Goal: Task Accomplishment & Management: Manage account settings

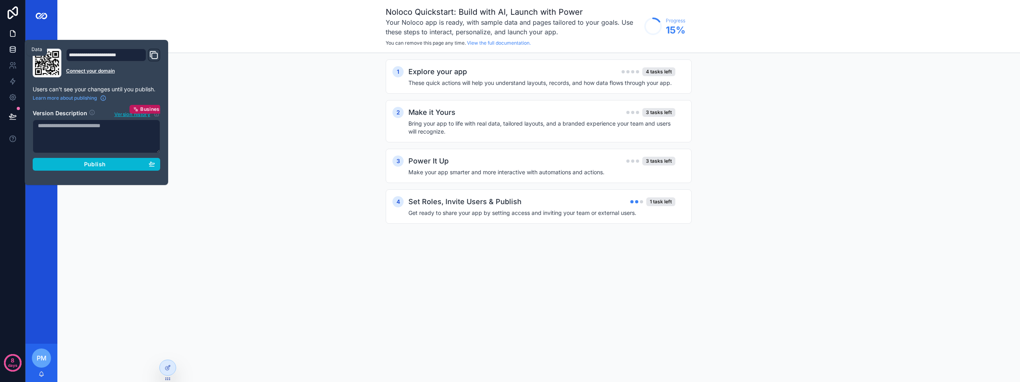
click at [14, 48] on icon at bounding box center [12, 48] width 5 height 2
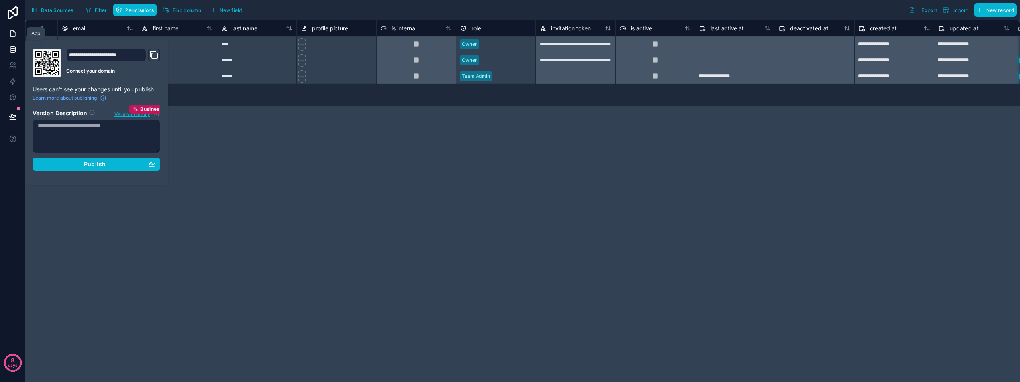
click at [16, 38] on link at bounding box center [12, 33] width 25 height 16
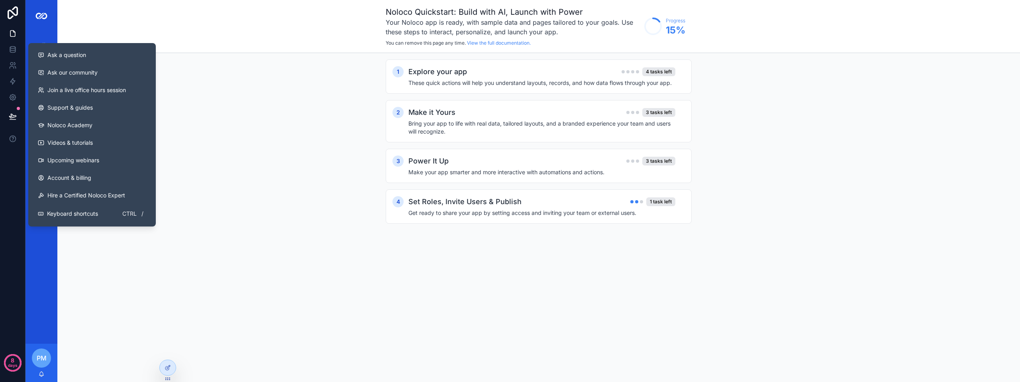
click at [223, 102] on div "1 Explore your app 4 tasks left These quick actions will help you understand la…" at bounding box center [538, 149] width 963 height 193
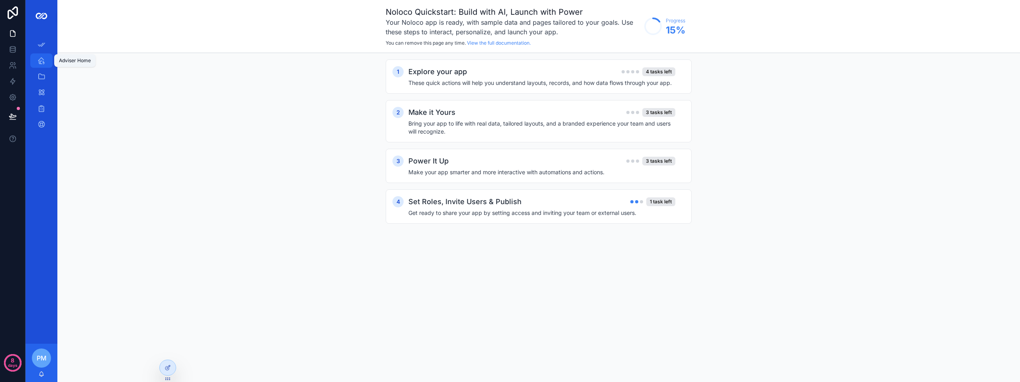
click at [43, 63] on icon "scrollable content" at bounding box center [41, 61] width 8 height 8
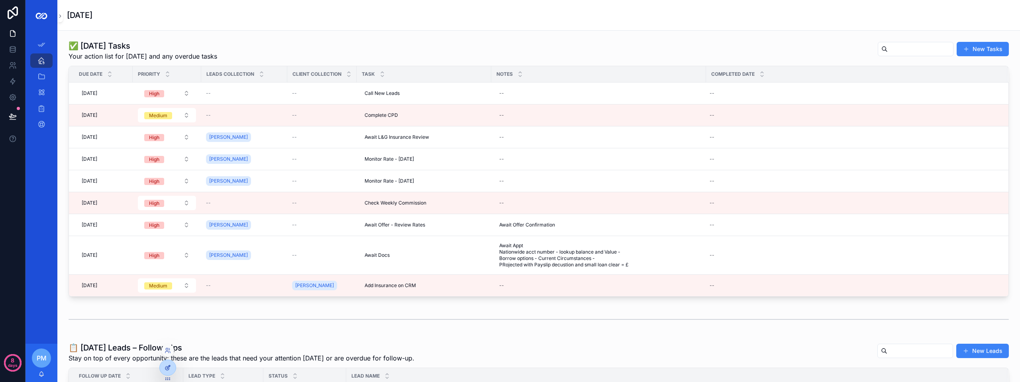
click at [167, 367] on icon at bounding box center [168, 367] width 6 height 6
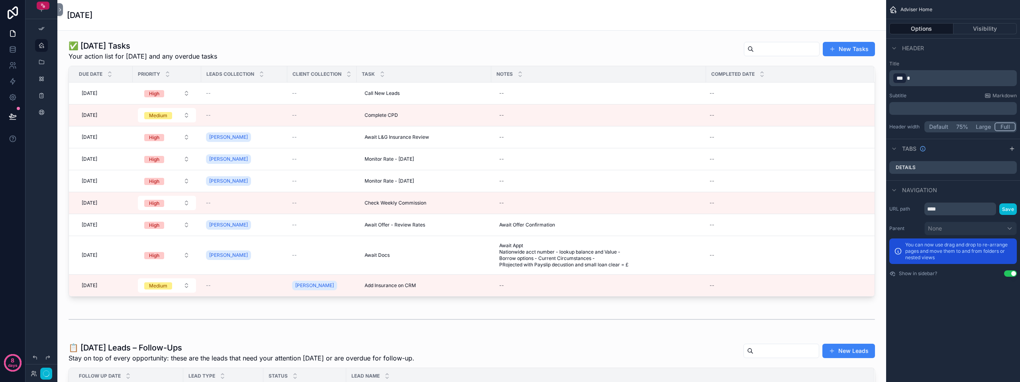
click at [479, 287] on div "scrollable content" at bounding box center [472, 168] width 816 height 263
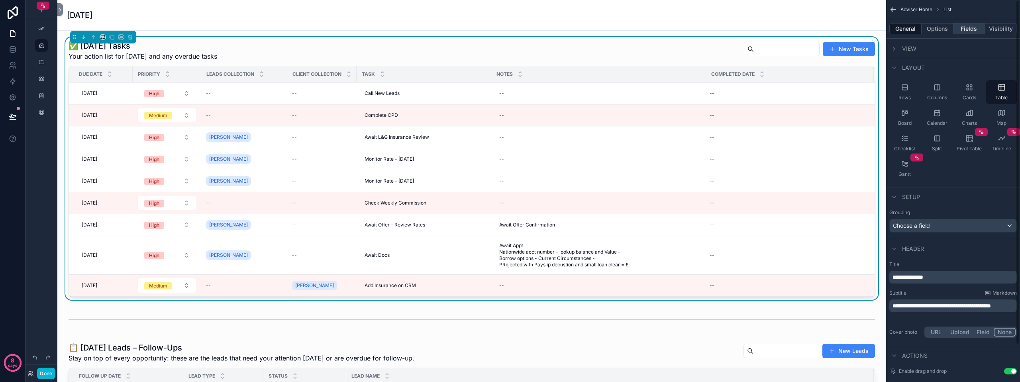
click at [963, 30] on button "Fields" at bounding box center [969, 28] width 32 height 11
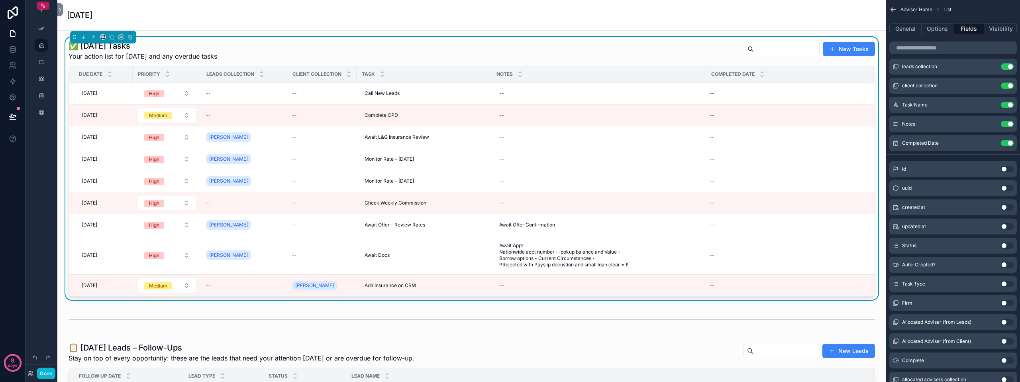
scroll to position [73, 0]
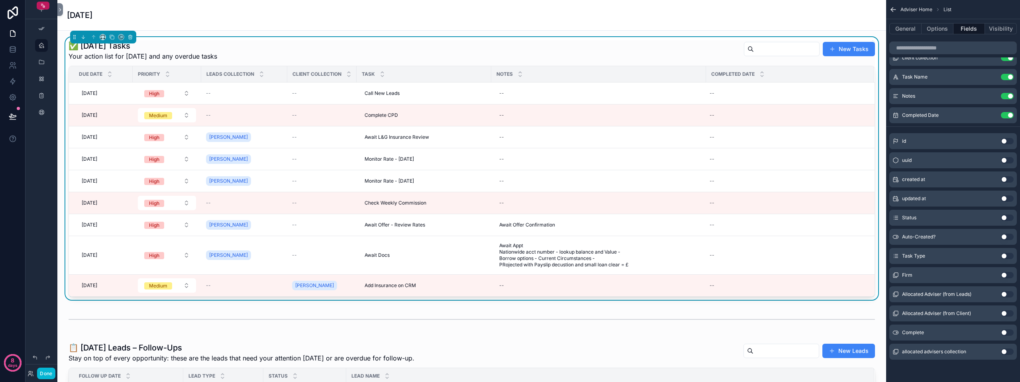
click at [1005, 331] on button "Use setting" at bounding box center [1007, 332] width 13 height 6
click at [1011, 115] on button "Use setting" at bounding box center [1007, 115] width 13 height 6
click at [716, 90] on div "--" at bounding box center [785, 93] width 158 height 6
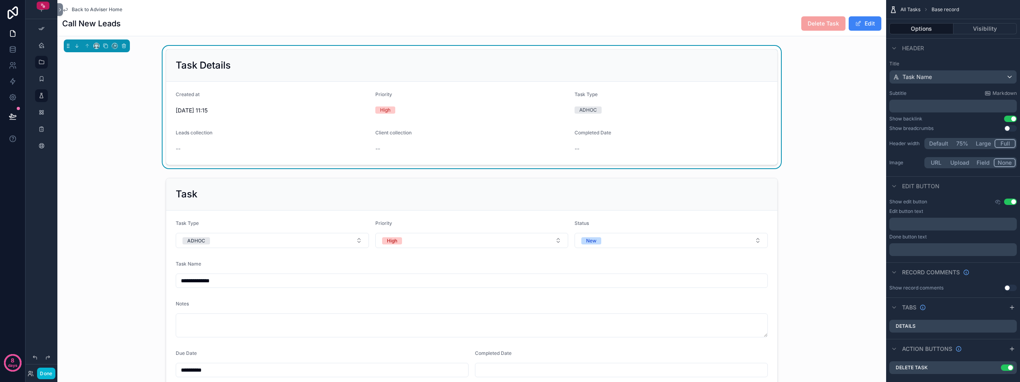
drag, startPoint x: 82, startPoint y: 10, endPoint x: 66, endPoint y: 10, distance: 16.3
click at [66, 10] on icon "scrollable content" at bounding box center [65, 9] width 6 height 6
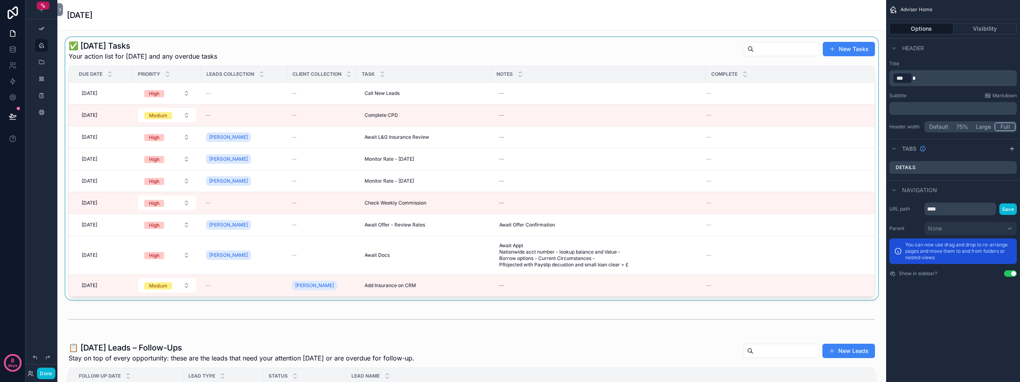
click at [738, 92] on div "scrollable content" at bounding box center [472, 168] width 816 height 263
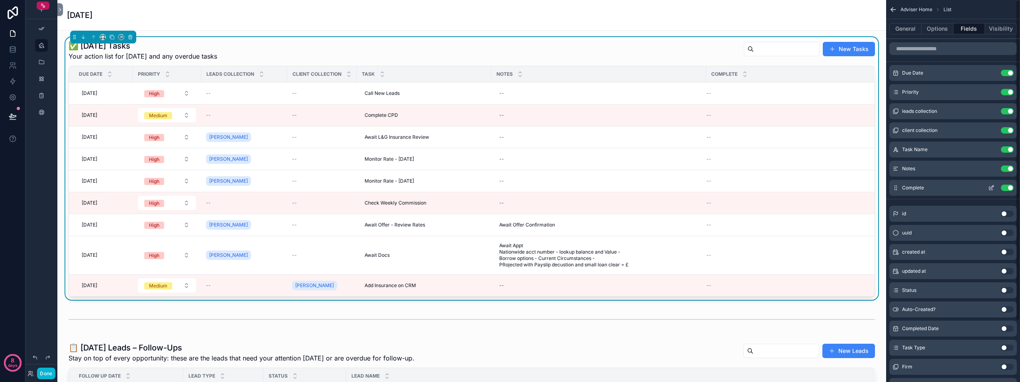
click at [987, 188] on button "scrollable content" at bounding box center [991, 187] width 13 height 6
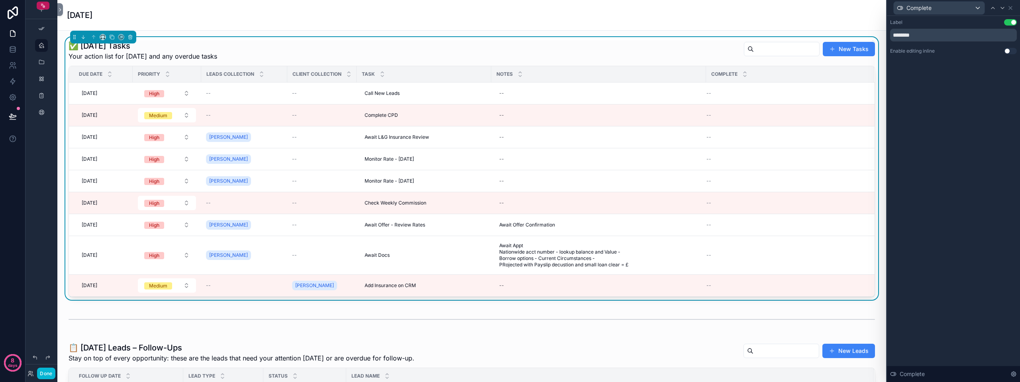
click at [1008, 51] on button "Use setting" at bounding box center [1010, 51] width 13 height 6
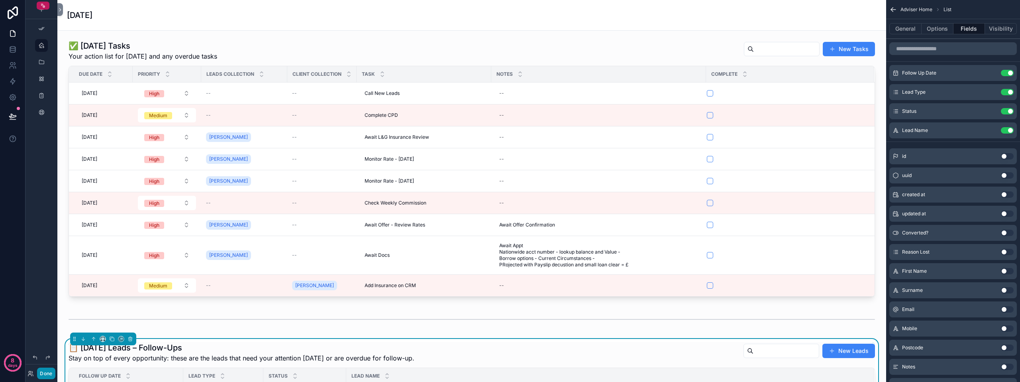
click at [51, 370] on button "Done" at bounding box center [46, 373] width 18 height 12
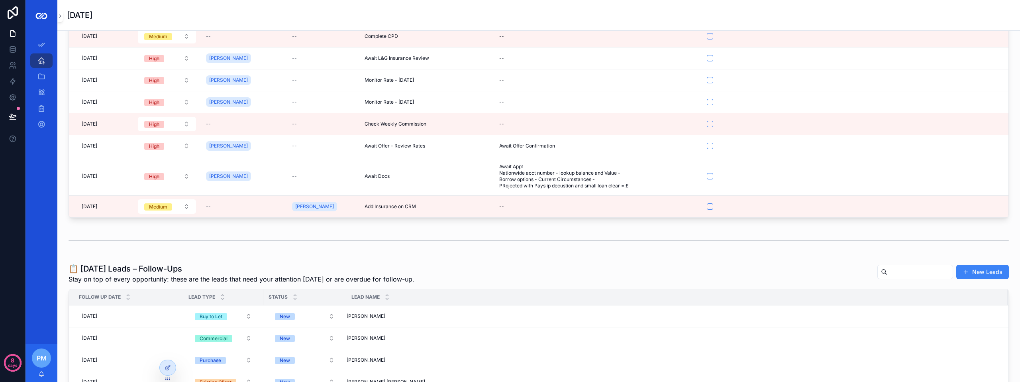
scroll to position [80, 0]
click at [711, 176] on button "scrollable content" at bounding box center [710, 175] width 6 height 6
click at [655, 233] on div "scrollable content" at bounding box center [539, 239] width 940 height 20
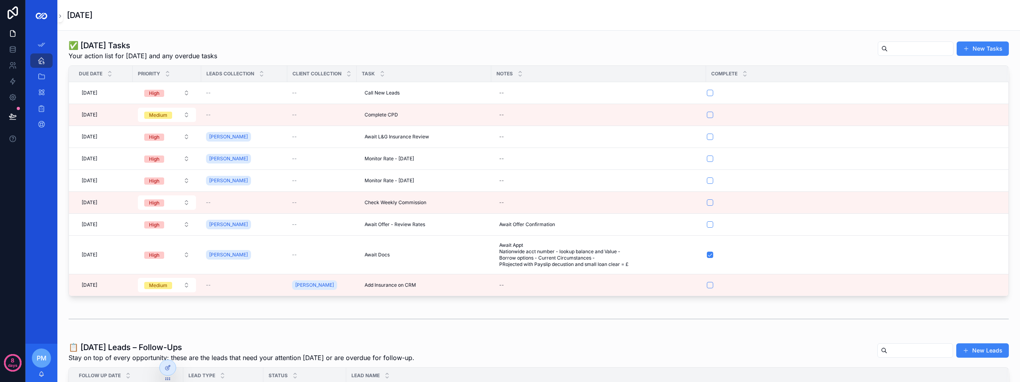
scroll to position [0, 0]
click at [345, 249] on td "--" at bounding box center [321, 255] width 69 height 39
drag, startPoint x: 345, startPoint y: 249, endPoint x: 324, endPoint y: 259, distance: 23.0
click at [324, 259] on td "--" at bounding box center [321, 255] width 69 height 39
click at [97, 251] on div "[DATE] [DATE]" at bounding box center [102, 255] width 49 height 13
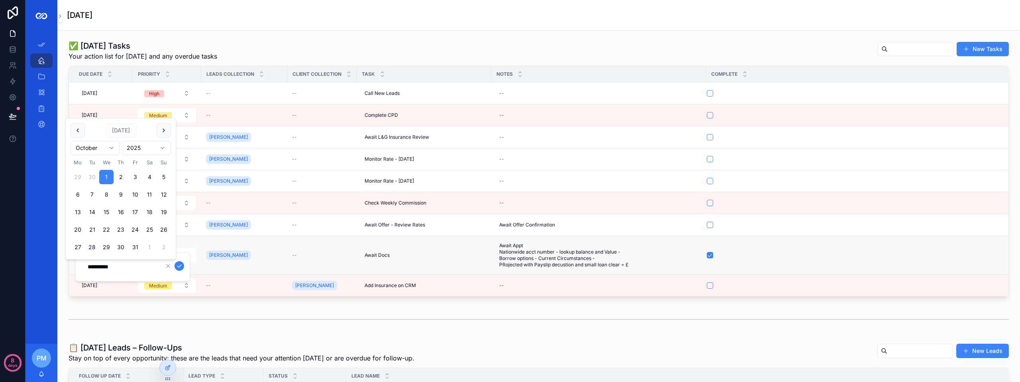
click at [276, 261] on div "[PERSON_NAME]" at bounding box center [244, 255] width 76 height 13
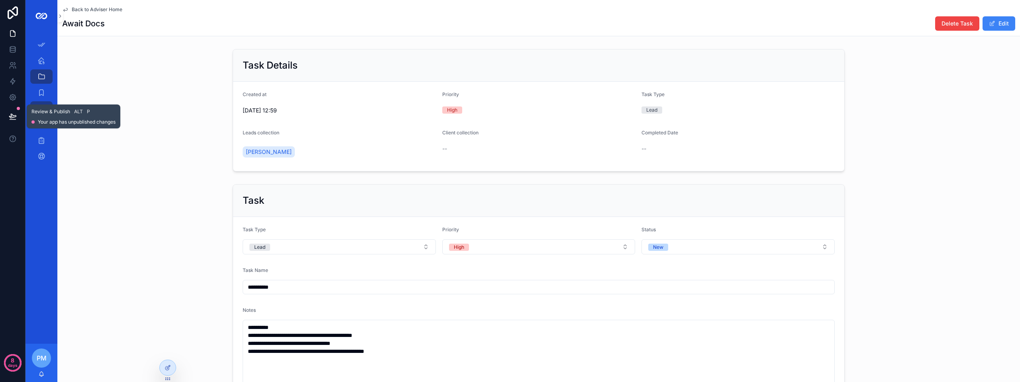
click at [11, 110] on button at bounding box center [13, 116] width 18 height 22
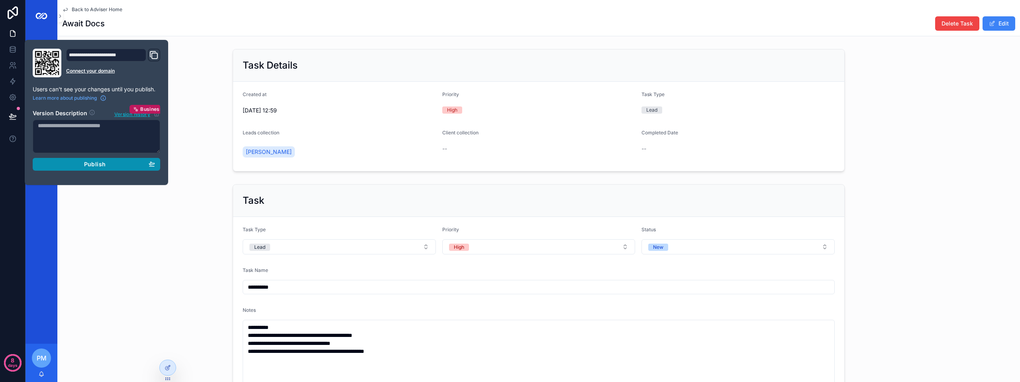
click at [87, 164] on span "Publish" at bounding box center [95, 164] width 22 height 7
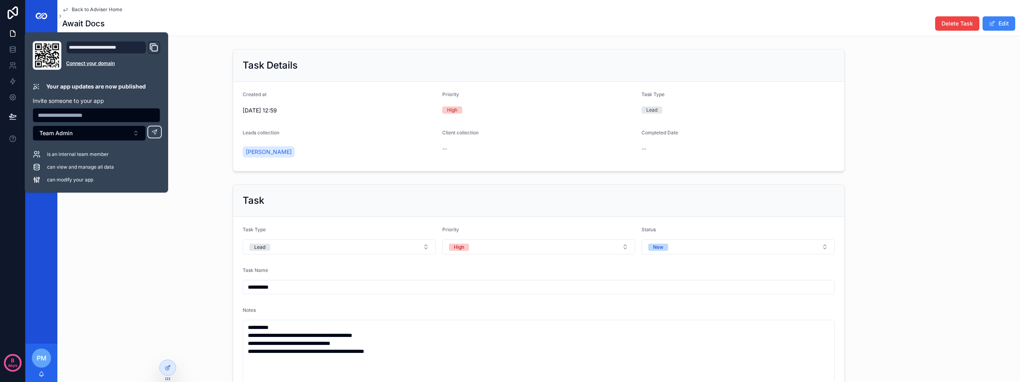
click at [91, 232] on div "**********" at bounding box center [538, 324] width 963 height 286
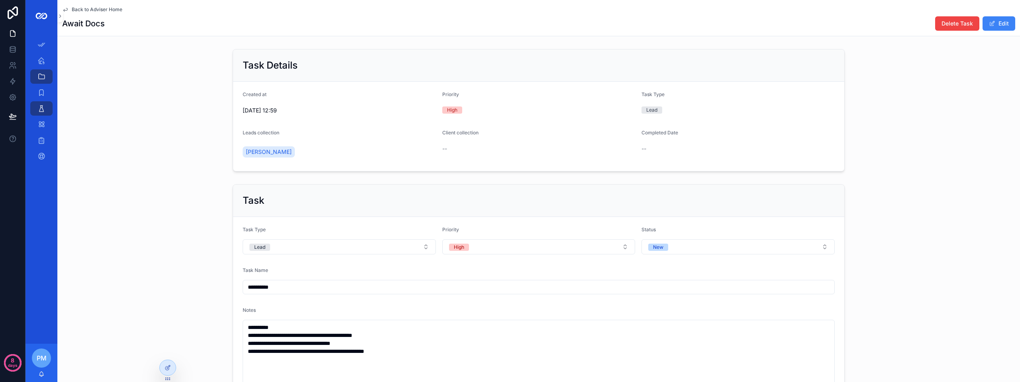
click at [100, 10] on span "Back to Adviser Home" at bounding box center [97, 9] width 51 height 6
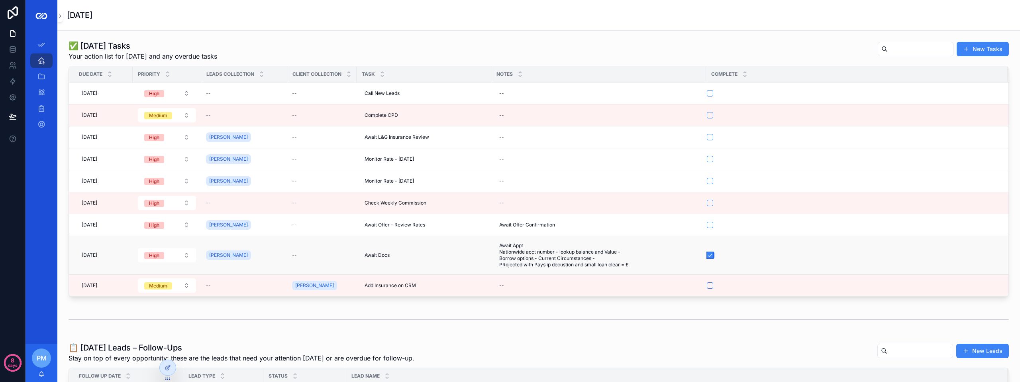
click at [707, 255] on button "scrollable content" at bounding box center [710, 255] width 6 height 6
click at [11, 47] on icon at bounding box center [13, 49] width 8 height 8
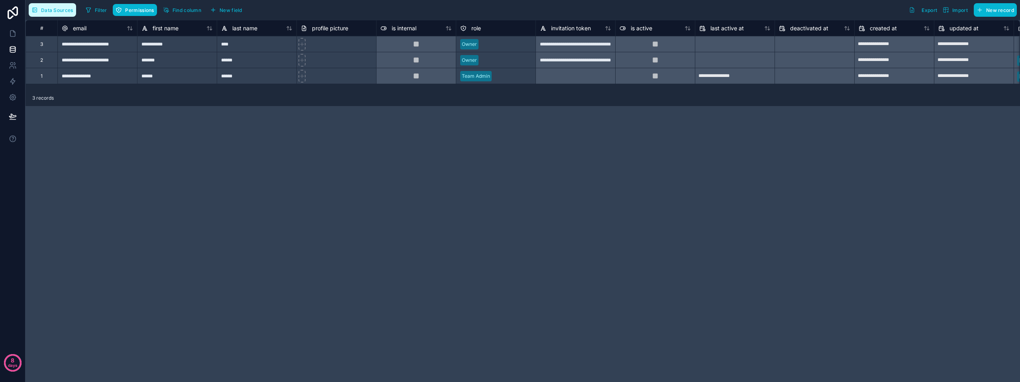
click at [44, 10] on span "Data Sources" at bounding box center [57, 10] width 32 height 6
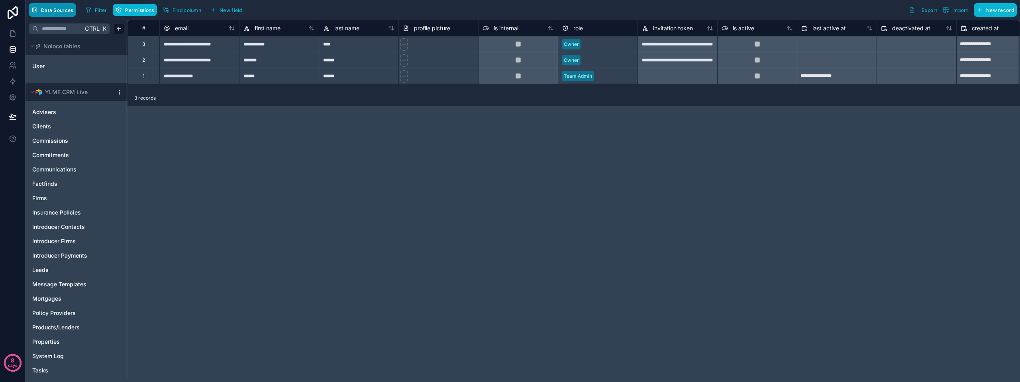
click at [48, 10] on span "Data Sources" at bounding box center [57, 10] width 32 height 6
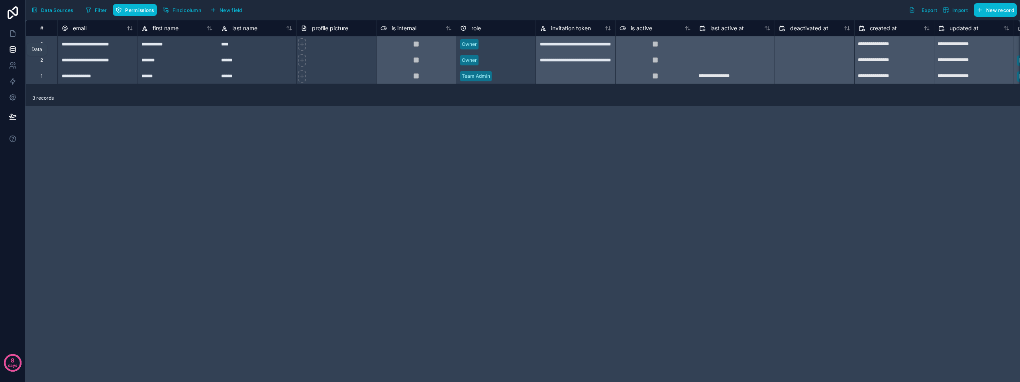
click at [13, 49] on icon at bounding box center [12, 48] width 5 height 2
click at [51, 12] on span "Data Sources" at bounding box center [57, 10] width 32 height 6
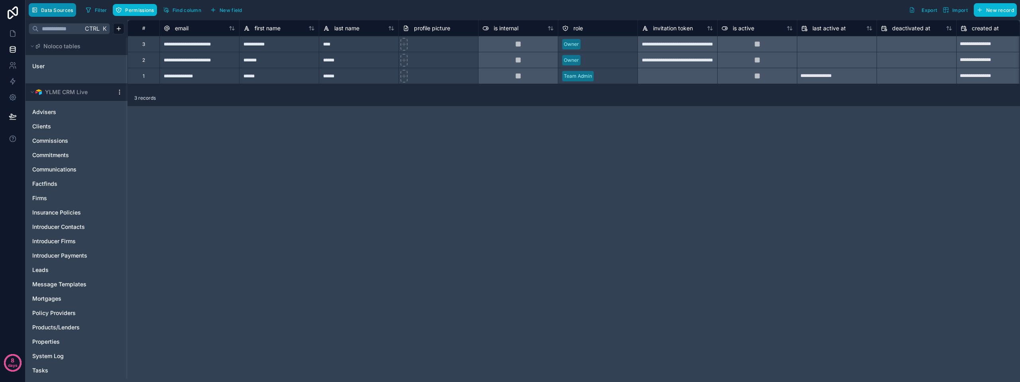
click at [67, 11] on span "Data Sources" at bounding box center [57, 10] width 32 height 6
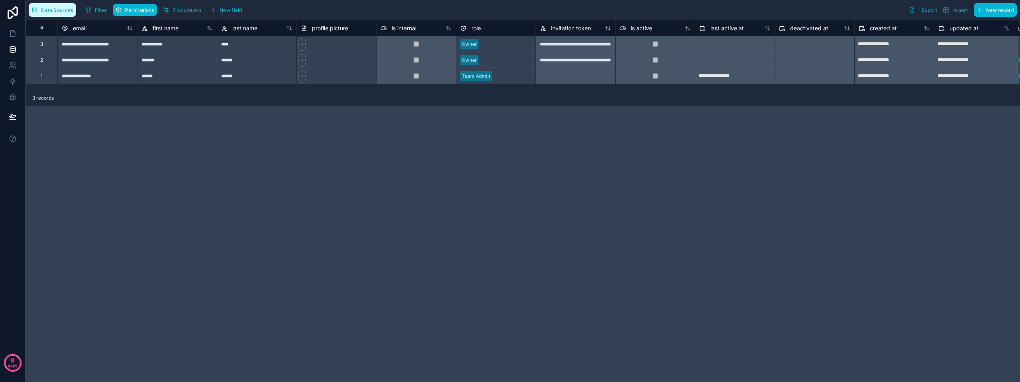
click at [67, 11] on span "Data Sources" at bounding box center [57, 10] width 32 height 6
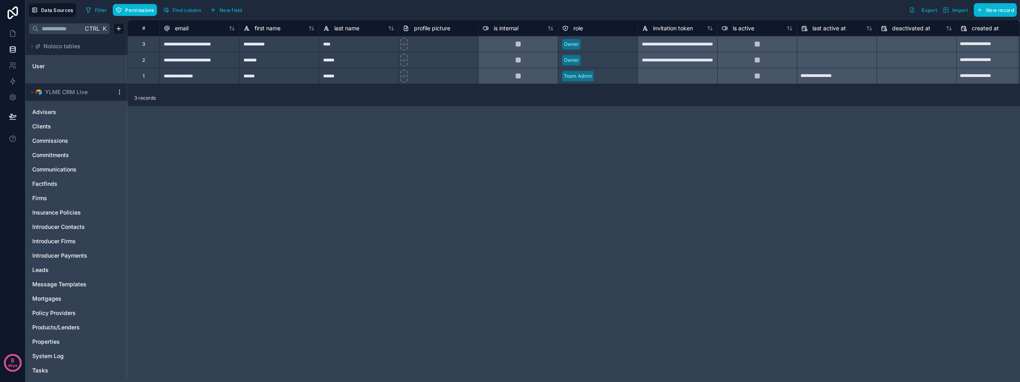
click at [123, 98] on div "YLME CRM Live" at bounding box center [76, 92] width 102 height 18
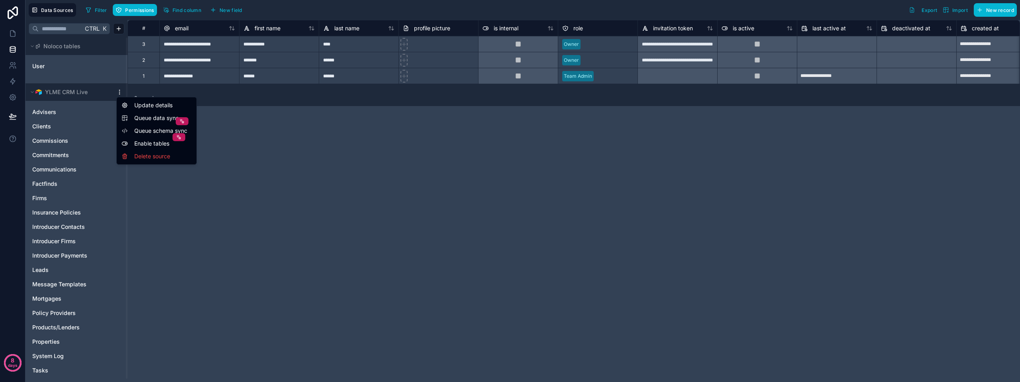
click at [118, 94] on html "**********" at bounding box center [510, 191] width 1020 height 382
click at [147, 120] on span "Queue data sync" at bounding box center [162, 118] width 57 height 8
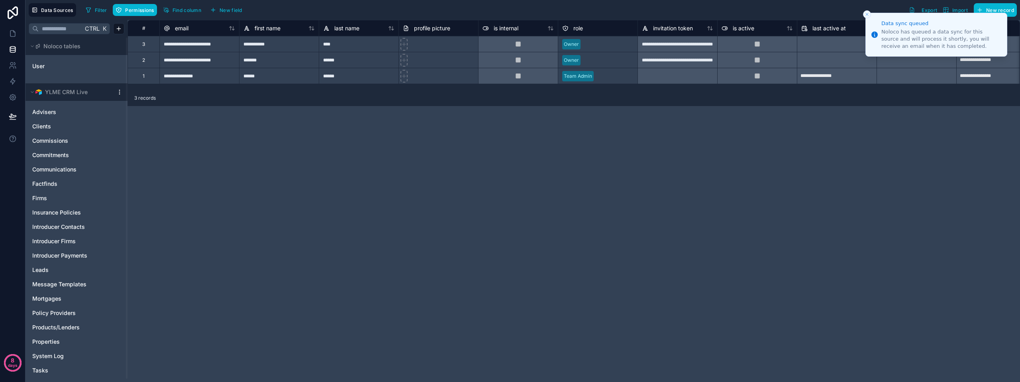
click at [120, 88] on div "YLME CRM Live" at bounding box center [76, 92] width 102 height 18
click at [119, 94] on html "**********" at bounding box center [510, 191] width 1020 height 382
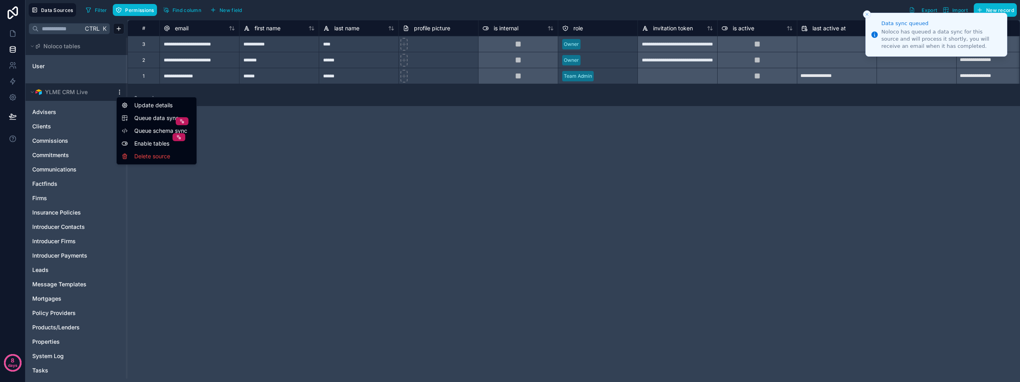
click at [135, 130] on span "Queue schema sync" at bounding box center [162, 131] width 57 height 8
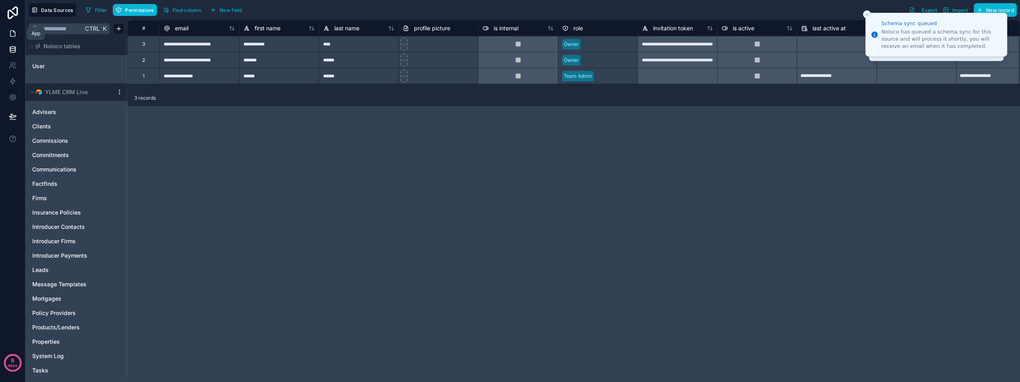
click at [12, 36] on icon at bounding box center [13, 33] width 8 height 8
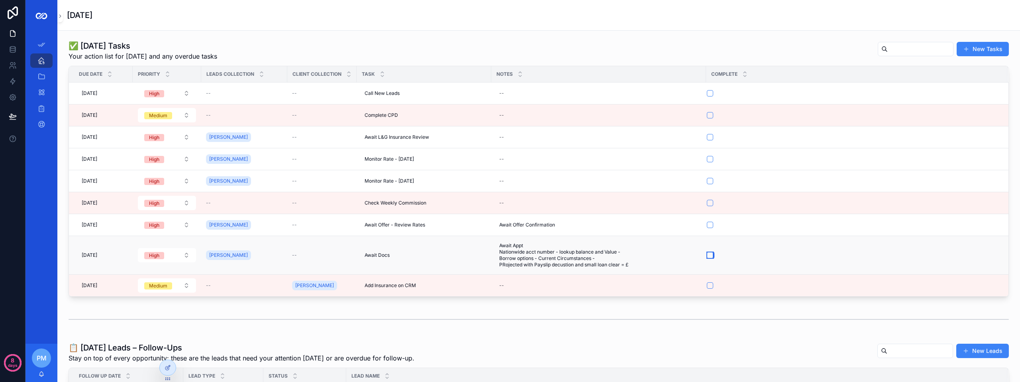
click at [710, 255] on button "scrollable content" at bounding box center [710, 255] width 6 height 6
click at [712, 253] on button "scrollable content" at bounding box center [710, 255] width 6 height 6
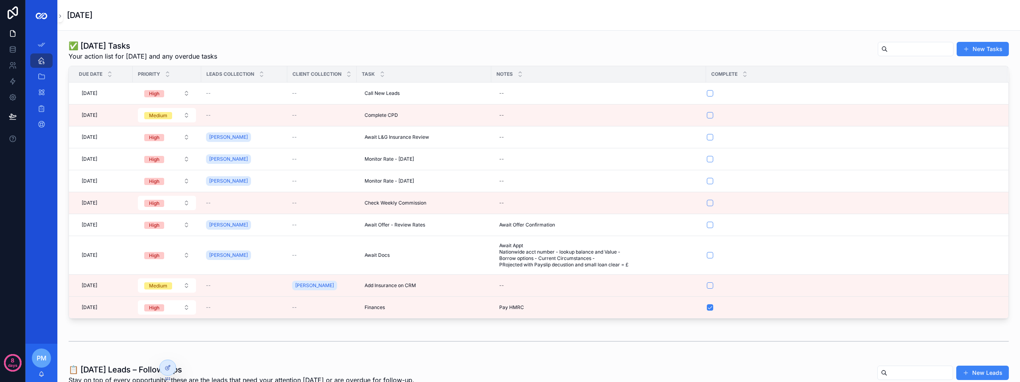
click at [603, 71] on div "Notes" at bounding box center [599, 74] width 214 height 15
click at [165, 367] on icon at bounding box center [168, 367] width 6 height 6
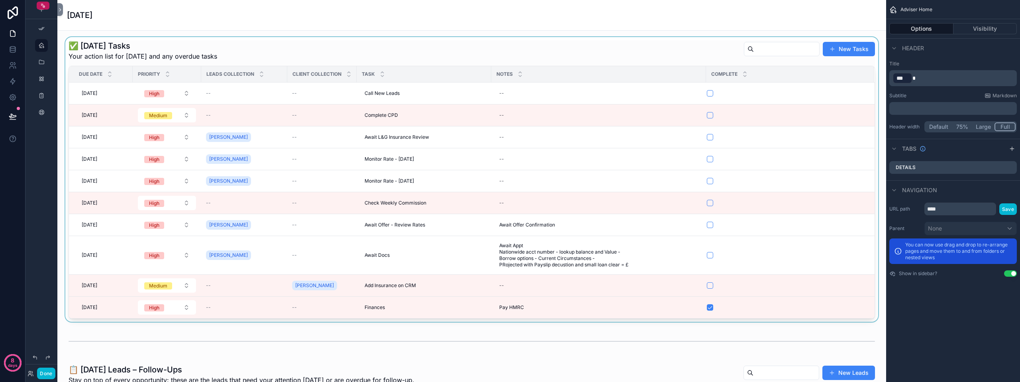
click at [703, 57] on div "scrollable content" at bounding box center [472, 179] width 816 height 284
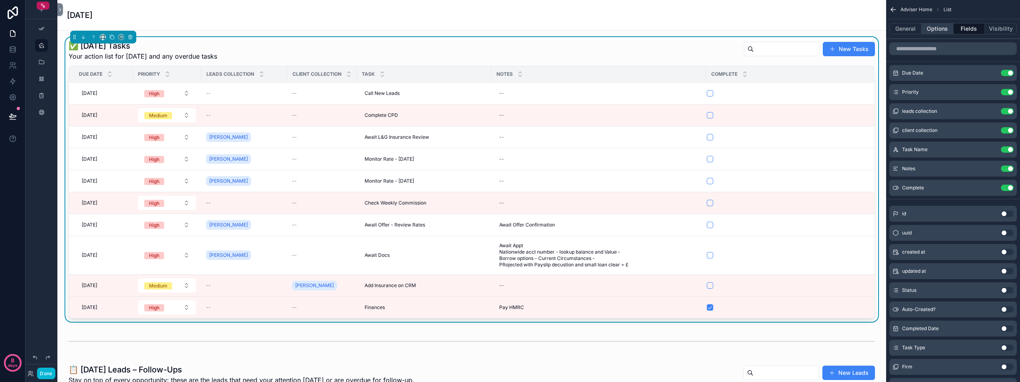
click at [939, 31] on button "Options" at bounding box center [938, 28] width 32 height 11
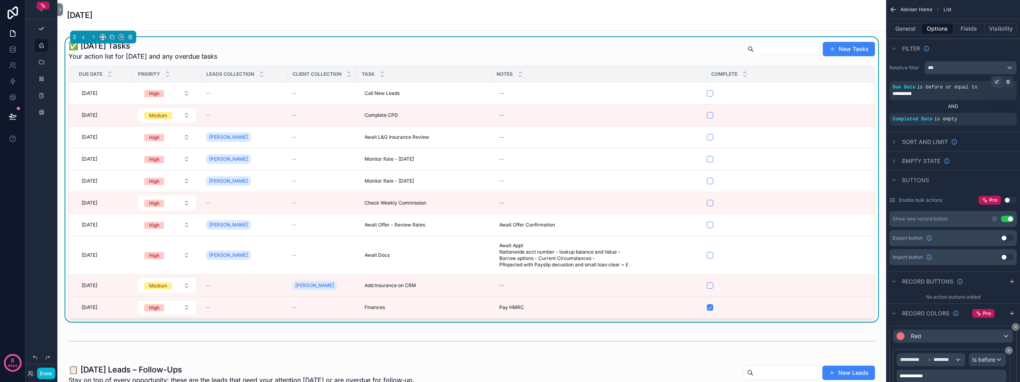
click at [1000, 80] on div "scrollable content" at bounding box center [996, 81] width 11 height 11
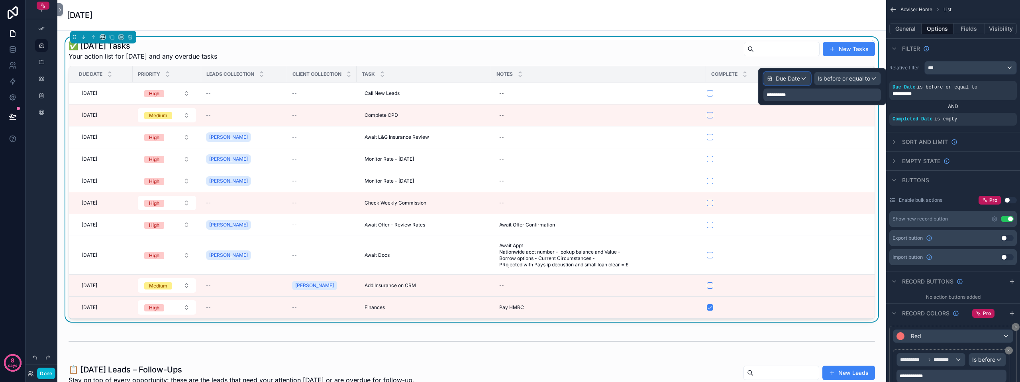
click at [796, 78] on span "Due Date" at bounding box center [788, 79] width 24 height 8
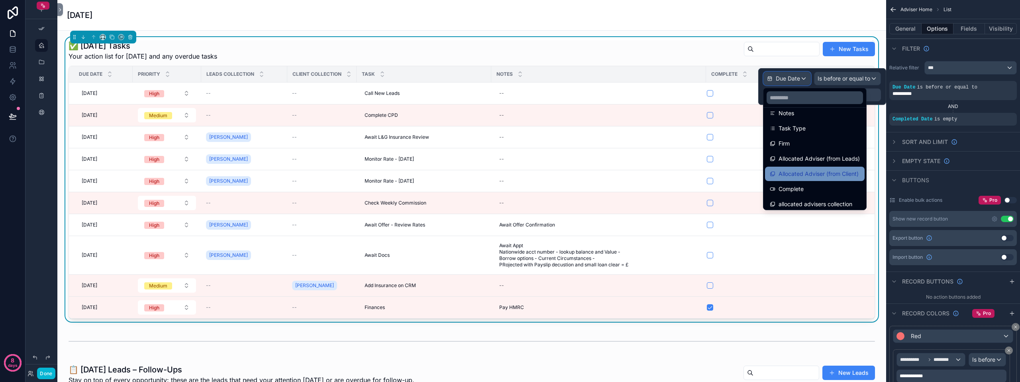
scroll to position [193, 0]
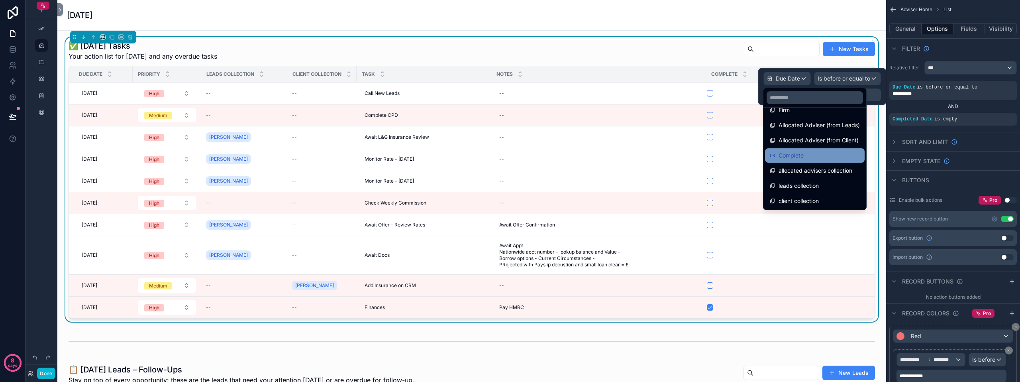
click at [804, 155] on div "Complete" at bounding box center [815, 156] width 90 height 10
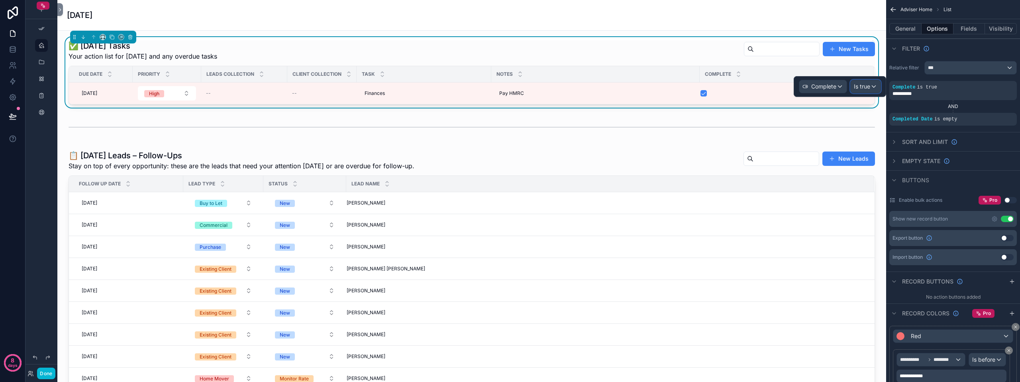
click at [863, 88] on span "Is true" at bounding box center [862, 86] width 16 height 8
click at [882, 139] on div "Is false" at bounding box center [886, 144] width 59 height 10
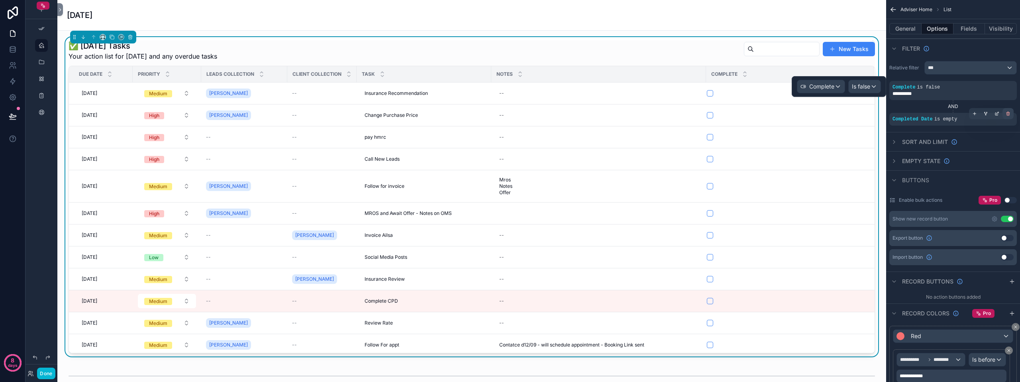
click at [1008, 113] on icon "scrollable content" at bounding box center [1007, 113] width 3 height 0
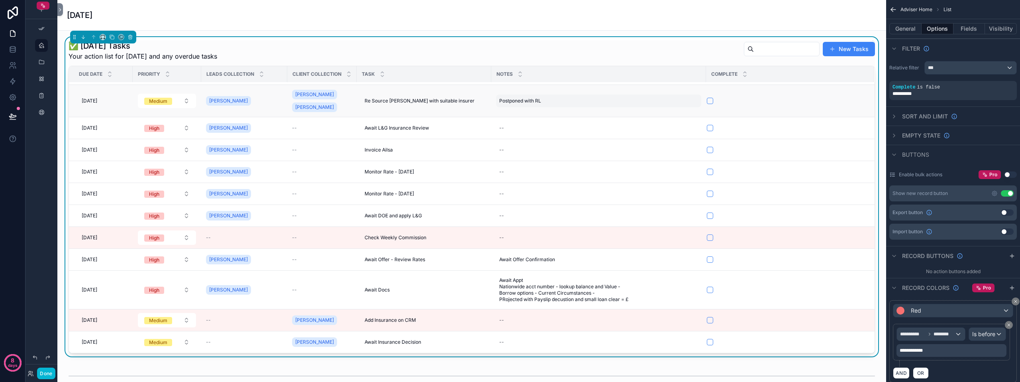
scroll to position [0, 0]
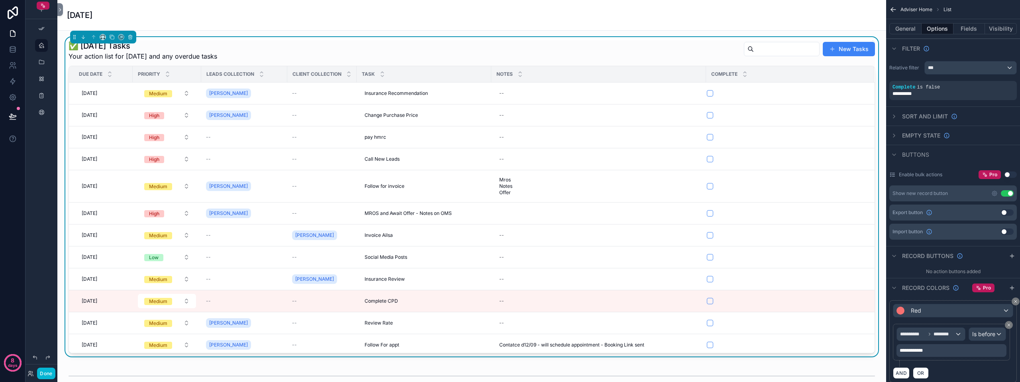
click at [564, 52] on div "✅ [DATE] Tasks Your action list for [DATE] and any overdue tasks New Tasks" at bounding box center [472, 50] width 806 height 21
click at [986, 79] on div "scrollable content" at bounding box center [985, 81] width 11 height 11
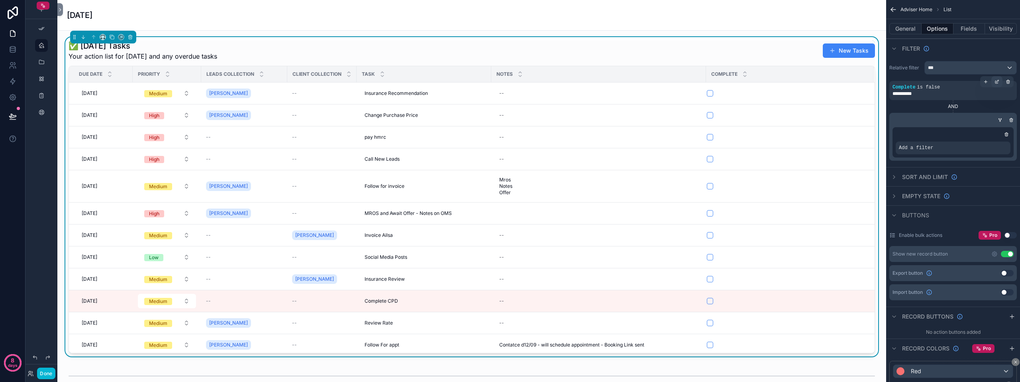
click at [996, 81] on icon "scrollable content" at bounding box center [996, 81] width 5 height 5
click at [931, 106] on div "AND" at bounding box center [952, 106] width 127 height 6
click at [936, 140] on div "Add a filter" at bounding box center [952, 142] width 121 height 30
click at [945, 148] on div "Add a filter" at bounding box center [953, 147] width 115 height 13
click at [990, 141] on icon "scrollable content" at bounding box center [990, 142] width 5 height 5
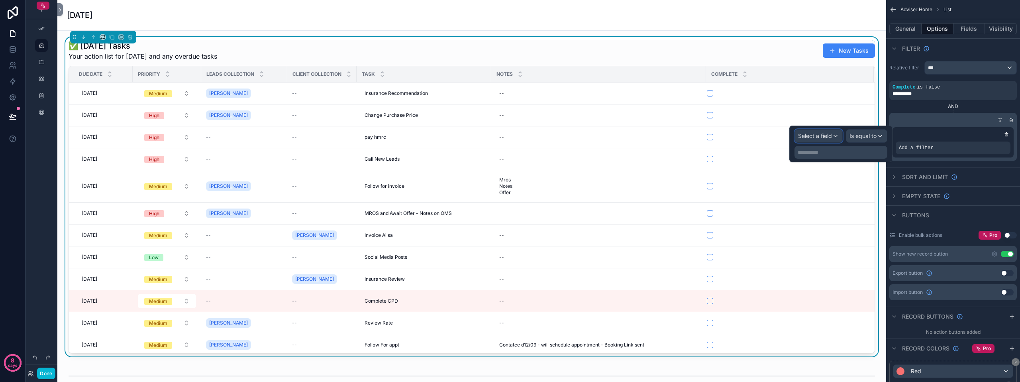
click at [834, 140] on div "Select a field" at bounding box center [818, 135] width 47 height 13
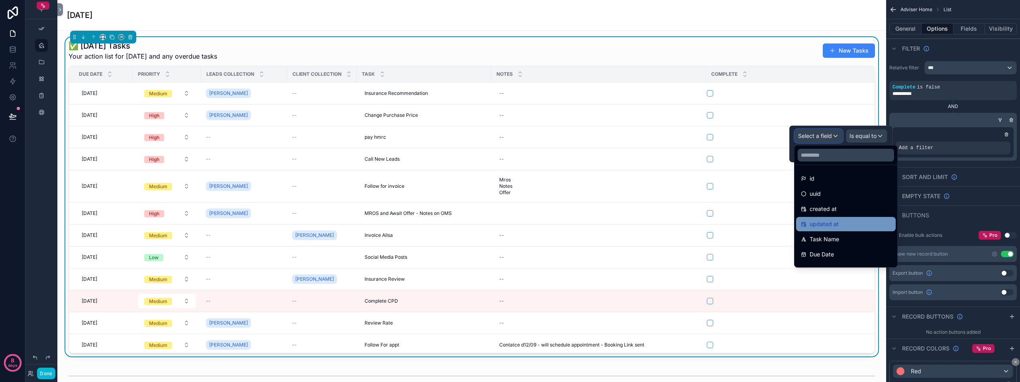
scroll to position [40, 0]
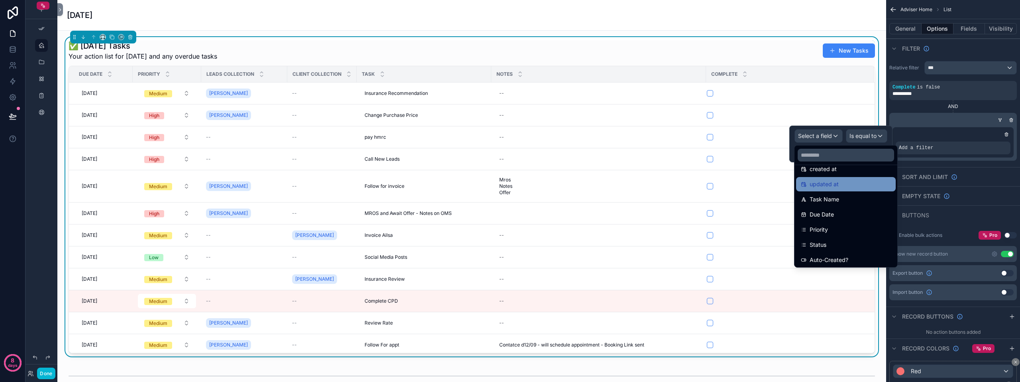
click at [818, 212] on span "Due Date" at bounding box center [822, 215] width 24 height 10
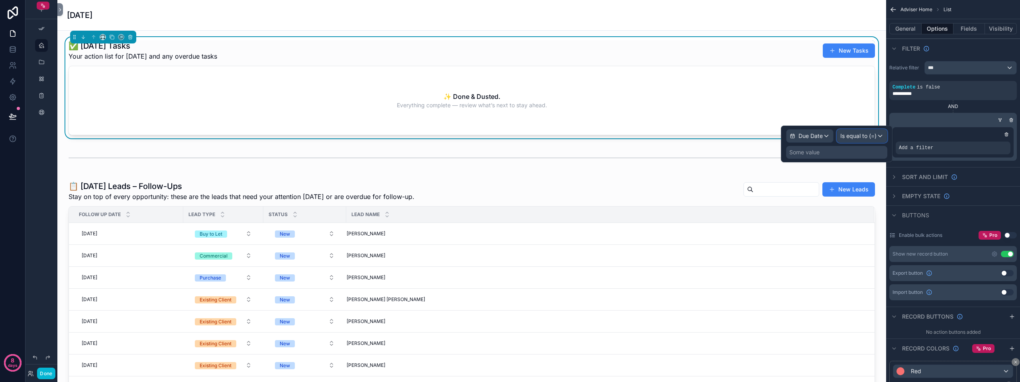
click at [865, 133] on span "Is equal to (=)" at bounding box center [858, 136] width 36 height 8
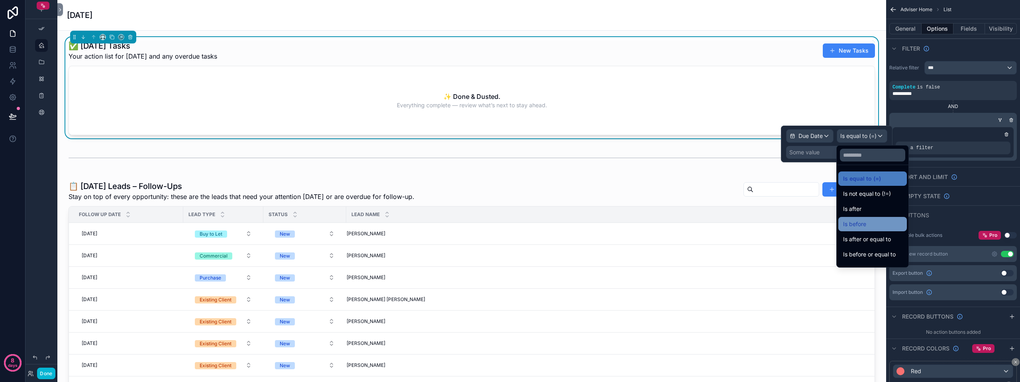
click at [863, 222] on span "Is before" at bounding box center [854, 224] width 23 height 10
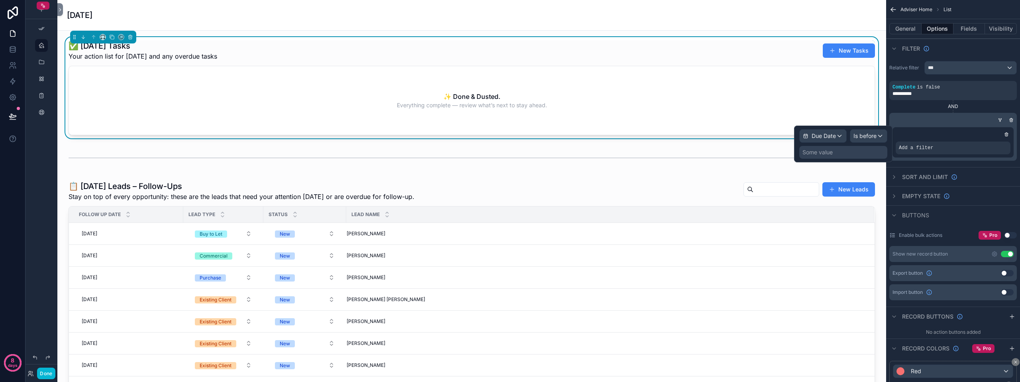
click at [815, 153] on div "Some value" at bounding box center [817, 152] width 30 height 8
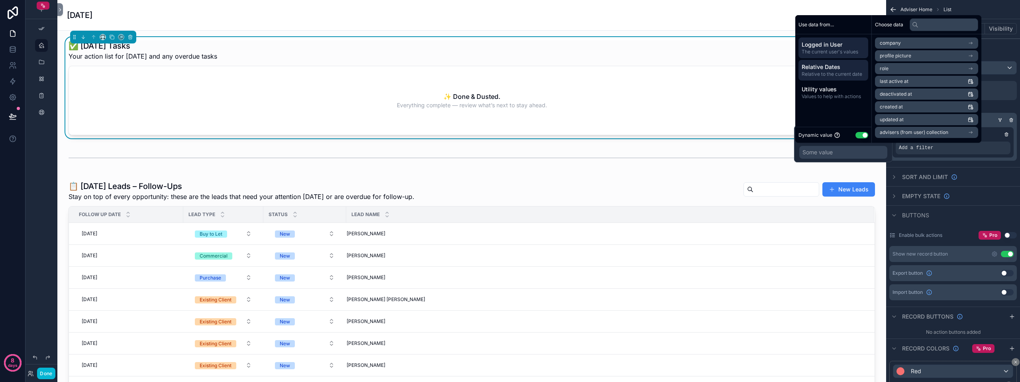
click at [847, 70] on span "Relative Dates" at bounding box center [833, 67] width 63 height 8
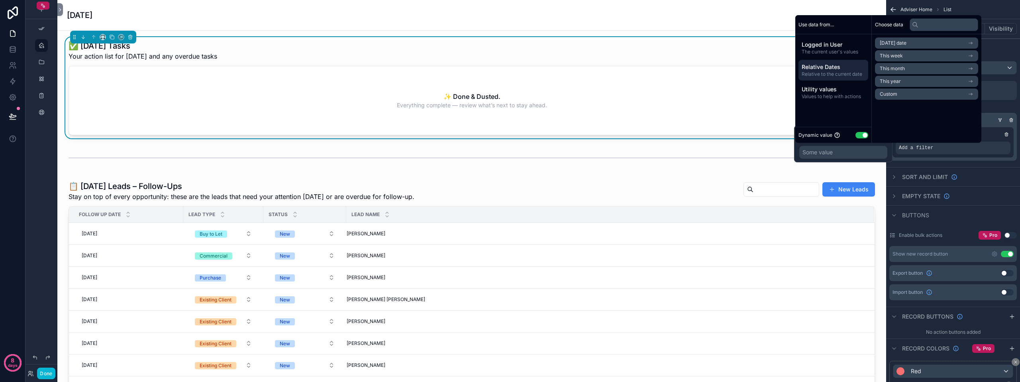
click at [898, 43] on span "[DATE] date" at bounding box center [893, 43] width 27 height 6
click at [900, 78] on li "End of day" at bounding box center [926, 82] width 103 height 11
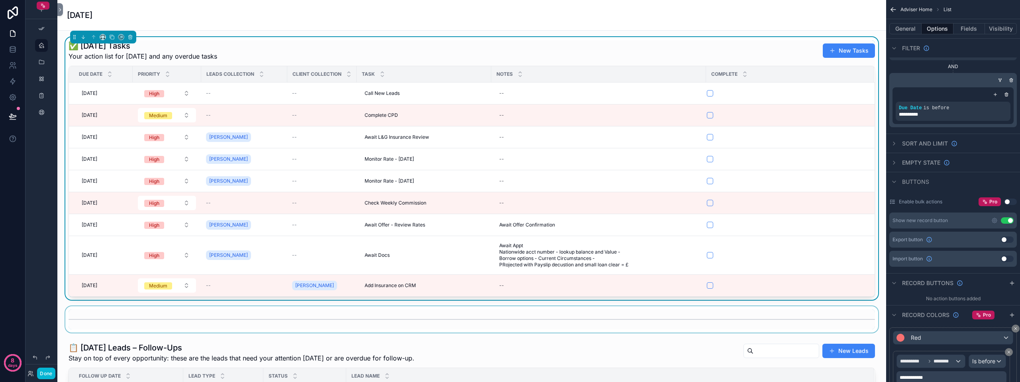
click at [873, 317] on div "scrollable content" at bounding box center [472, 319] width 816 height 26
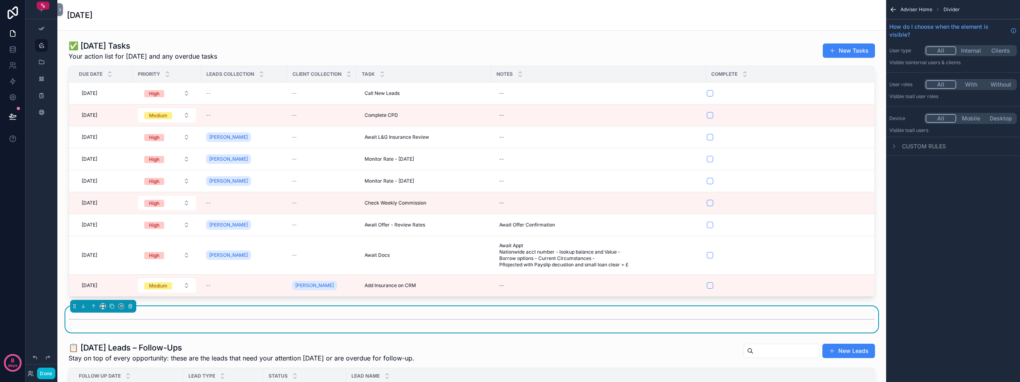
scroll to position [0, 0]
click at [711, 180] on div "scrollable content" at bounding box center [472, 168] width 816 height 263
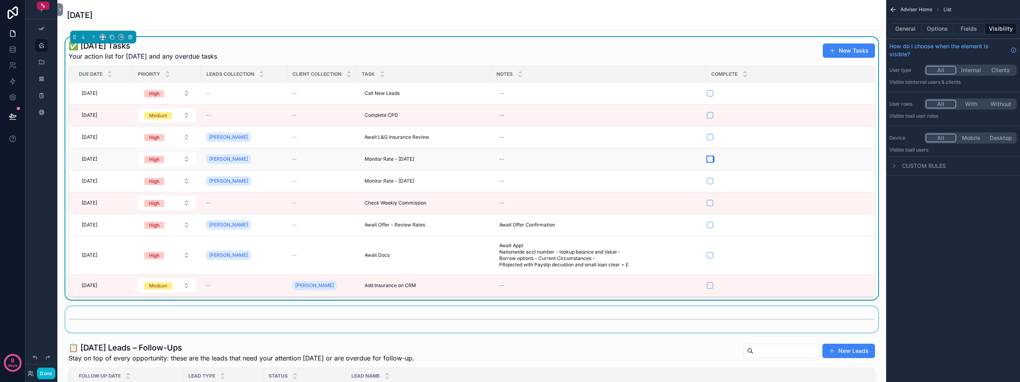
click at [710, 158] on button "scrollable content" at bounding box center [710, 159] width 6 height 6
click at [49, 375] on button "Done" at bounding box center [46, 373] width 18 height 12
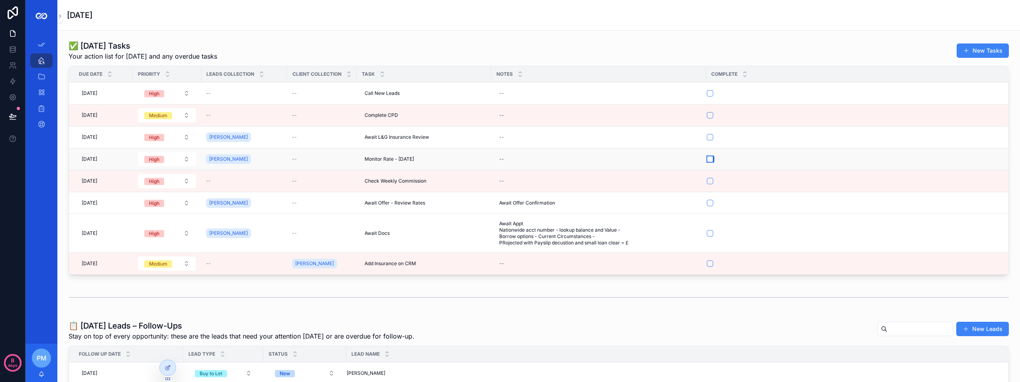
click at [712, 159] on button "scrollable content" at bounding box center [710, 159] width 6 height 6
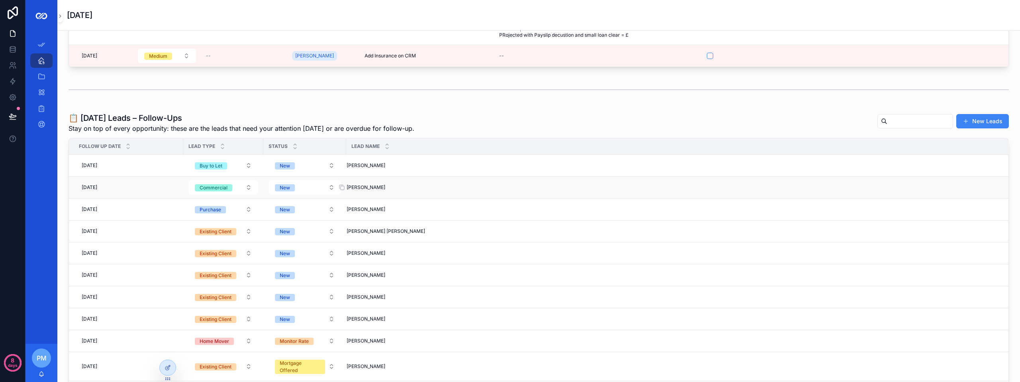
scroll to position [199, 0]
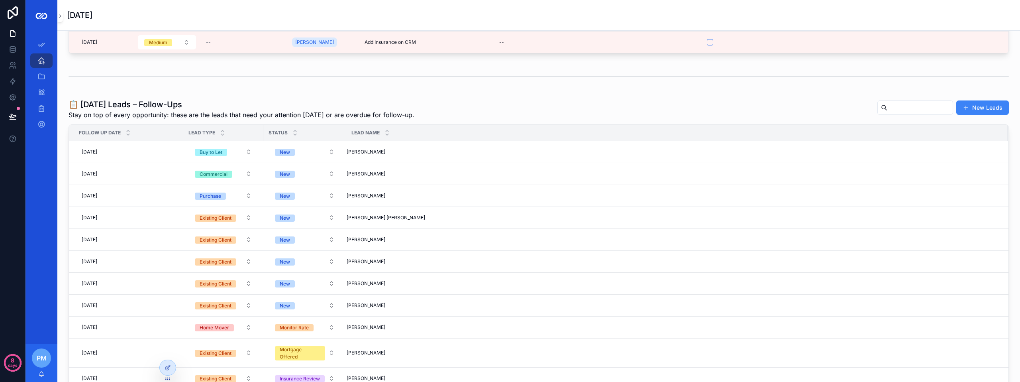
click at [464, 131] on div "Lead Name" at bounding box center [677, 132] width 661 height 15
click at [164, 367] on div at bounding box center [168, 367] width 16 height 15
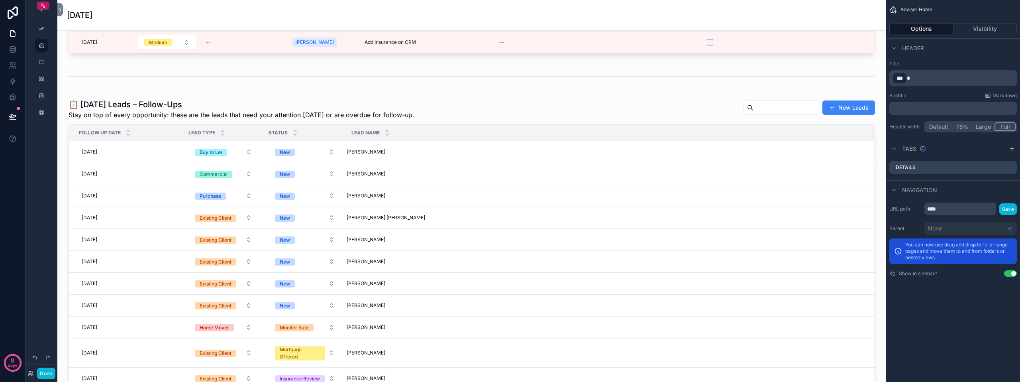
click at [502, 133] on div "Lead Name" at bounding box center [610, 132] width 527 height 15
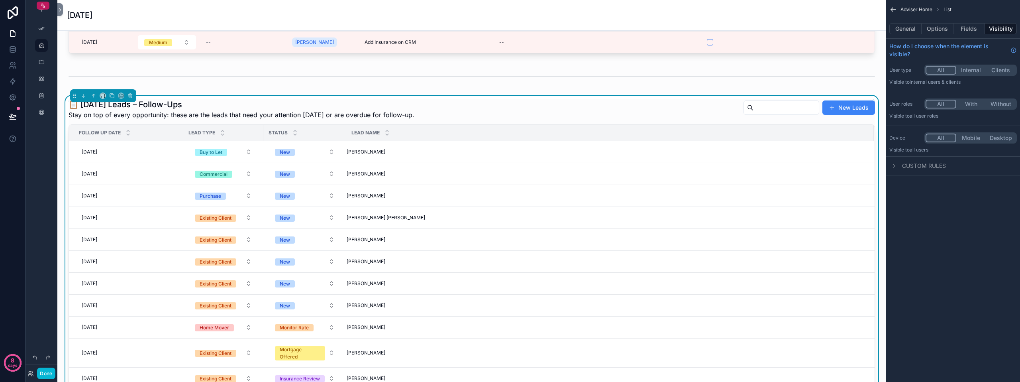
click at [504, 113] on div "📋 [DATE] Leads – Follow-Ups Stay on top of every opportunity: these are the lea…" at bounding box center [472, 109] width 806 height 21
click at [912, 33] on button "General" at bounding box center [905, 28] width 32 height 11
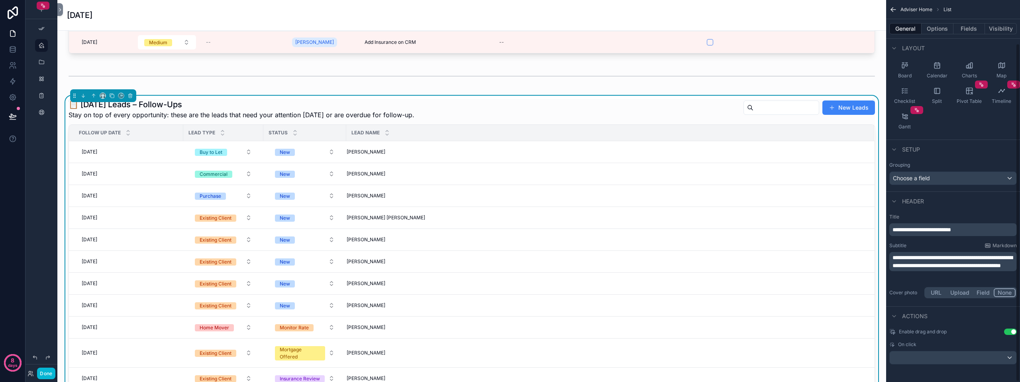
scroll to position [49, 0]
click at [893, 315] on icon "scrollable content" at bounding box center [894, 314] width 6 height 6
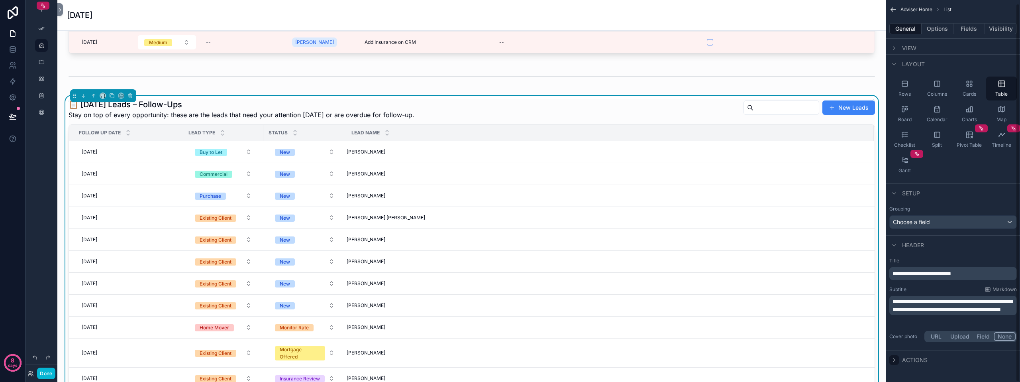
scroll to position [4, 0]
click at [897, 361] on icon "scrollable content" at bounding box center [894, 360] width 6 height 6
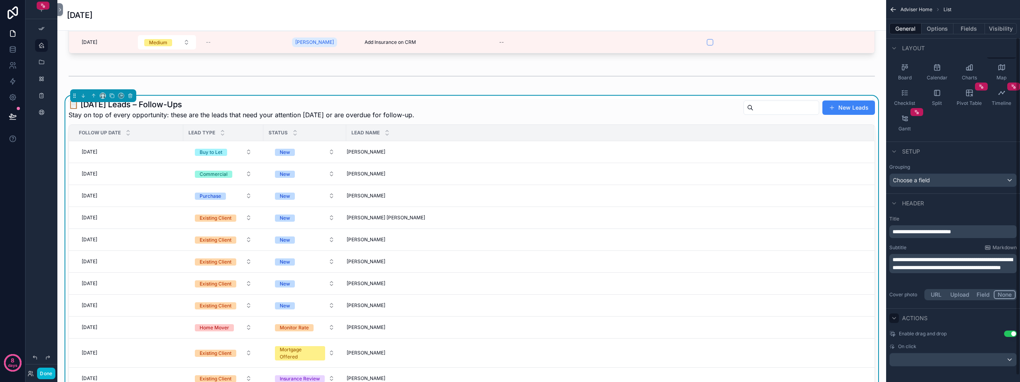
scroll to position [49, 0]
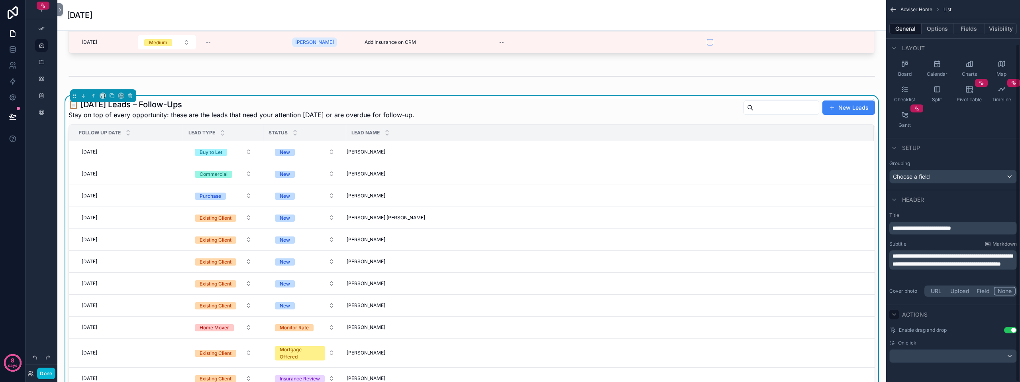
click at [959, 348] on div "On click" at bounding box center [952, 350] width 127 height 23
click at [959, 355] on div "scrollable content" at bounding box center [953, 355] width 127 height 13
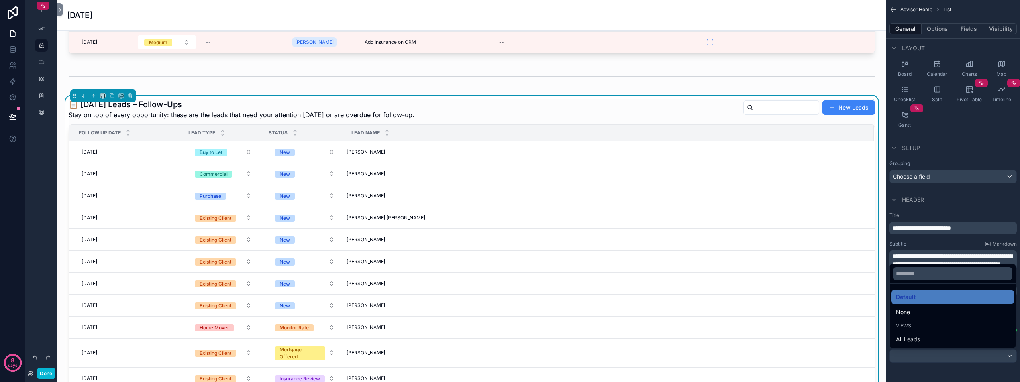
click at [959, 355] on div "scrollable content" at bounding box center [510, 191] width 1020 height 382
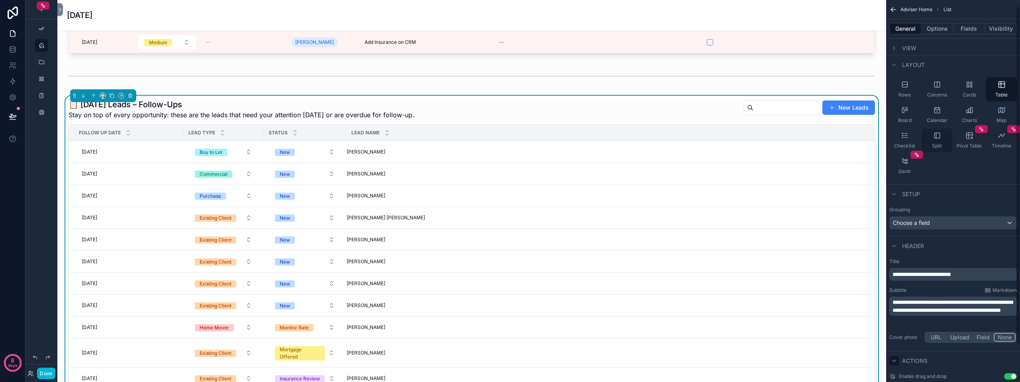
scroll to position [0, 0]
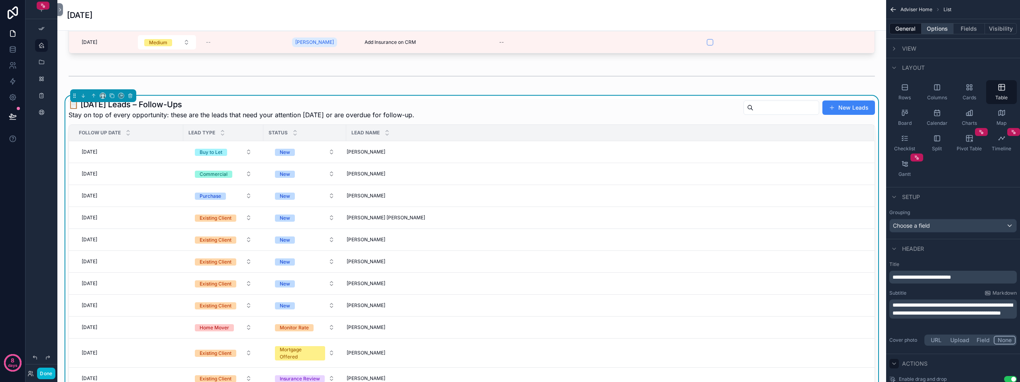
click at [941, 31] on button "Options" at bounding box center [938, 28] width 32 height 11
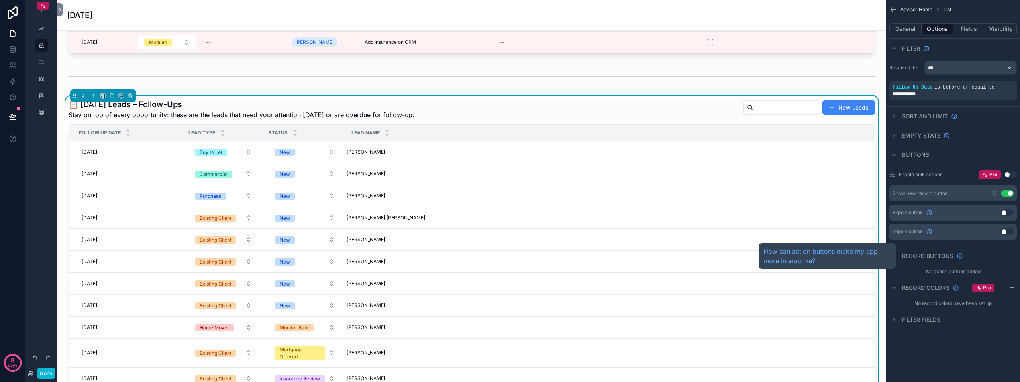
click at [907, 257] on span "Record buttons" at bounding box center [927, 256] width 51 height 8
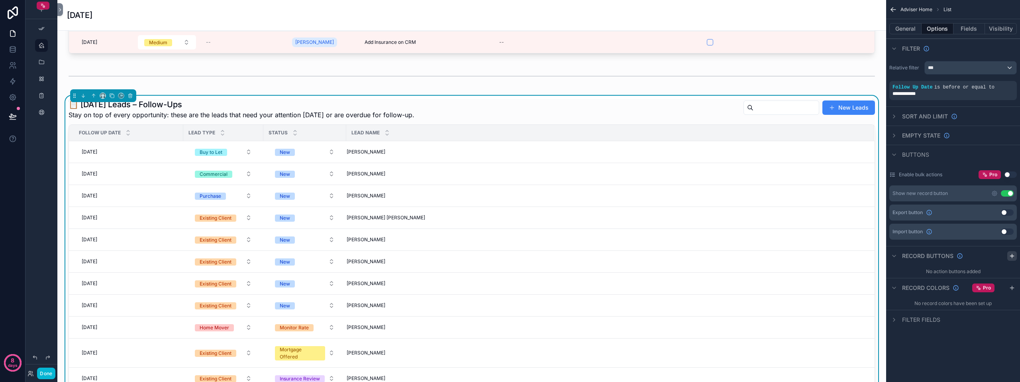
click at [1013, 255] on icon "scrollable content" at bounding box center [1012, 256] width 6 height 6
click at [934, 273] on div "Action #1" at bounding box center [952, 274] width 127 height 13
click at [1010, 274] on icon "scrollable content" at bounding box center [1010, 274] width 6 height 6
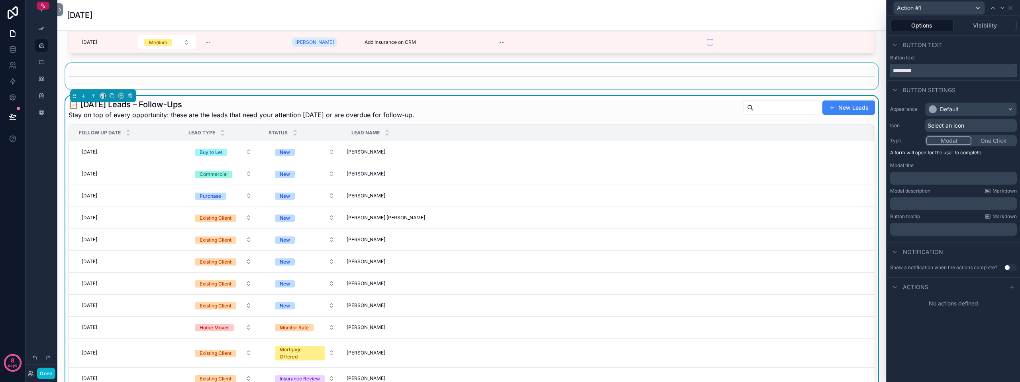
drag, startPoint x: 927, startPoint y: 73, endPoint x: 860, endPoint y: 74, distance: 67.0
click at [862, 75] on div "Action #1 Options Visibility Button text Button text ********* Button settings …" at bounding box center [510, 191] width 1020 height 382
type input "**********"
click at [981, 98] on div "Button settings" at bounding box center [953, 89] width 133 height 19
click at [984, 140] on button "One Click" at bounding box center [993, 140] width 45 height 9
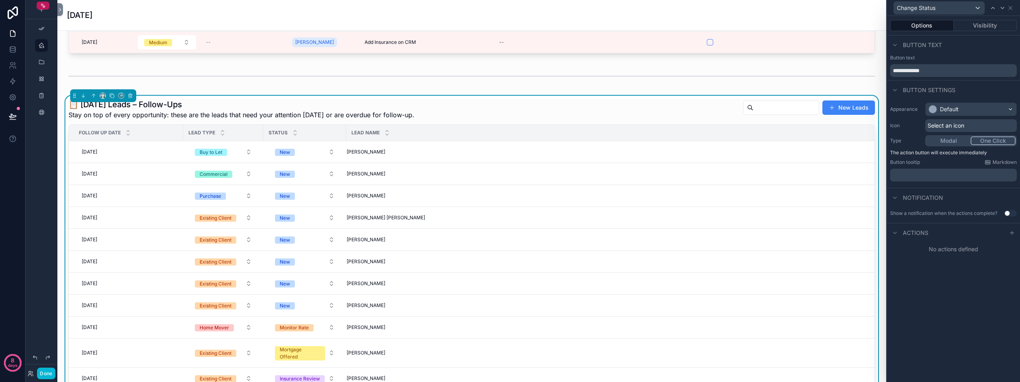
click at [918, 231] on span "Actions" at bounding box center [915, 233] width 25 height 8
click at [1014, 232] on icon at bounding box center [1012, 232] width 6 height 6
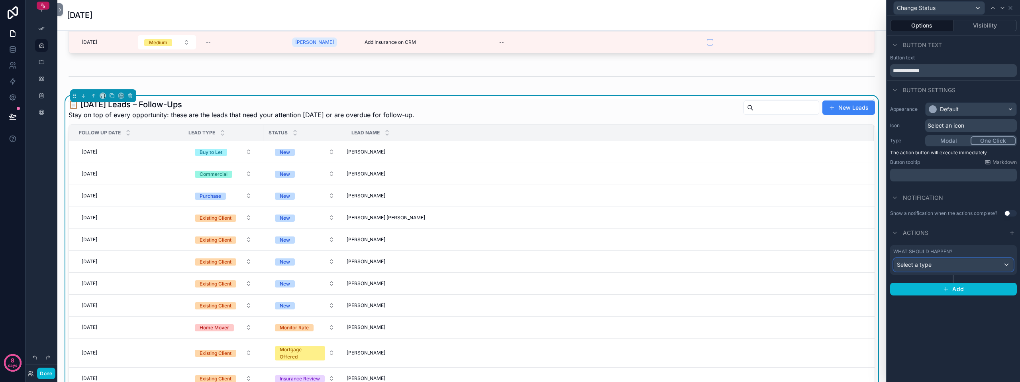
click at [949, 265] on div "Select a type" at bounding box center [954, 264] width 120 height 13
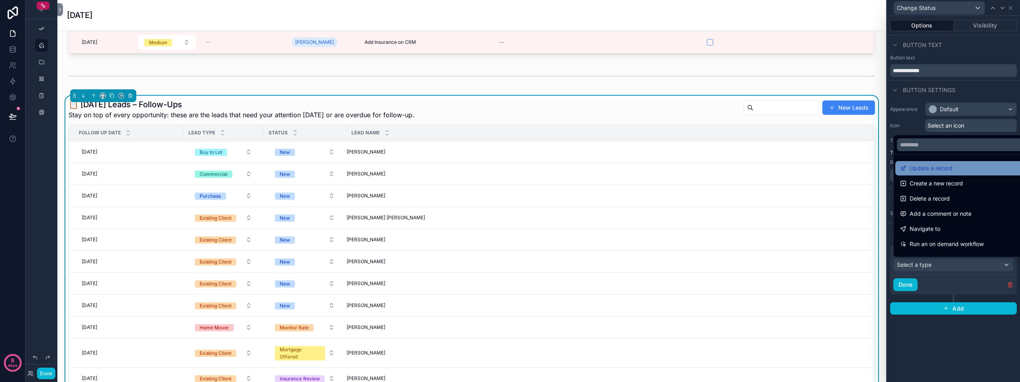
click at [951, 168] on span "Update a record" at bounding box center [931, 168] width 43 height 10
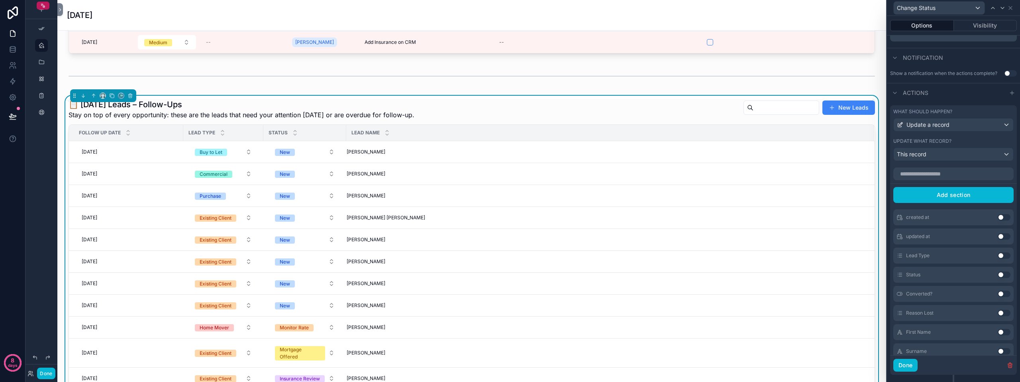
scroll to position [116, 0]
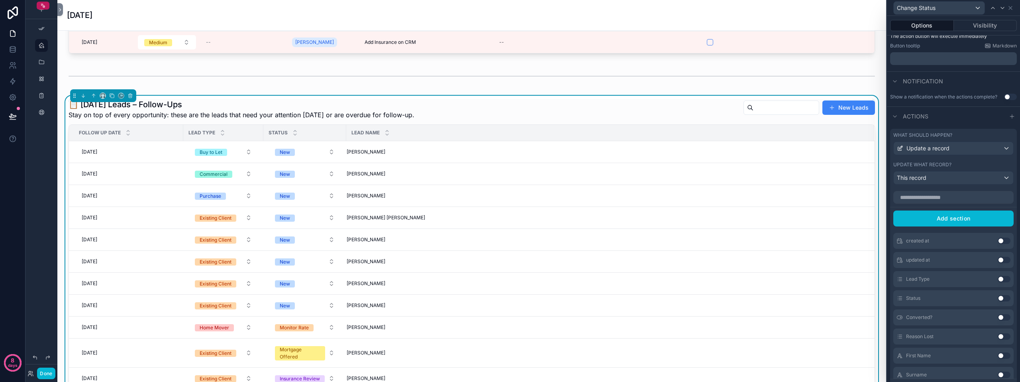
click at [998, 296] on button "Use setting" at bounding box center [1004, 298] width 13 height 6
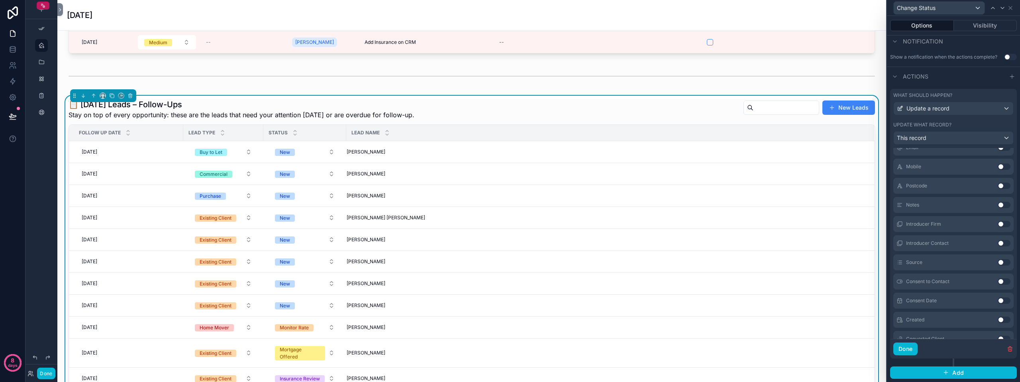
scroll to position [264, 0]
click at [907, 351] on button "Done" at bounding box center [905, 348] width 24 height 13
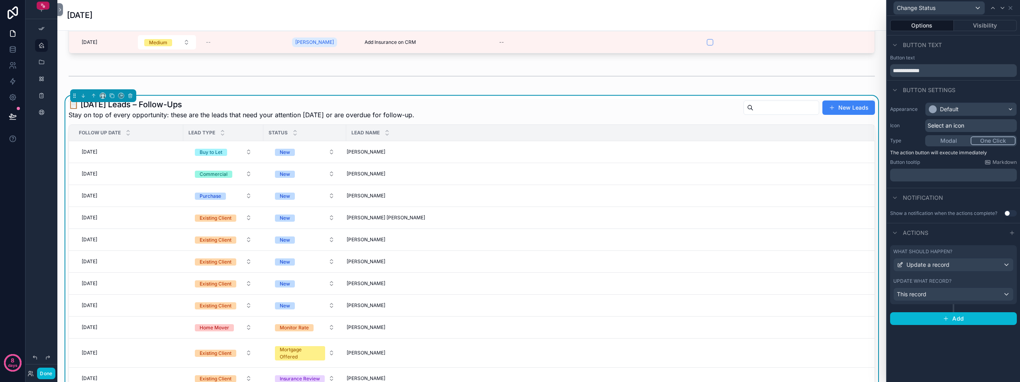
scroll to position [0, 0]
click at [970, 300] on div "This record" at bounding box center [954, 294] width 120 height 13
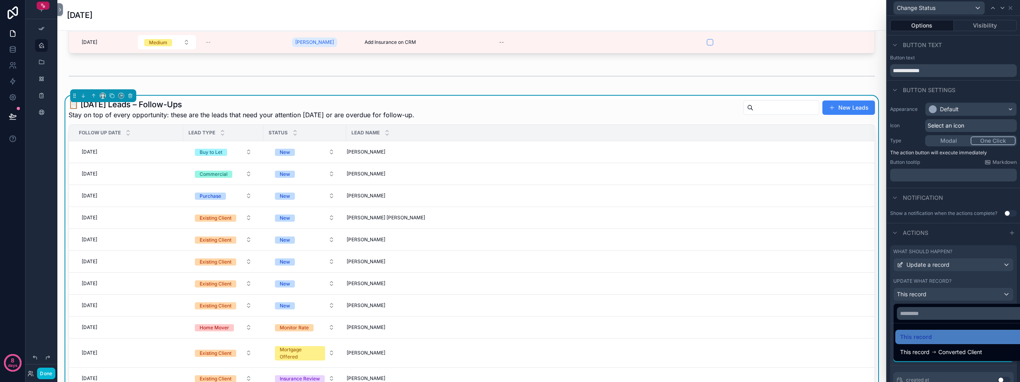
click at [970, 299] on div at bounding box center [953, 191] width 133 height 382
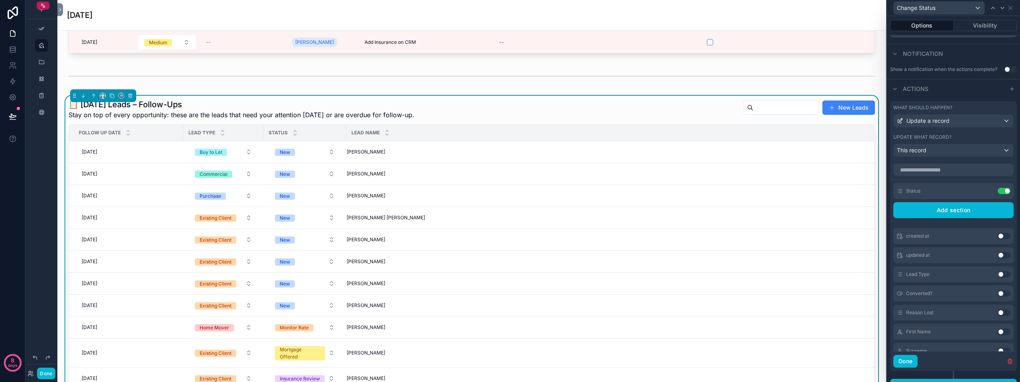
scroll to position [156, 0]
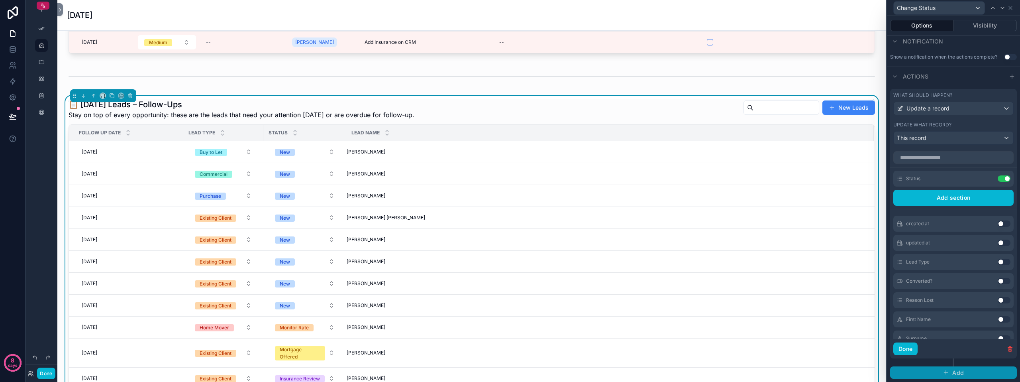
click at [963, 369] on button "Add" at bounding box center [953, 372] width 127 height 13
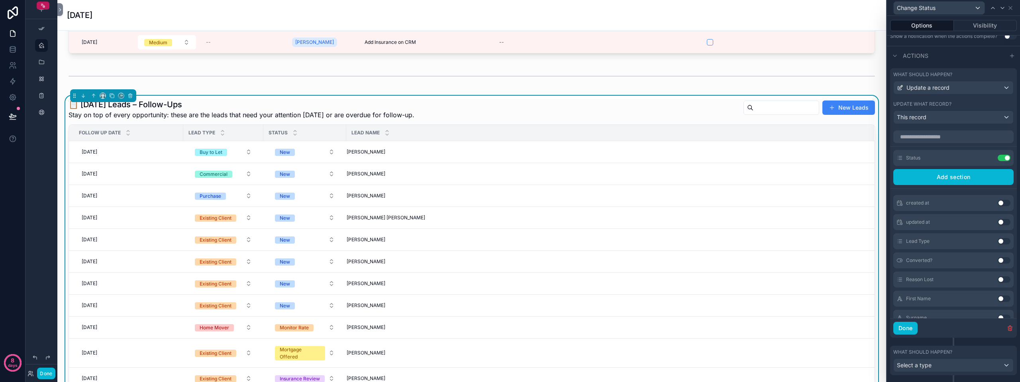
scroll to position [194, 0]
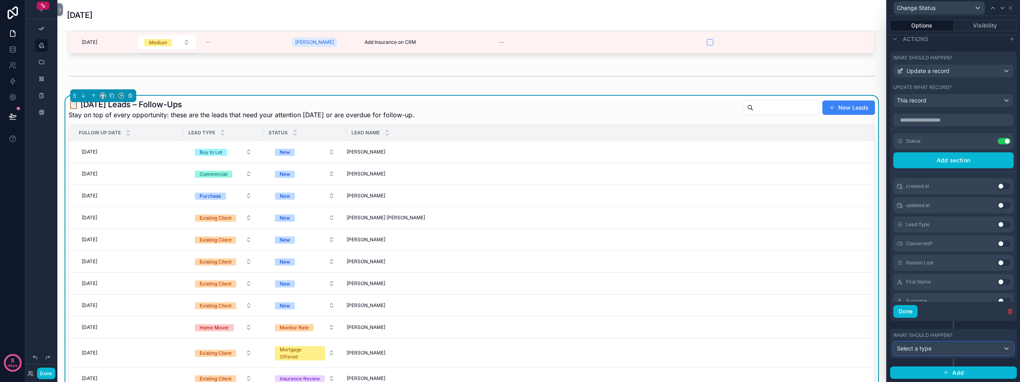
click at [948, 347] on div "Select a type" at bounding box center [954, 348] width 120 height 13
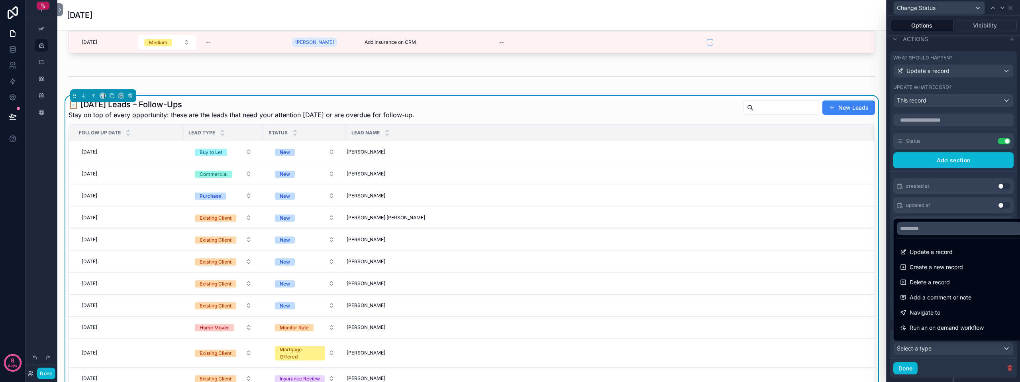
click at [1004, 366] on div at bounding box center [953, 191] width 133 height 382
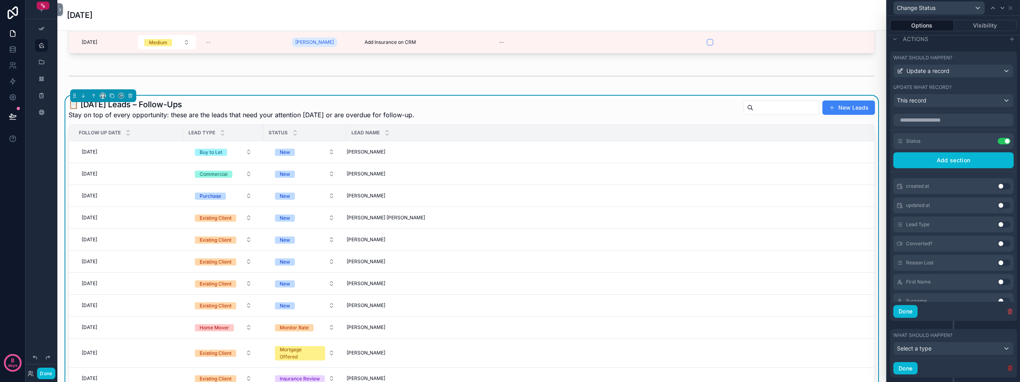
click at [1007, 366] on icon "button" at bounding box center [1010, 368] width 6 height 6
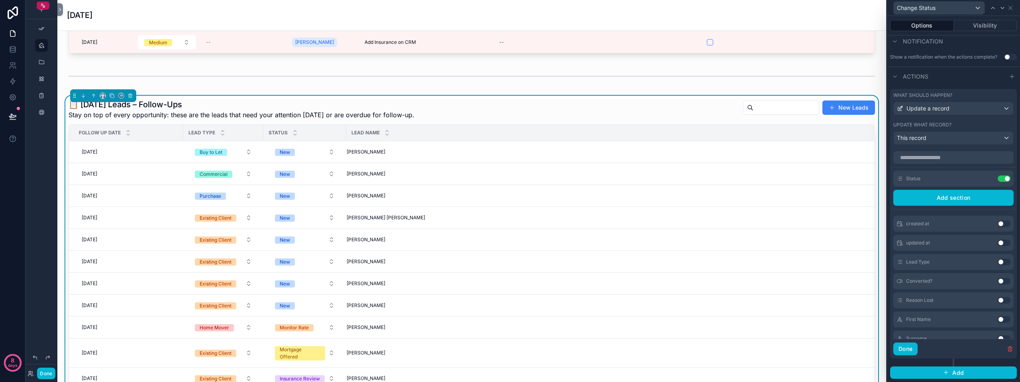
scroll to position [156, 0]
click at [985, 178] on icon at bounding box center [988, 178] width 6 height 6
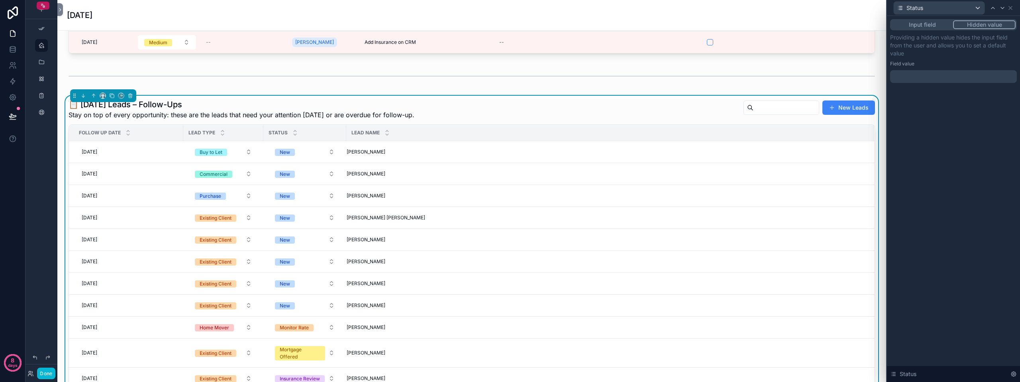
click at [927, 25] on button "Input field" at bounding box center [922, 24] width 62 height 9
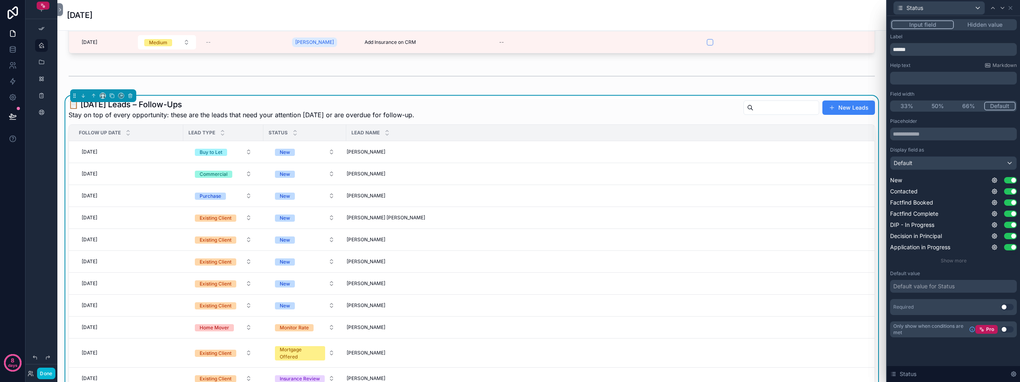
scroll to position [210, 0]
click at [953, 261] on span "Show more" at bounding box center [954, 260] width 26 height 6
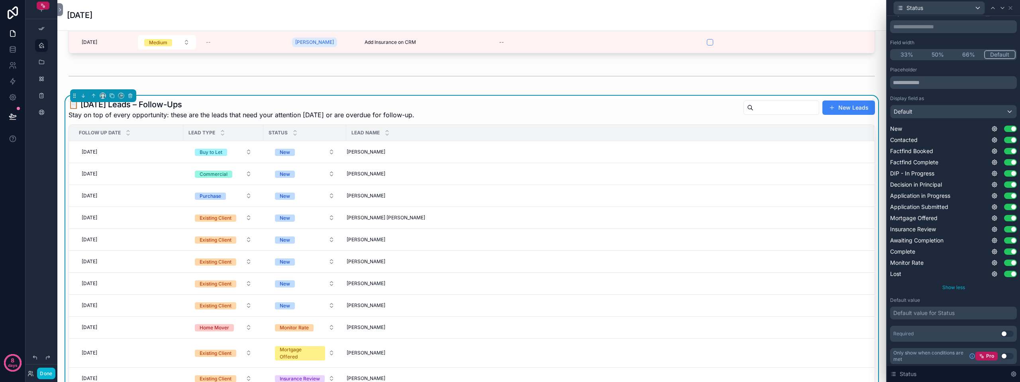
scroll to position [53, 0]
click at [1010, 9] on icon at bounding box center [1010, 8] width 6 height 6
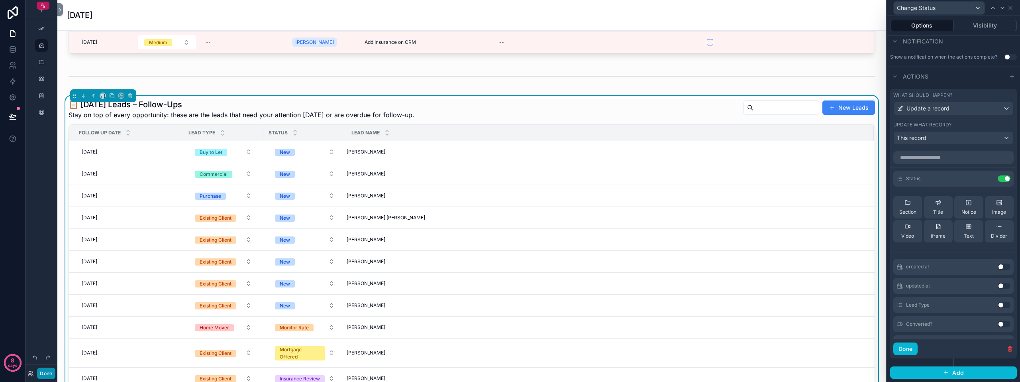
click at [48, 372] on button "Done" at bounding box center [46, 373] width 18 height 12
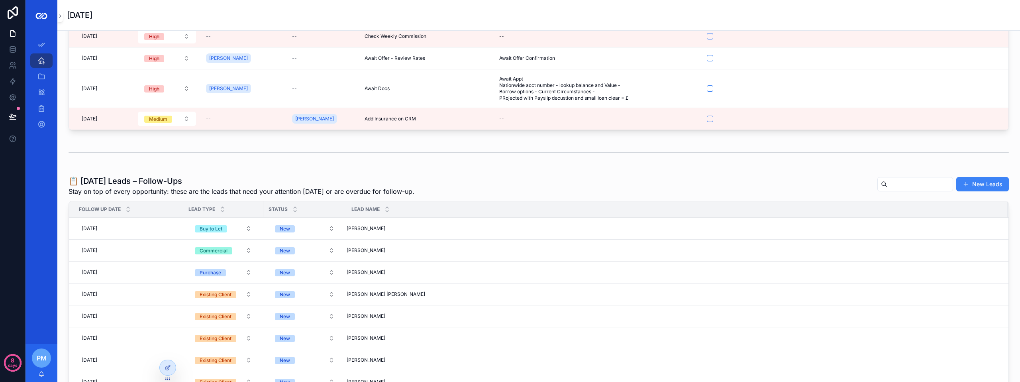
scroll to position [120, 0]
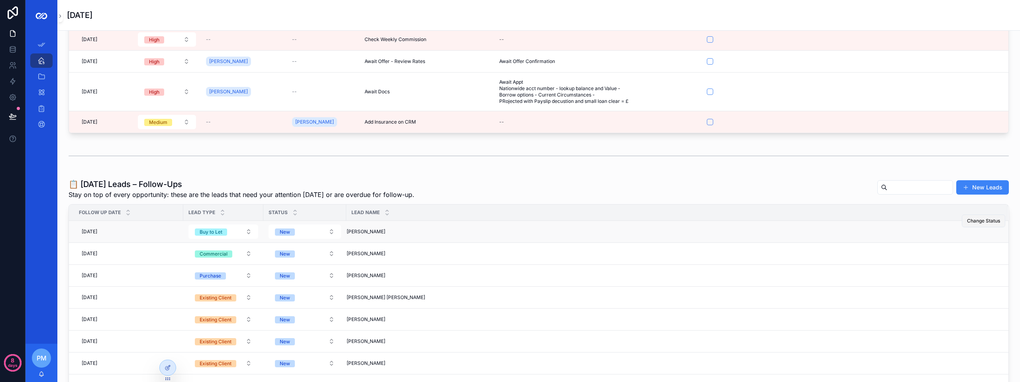
click at [967, 220] on span "Change Status" at bounding box center [983, 221] width 33 height 6
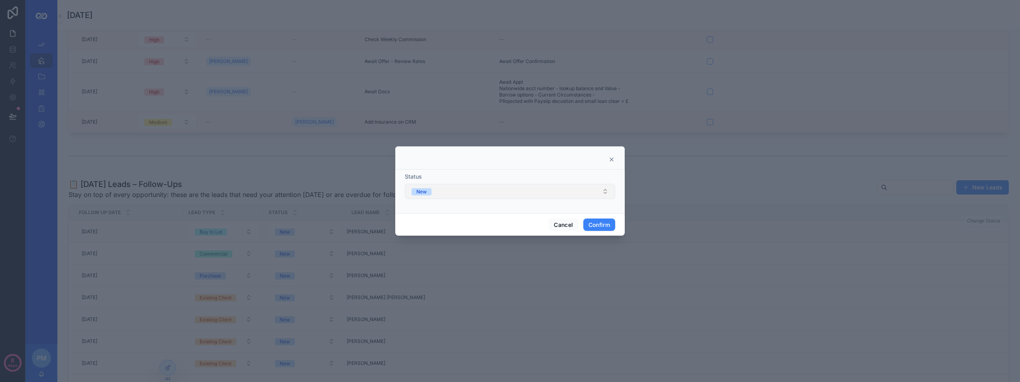
click at [533, 196] on button "New" at bounding box center [510, 191] width 210 height 15
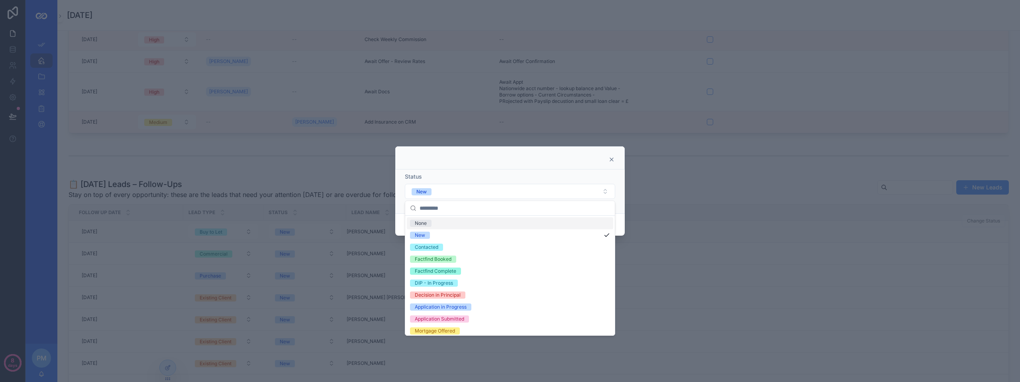
click at [459, 156] on div at bounding box center [510, 159] width 210 height 6
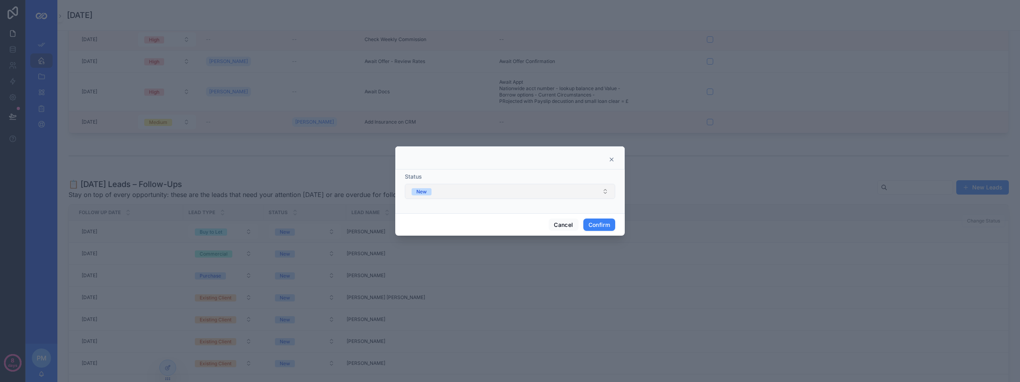
click at [472, 185] on button "New" at bounding box center [510, 191] width 210 height 15
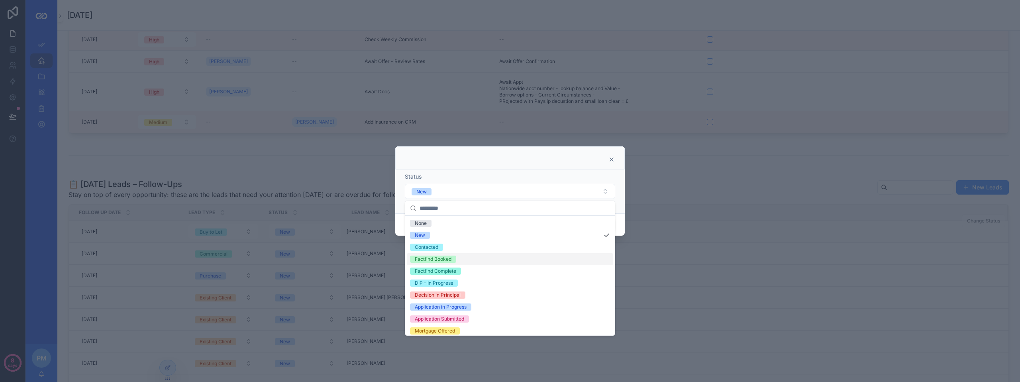
click at [448, 258] on div "Factfind Booked" at bounding box center [433, 258] width 37 height 7
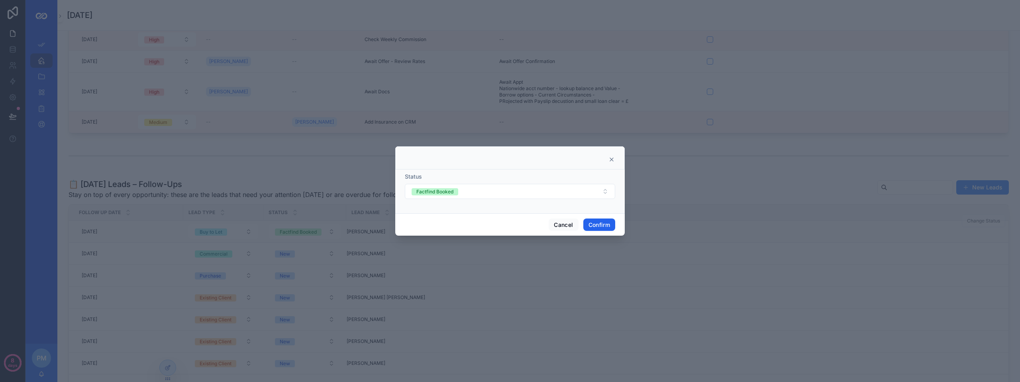
click at [598, 224] on button "Confirm" at bounding box center [599, 224] width 32 height 13
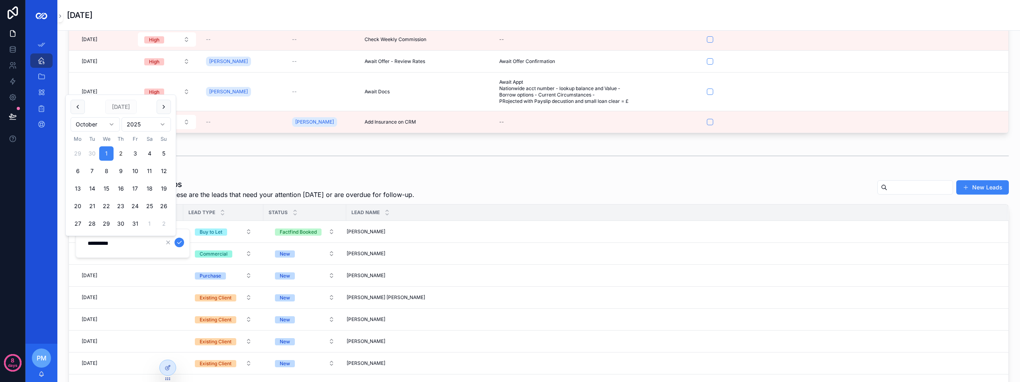
click at [116, 150] on button "2" at bounding box center [121, 153] width 14 height 14
type input "**********"
click at [178, 243] on icon "scrollable content" at bounding box center [179, 242] width 6 height 6
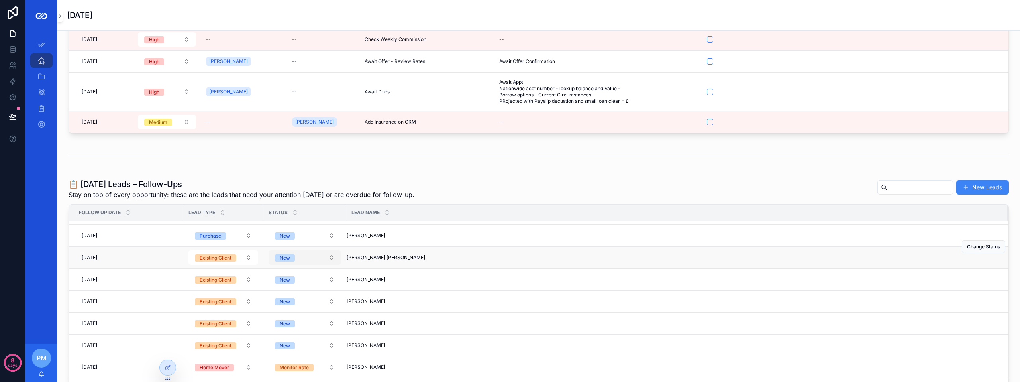
scroll to position [0, 0]
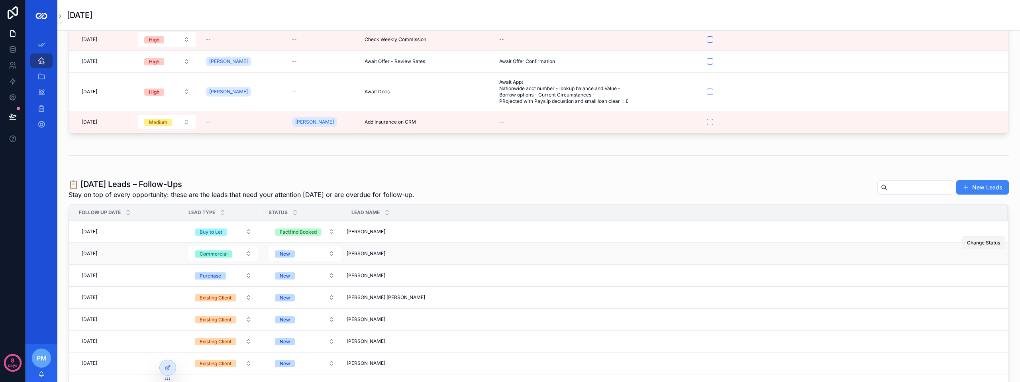
click at [967, 241] on span "Change Status" at bounding box center [983, 242] width 33 height 6
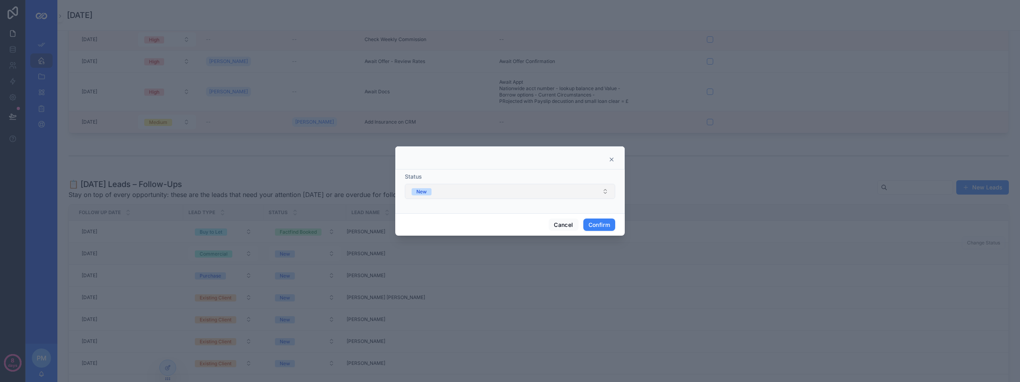
click at [468, 194] on button "New" at bounding box center [510, 191] width 210 height 15
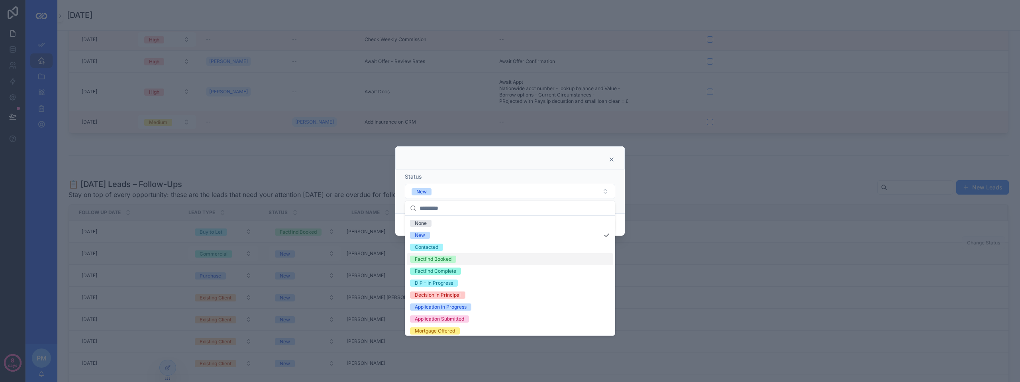
click at [445, 261] on div "Factfind Booked" at bounding box center [433, 258] width 37 height 7
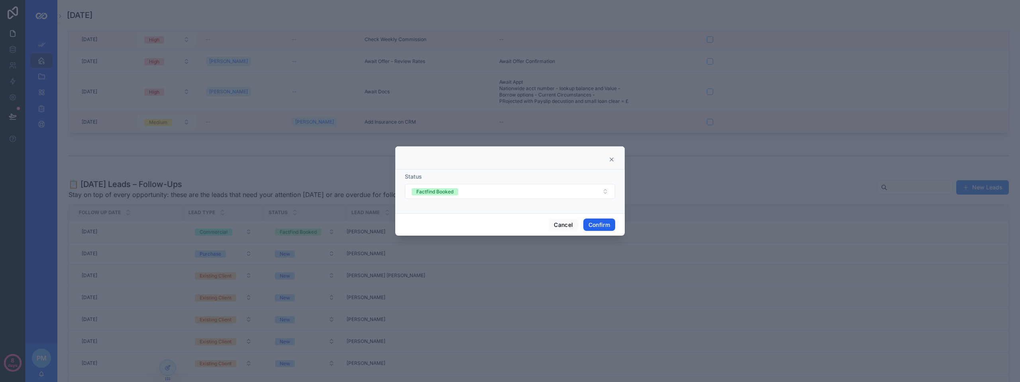
click at [606, 223] on button "Confirm" at bounding box center [599, 224] width 32 height 13
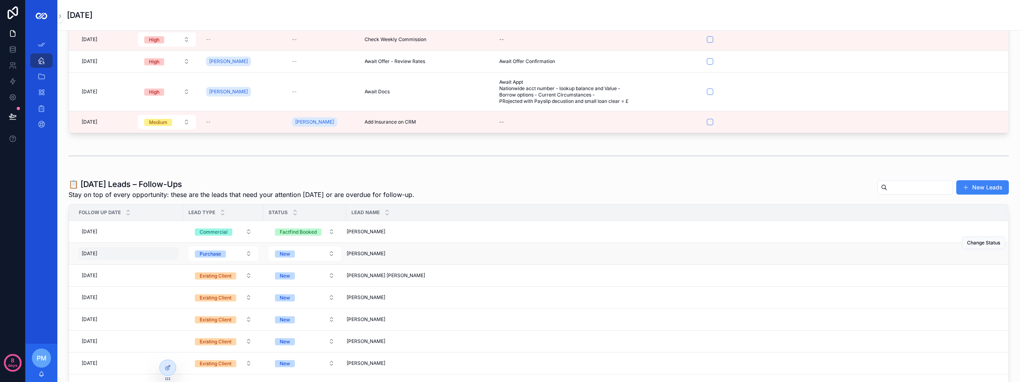
click at [123, 253] on div "[DATE] [DATE]" at bounding box center [128, 253] width 100 height 13
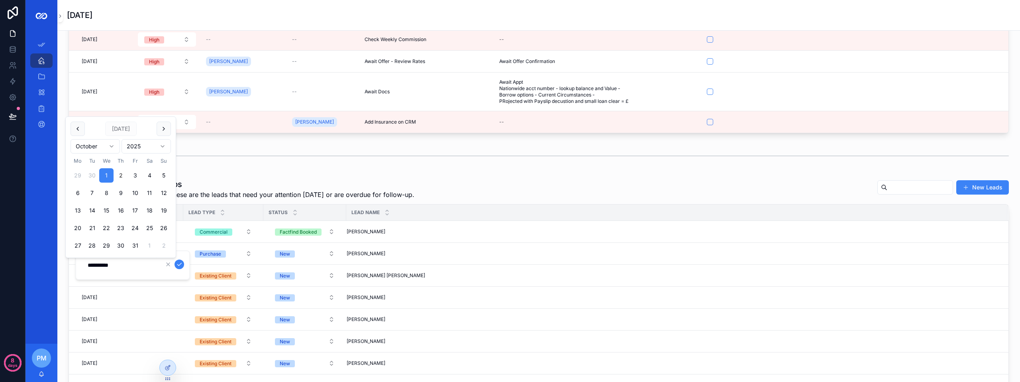
click at [120, 177] on button "2" at bounding box center [121, 175] width 14 height 14
type input "**********"
click at [180, 265] on icon "scrollable content" at bounding box center [179, 264] width 6 height 6
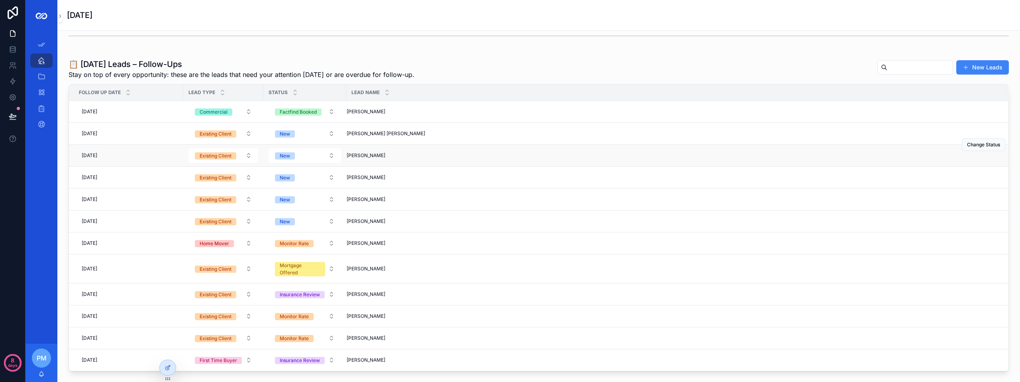
scroll to position [239, 0]
click at [174, 370] on div at bounding box center [168, 367] width 16 height 15
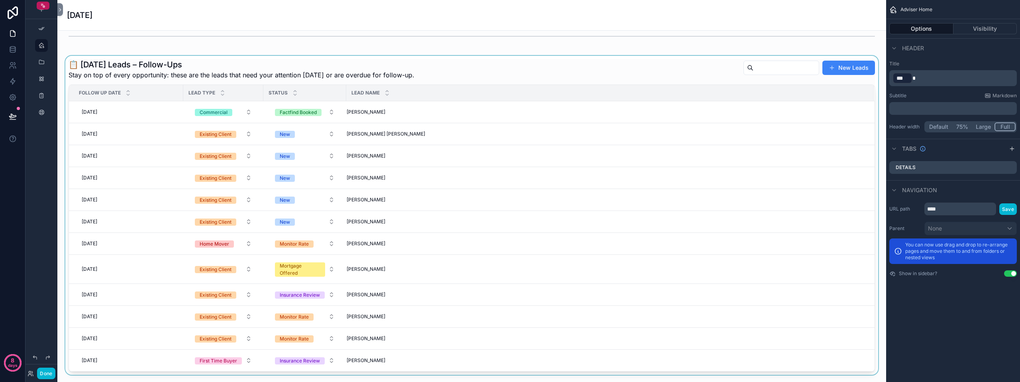
click at [594, 96] on div "Lead Name" at bounding box center [610, 92] width 527 height 15
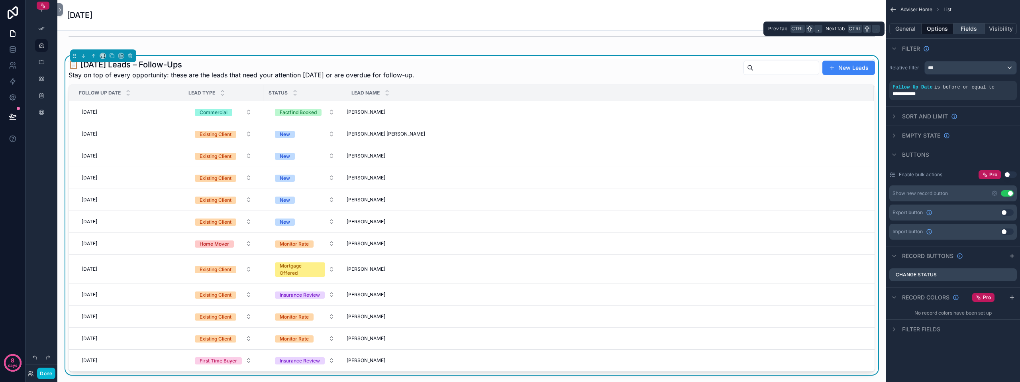
click at [973, 29] on button "Fields" at bounding box center [969, 28] width 32 height 11
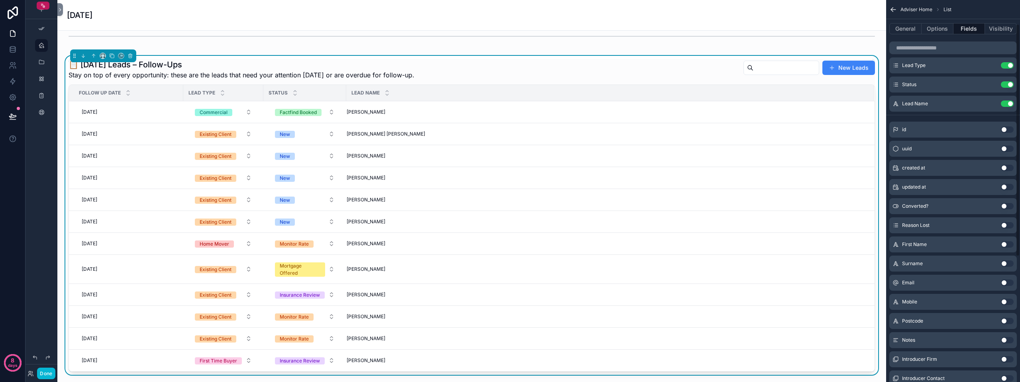
scroll to position [40, 0]
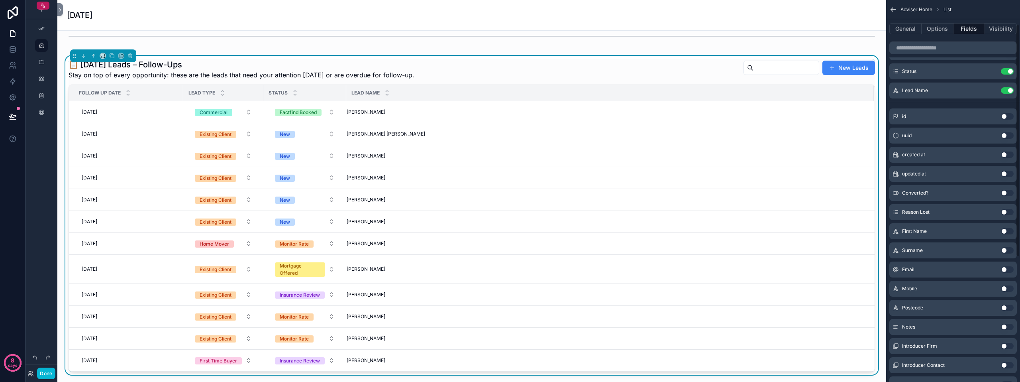
click at [1008, 325] on button "Use setting" at bounding box center [1007, 327] width 13 height 6
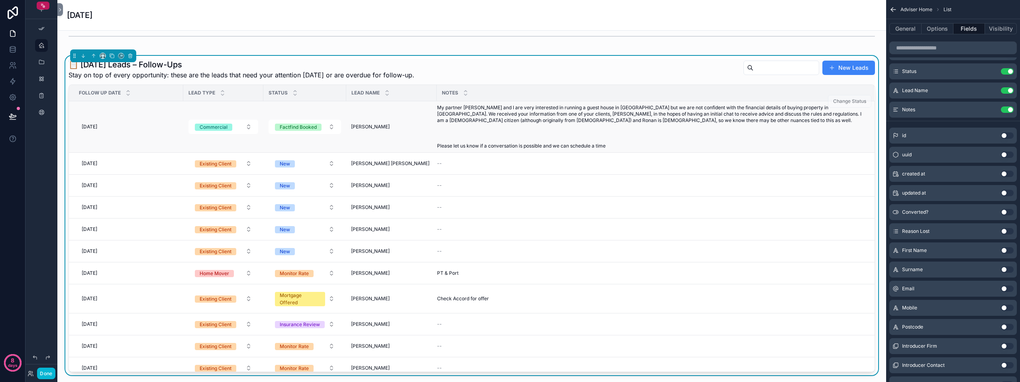
click at [692, 141] on span "My partner [PERSON_NAME] and I are very interested in running a guest house in …" at bounding box center [650, 126] width 427 height 45
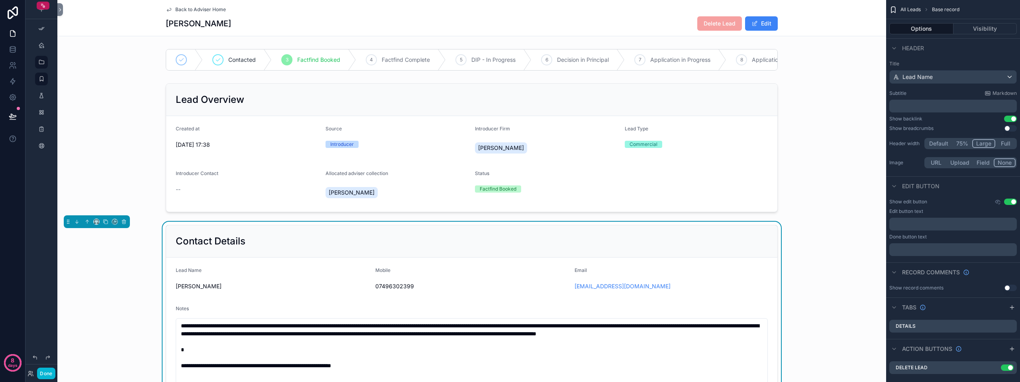
click at [201, 11] on span "Back to Adviser Home" at bounding box center [200, 9] width 51 height 6
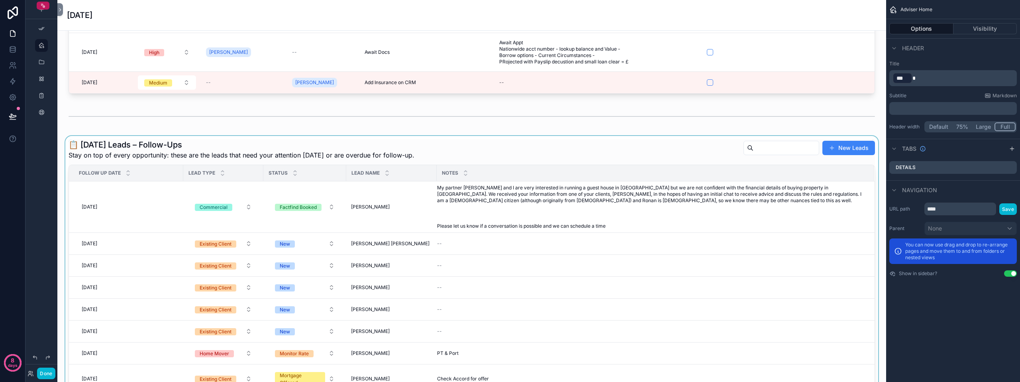
scroll to position [159, 0]
click at [612, 168] on div "Notes" at bounding box center [655, 172] width 436 height 15
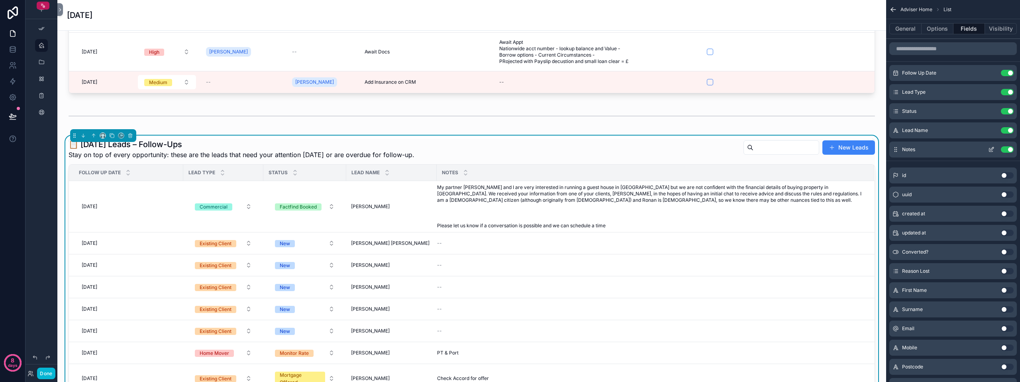
click at [989, 149] on icon "scrollable content" at bounding box center [991, 150] width 4 height 4
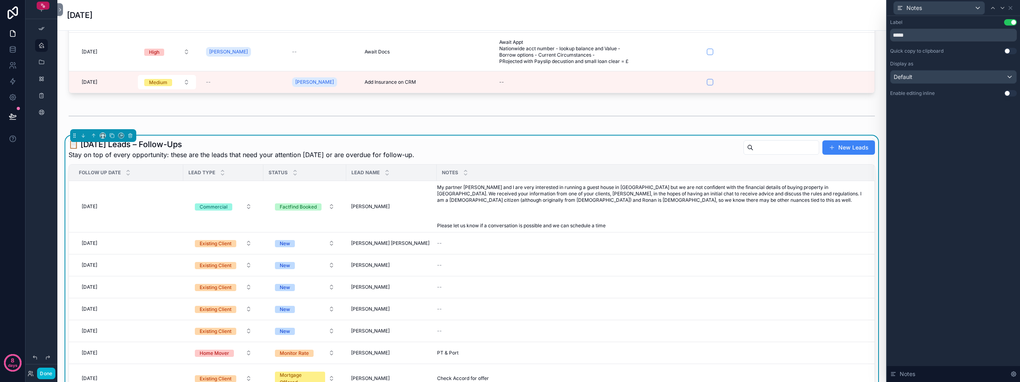
click at [1009, 94] on button "Use setting" at bounding box center [1010, 93] width 13 height 6
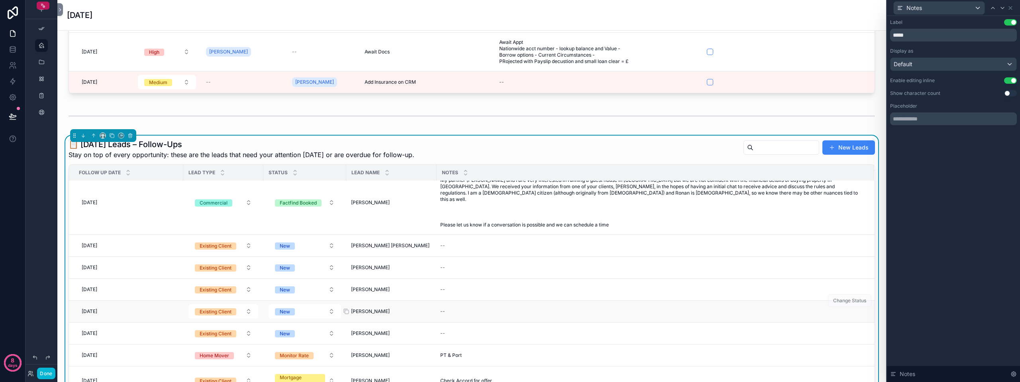
scroll to position [0, 0]
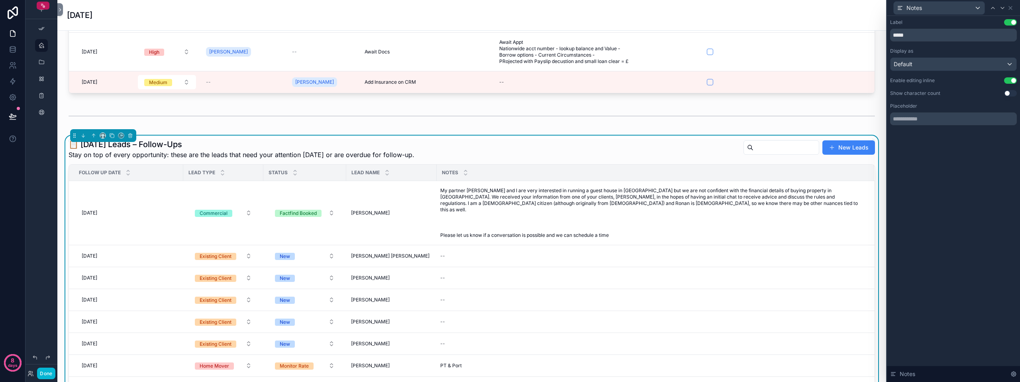
click at [482, 146] on div "📋 [DATE] Leads – Follow-Ups Stay on top of every opportunity: these are the lea…" at bounding box center [472, 149] width 806 height 21
click at [835, 180] on span "Change Status" at bounding box center [849, 181] width 43 height 13
click at [643, 149] on div "📋 [DATE] Leads – Follow-Ups Stay on top of every opportunity: these are the lea…" at bounding box center [472, 149] width 806 height 21
click at [1009, 10] on icon at bounding box center [1010, 8] width 6 height 6
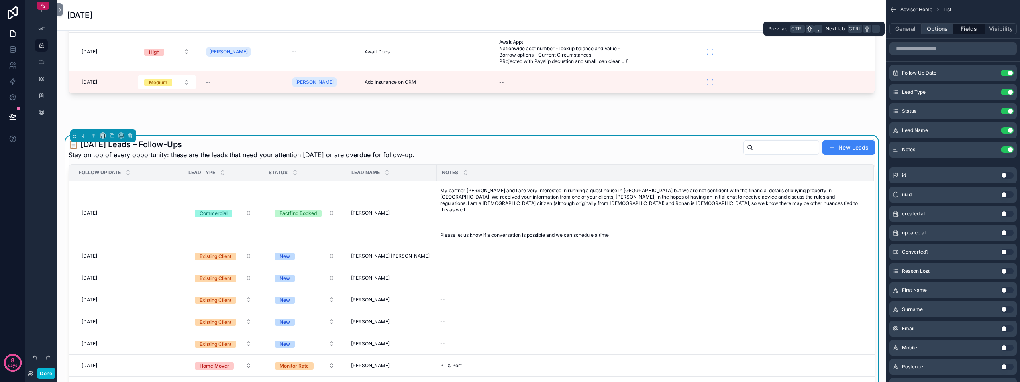
click at [933, 25] on button "Options" at bounding box center [938, 28] width 32 height 11
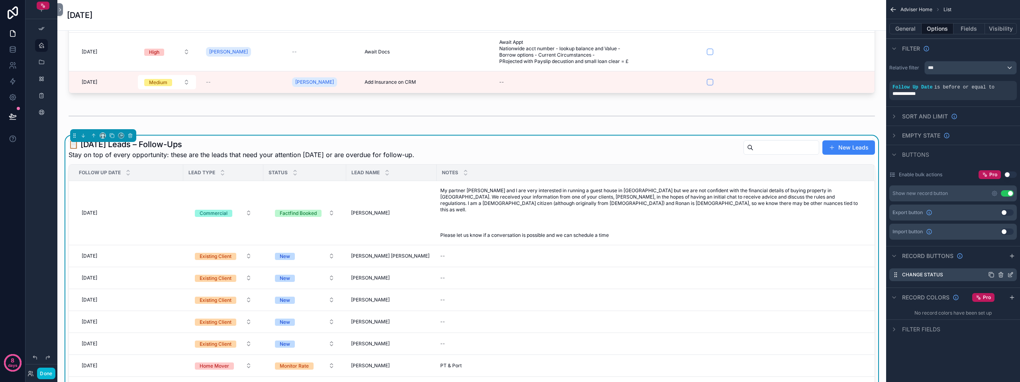
click at [1007, 276] on div "scrollable content" at bounding box center [1000, 274] width 25 height 6
click at [1010, 275] on icon "scrollable content" at bounding box center [1010, 274] width 6 height 6
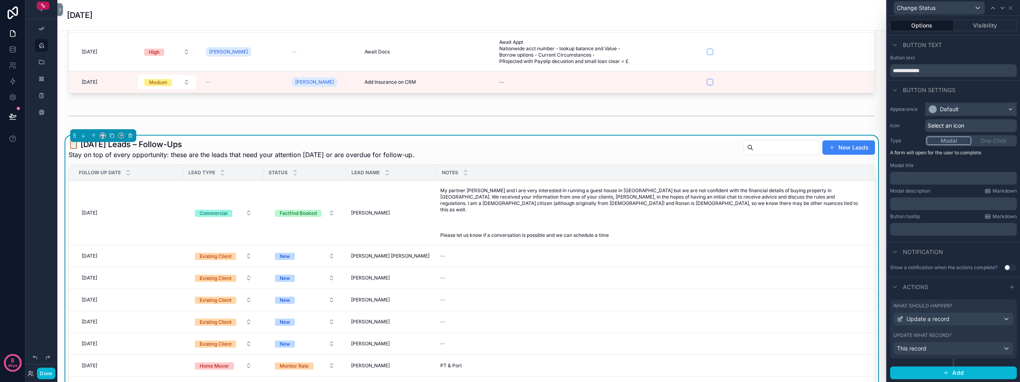
click at [964, 113] on div "Default" at bounding box center [971, 109] width 91 height 13
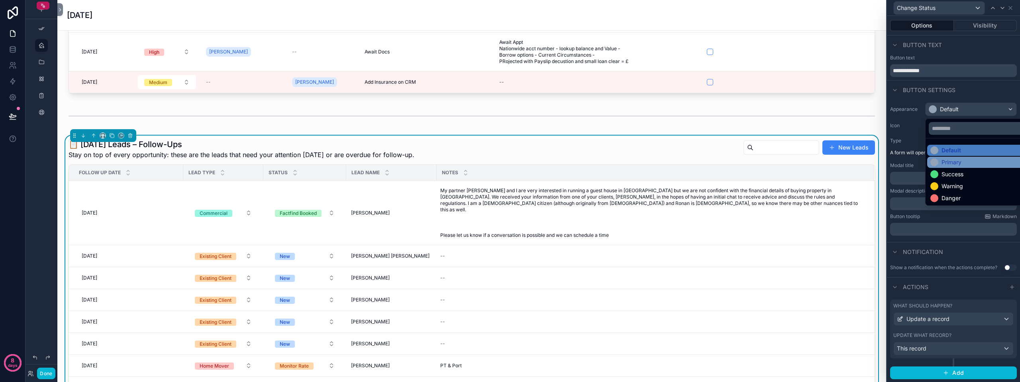
click at [955, 159] on div "Primary" at bounding box center [951, 162] width 20 height 8
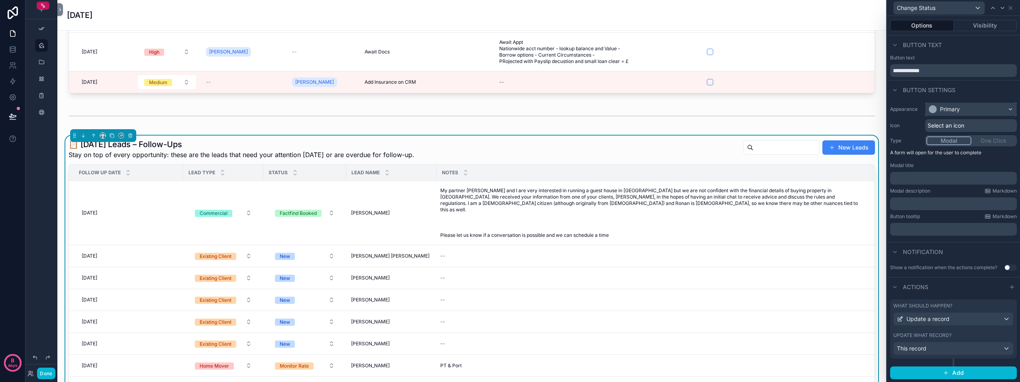
click at [982, 108] on div "Primary" at bounding box center [971, 109] width 91 height 13
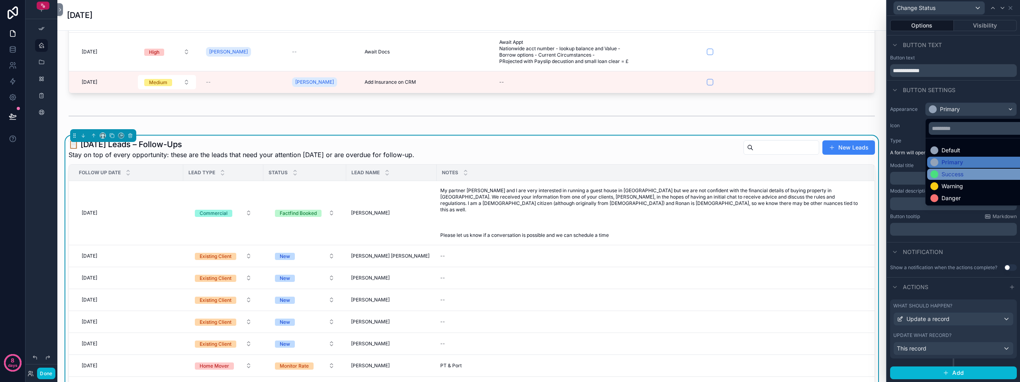
click at [953, 175] on div "Success" at bounding box center [952, 174] width 22 height 8
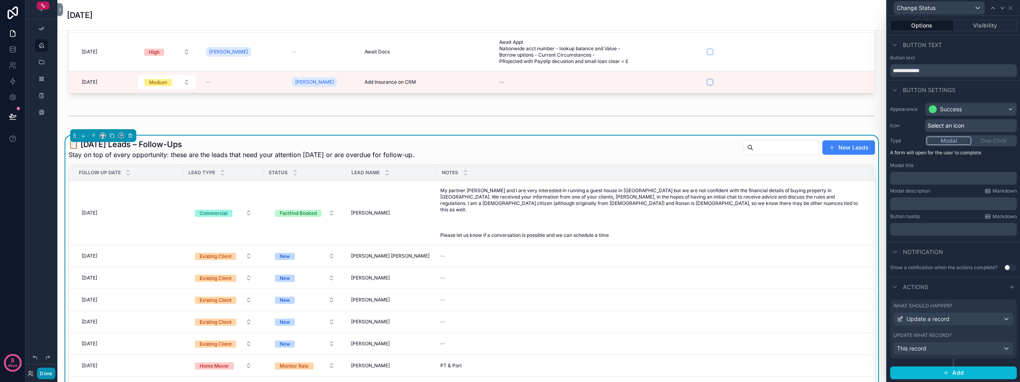
click at [43, 373] on button "Done" at bounding box center [46, 373] width 18 height 12
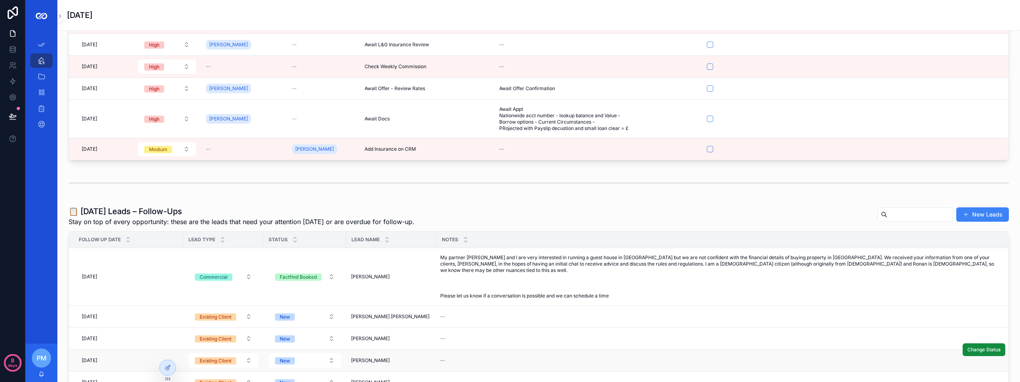
scroll to position [80, 0]
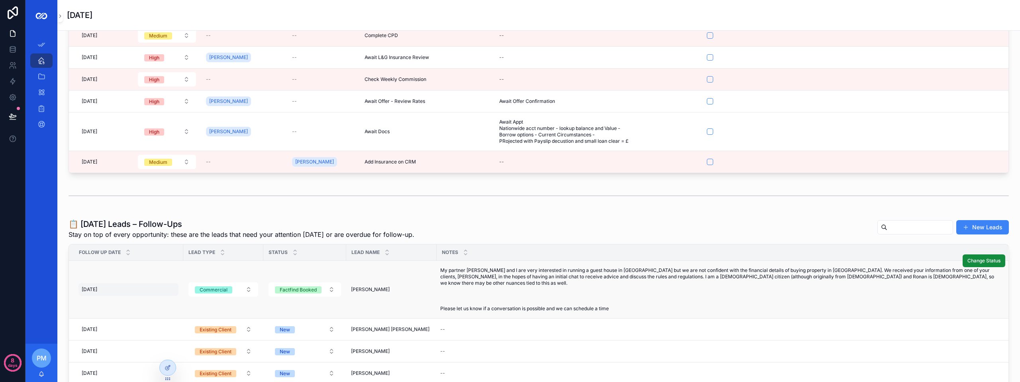
click at [122, 286] on div "[DATE] [DATE]" at bounding box center [128, 289] width 100 height 13
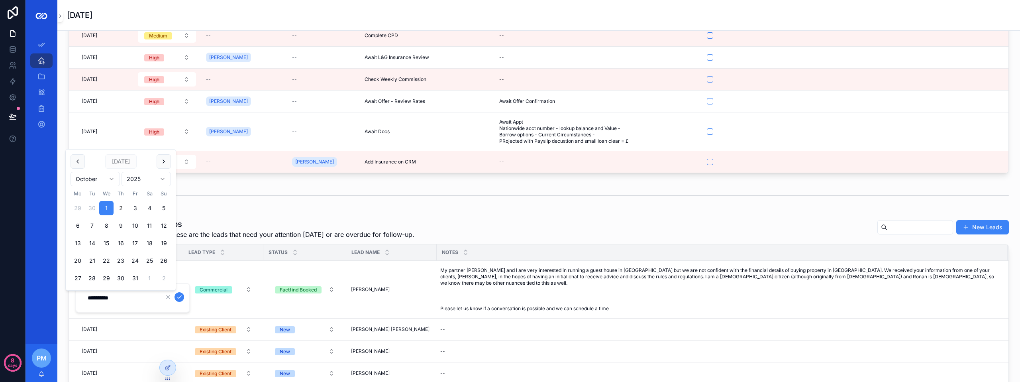
click at [121, 207] on button "2" at bounding box center [121, 208] width 14 height 14
type input "**********"
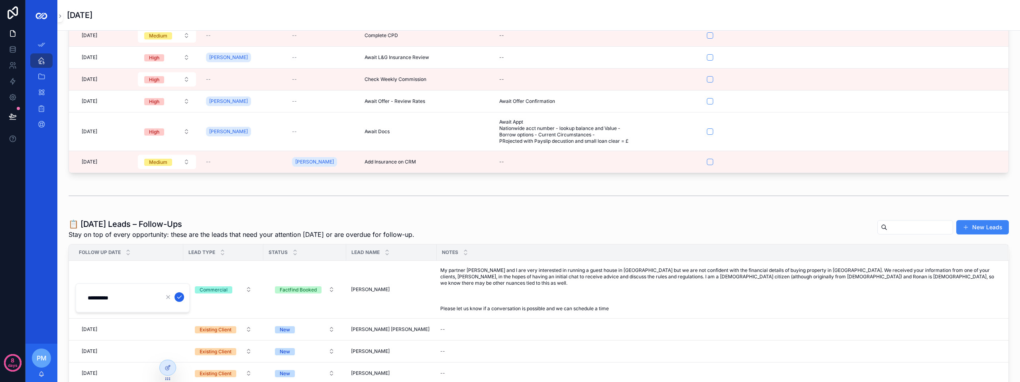
click at [176, 296] on icon "scrollable content" at bounding box center [179, 297] width 6 height 6
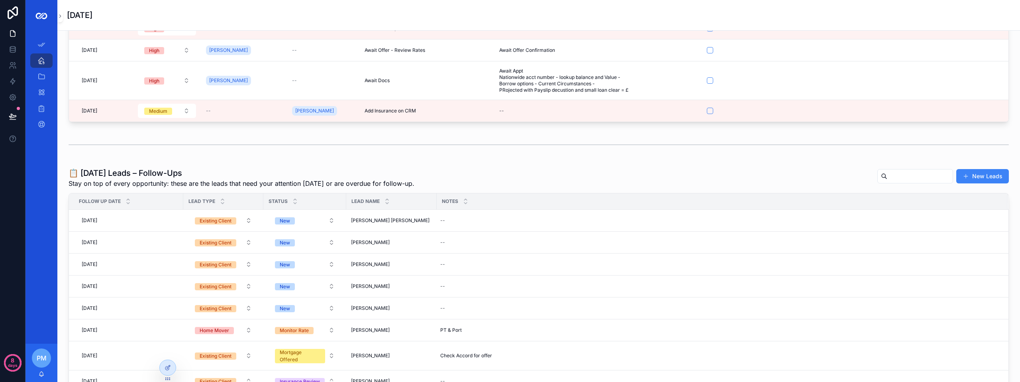
scroll to position [0, 0]
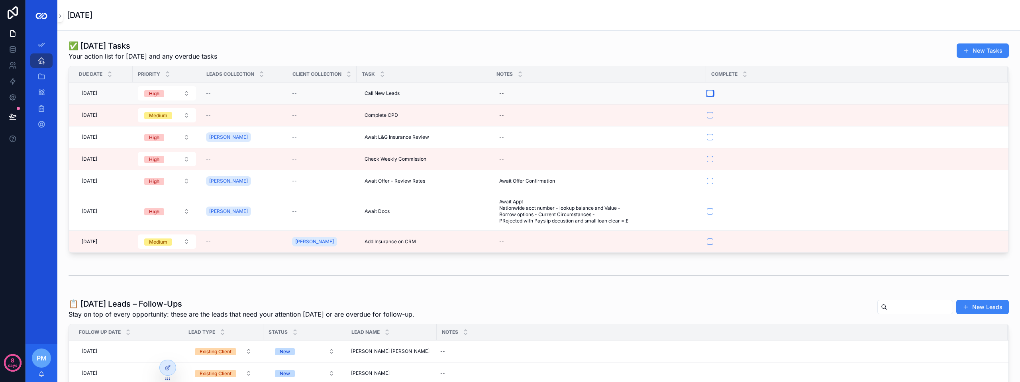
click at [711, 96] on button "scrollable content" at bounding box center [710, 93] width 6 height 6
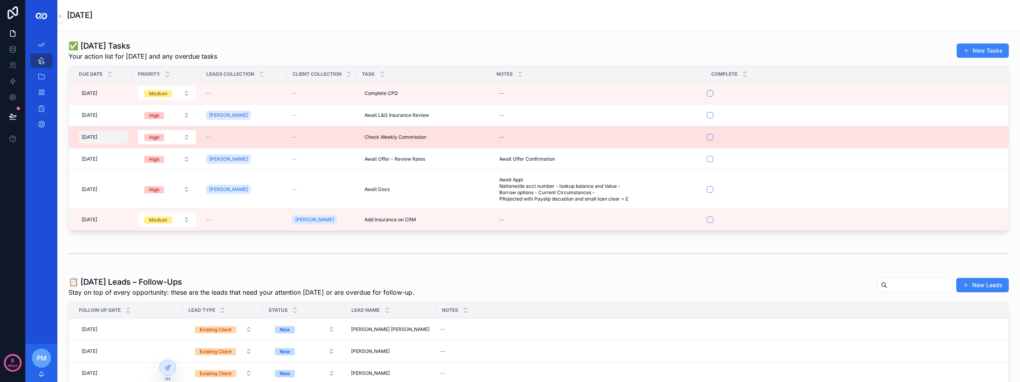
click at [111, 139] on div "[DATE] [DATE]" at bounding box center [102, 137] width 49 height 13
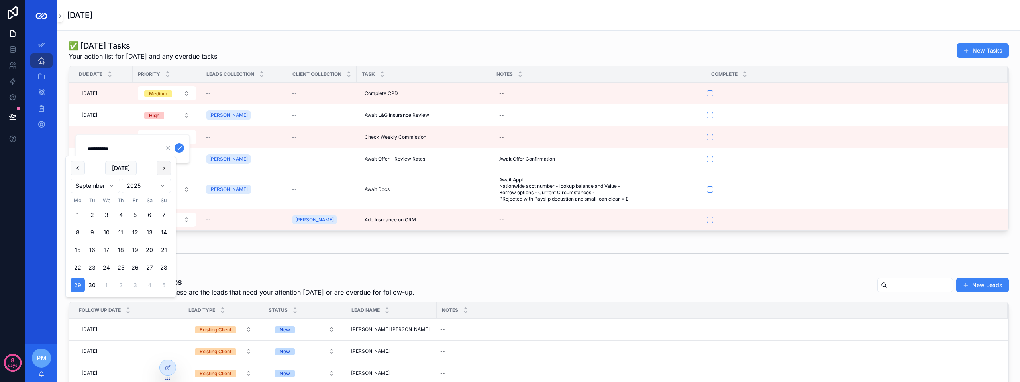
click at [161, 167] on button "scrollable content" at bounding box center [164, 168] width 14 height 14
click at [77, 233] on button "6" at bounding box center [78, 232] width 14 height 14
type input "**********"
click at [180, 149] on icon "scrollable content" at bounding box center [179, 148] width 6 height 6
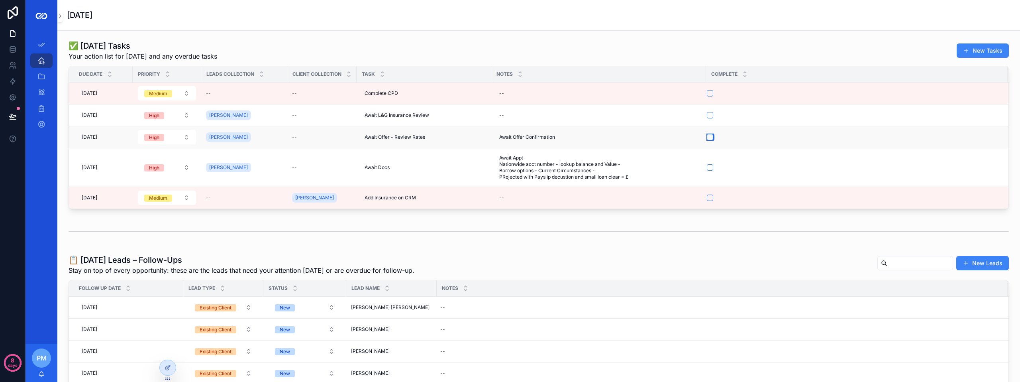
click at [709, 137] on button "scrollable content" at bounding box center [710, 137] width 6 height 6
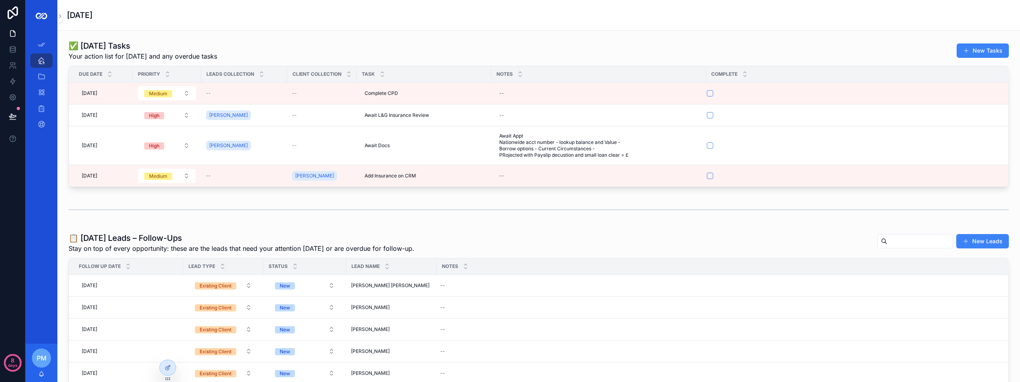
drag, startPoint x: 572, startPoint y: 213, endPoint x: 502, endPoint y: 211, distance: 69.8
click at [502, 211] on div "scrollable content" at bounding box center [539, 210] width 940 height 20
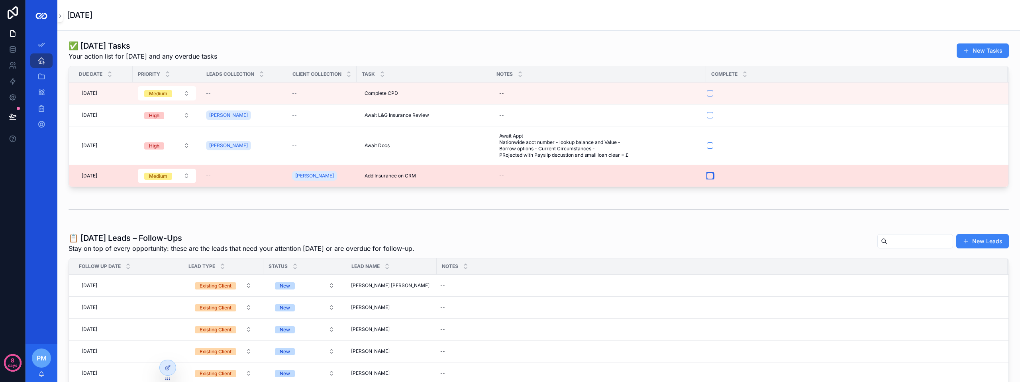
click at [711, 175] on button "scrollable content" at bounding box center [710, 176] width 6 height 6
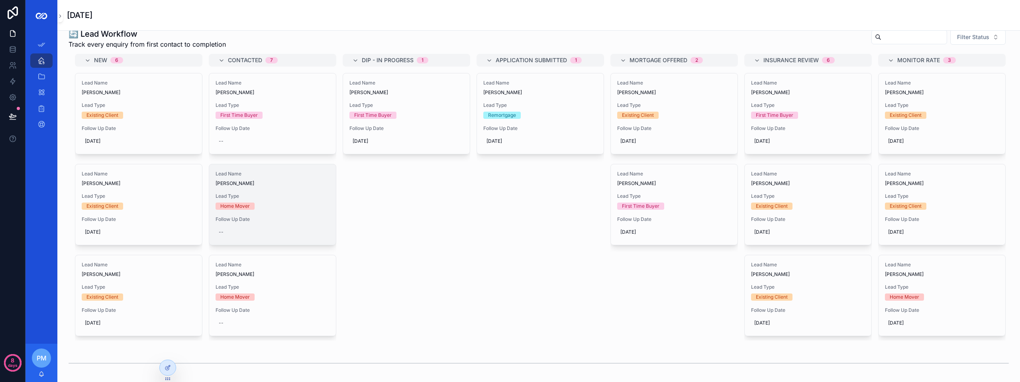
click at [242, 230] on div "--" at bounding box center [273, 231] width 114 height 13
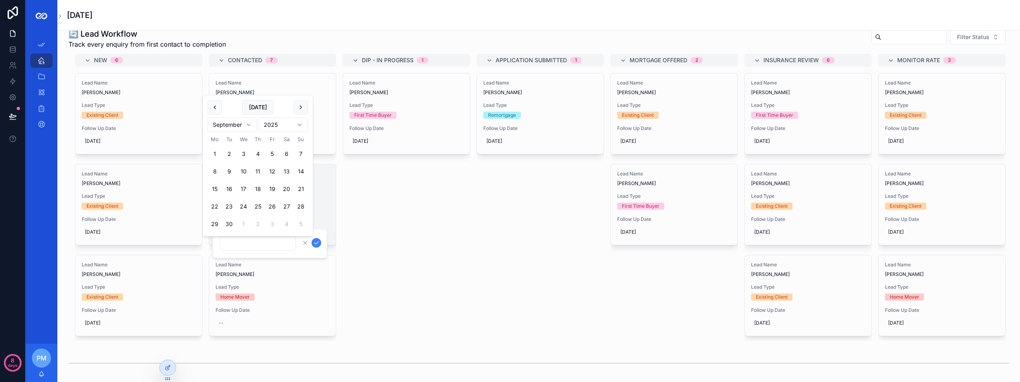
click at [314, 198] on span "Lead Type" at bounding box center [273, 196] width 114 height 6
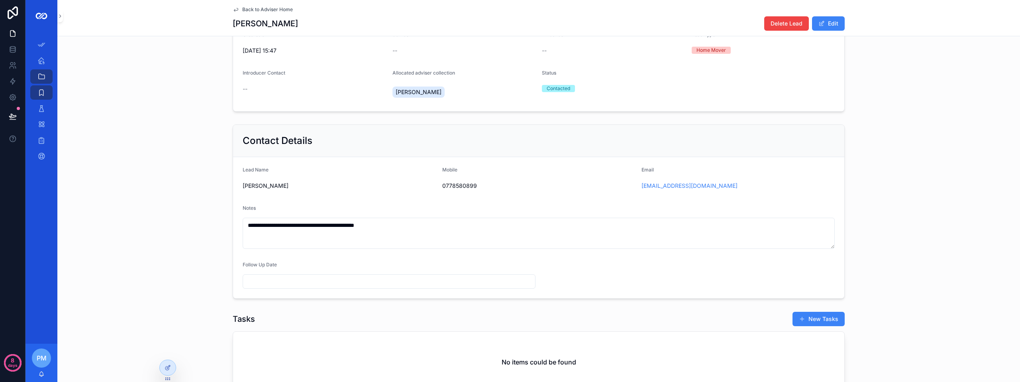
scroll to position [80, 0]
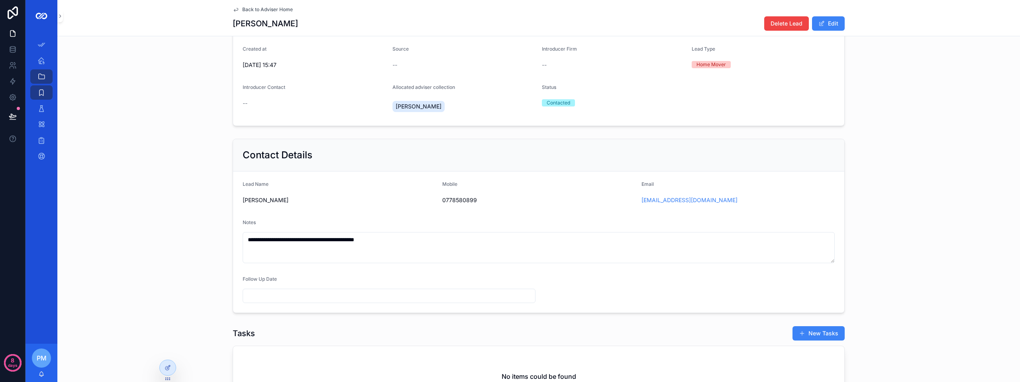
click at [250, 5] on div "Back to Adviser Home [PERSON_NAME] Delete Lead Edit" at bounding box center [539, 18] width 612 height 36
click at [247, 8] on span "Back to Adviser Home" at bounding box center [267, 9] width 51 height 6
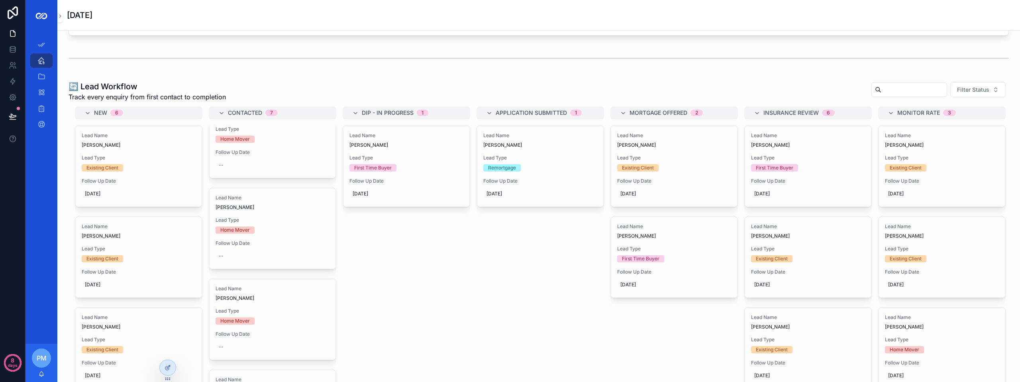
scroll to position [478, 0]
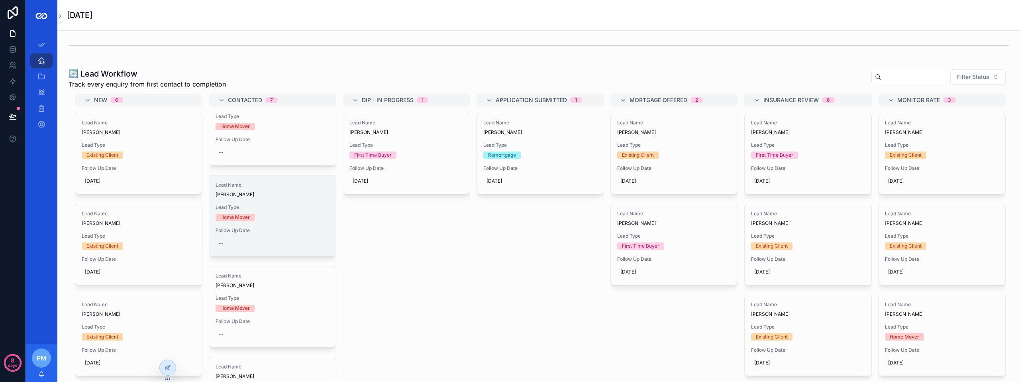
click at [290, 235] on div "Follow Up Date --" at bounding box center [273, 238] width 114 height 22
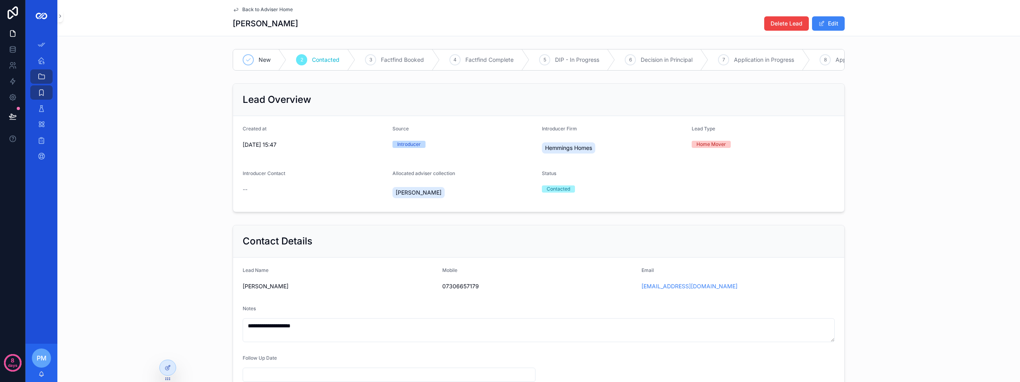
click at [239, 6] on div "Back to Adviser Home [PERSON_NAME] Delete Lead Edit" at bounding box center [539, 18] width 612 height 36
click at [242, 7] on span "Back to Adviser Home" at bounding box center [267, 9] width 51 height 6
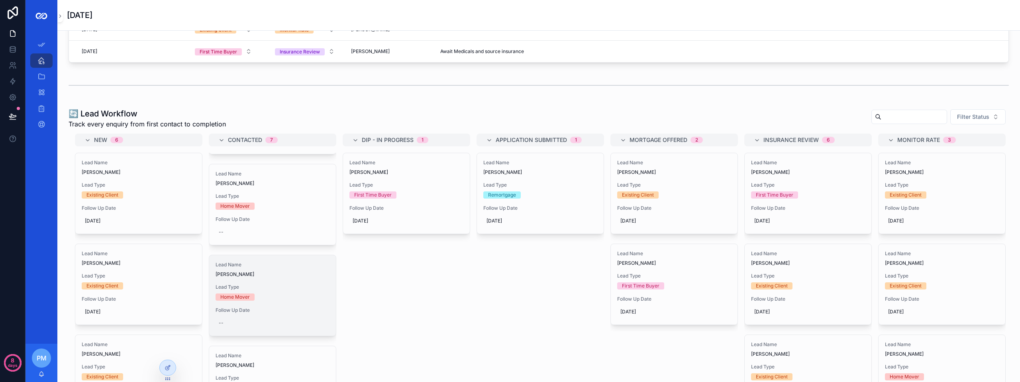
click at [275, 284] on span "Lead Type" at bounding box center [273, 287] width 114 height 6
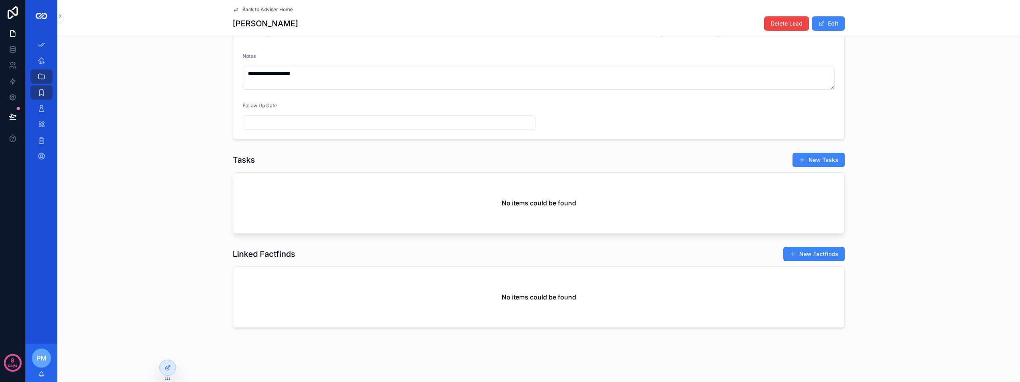
scroll to position [258, 0]
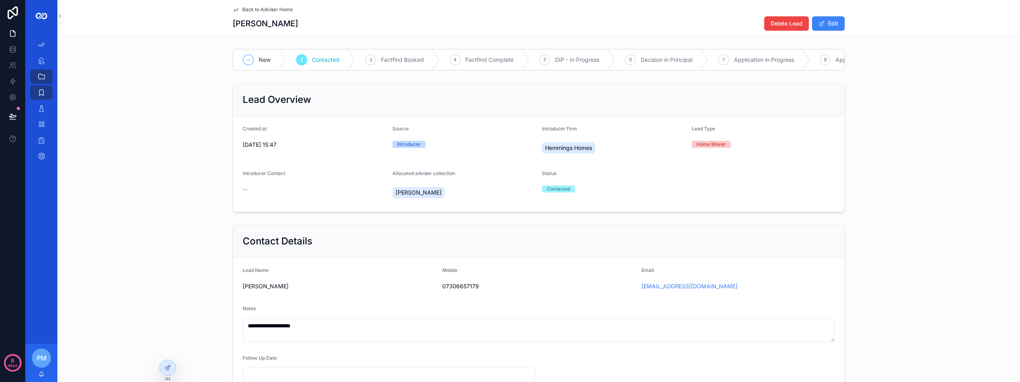
drag, startPoint x: 232, startPoint y: 14, endPoint x: 236, endPoint y: 12, distance: 4.5
click at [236, 12] on div "Back to Adviser Home [PERSON_NAME] Delete Lead Edit" at bounding box center [539, 18] width 612 height 36
click at [250, 8] on span "Back to Adviser Home" at bounding box center [267, 9] width 51 height 6
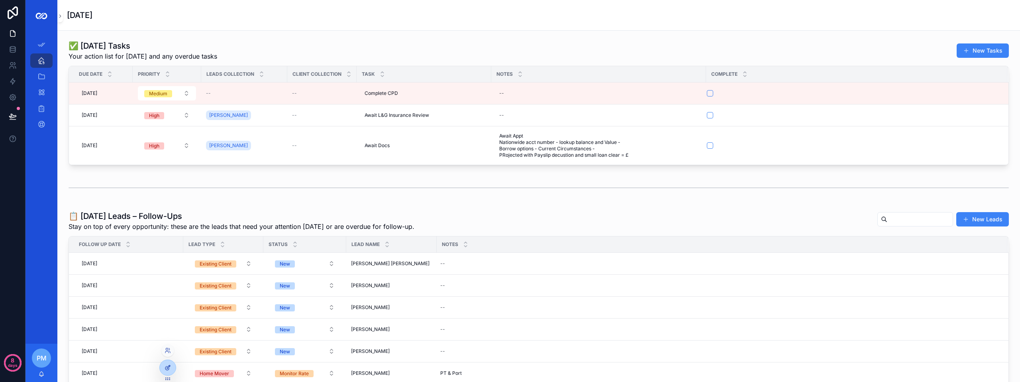
click at [164, 367] on div at bounding box center [168, 367] width 16 height 15
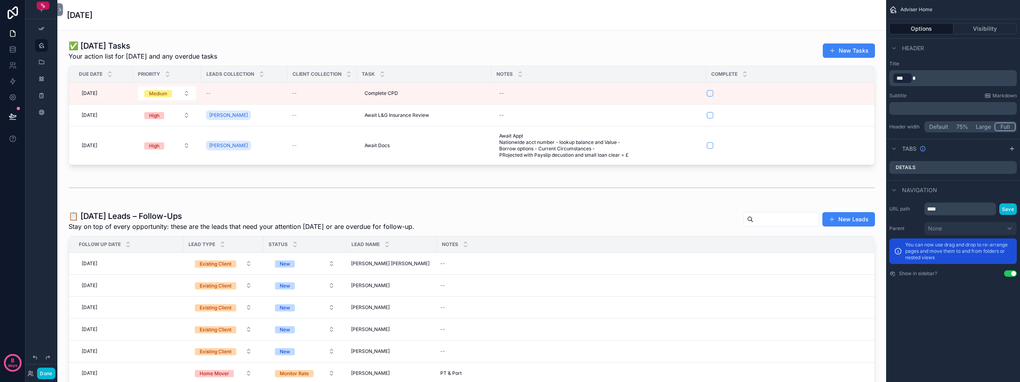
click at [49, 14] on div "scrollable content" at bounding box center [41, 9] width 32 height 19
click at [60, 11] on icon at bounding box center [60, 9] width 2 height 3
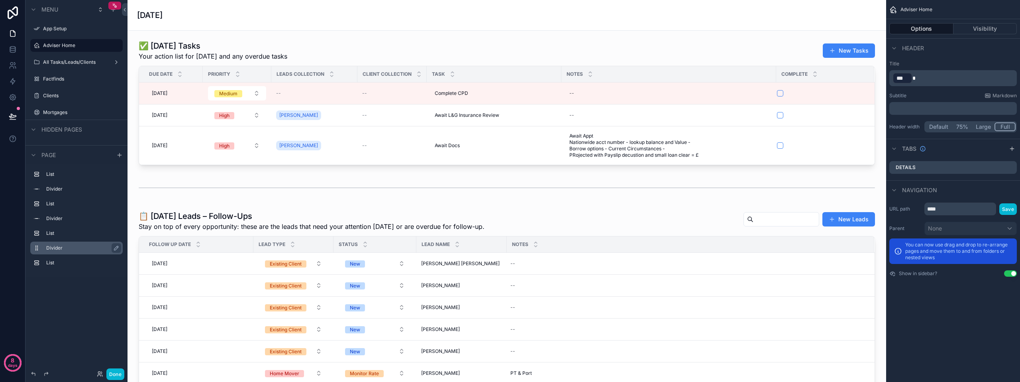
click at [56, 247] on label "Divider" at bounding box center [81, 248] width 70 height 6
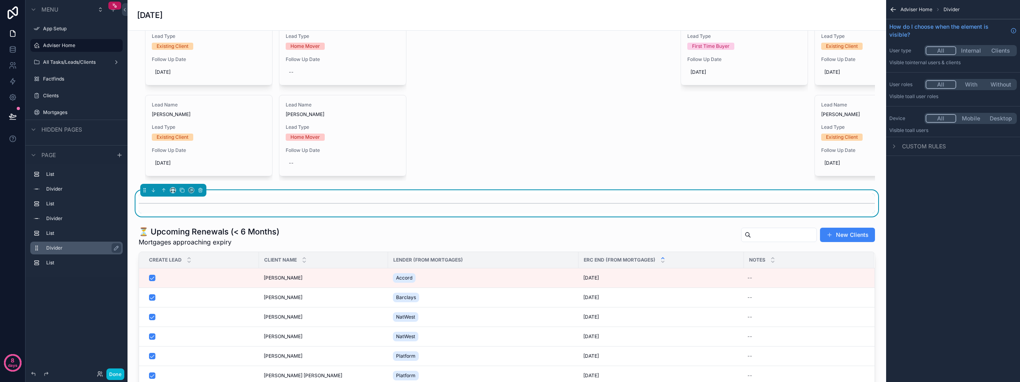
scroll to position [671, 0]
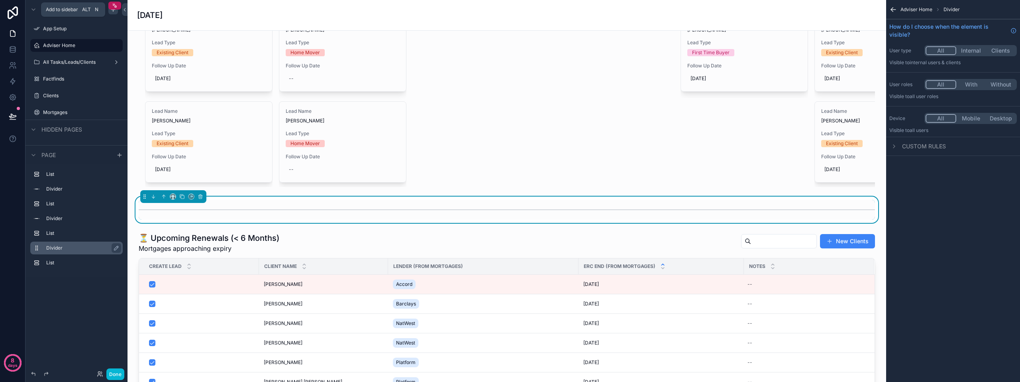
click at [112, 12] on icon "scrollable content" at bounding box center [113, 9] width 6 height 6
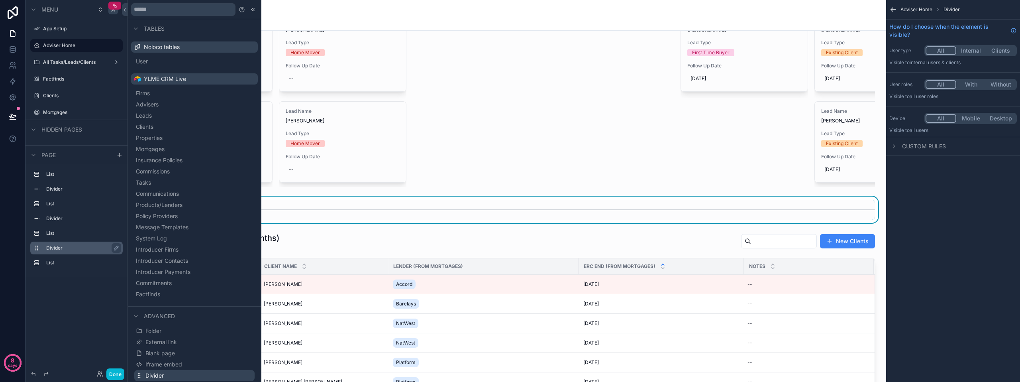
click at [165, 375] on button "Divider" at bounding box center [194, 375] width 120 height 11
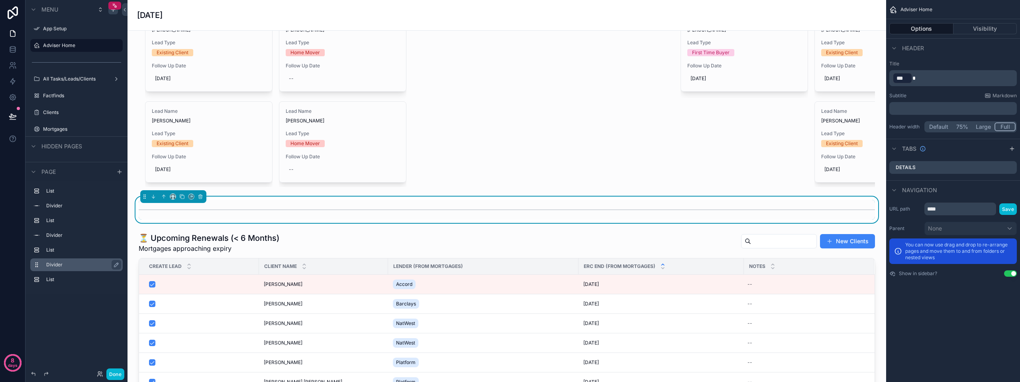
click at [73, 316] on div "Menu App Setup Adviser Home All Tasks/Leads/Clients Factfinds Clients Mortgages…" at bounding box center [76, 186] width 102 height 372
click at [77, 78] on label "All Tasks/Leads/Clients" at bounding box center [75, 79] width 64 height 6
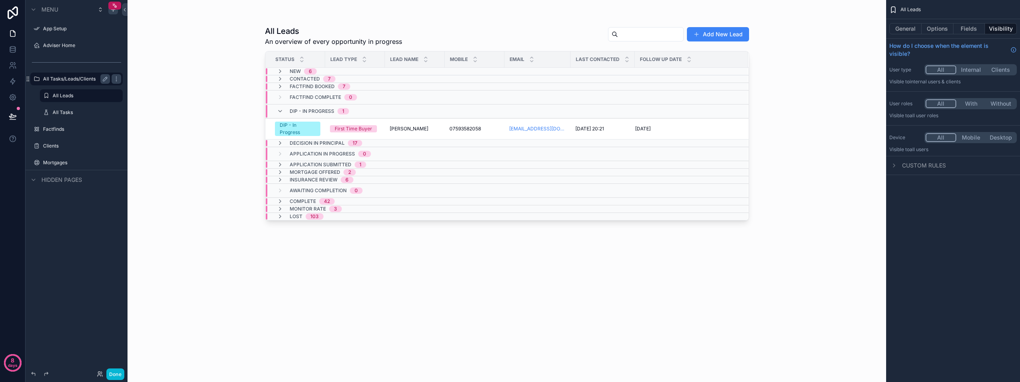
click at [62, 79] on label "All Tasks/Leads/Clients" at bounding box center [75, 79] width 64 height 6
click at [55, 148] on label "Clients" at bounding box center [75, 146] width 64 height 6
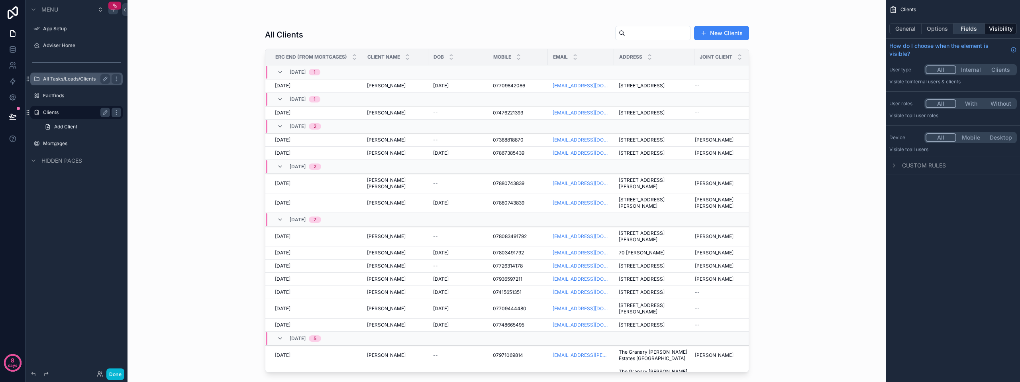
click at [976, 31] on button "Fields" at bounding box center [969, 28] width 32 height 11
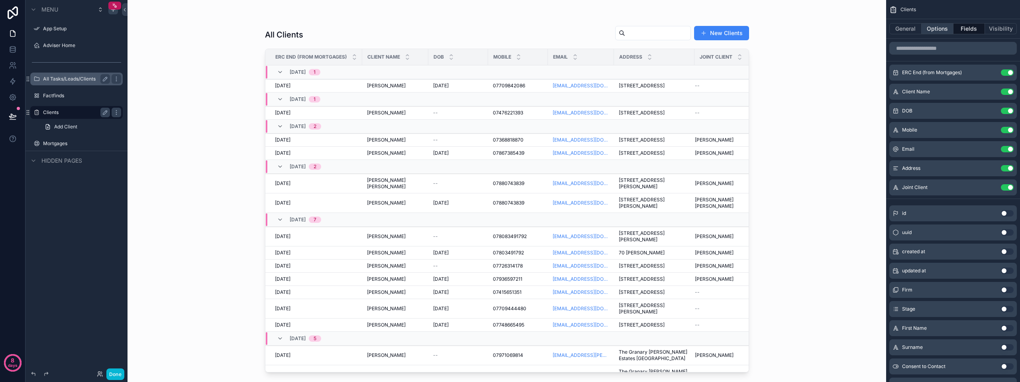
click at [941, 29] on button "Options" at bounding box center [938, 28] width 32 height 11
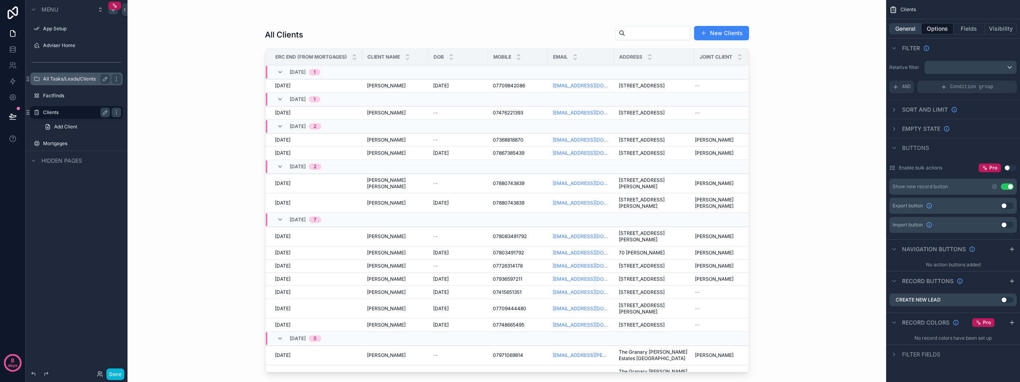
click at [914, 27] on button "General" at bounding box center [905, 28] width 32 height 11
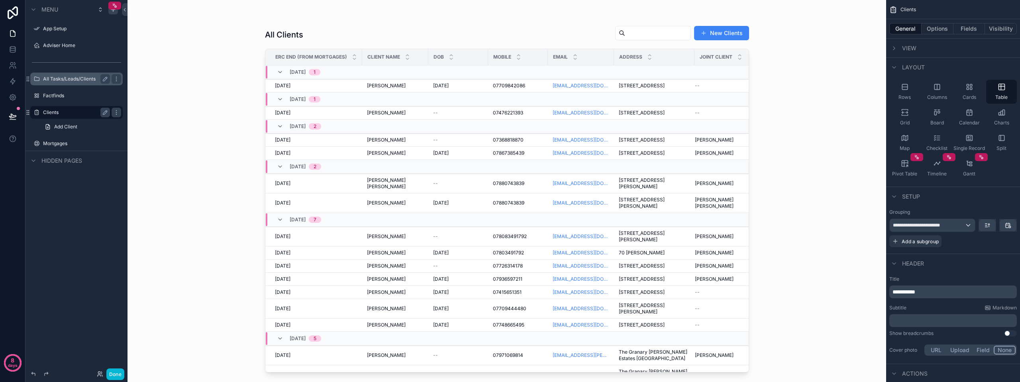
click at [914, 27] on button "General" at bounding box center [905, 28] width 32 height 11
click at [855, 148] on div "All Clients New Clients ERC End (from Mortgages) Client Name DOB Mobile Email A…" at bounding box center [506, 191] width 759 height 382
click at [825, 111] on div "All Clients New Clients ERC End (from Mortgages) Client Name DOB Mobile Email A…" at bounding box center [506, 191] width 759 height 382
click at [937, 25] on button "Options" at bounding box center [938, 28] width 32 height 11
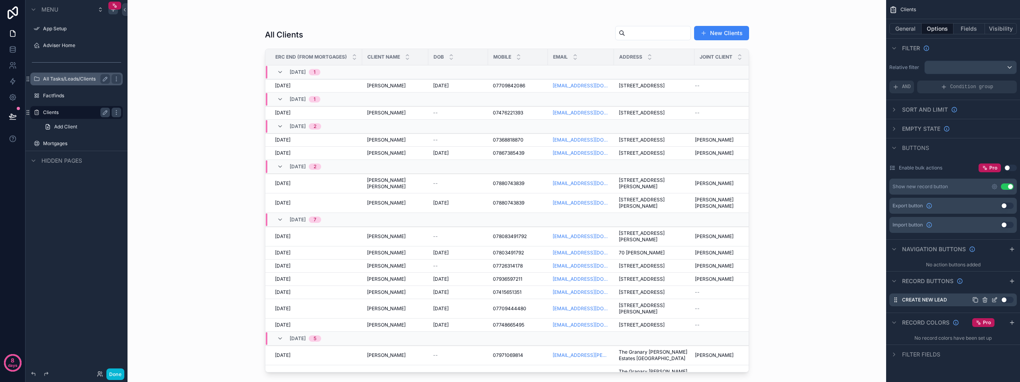
click at [994, 300] on icon "scrollable content" at bounding box center [995, 298] width 3 height 3
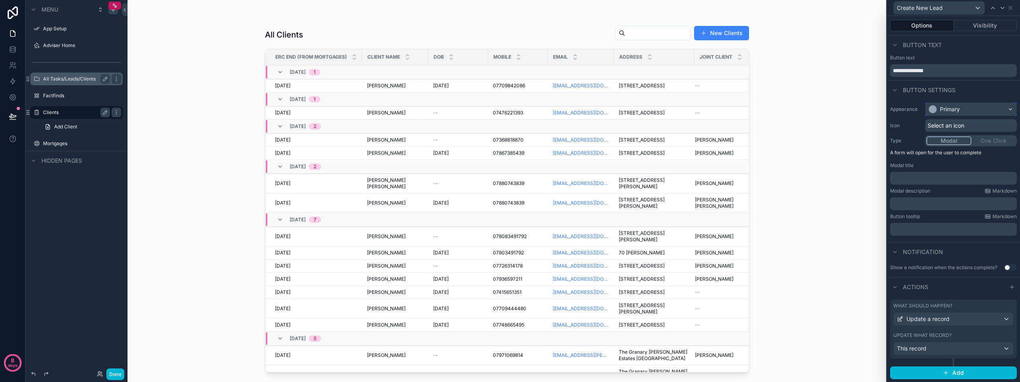
click at [964, 109] on div "Primary" at bounding box center [971, 109] width 91 height 13
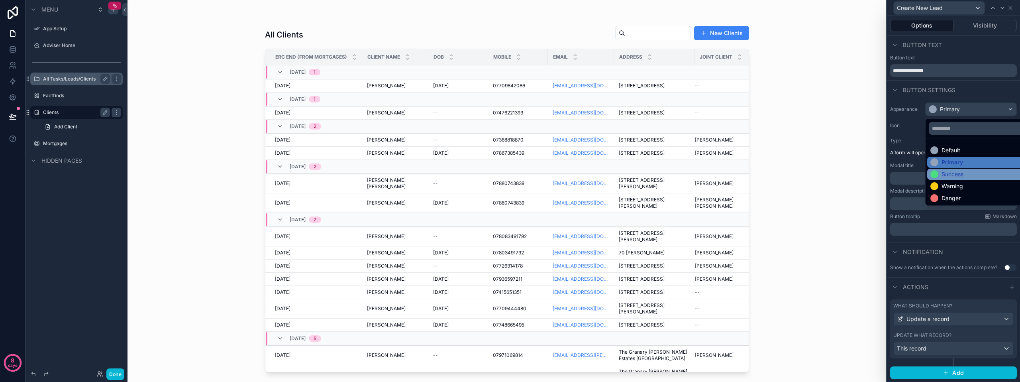
click at [960, 173] on div "Success" at bounding box center [952, 174] width 22 height 8
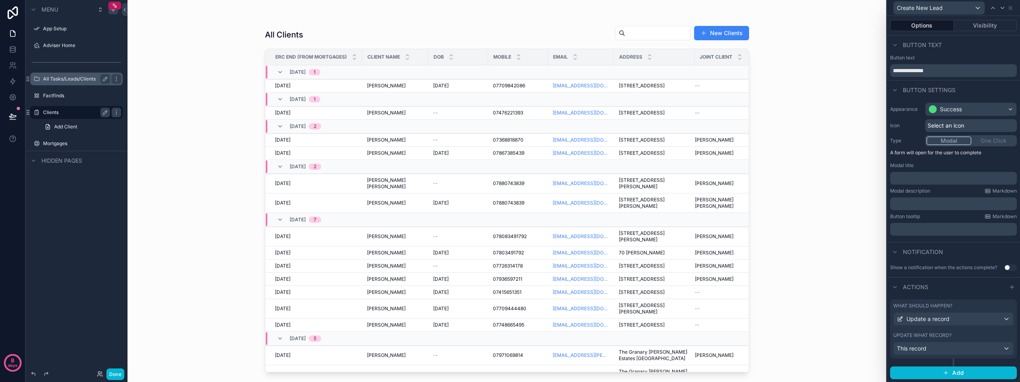
click at [991, 139] on div "Modal One Click" at bounding box center [971, 140] width 92 height 11
click at [994, 139] on div "Modal One Click" at bounding box center [971, 140] width 92 height 11
drag, startPoint x: 994, startPoint y: 139, endPoint x: 991, endPoint y: 142, distance: 4.2
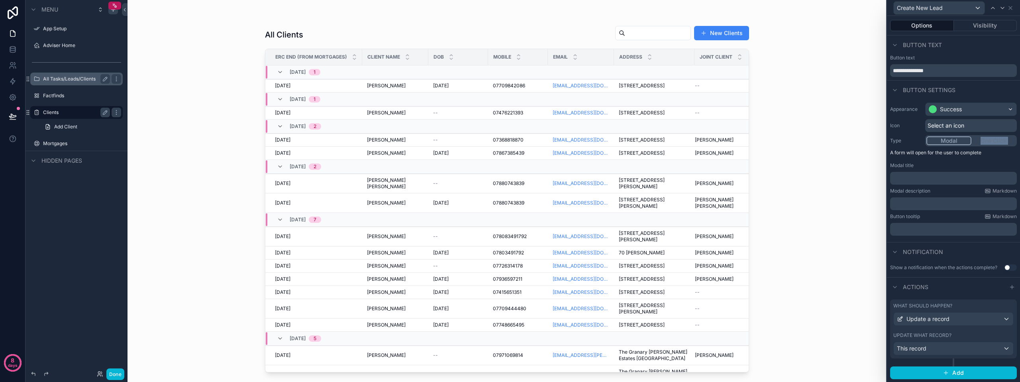
click at [991, 142] on div "Modal One Click" at bounding box center [971, 140] width 92 height 11
drag, startPoint x: 991, startPoint y: 142, endPoint x: 954, endPoint y: 141, distance: 36.7
click at [954, 141] on button "Modal" at bounding box center [948, 140] width 45 height 9
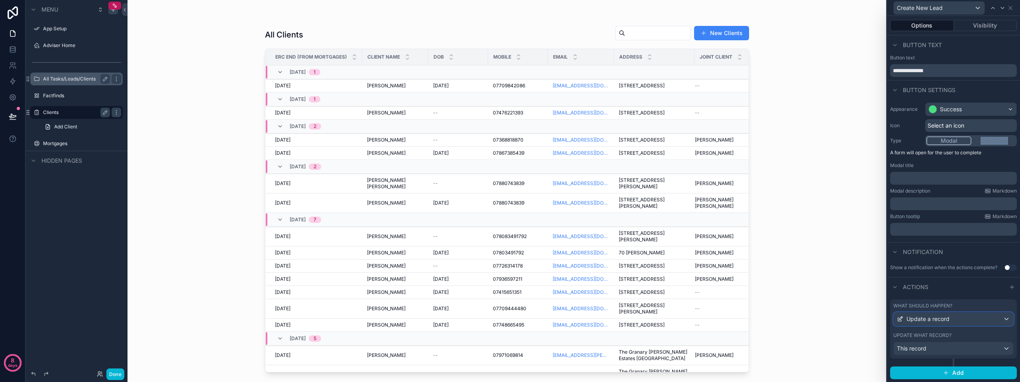
click at [1000, 318] on div "Update a record" at bounding box center [954, 318] width 120 height 13
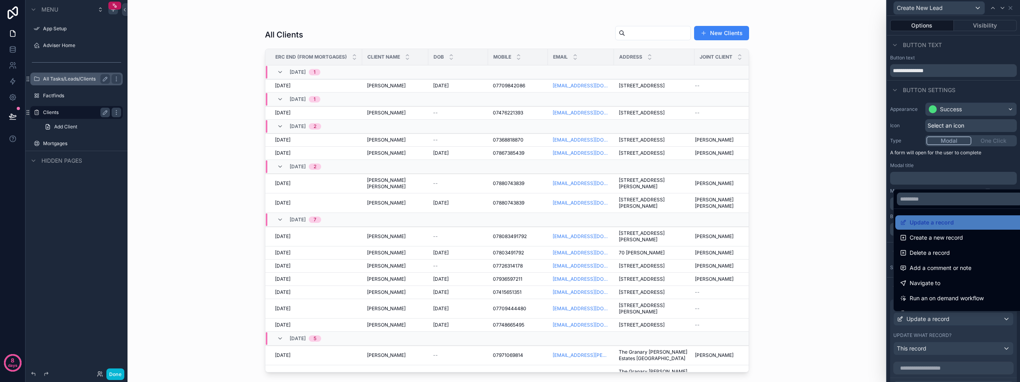
click at [1000, 318] on div at bounding box center [953, 191] width 133 height 382
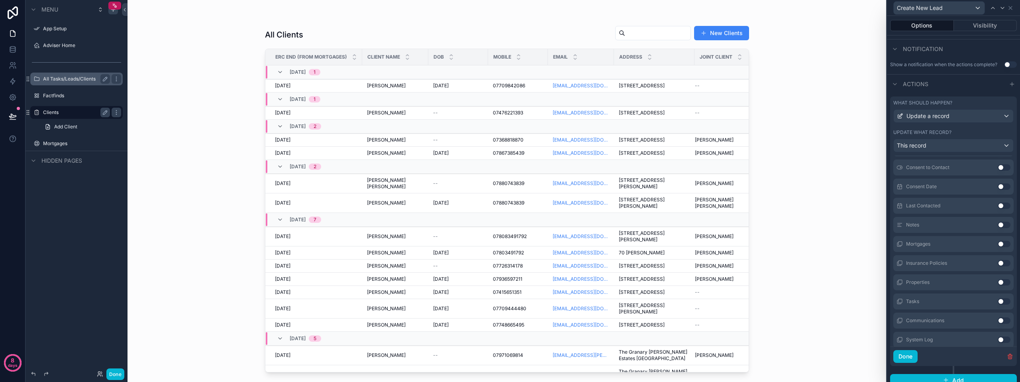
scroll to position [210, 0]
click at [1007, 351] on icon "button" at bounding box center [1010, 348] width 6 height 6
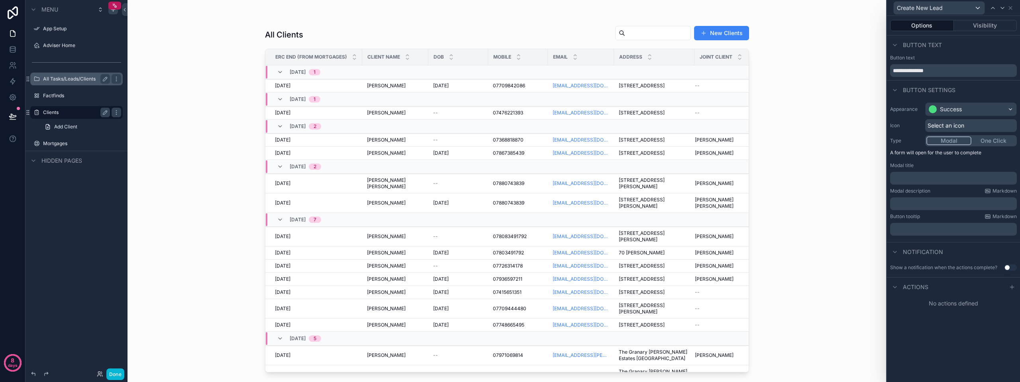
scroll to position [0, 0]
click at [996, 140] on button "One Click" at bounding box center [993, 140] width 44 height 9
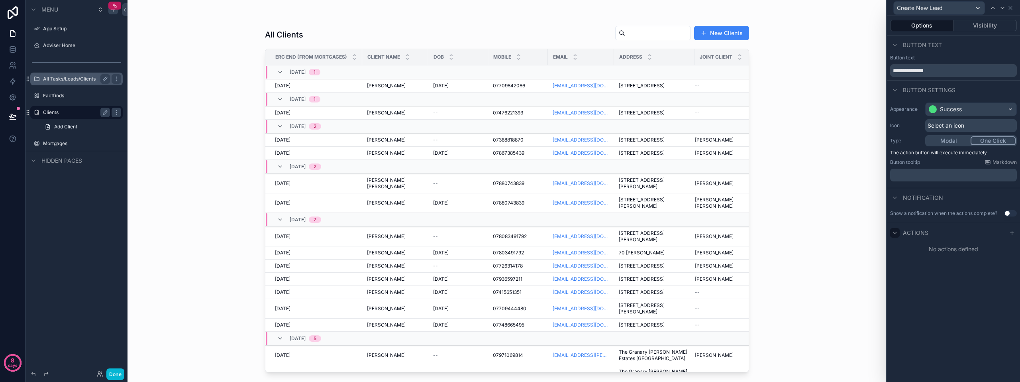
click at [896, 230] on icon at bounding box center [895, 232] width 6 height 6
click at [898, 231] on div at bounding box center [895, 233] width 10 height 10
click at [1012, 233] on icon at bounding box center [1012, 232] width 6 height 6
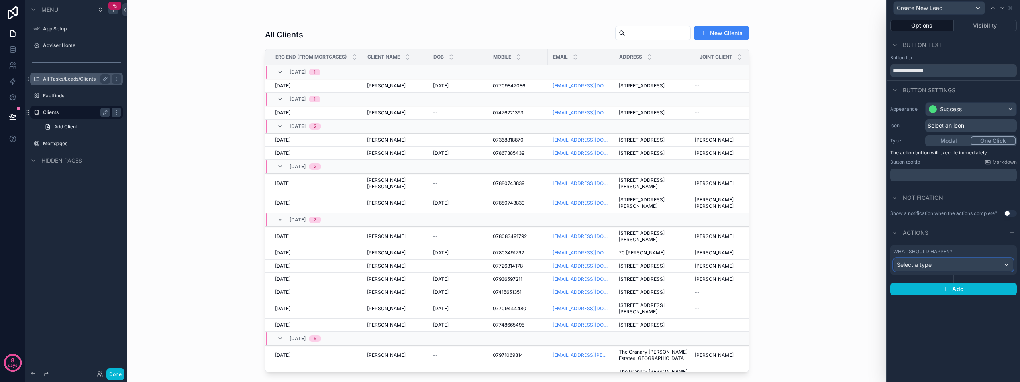
click at [983, 266] on div "Select a type" at bounding box center [954, 264] width 120 height 13
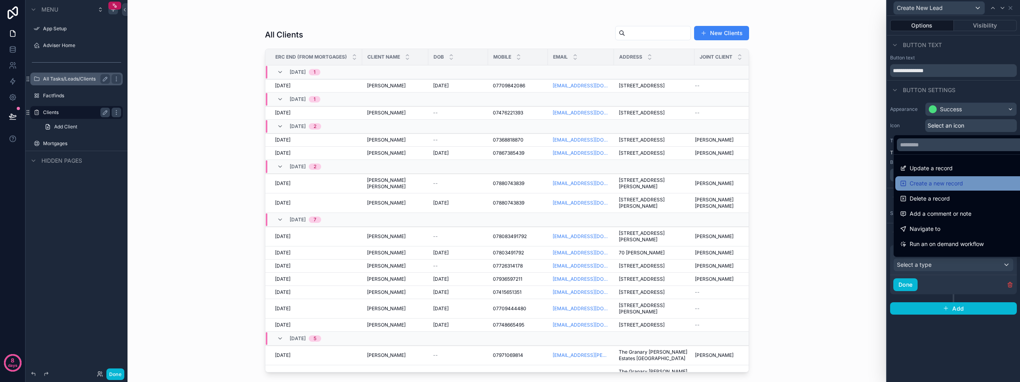
click at [944, 182] on span "Create a new record" at bounding box center [936, 183] width 53 height 10
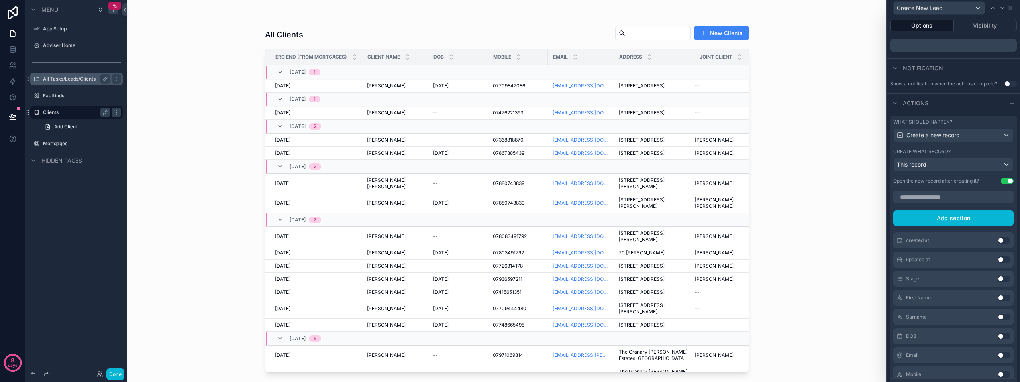
scroll to position [129, 0]
click at [957, 134] on span "Create a new record" at bounding box center [932, 135] width 53 height 8
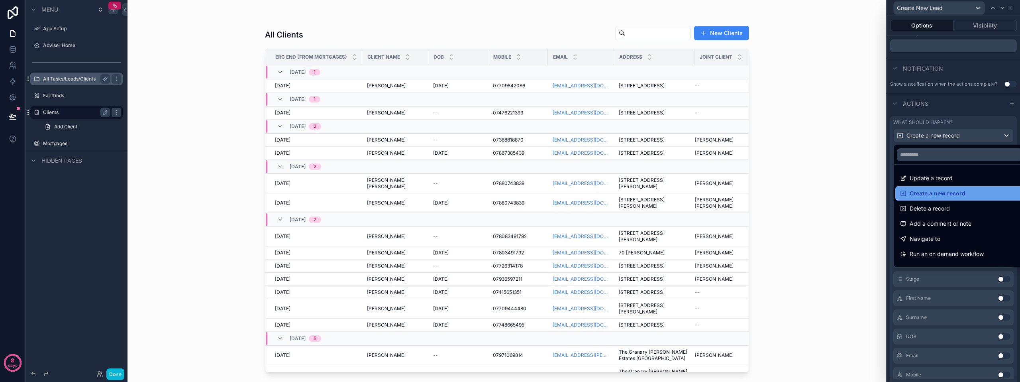
click at [957, 192] on span "Create a new record" at bounding box center [938, 193] width 56 height 10
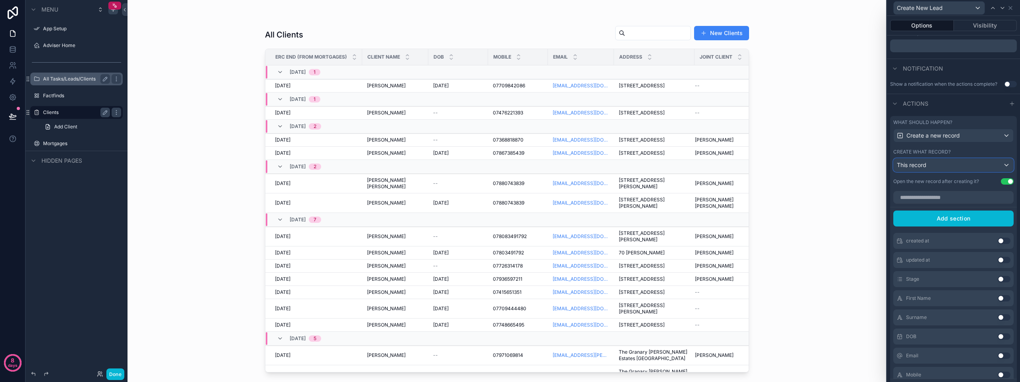
click at [953, 164] on div "This record" at bounding box center [954, 165] width 120 height 13
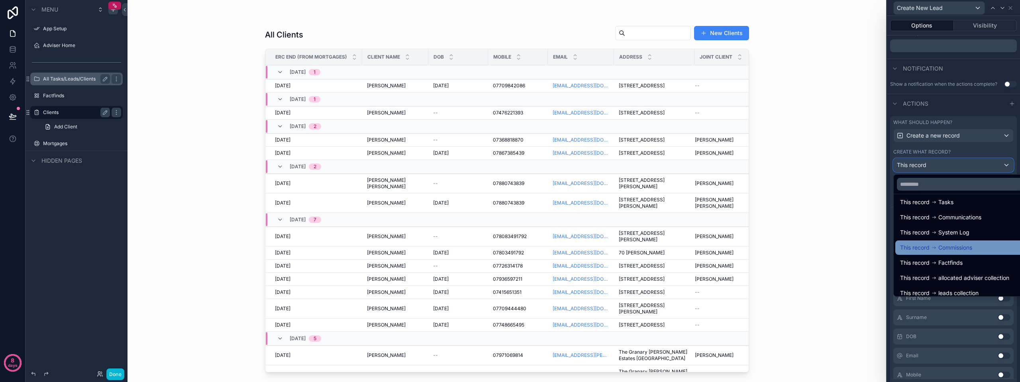
scroll to position [57, 0]
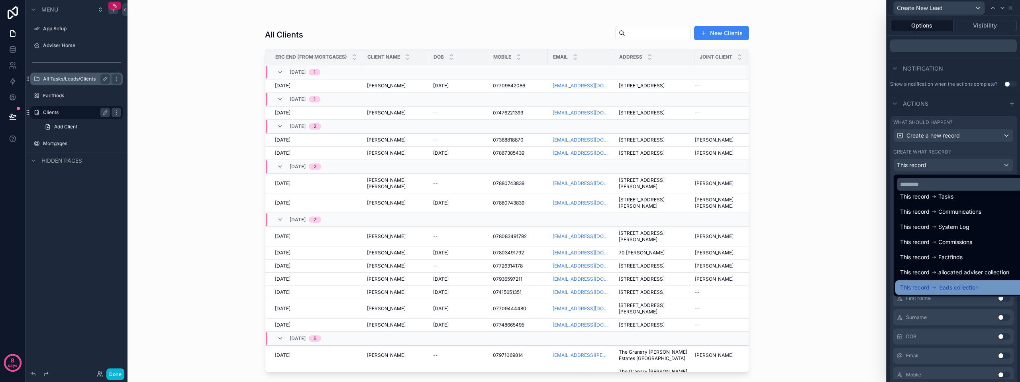
click at [951, 282] on div "This record leads collection" at bounding box center [959, 287] width 129 height 14
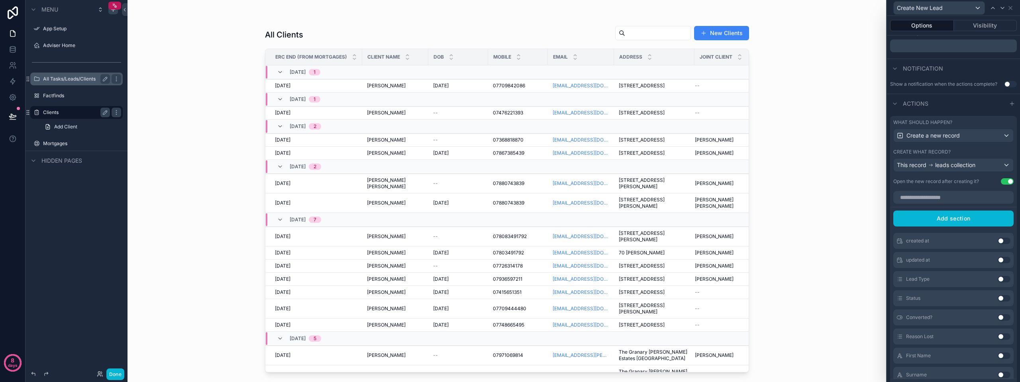
click at [937, 182] on div "Open the new record after creating it?" at bounding box center [936, 181] width 86 height 6
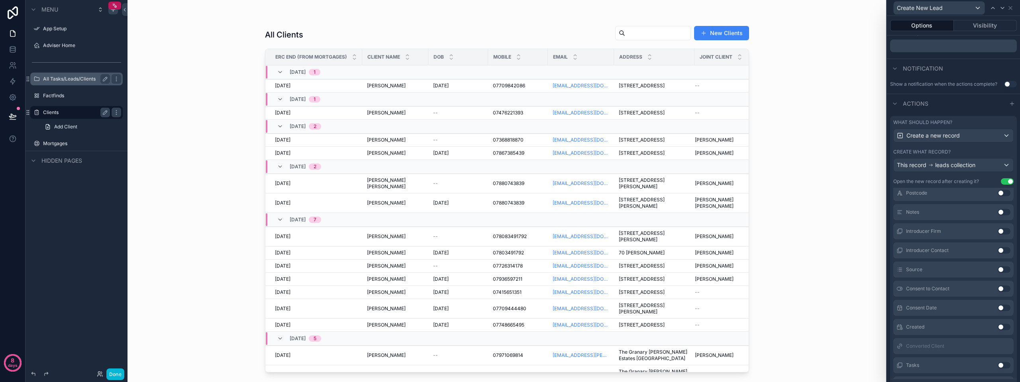
scroll to position [169, 0]
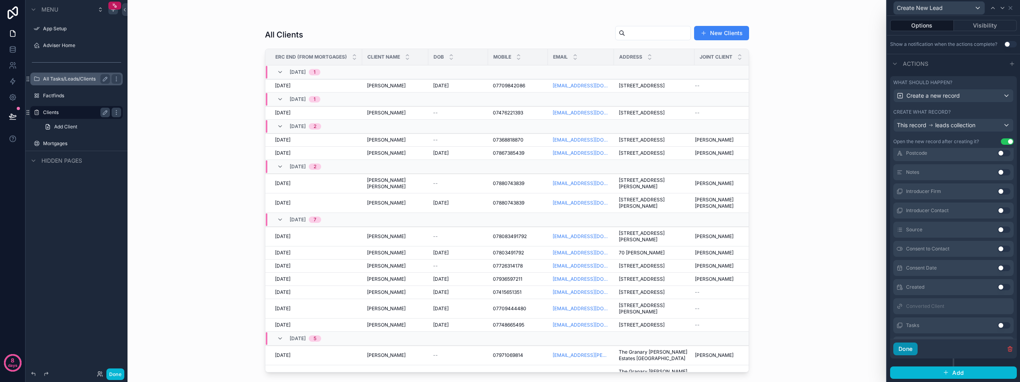
click at [912, 347] on button "Done" at bounding box center [905, 348] width 24 height 13
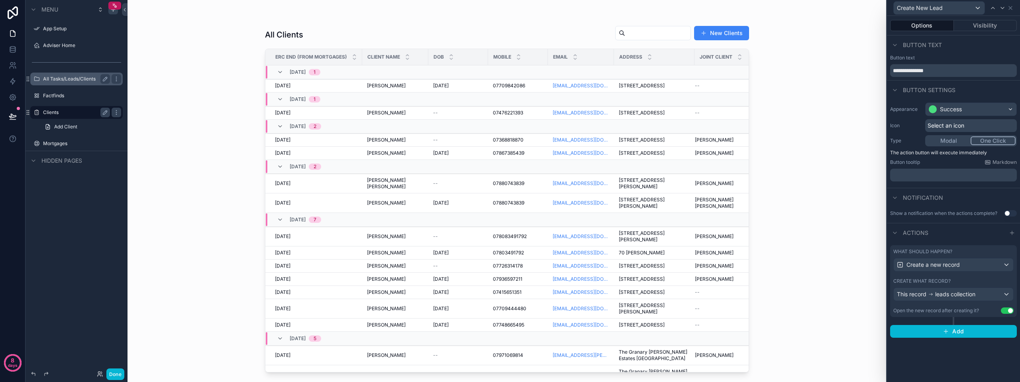
scroll to position [0, 0]
click at [998, 294] on div "This record leads collection" at bounding box center [954, 294] width 120 height 13
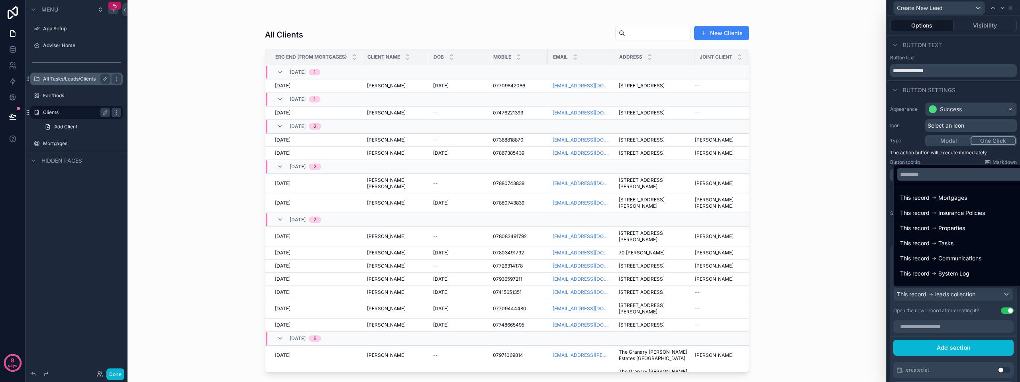
click at [972, 305] on div at bounding box center [953, 191] width 133 height 382
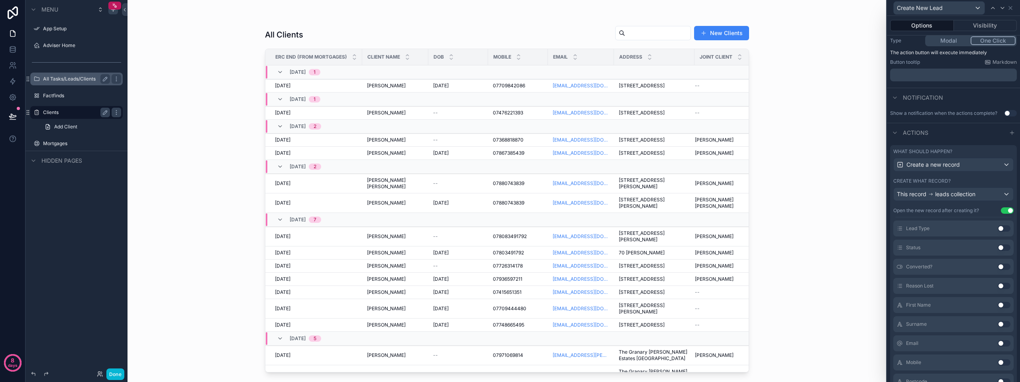
scroll to position [120, 0]
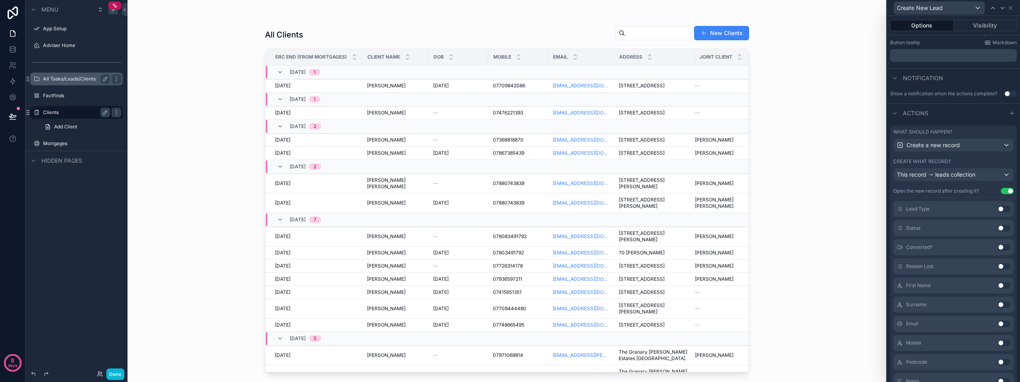
click at [998, 227] on button "Use setting" at bounding box center [1004, 228] width 13 height 6
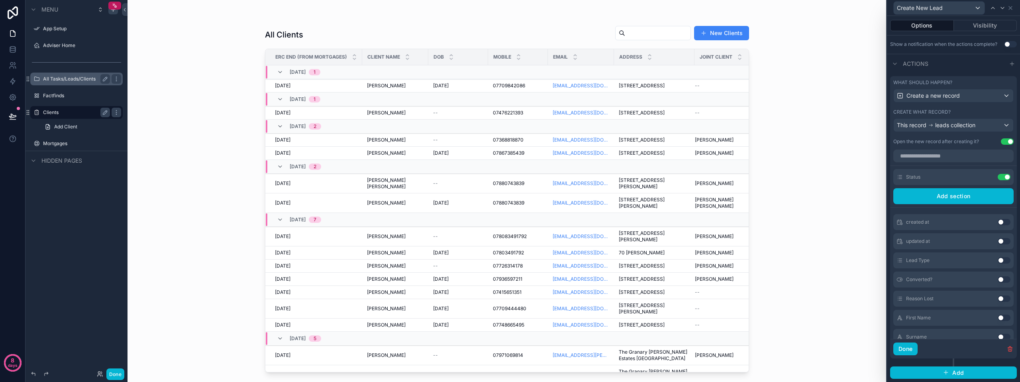
scroll to position [0, 0]
click at [987, 176] on icon at bounding box center [988, 177] width 3 height 3
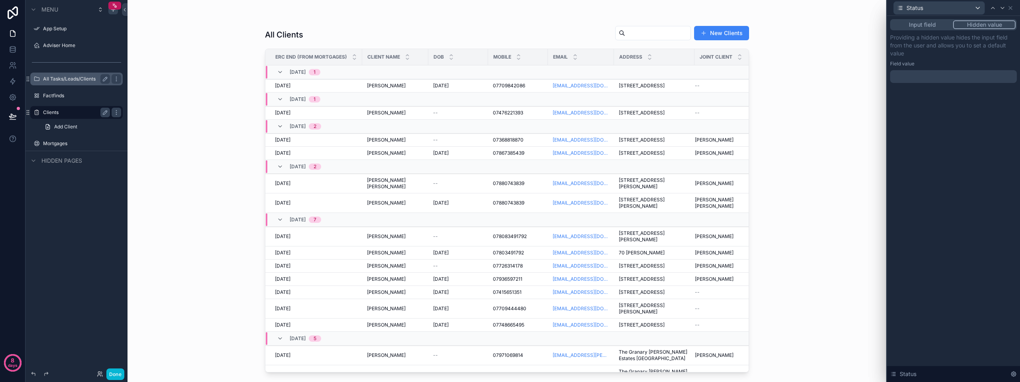
click at [929, 24] on button "Input field" at bounding box center [922, 24] width 62 height 9
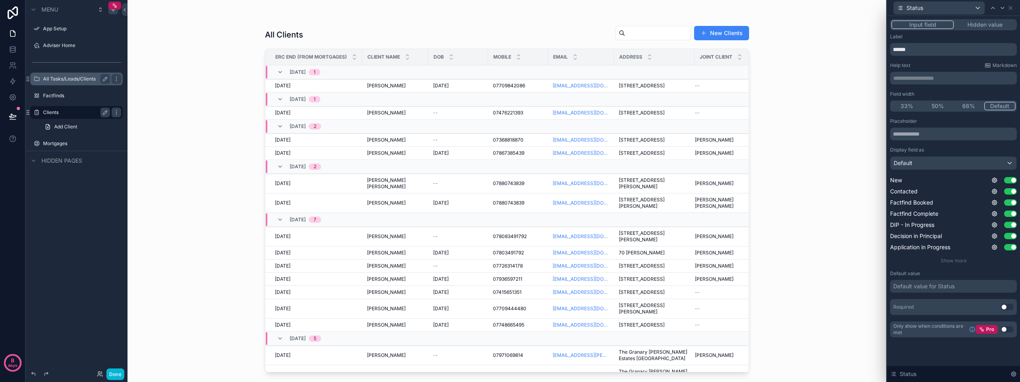
click at [995, 22] on button "Hidden value" at bounding box center [985, 24] width 62 height 9
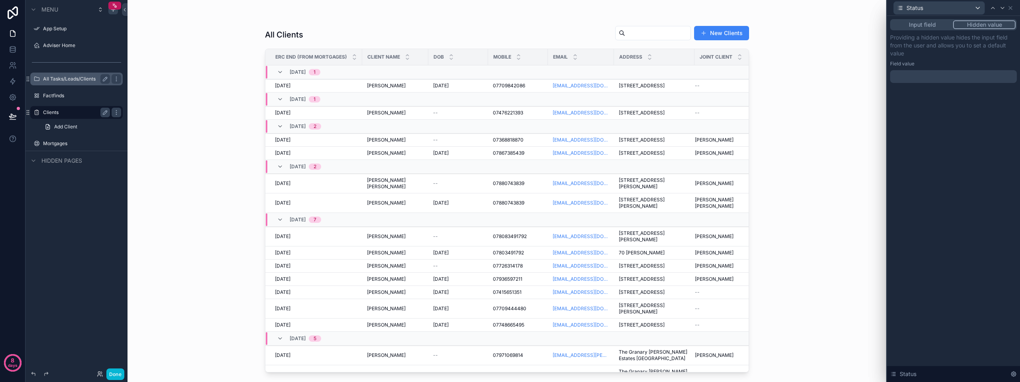
click at [918, 76] on div at bounding box center [953, 76] width 127 height 13
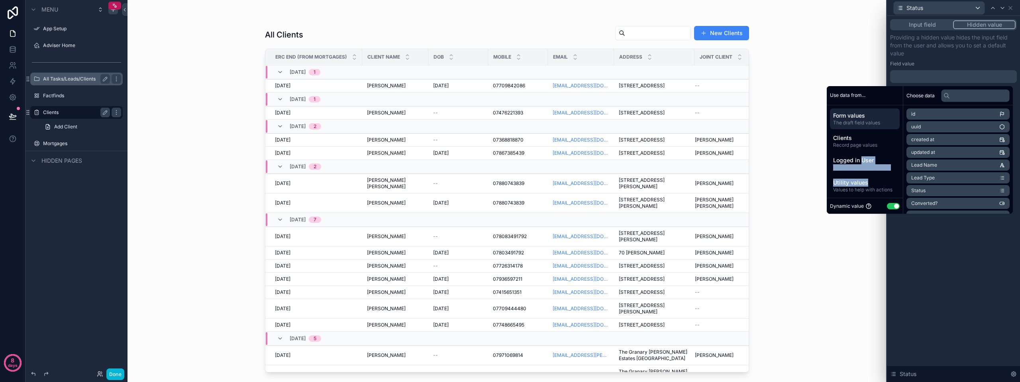
click at [891, 206] on div "Use data from... Form values The draft field values Clients Record page values …" at bounding box center [865, 149] width 76 height 127
click at [894, 208] on button "Use setting" at bounding box center [893, 206] width 13 height 6
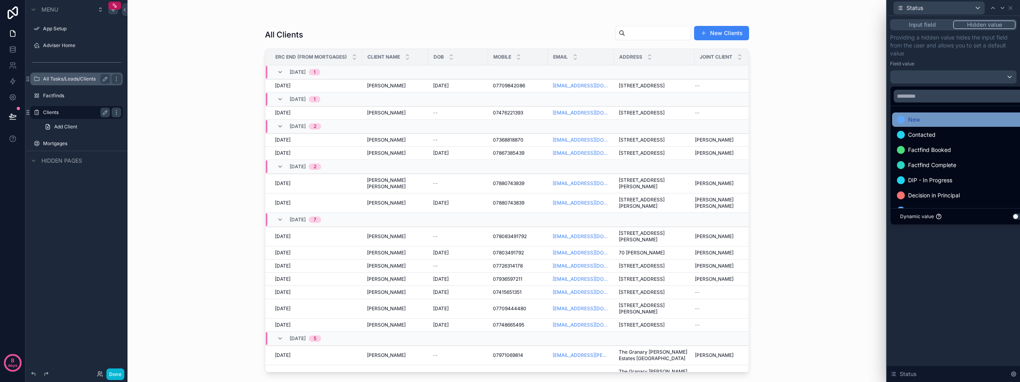
click at [935, 121] on div "New" at bounding box center [962, 120] width 131 height 10
click at [965, 258] on div "Input field Hidden value Providing a hidden value hides the input field from th…" at bounding box center [953, 199] width 133 height 366
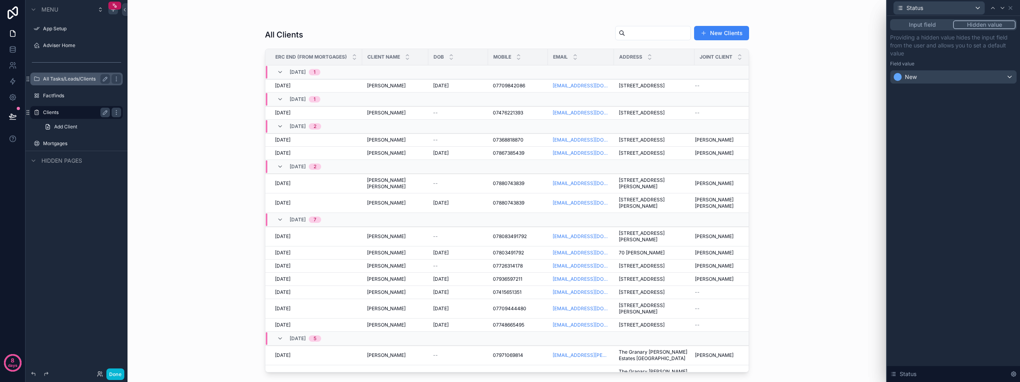
click at [950, 108] on div "Input field Hidden value Providing a hidden value hides the input field from th…" at bounding box center [953, 199] width 133 height 366
click at [914, 51] on p "Providing a hidden value hides the input field from the user and allows you to …" at bounding box center [953, 45] width 127 height 24
click at [1013, 8] on icon at bounding box center [1010, 8] width 6 height 6
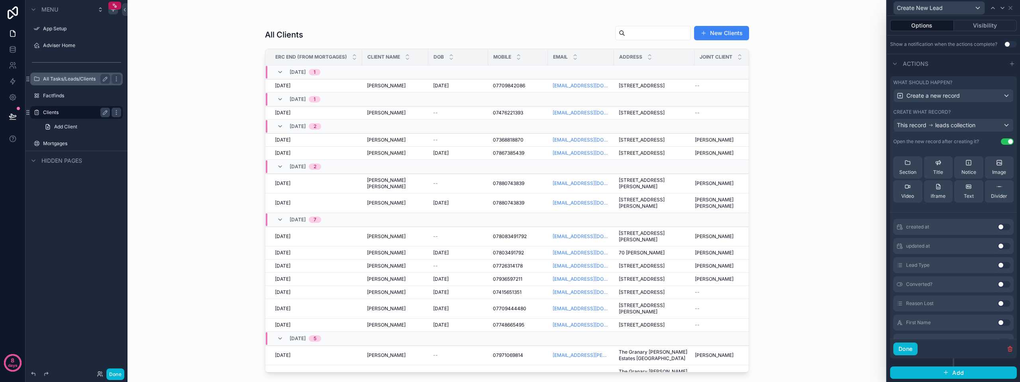
scroll to position [80, 0]
click at [990, 286] on div "First Name Use setting" at bounding box center [953, 283] width 120 height 16
click at [998, 283] on button "Use setting" at bounding box center [1004, 282] width 13 height 6
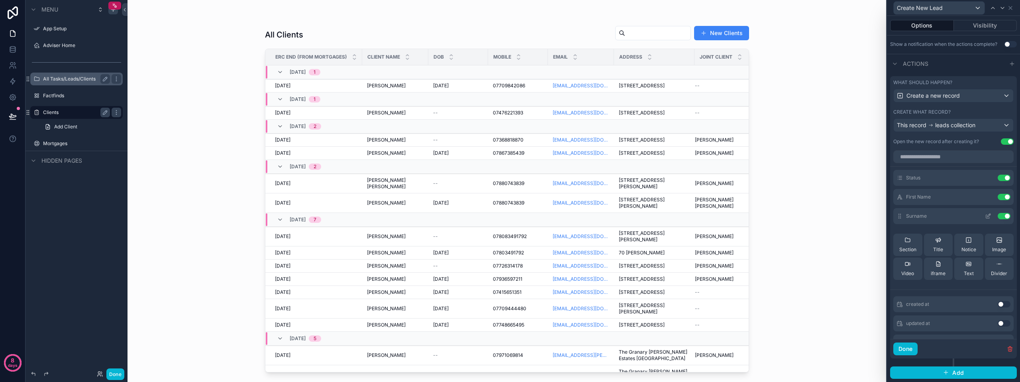
scroll to position [0, 0]
click at [986, 200] on icon at bounding box center [988, 198] width 4 height 4
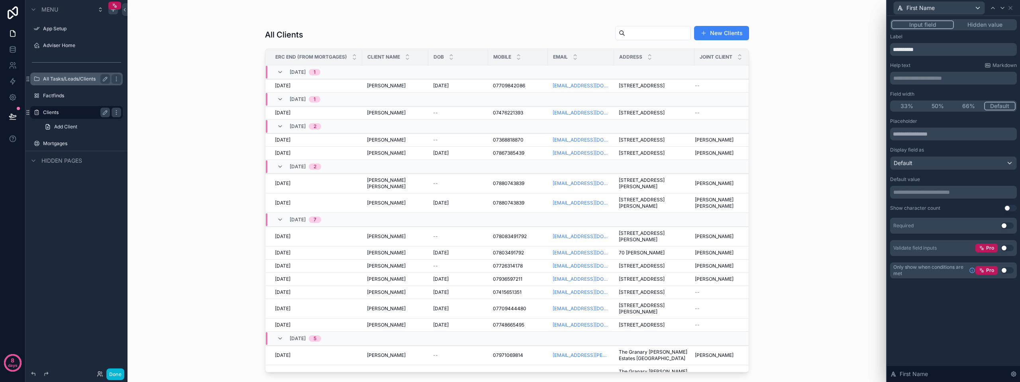
click at [976, 24] on button "Hidden value" at bounding box center [985, 24] width 62 height 9
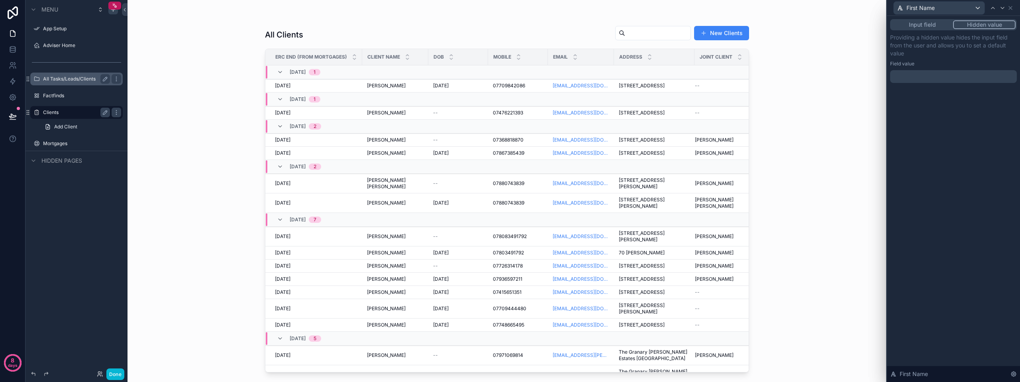
click at [938, 79] on p "﻿" at bounding box center [954, 77] width 122 height 8
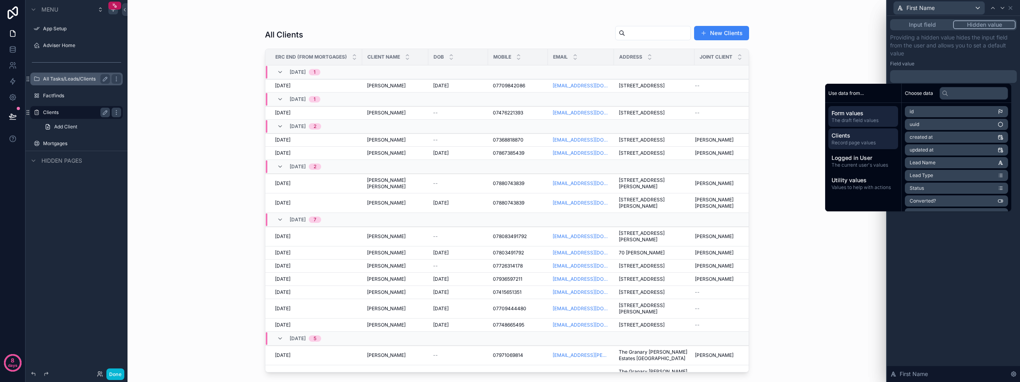
click at [855, 134] on span "Clients" at bounding box center [862, 135] width 63 height 8
click at [942, 122] on li "First Name" at bounding box center [956, 122] width 103 height 11
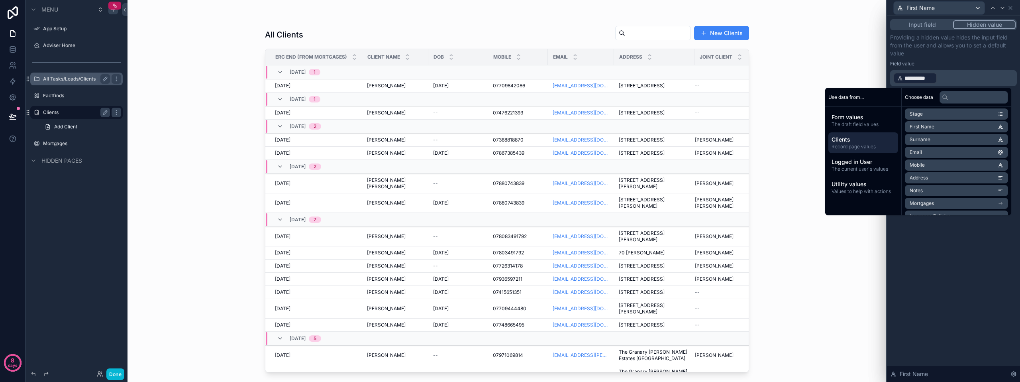
click at [968, 230] on div "**********" at bounding box center [953, 199] width 133 height 366
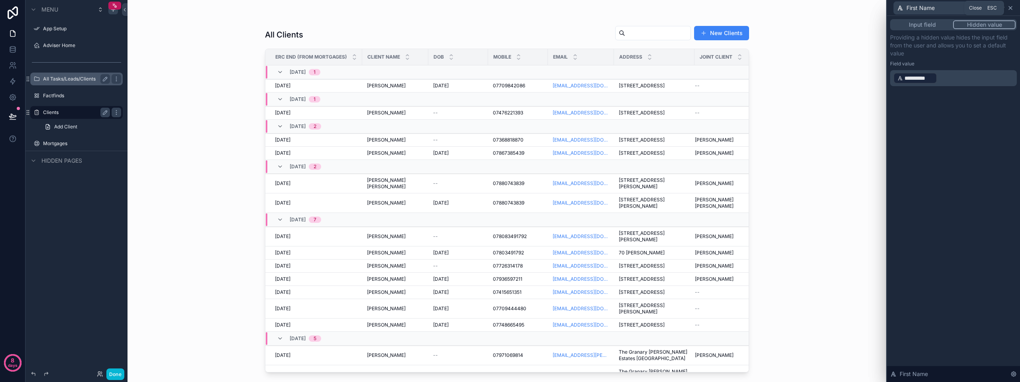
click at [1009, 8] on icon at bounding box center [1010, 8] width 6 height 6
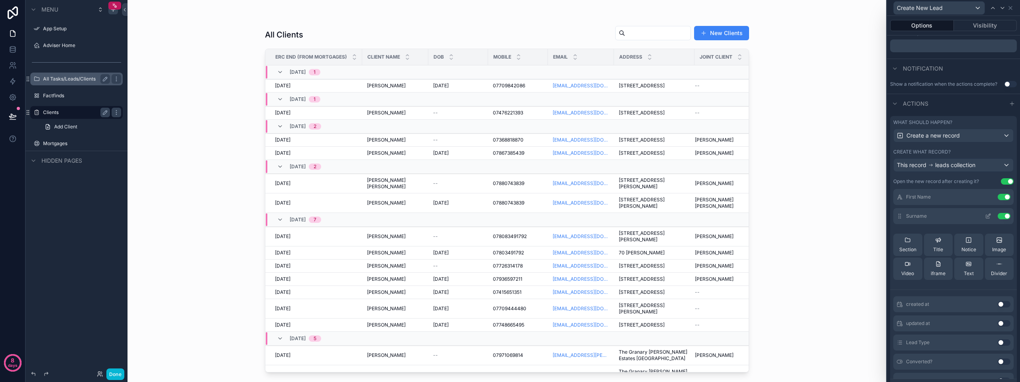
scroll to position [28, 0]
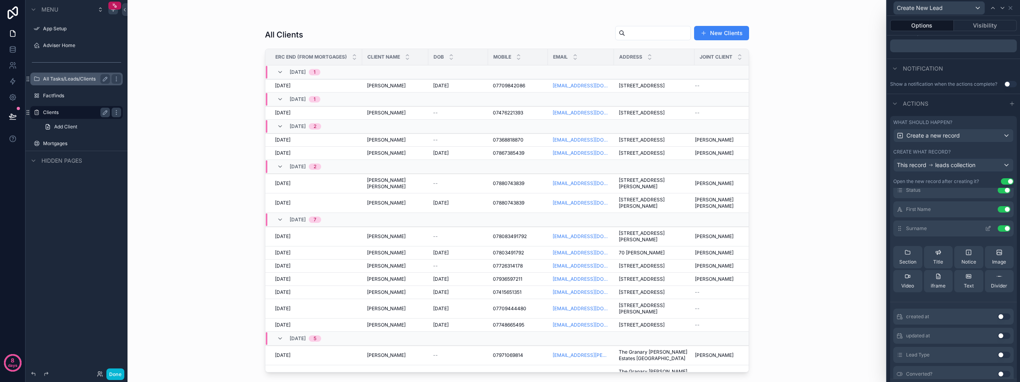
click at [985, 226] on icon at bounding box center [988, 228] width 6 height 6
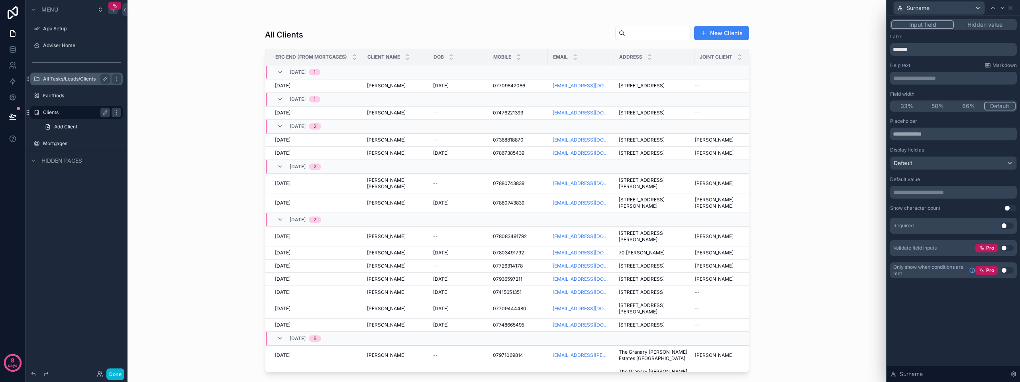
click at [984, 24] on button "Hidden value" at bounding box center [985, 24] width 62 height 9
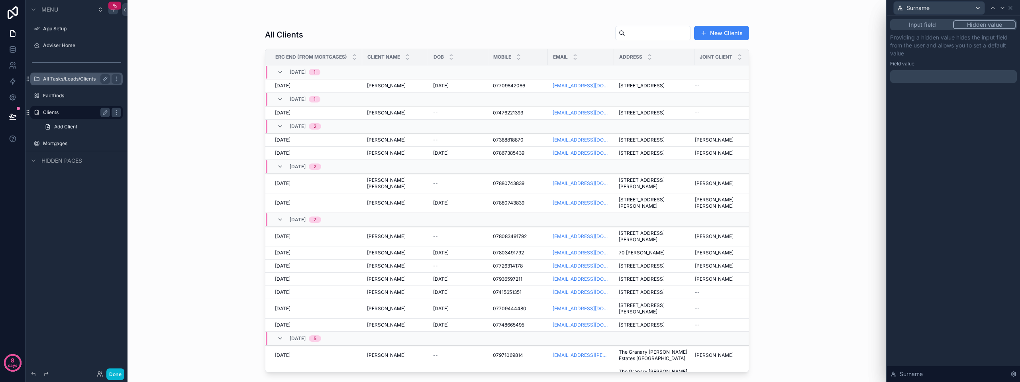
click at [922, 74] on p "﻿" at bounding box center [954, 77] width 122 height 8
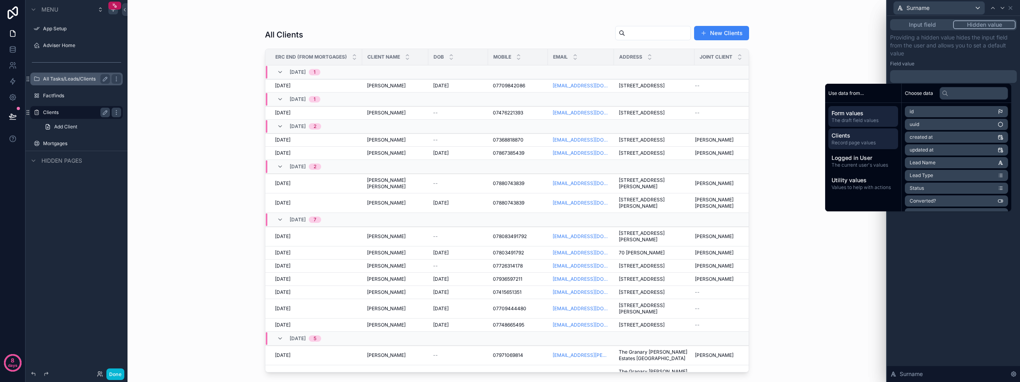
click at [865, 141] on span "Record page values" at bounding box center [862, 142] width 63 height 6
click at [929, 173] on li "Surname" at bounding box center [956, 175] width 103 height 11
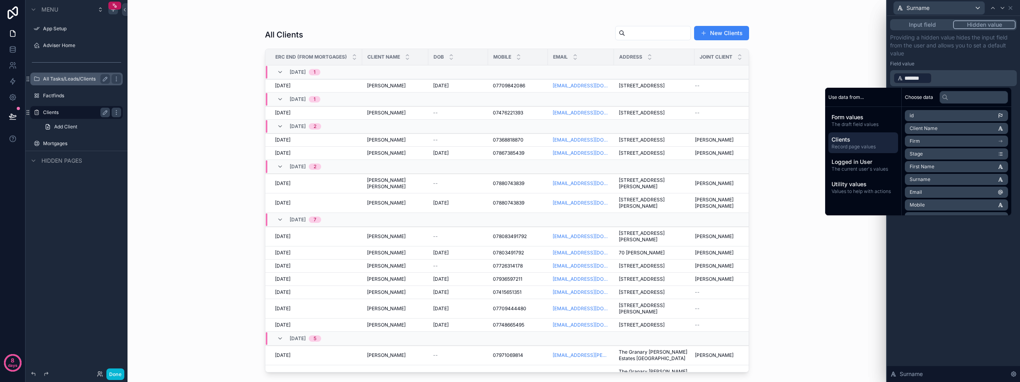
click at [956, 264] on div "Input field Hidden value Providing a hidden value hides the input field from th…" at bounding box center [953, 199] width 133 height 366
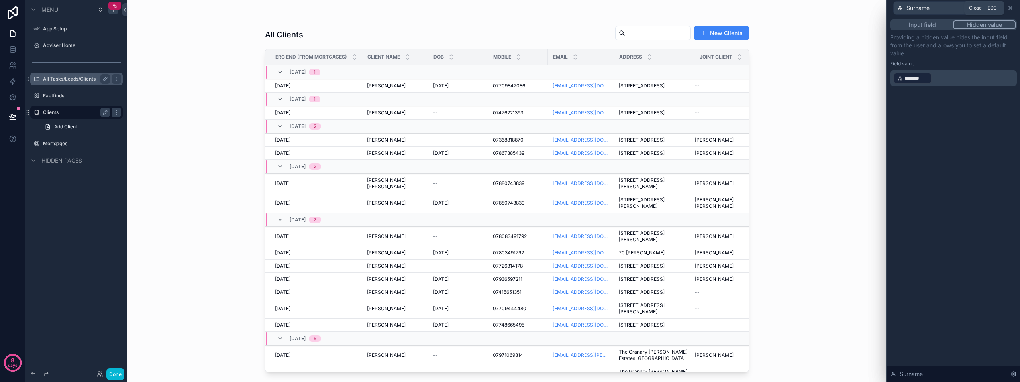
click at [1010, 10] on icon at bounding box center [1010, 8] width 6 height 6
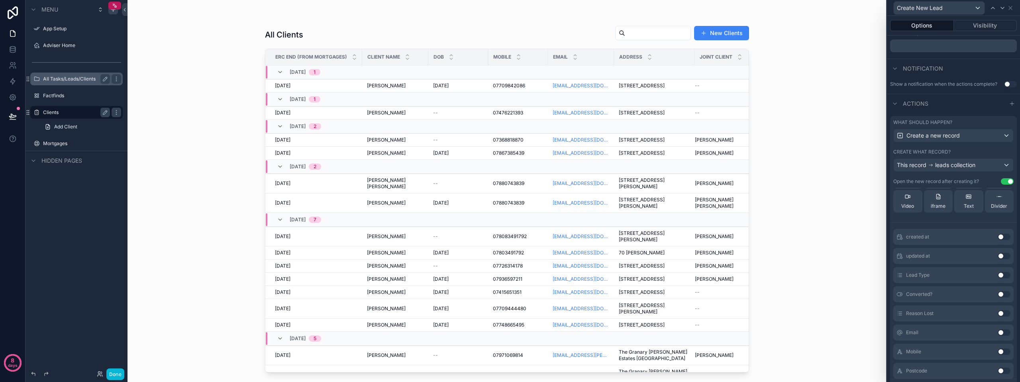
scroll to position [148, 0]
click at [998, 236] on button "Use setting" at bounding box center [1004, 235] width 13 height 6
click at [998, 233] on button "Use setting" at bounding box center [1004, 233] width 13 height 6
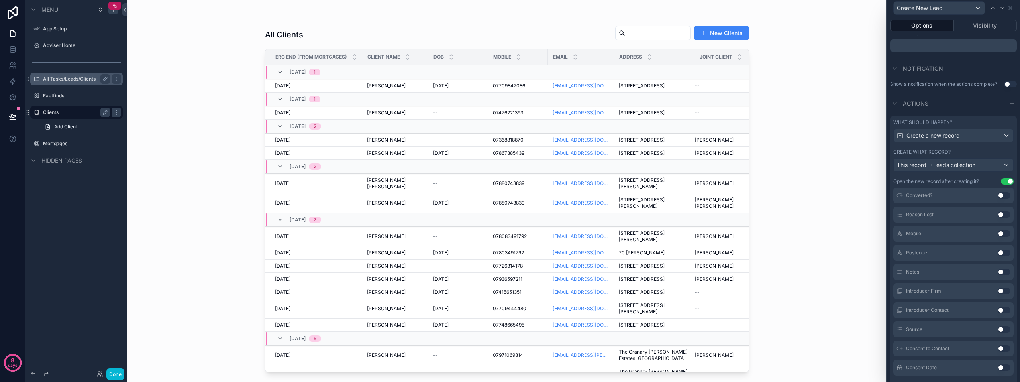
click at [998, 231] on button "Use setting" at bounding box center [1004, 233] width 13 height 6
click at [998, 267] on button "Use setting" at bounding box center [1004, 270] width 13 height 6
click at [998, 322] on button "Use setting" at bounding box center [1004, 323] width 13 height 6
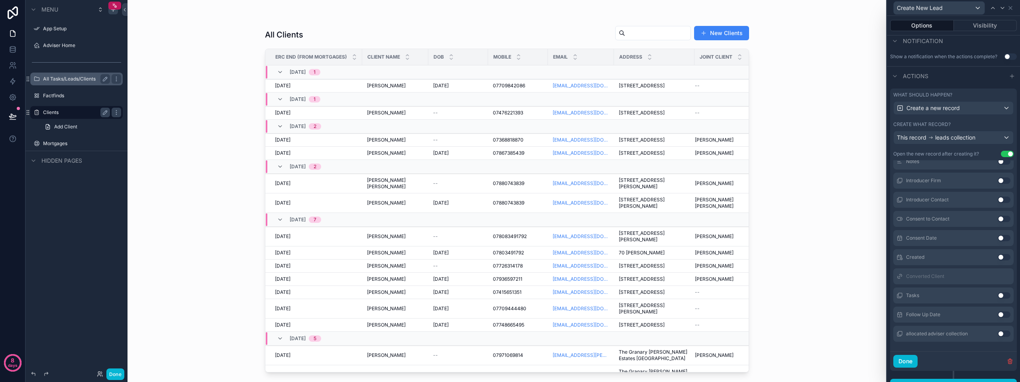
scroll to position [223, 0]
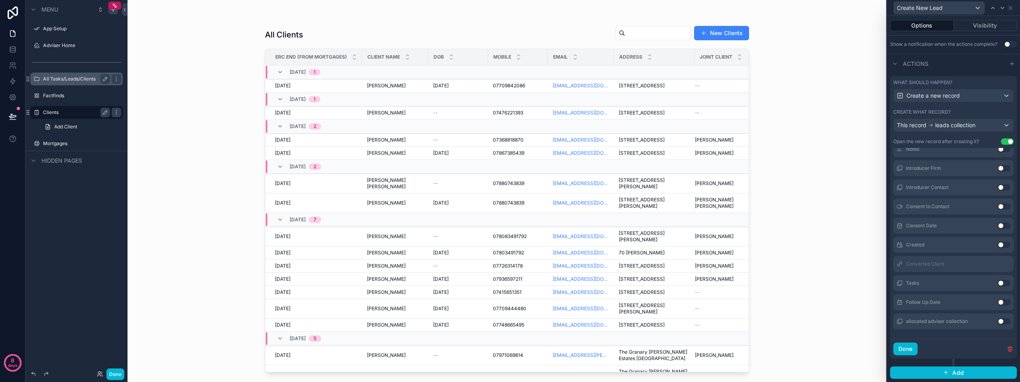
click at [998, 321] on button "Use setting" at bounding box center [1004, 321] width 13 height 6
click at [998, 222] on button "Use setting" at bounding box center [1004, 223] width 13 height 6
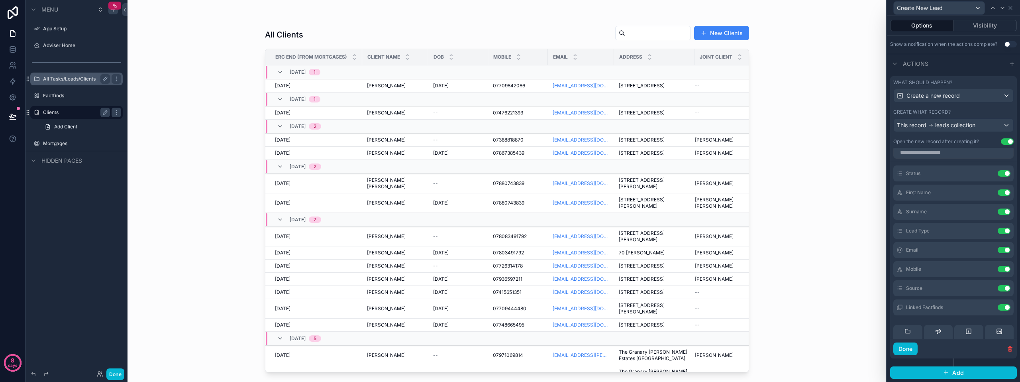
scroll to position [0, 0]
click at [985, 236] on icon at bounding box center [988, 236] width 6 height 6
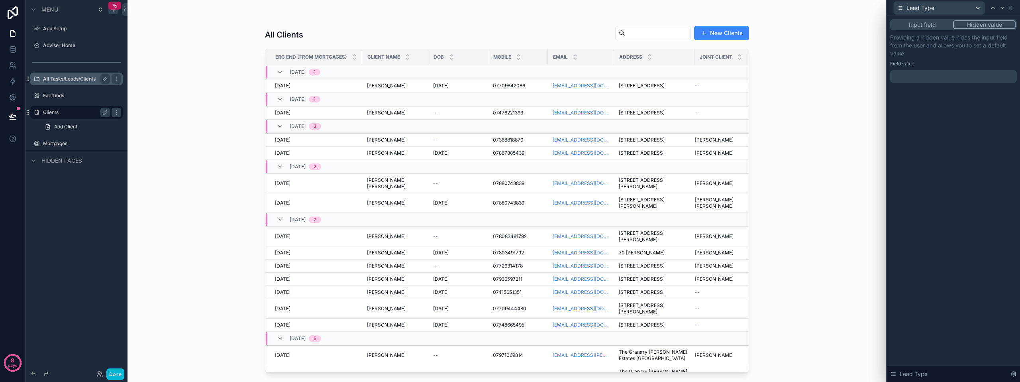
click at [977, 25] on button "Hidden value" at bounding box center [984, 24] width 63 height 9
click at [930, 24] on button "Input field" at bounding box center [922, 24] width 62 height 9
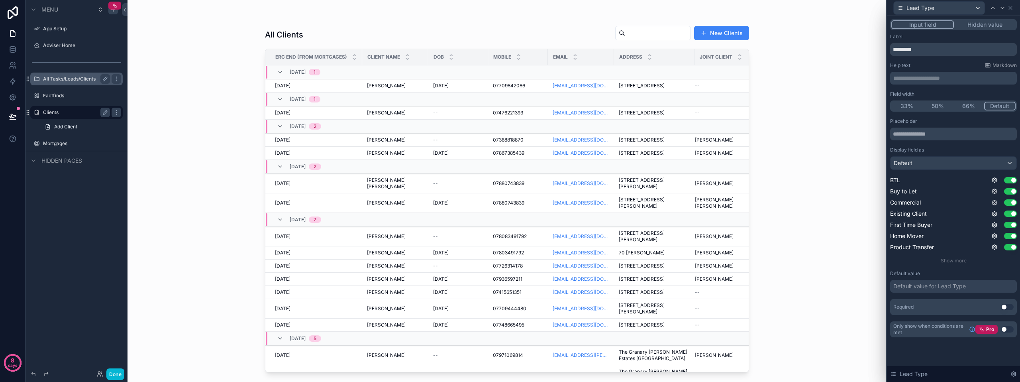
drag, startPoint x: 980, startPoint y: 23, endPoint x: 978, endPoint y: 33, distance: 10.2
click at [980, 23] on button "Hidden value" at bounding box center [985, 24] width 62 height 9
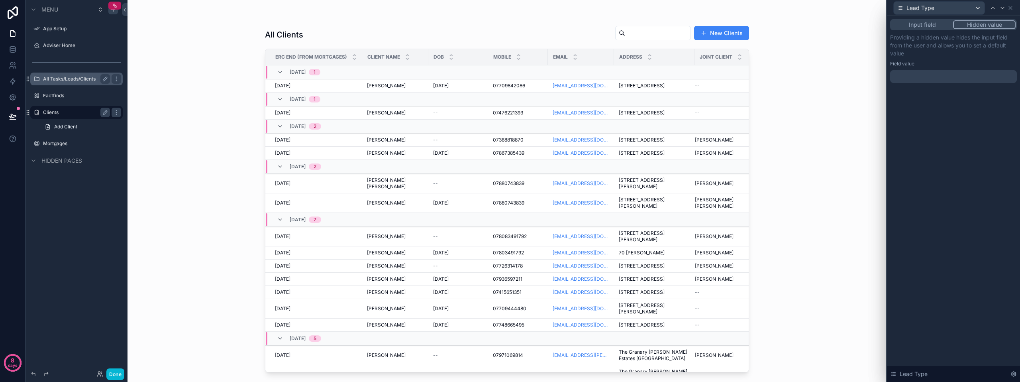
click at [914, 76] on div at bounding box center [953, 76] width 127 height 13
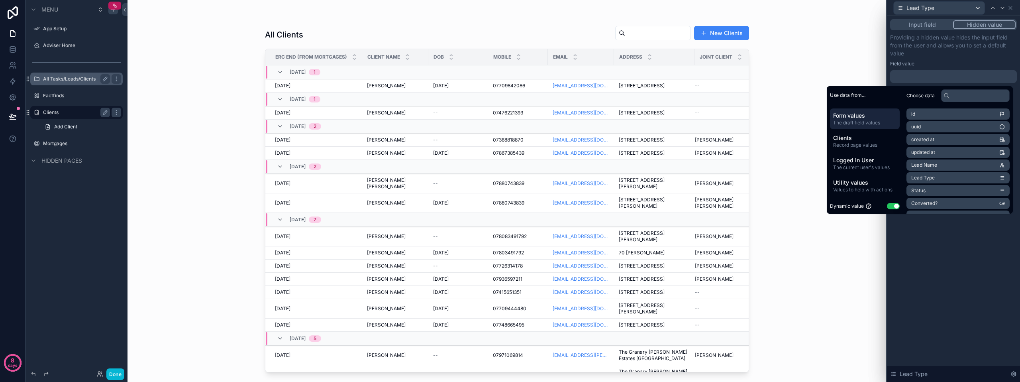
click at [891, 205] on button "Use setting" at bounding box center [893, 206] width 13 height 6
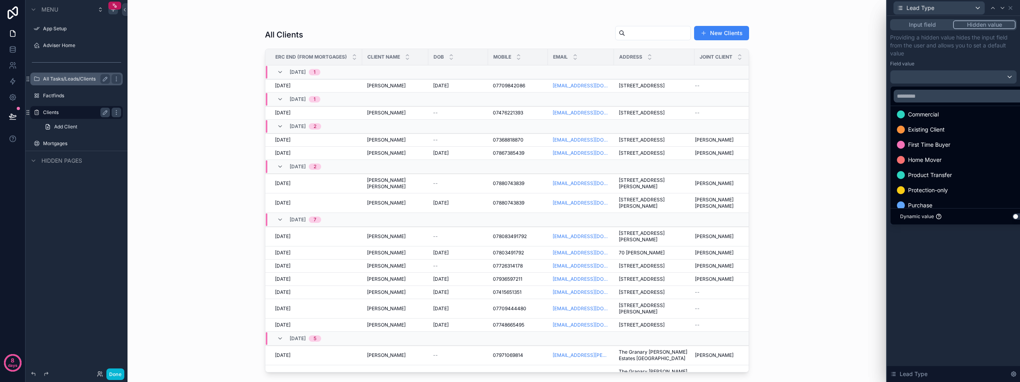
scroll to position [22, 0]
click at [933, 146] on span "Existing Client" at bounding box center [926, 144] width 37 height 10
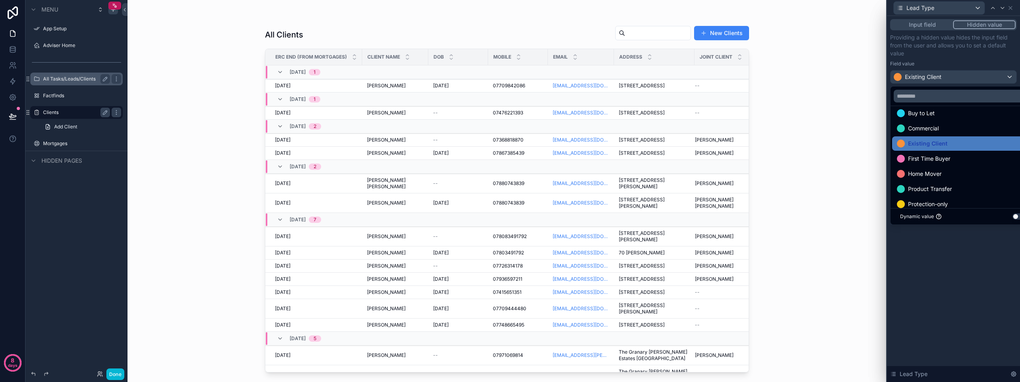
click at [951, 245] on div "Input field Hidden value Providing a hidden value hides the input field from th…" at bounding box center [953, 199] width 133 height 366
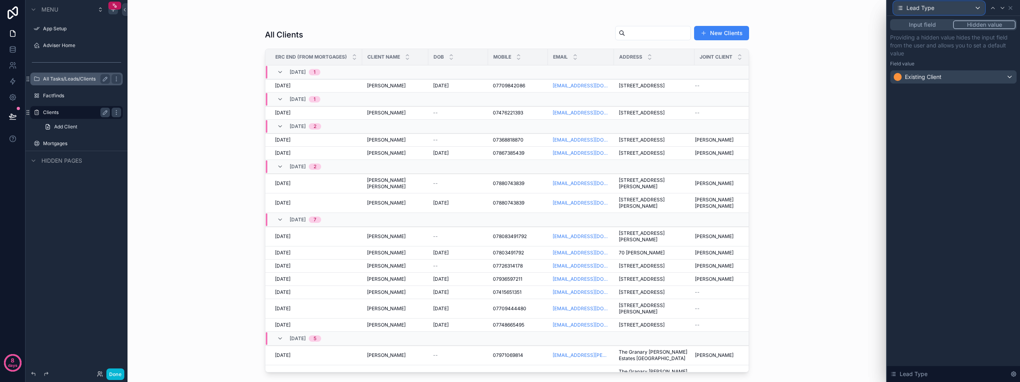
click at [971, 7] on div "Lead Type" at bounding box center [939, 8] width 91 height 13
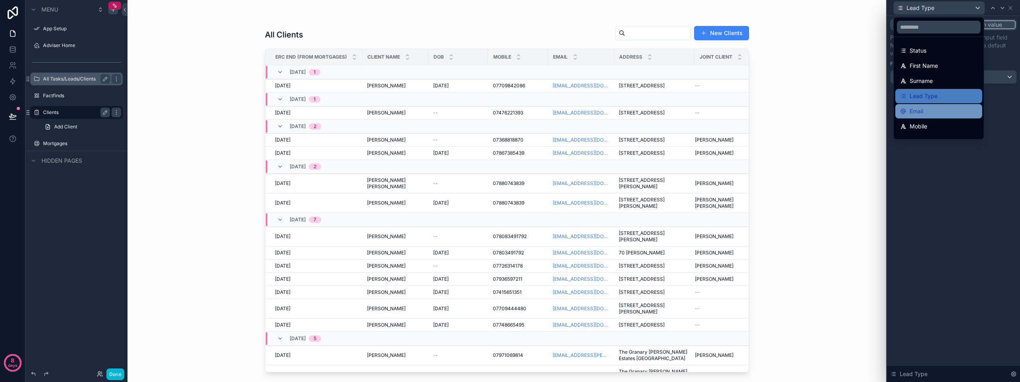
click at [923, 108] on span "Email" at bounding box center [917, 111] width 14 height 10
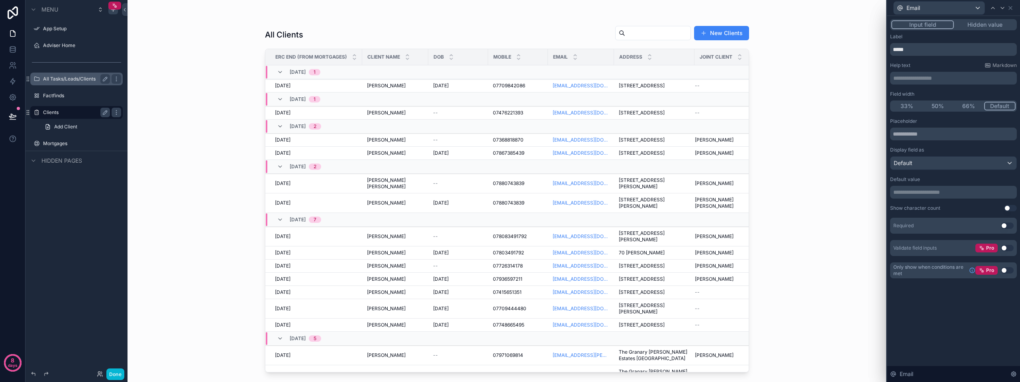
click at [984, 26] on button "Hidden value" at bounding box center [985, 24] width 62 height 9
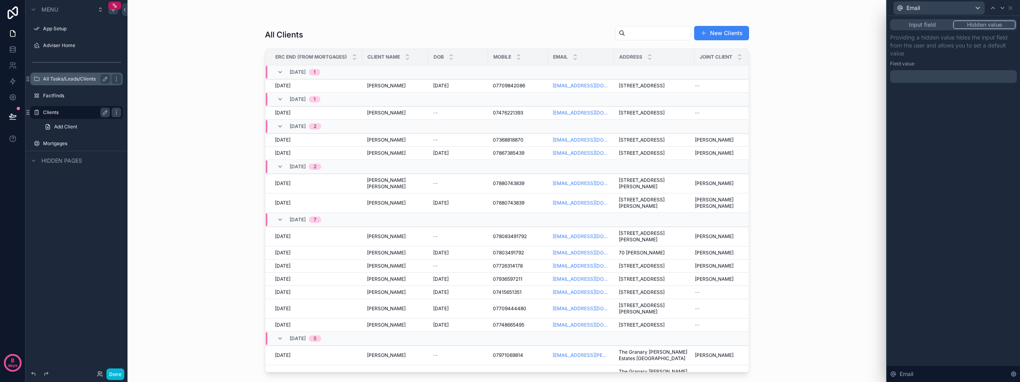
click at [910, 80] on div "﻿" at bounding box center [953, 76] width 127 height 13
click at [913, 75] on p "﻿" at bounding box center [954, 77] width 122 height 8
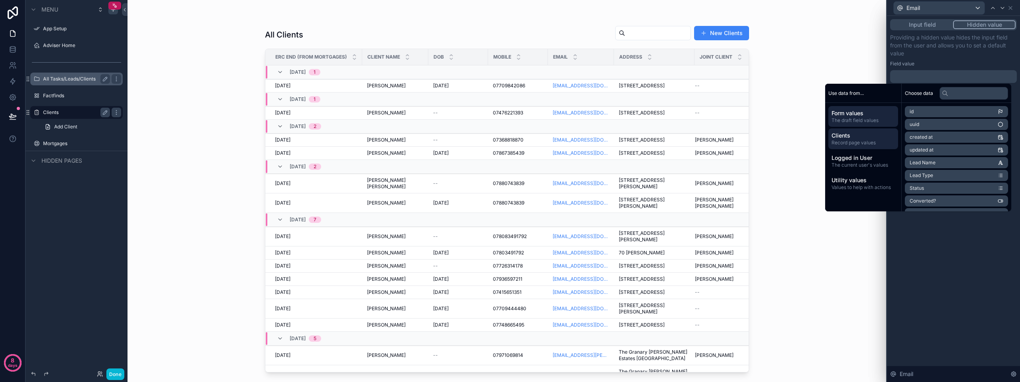
click at [855, 135] on span "Clients" at bounding box center [862, 135] width 63 height 8
click at [1001, 146] on icon "scrollable content" at bounding box center [1000, 148] width 4 height 4
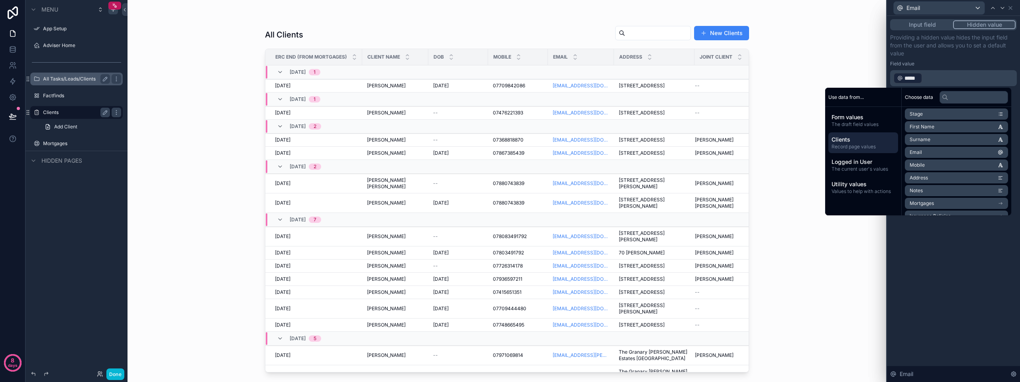
click at [949, 291] on div "Input field Hidden value Providing a hidden value hides the input field from th…" at bounding box center [953, 199] width 133 height 366
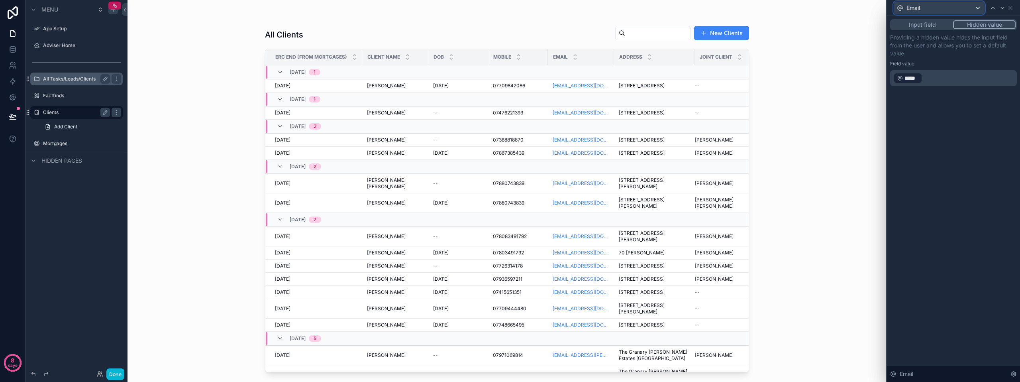
click at [941, 9] on div "Email" at bounding box center [939, 8] width 91 height 13
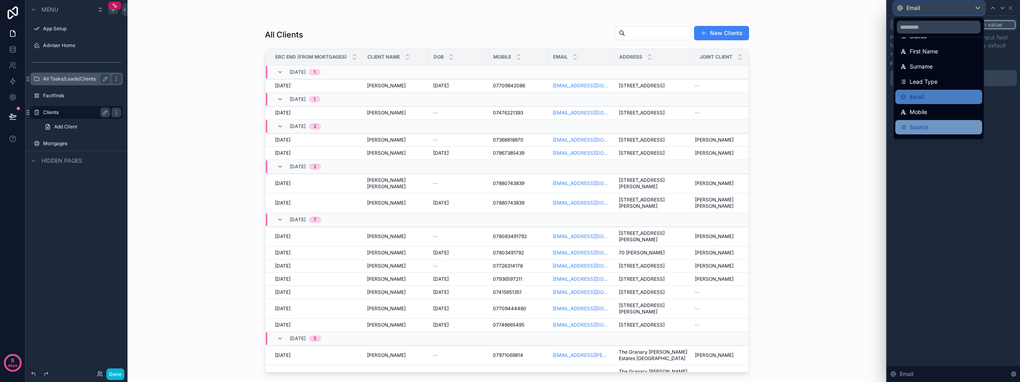
scroll to position [26, 0]
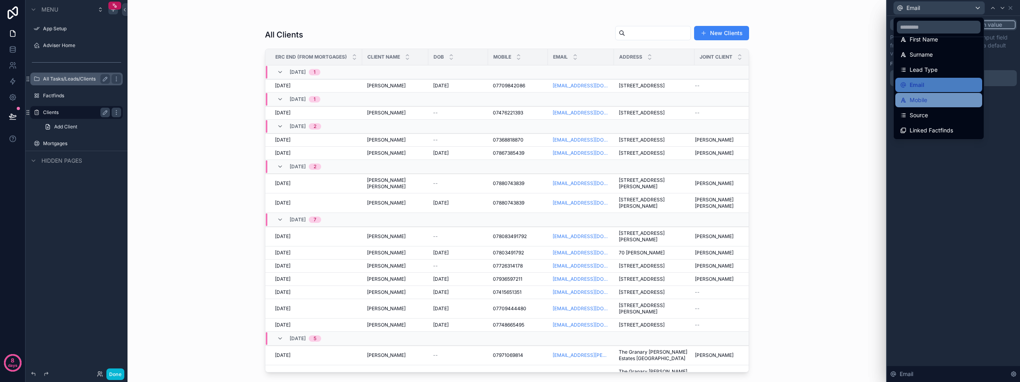
click at [924, 102] on span "Mobile" at bounding box center [919, 100] width 18 height 10
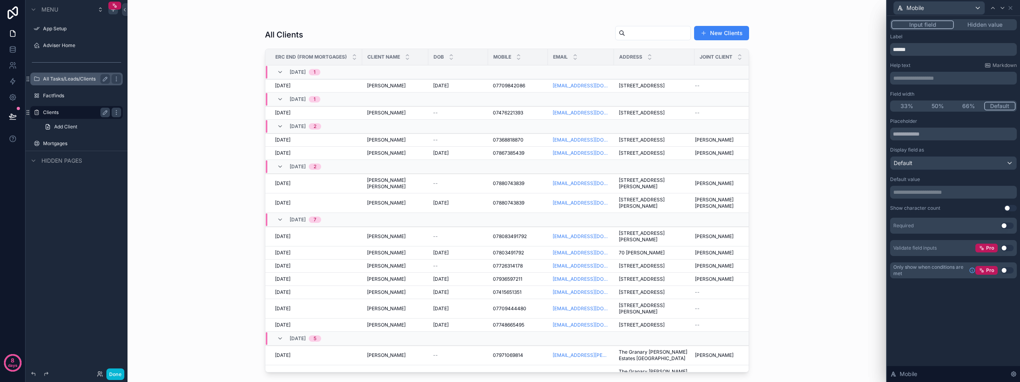
click at [980, 24] on button "Hidden value" at bounding box center [985, 24] width 62 height 9
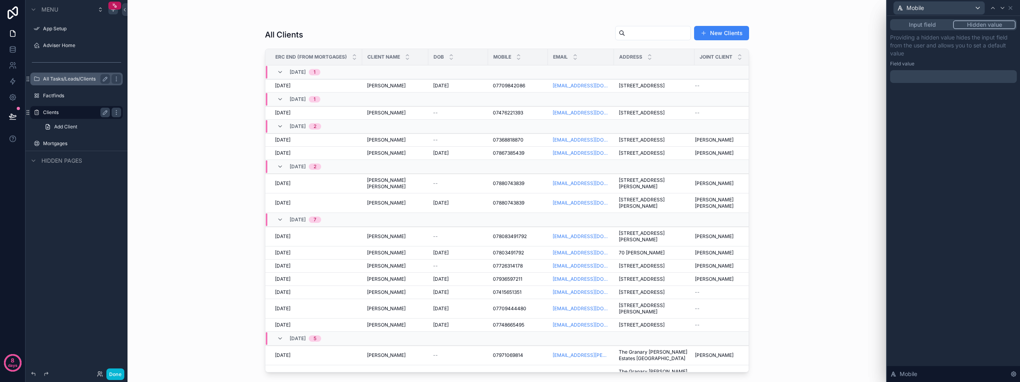
click at [933, 78] on p "﻿" at bounding box center [954, 77] width 122 height 8
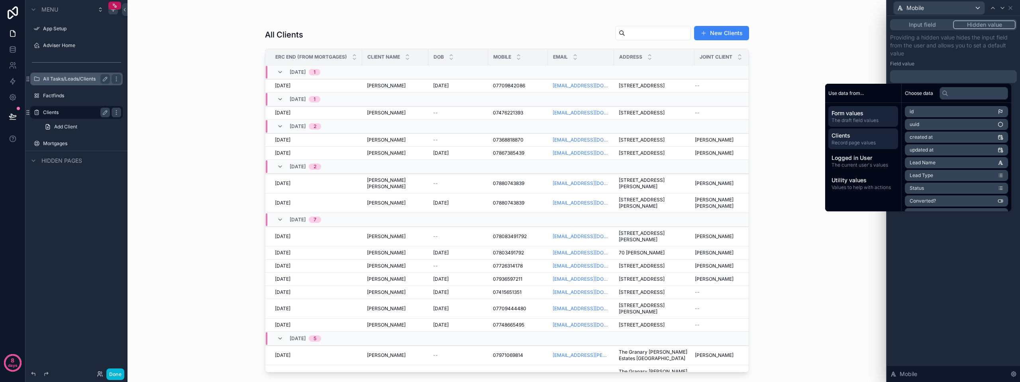
click at [864, 144] on span "Record page values" at bounding box center [862, 142] width 63 height 6
click at [1001, 199] on icon "scrollable content" at bounding box center [1001, 201] width 4 height 4
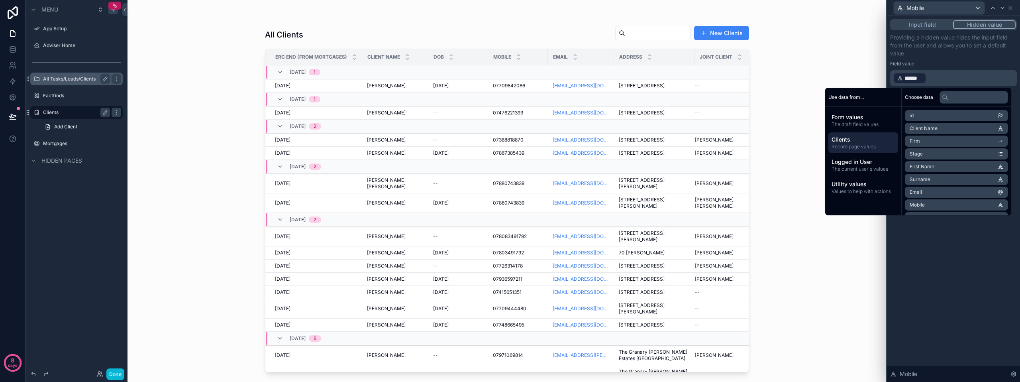
click at [976, 251] on div "Input field Hidden value Providing a hidden value hides the input field from th…" at bounding box center [953, 199] width 133 height 366
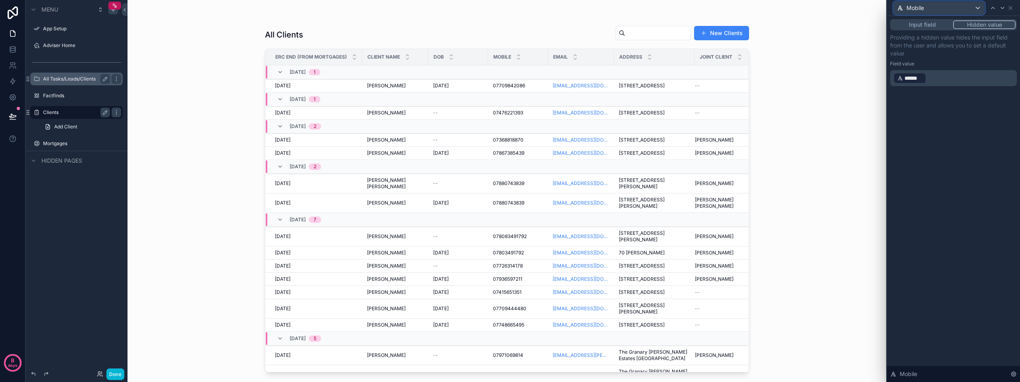
click at [952, 6] on div "Mobile" at bounding box center [939, 8] width 91 height 13
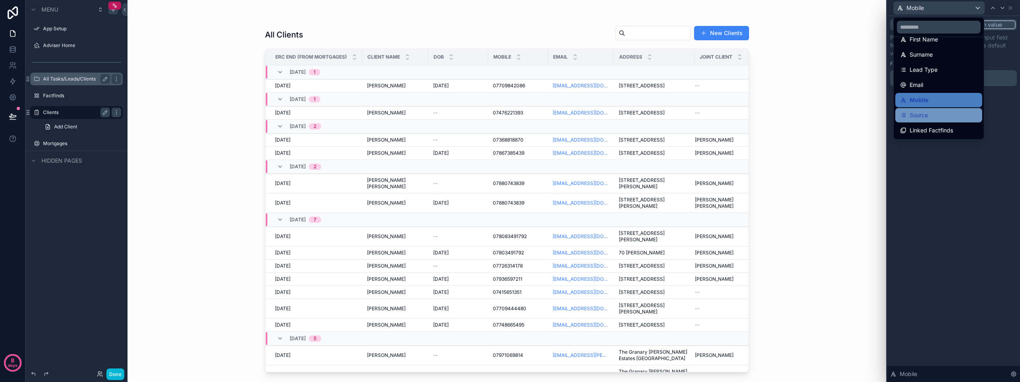
click at [929, 113] on div "Source" at bounding box center [938, 115] width 77 height 10
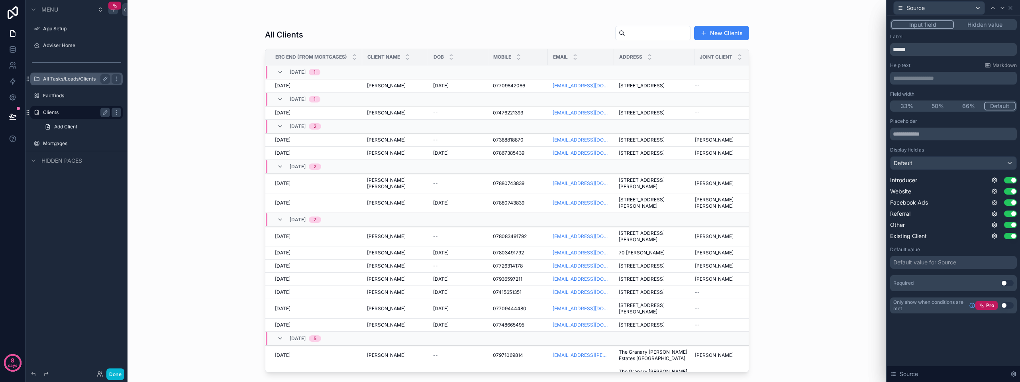
click at [980, 27] on button "Hidden value" at bounding box center [985, 24] width 62 height 9
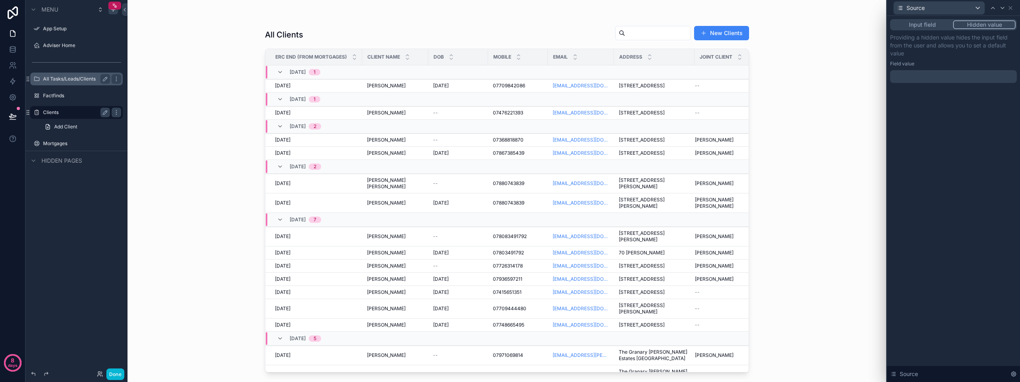
click at [936, 74] on div at bounding box center [953, 76] width 127 height 13
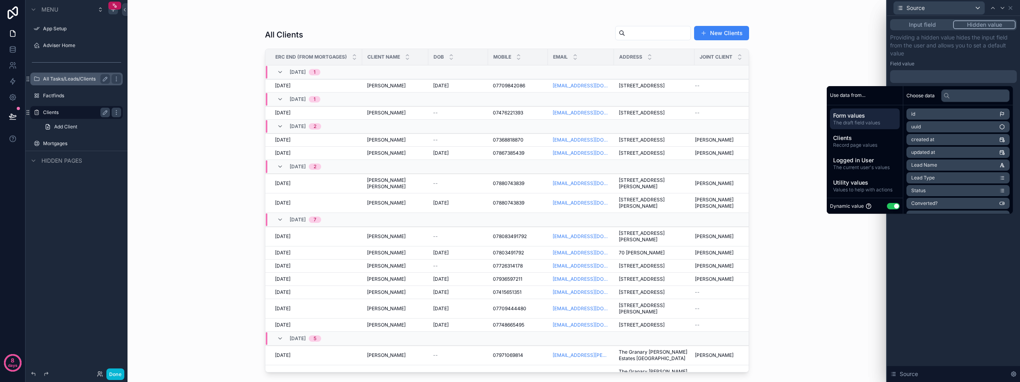
click at [891, 206] on button "Use setting" at bounding box center [893, 206] width 13 height 6
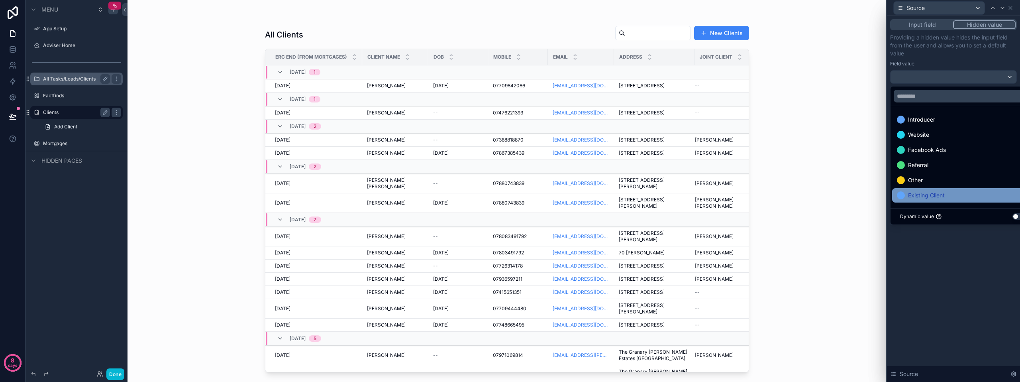
scroll to position [1, 0]
click at [931, 192] on span "Existing Client" at bounding box center [926, 195] width 37 height 10
click at [955, 263] on div "Input field Hidden value Providing a hidden value hides the input field from th…" at bounding box center [953, 199] width 133 height 366
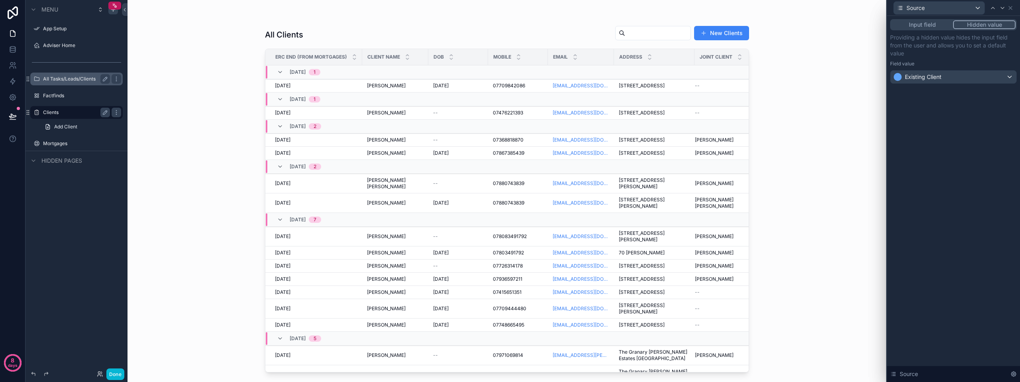
click at [922, 24] on button "Input field" at bounding box center [922, 24] width 62 height 9
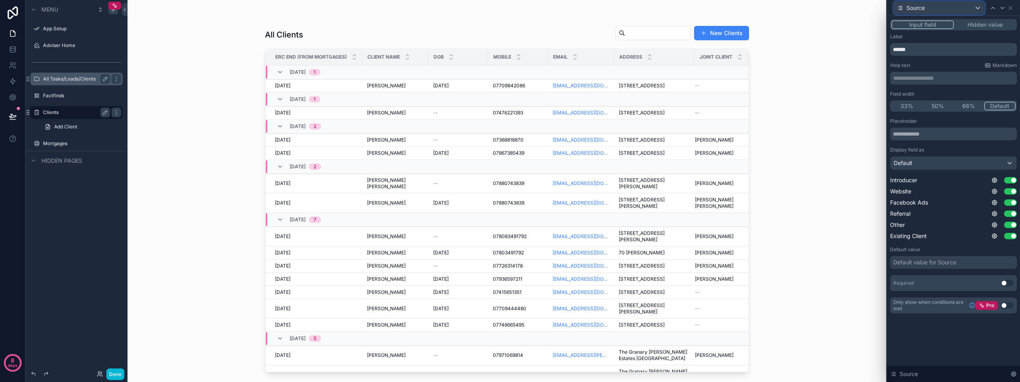
click at [967, 5] on div "Source" at bounding box center [939, 8] width 91 height 13
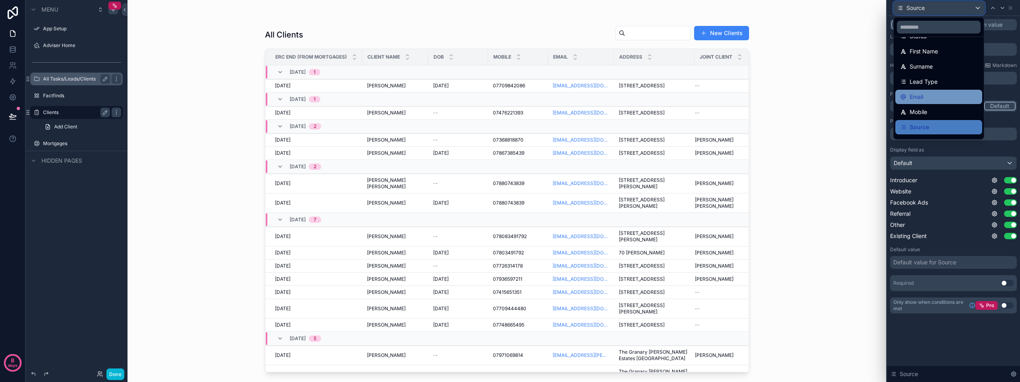
scroll to position [26, 0]
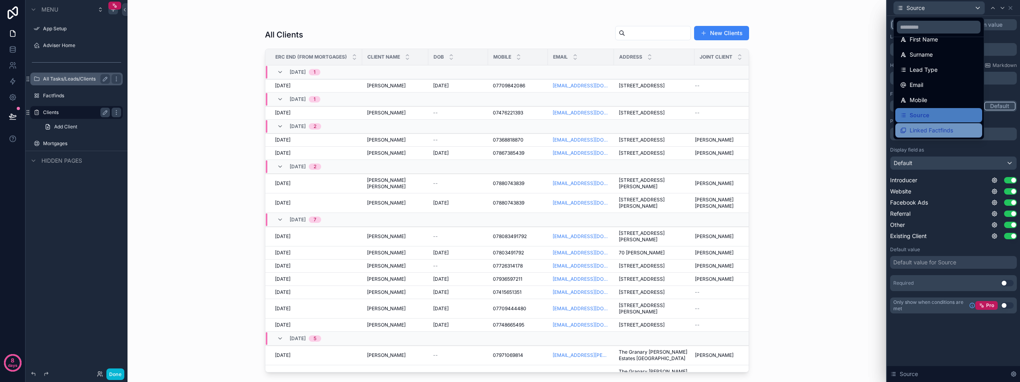
click at [939, 129] on span "Linked Factfinds" at bounding box center [931, 130] width 43 height 10
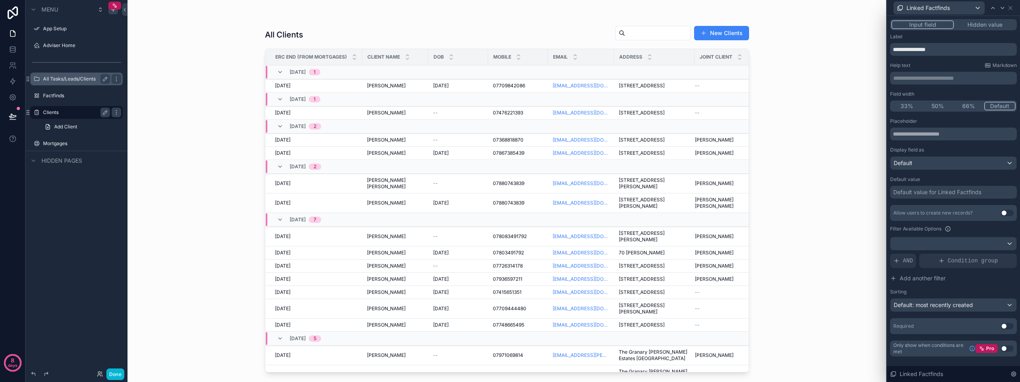
click at [974, 22] on button "Hidden value" at bounding box center [985, 24] width 62 height 9
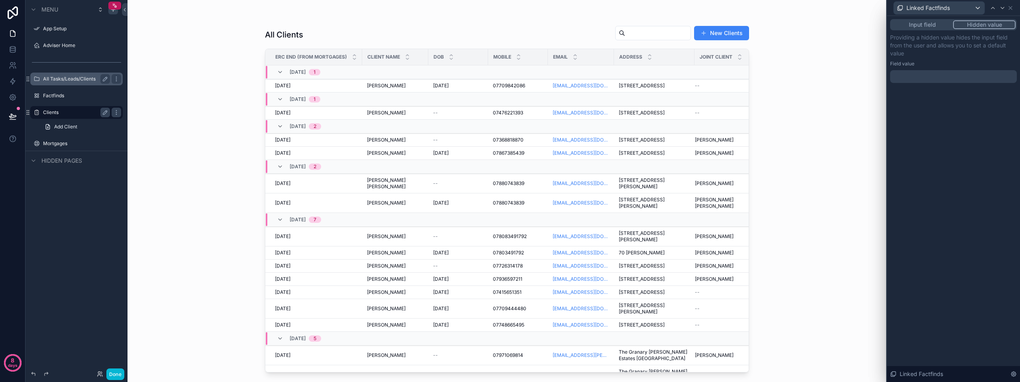
click at [926, 72] on div at bounding box center [953, 76] width 127 height 13
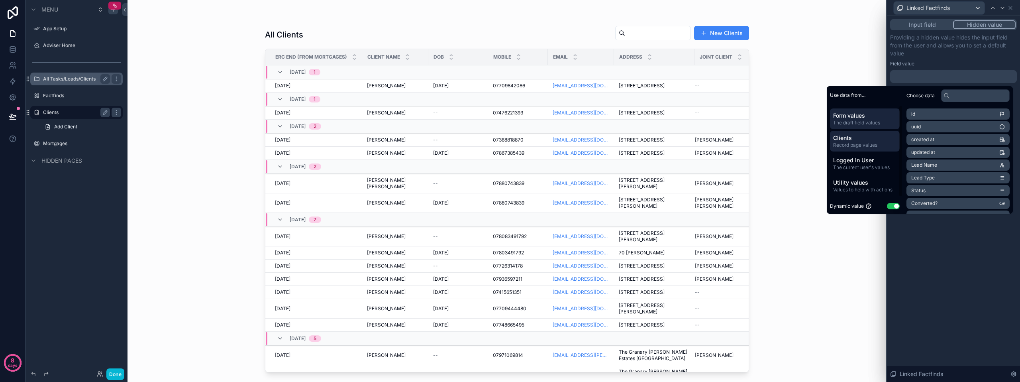
click at [862, 140] on span "Clients" at bounding box center [864, 138] width 63 height 8
click at [960, 178] on li "Factfinds" at bounding box center [957, 176] width 103 height 11
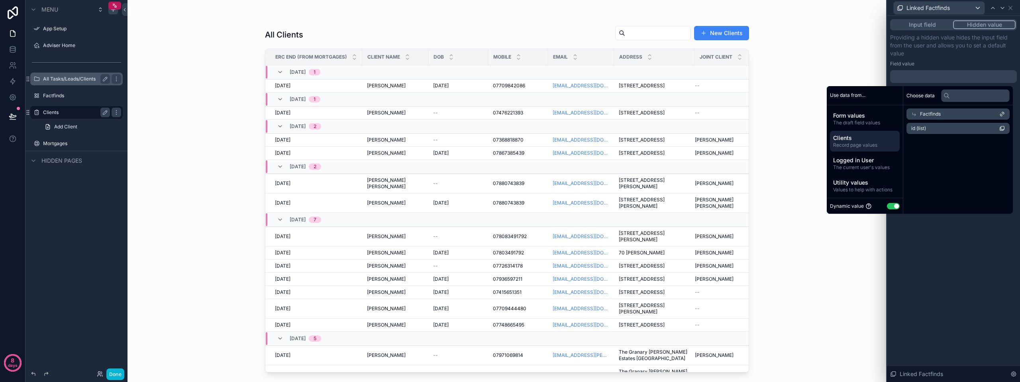
click at [948, 114] on div "Factfinds" at bounding box center [957, 113] width 103 height 11
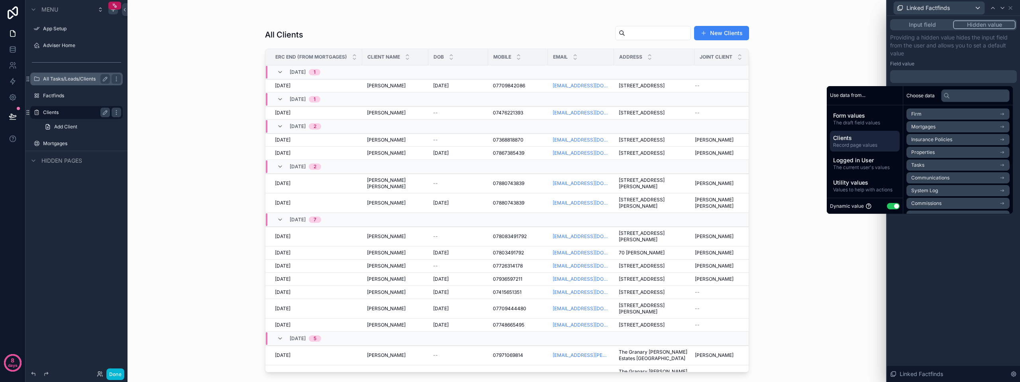
click at [948, 114] on li "Firm" at bounding box center [957, 113] width 103 height 11
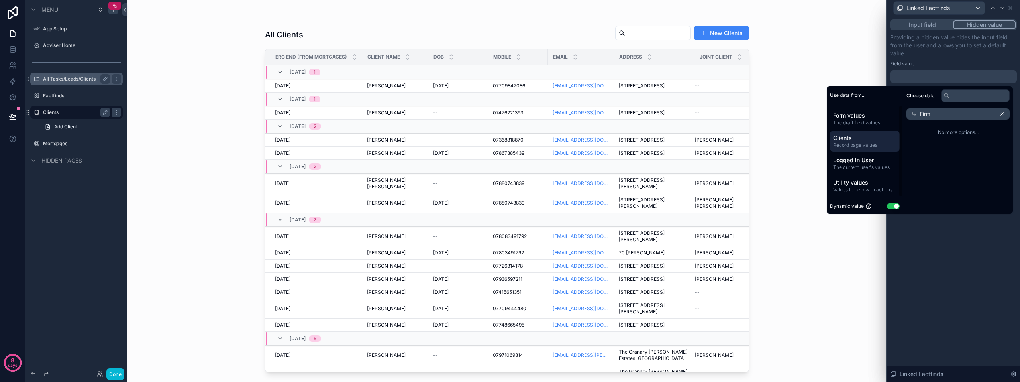
click at [841, 142] on span "Record page values" at bounding box center [864, 145] width 63 height 6
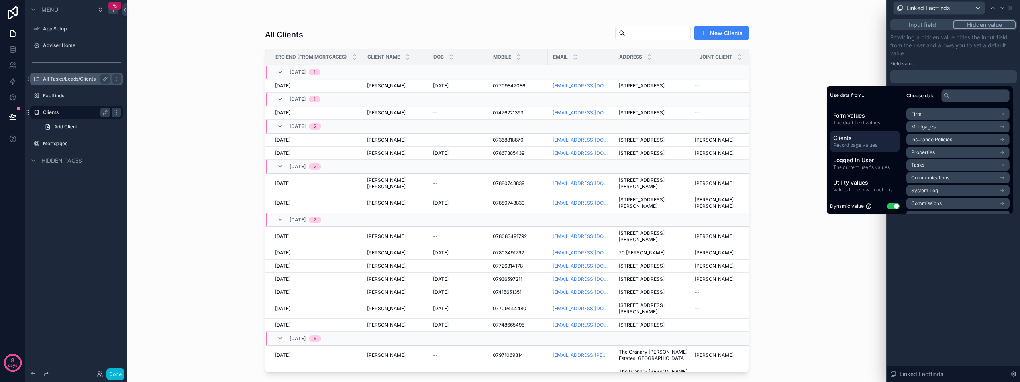
scroll to position [40, 0]
click at [943, 178] on li "Factfinds" at bounding box center [957, 176] width 103 height 11
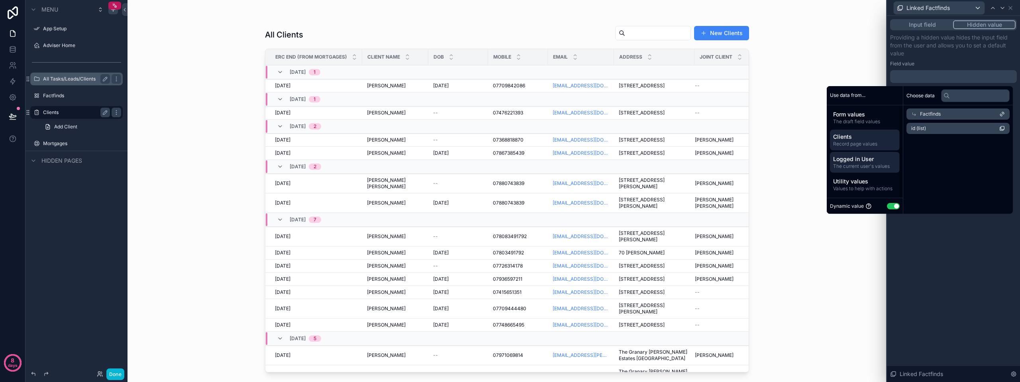
scroll to position [0, 0]
click at [961, 193] on div "Choose data Factfinds id (list)" at bounding box center [958, 149] width 110 height 127
click at [939, 57] on div "Providing a hidden value hides the input field from the user and allows you to …" at bounding box center [953, 57] width 127 height 49
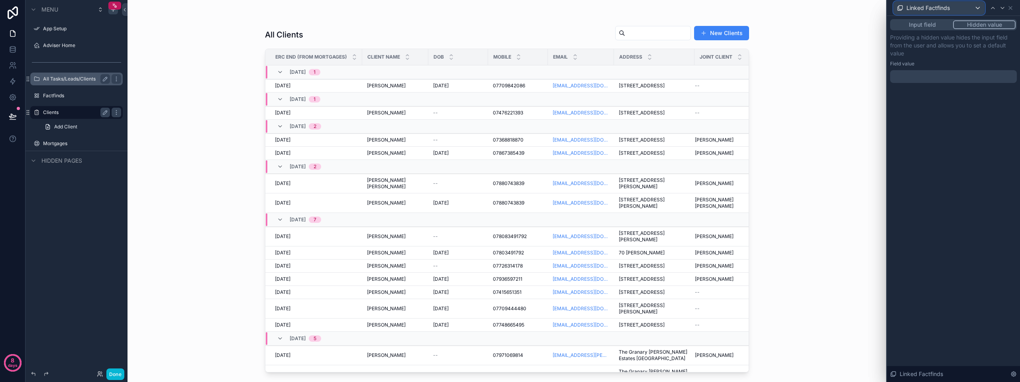
click at [949, 11] on span "Linked Factfinds" at bounding box center [927, 8] width 43 height 8
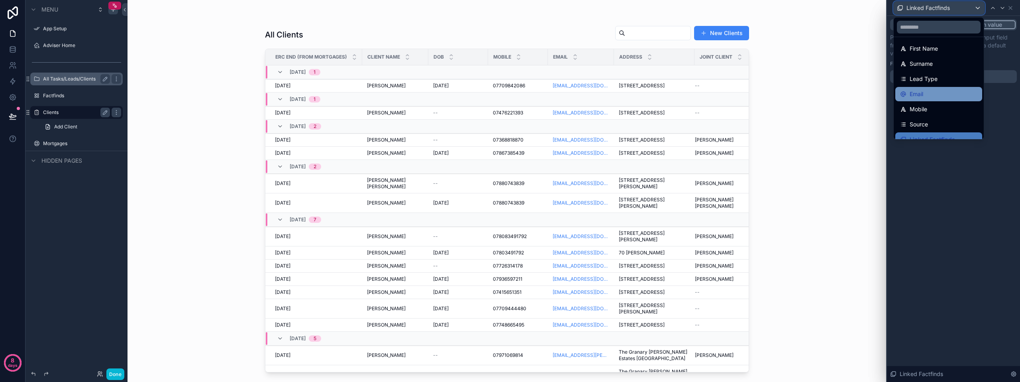
scroll to position [26, 0]
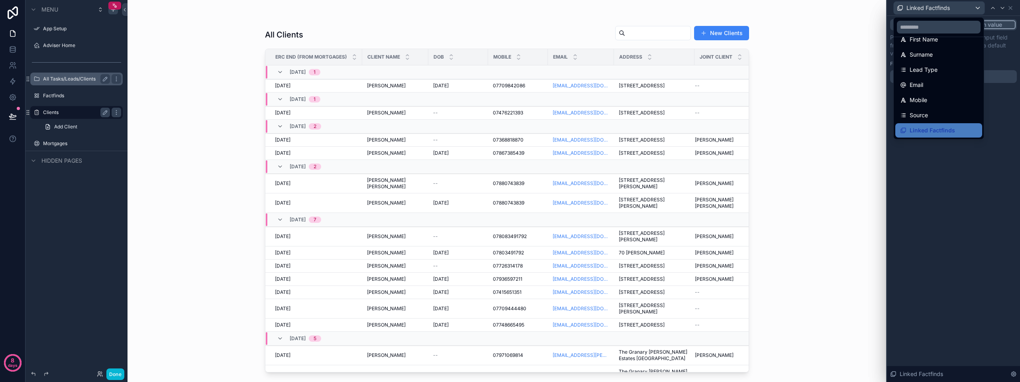
click at [1000, 128] on div at bounding box center [953, 191] width 133 height 382
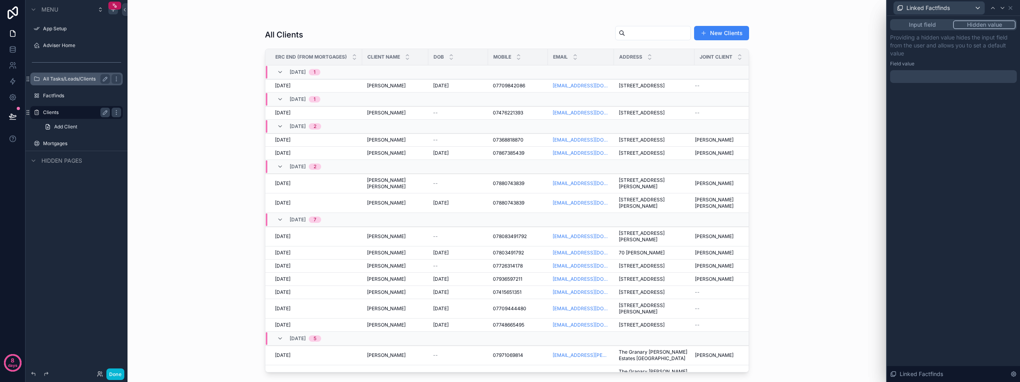
click at [1016, 9] on div "Linked Factfinds" at bounding box center [953, 8] width 127 height 16
click at [1013, 8] on icon at bounding box center [1010, 8] width 6 height 6
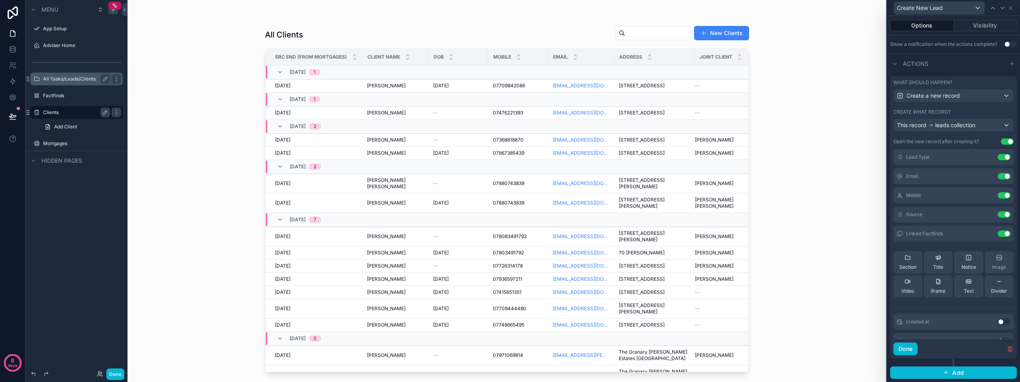
scroll to position [80, 0]
click at [998, 234] on button "Use setting" at bounding box center [1004, 232] width 13 height 6
click at [909, 348] on button "Done" at bounding box center [905, 348] width 24 height 13
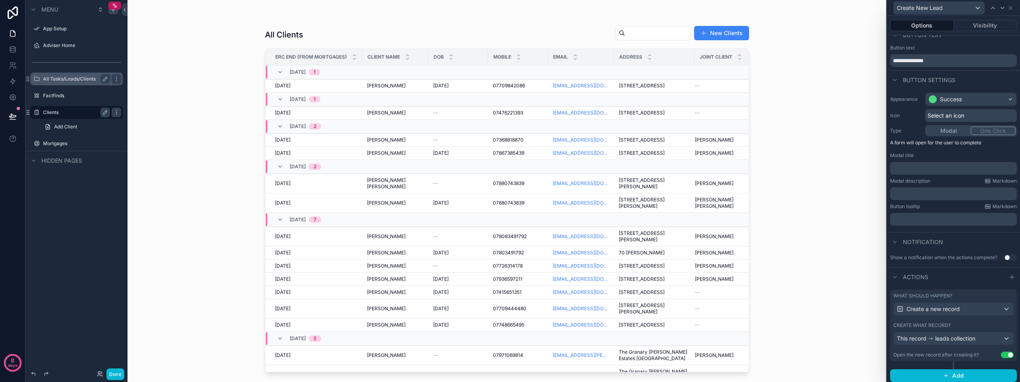
scroll to position [13, 0]
click at [837, 263] on div "All Clients New Clients ERC End (from Mortgages) Client Name DOB Mobile Email A…" at bounding box center [506, 191] width 759 height 382
click at [972, 31] on div "Options Visibility" at bounding box center [953, 25] width 133 height 19
click at [975, 24] on button "Visibility" at bounding box center [985, 25] width 63 height 11
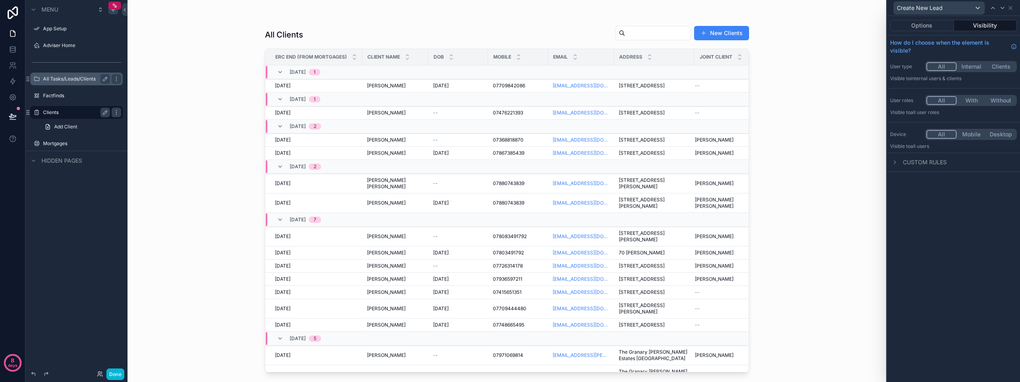
click at [908, 163] on span "Custom rules" at bounding box center [925, 162] width 44 height 8
click at [1013, 10] on div "Create New Lead" at bounding box center [953, 8] width 127 height 16
click at [1009, 9] on icon at bounding box center [1010, 7] width 3 height 3
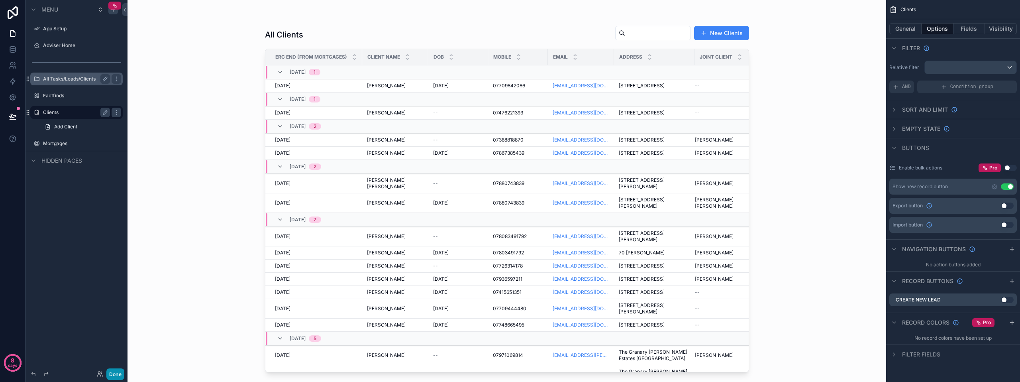
click at [115, 373] on button "Done" at bounding box center [115, 374] width 18 height 12
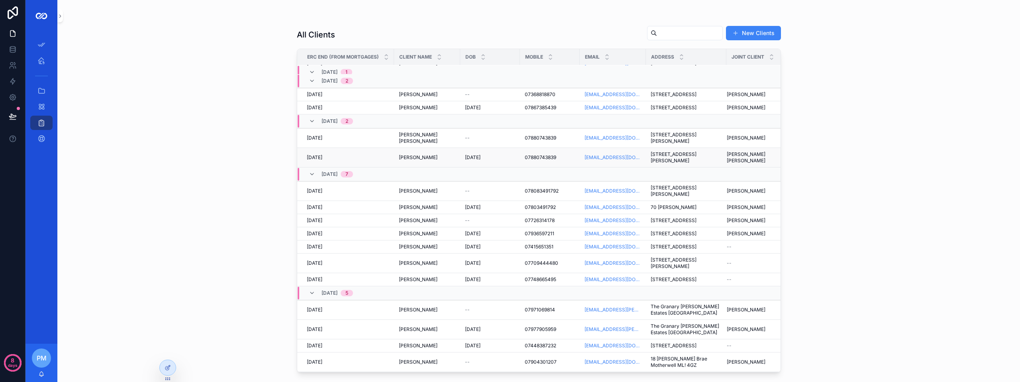
scroll to position [80, 0]
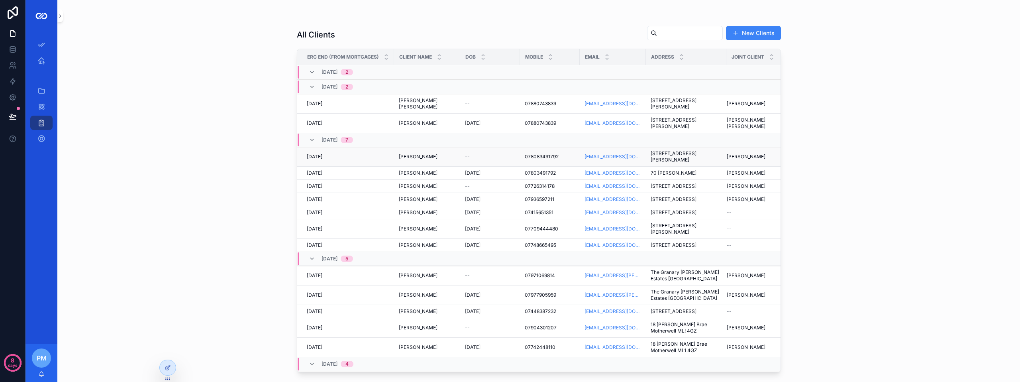
click at [564, 160] on div "078083491792 078083491792" at bounding box center [550, 156] width 50 height 6
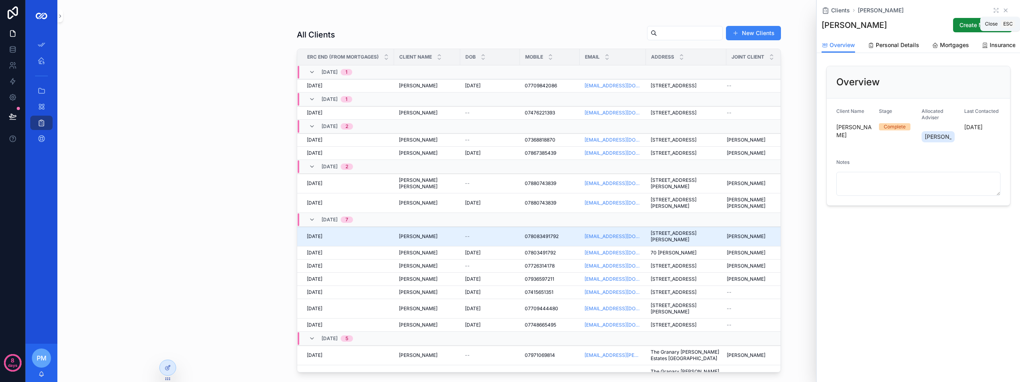
click at [1006, 8] on icon "scrollable content" at bounding box center [1005, 10] width 6 height 6
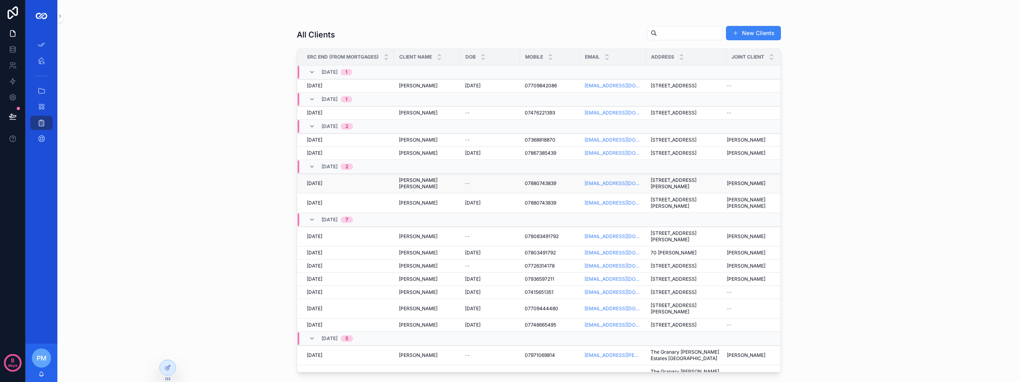
click at [347, 186] on div "[DATE] [DATE]" at bounding box center [348, 183] width 82 height 6
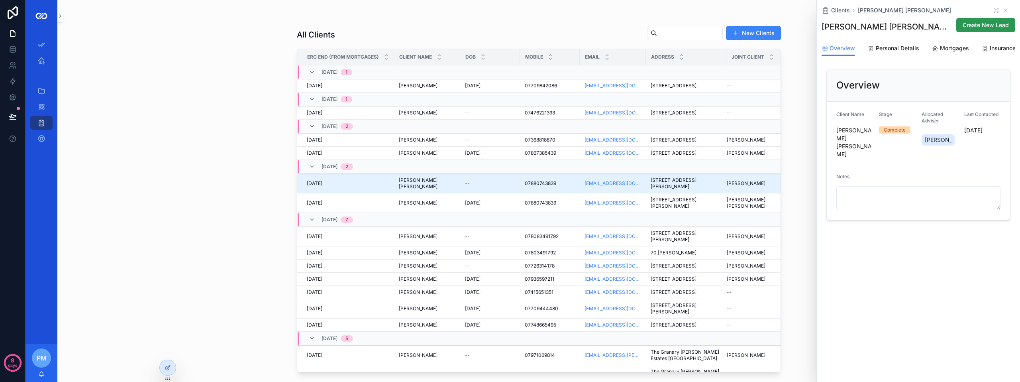
click at [980, 23] on span "Create New Lead" at bounding box center [986, 25] width 46 height 8
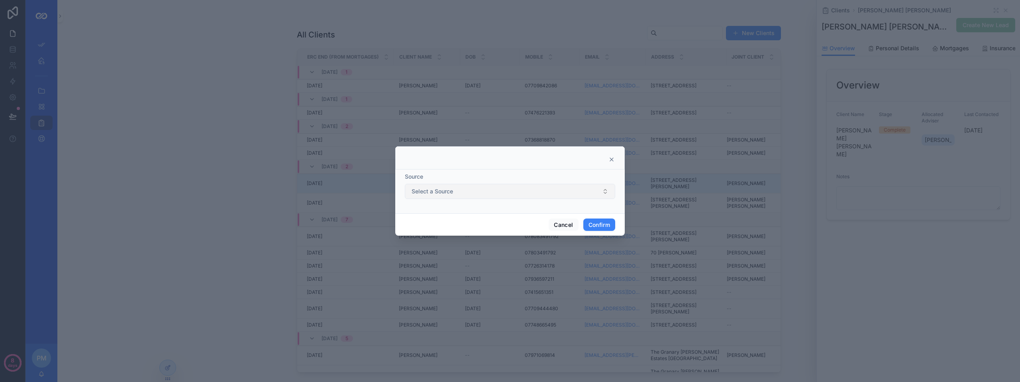
click at [471, 189] on button "Select a Source" at bounding box center [510, 191] width 210 height 15
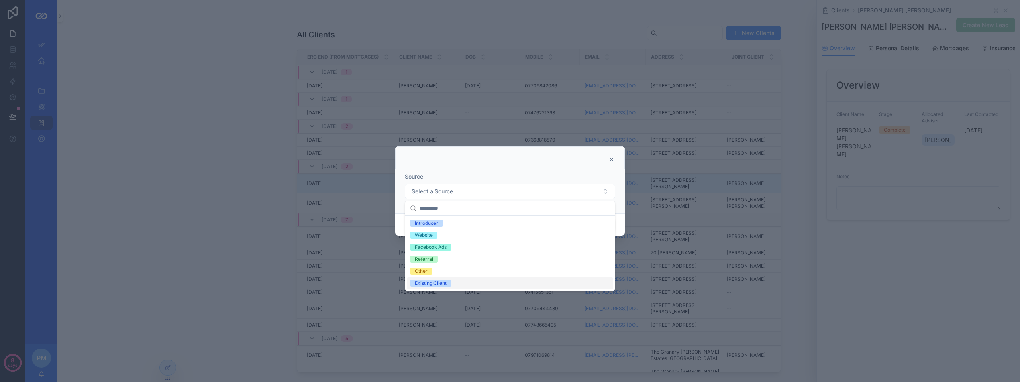
click at [440, 282] on div "Existing Client" at bounding box center [431, 282] width 32 height 7
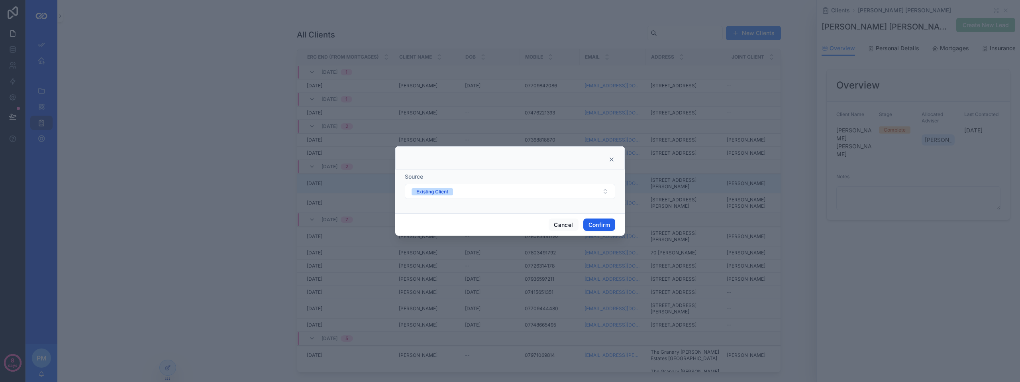
click at [597, 220] on button "Confirm" at bounding box center [599, 224] width 32 height 13
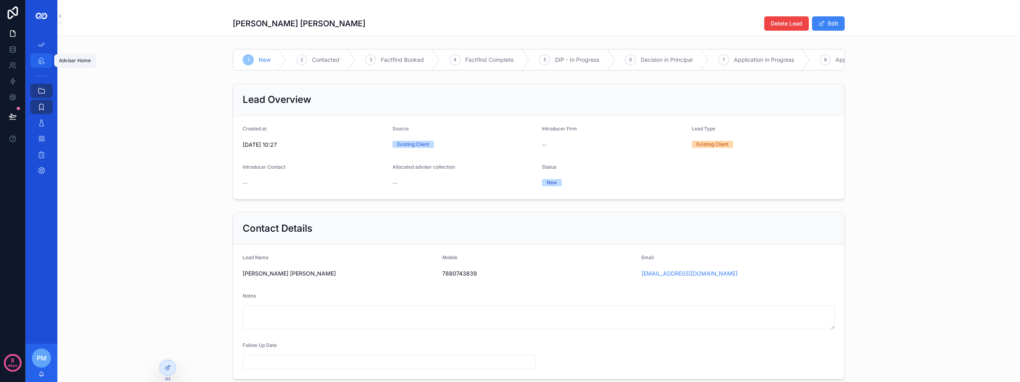
click at [49, 56] on link "Adviser Home" at bounding box center [41, 60] width 22 height 14
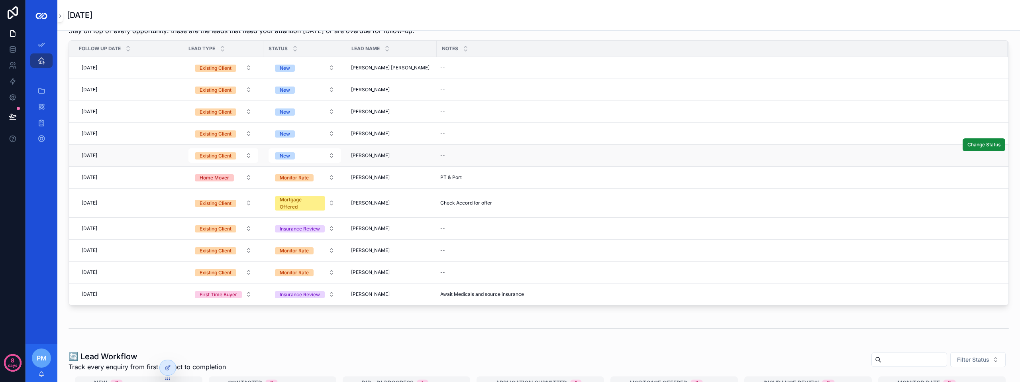
scroll to position [120, 0]
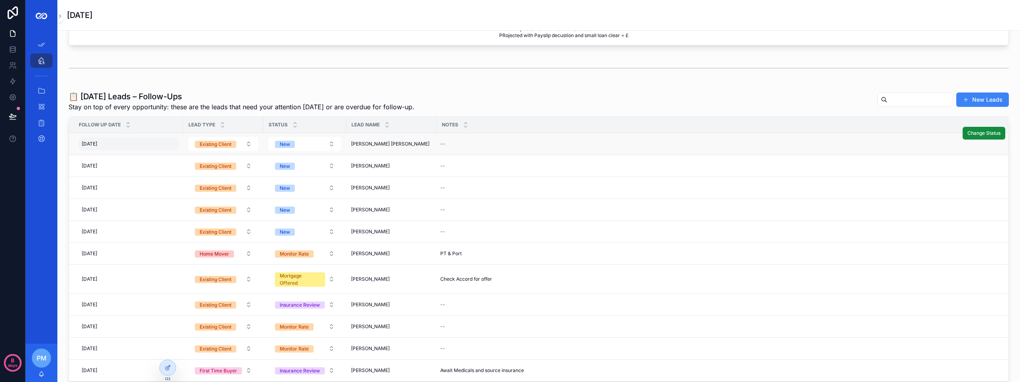
click at [173, 145] on div "[DATE] [DATE]" at bounding box center [128, 143] width 100 height 13
click at [505, 139] on div "--" at bounding box center [717, 143] width 561 height 13
click at [426, 138] on td "[PERSON_NAME] [PERSON_NAME] [PERSON_NAME] [PERSON_NAME]" at bounding box center [391, 144] width 90 height 22
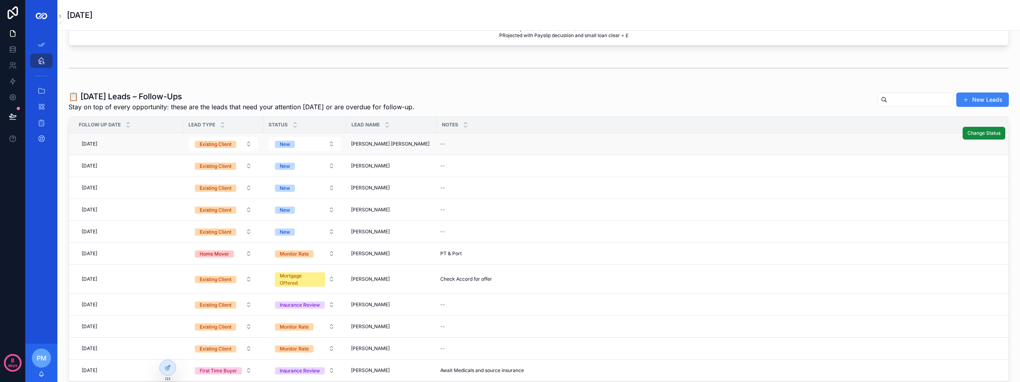
click at [426, 138] on td "[PERSON_NAME] [PERSON_NAME] [PERSON_NAME] [PERSON_NAME]" at bounding box center [391, 144] width 90 height 22
click at [174, 143] on div "[DATE] [DATE]" at bounding box center [128, 143] width 100 height 13
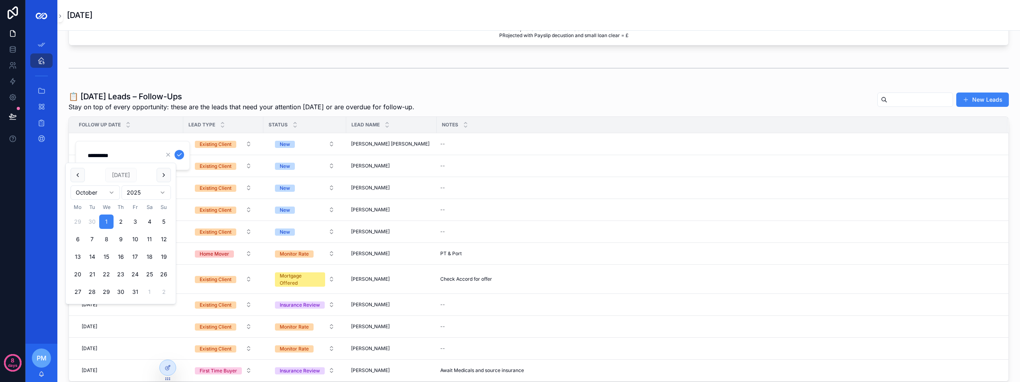
click at [178, 141] on div "**********" at bounding box center [132, 155] width 115 height 29
click at [181, 138] on td "[DATE] [DATE]" at bounding box center [126, 144] width 114 height 22
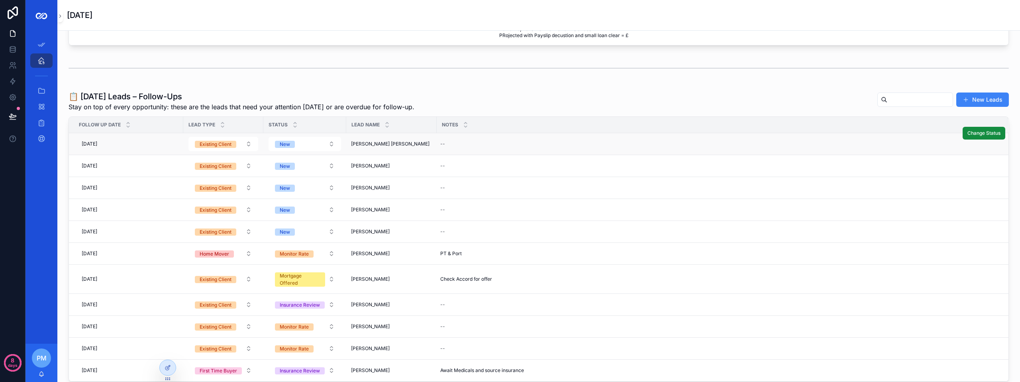
click at [181, 138] on td "[DATE] [DATE]" at bounding box center [126, 144] width 114 height 22
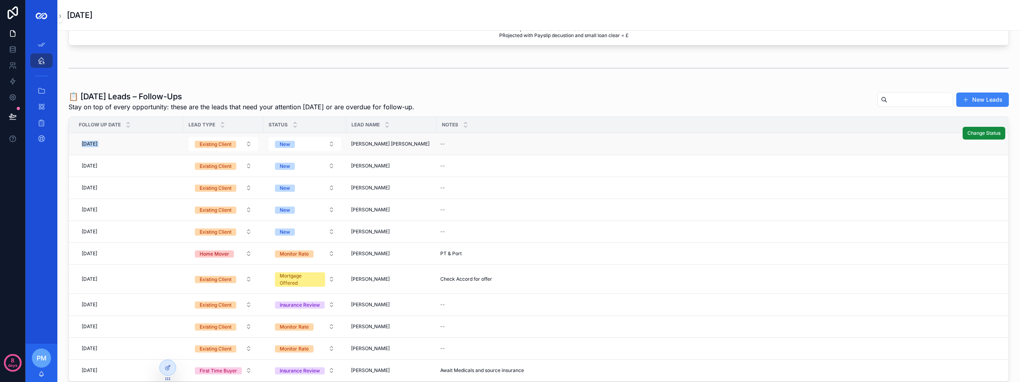
click at [181, 138] on td "[DATE] [DATE]" at bounding box center [126, 144] width 114 height 22
click at [171, 366] on icon at bounding box center [168, 367] width 6 height 6
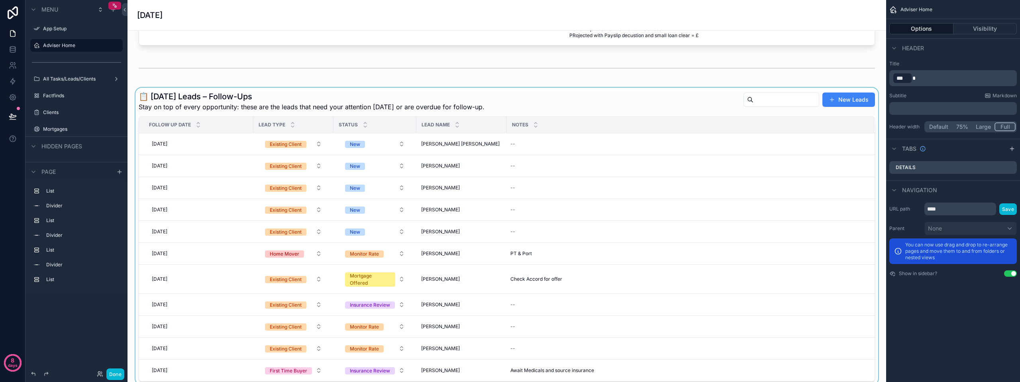
click at [703, 140] on div "scrollable content" at bounding box center [507, 236] width 746 height 297
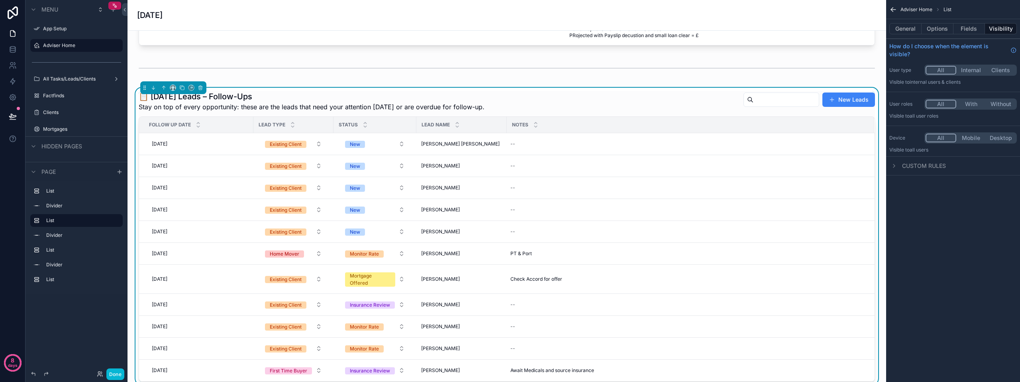
click at [694, 124] on div "Notes" at bounding box center [690, 124] width 366 height 15
click at [911, 28] on button "General" at bounding box center [905, 28] width 32 height 11
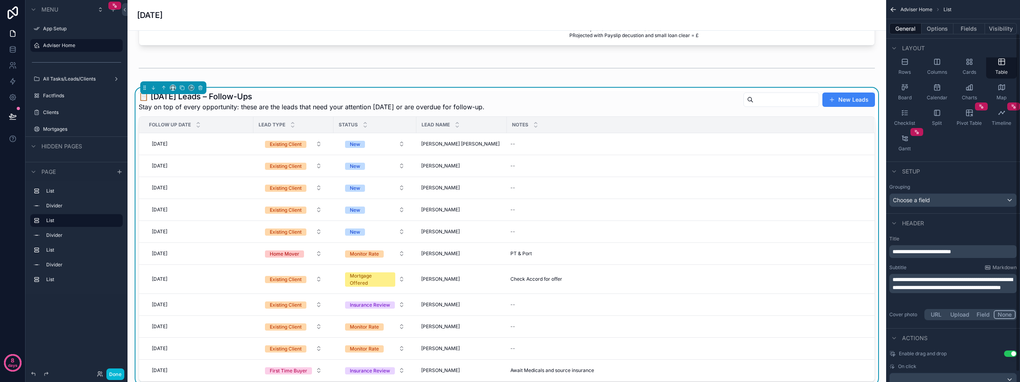
scroll to position [0, 0]
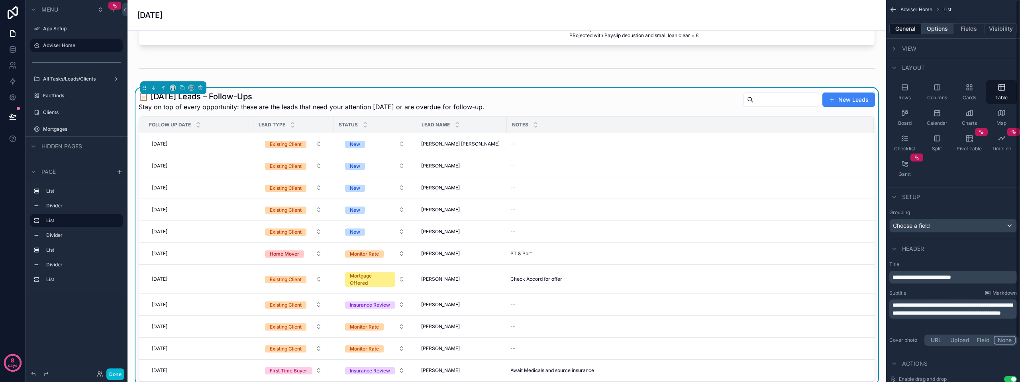
click at [937, 27] on button "Options" at bounding box center [938, 28] width 32 height 11
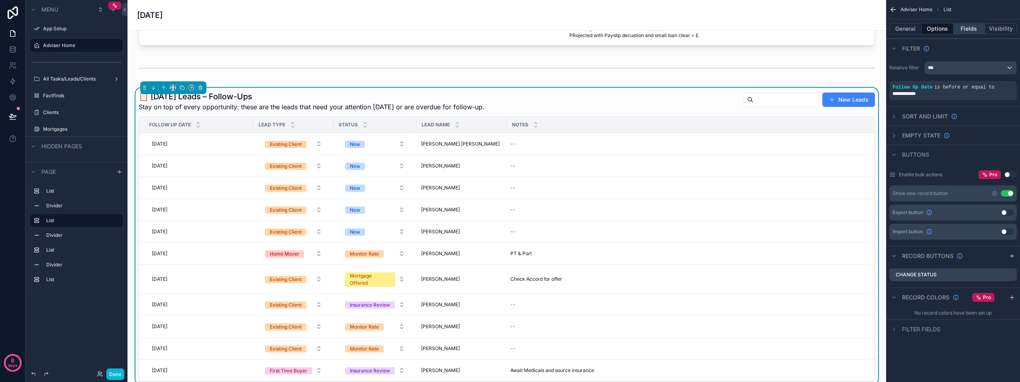
click at [972, 30] on button "Fields" at bounding box center [969, 28] width 32 height 11
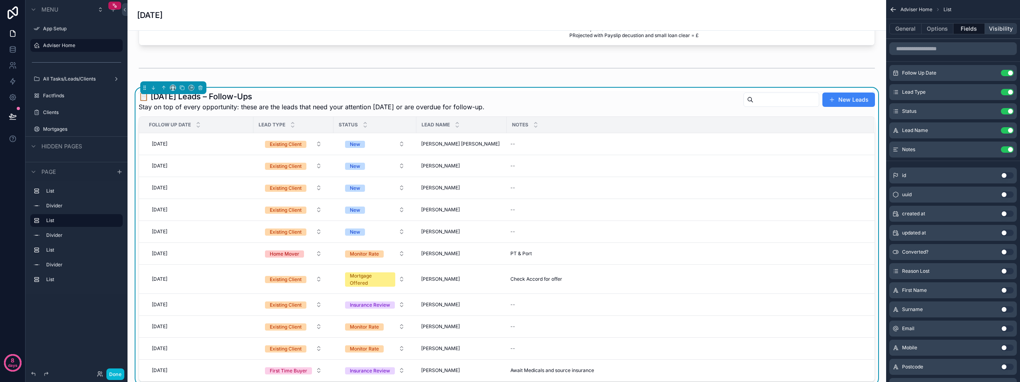
click at [997, 29] on button "Visibility" at bounding box center [1001, 28] width 32 height 11
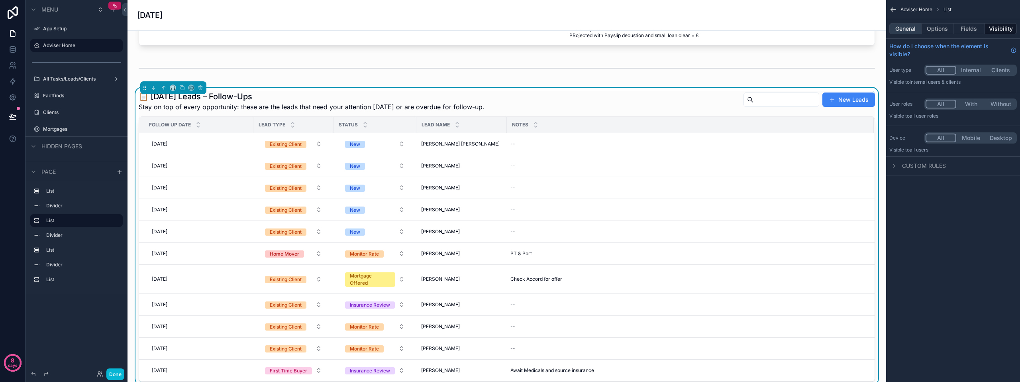
click at [902, 29] on button "General" at bounding box center [905, 28] width 32 height 11
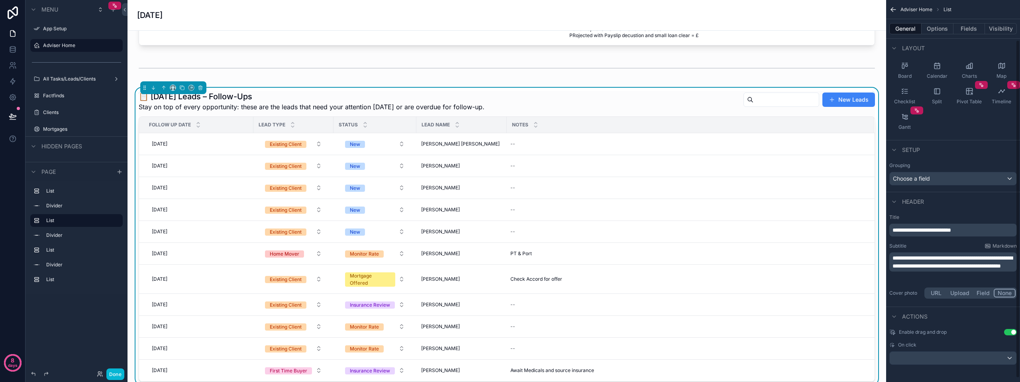
scroll to position [49, 0]
click at [902, 342] on span "On click" at bounding box center [907, 342] width 18 height 6
click at [910, 352] on div "scrollable content" at bounding box center [953, 355] width 127 height 13
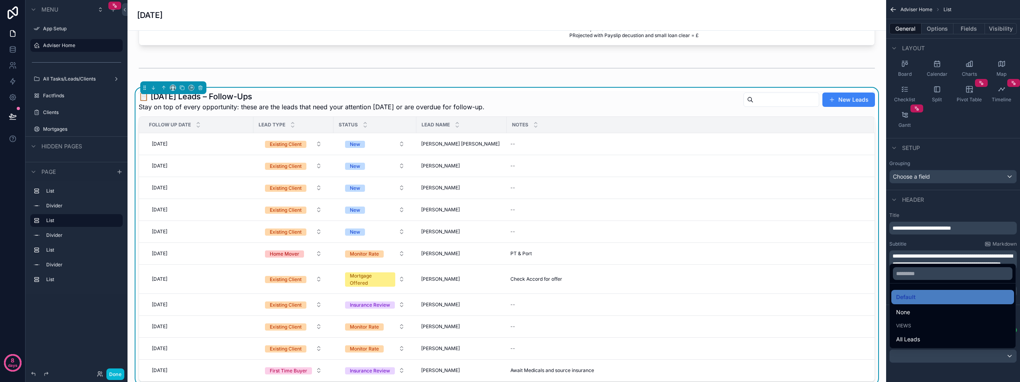
click at [905, 325] on span "Views" at bounding box center [903, 325] width 15 height 6
click at [907, 339] on span "All Leads" at bounding box center [908, 339] width 24 height 10
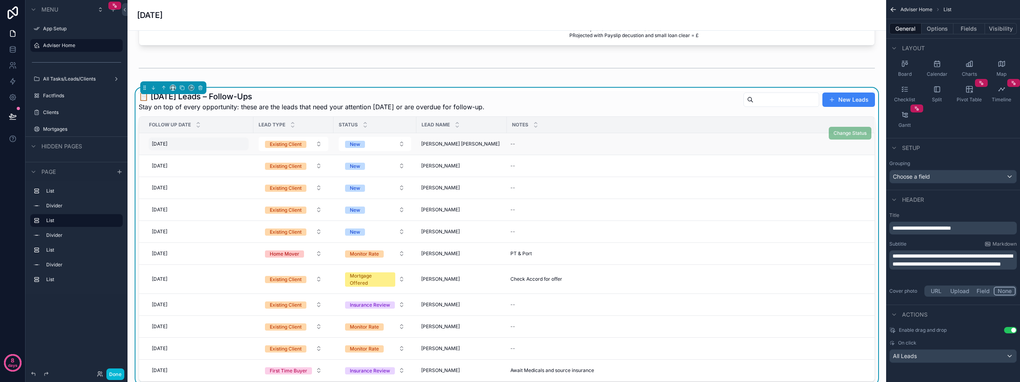
click at [231, 145] on div "[DATE] [DATE]" at bounding box center [199, 143] width 100 height 13
click at [239, 139] on div "[DATE] [DATE]" at bounding box center [199, 143] width 100 height 13
click at [113, 371] on button "Done" at bounding box center [115, 374] width 18 height 12
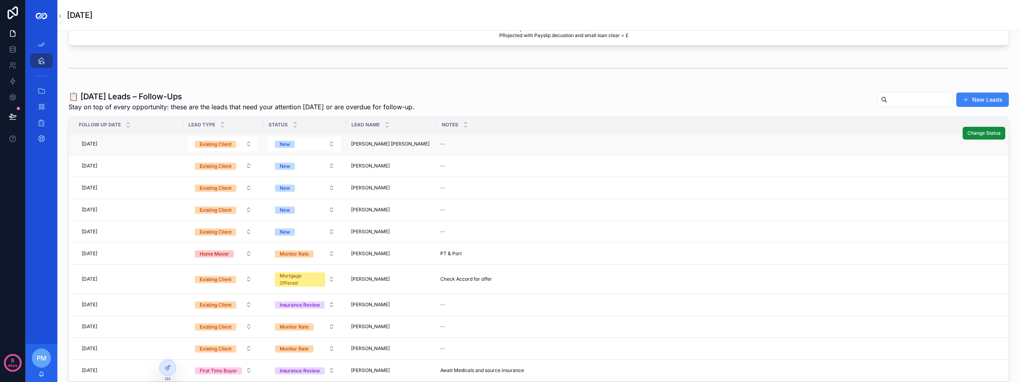
click at [183, 145] on td "Existing Client" at bounding box center [223, 144] width 80 height 22
click at [171, 148] on div "[DATE] [DATE]" at bounding box center [128, 143] width 100 height 13
click at [622, 154] on td "--" at bounding box center [722, 144] width 571 height 22
click at [594, 142] on div "--" at bounding box center [717, 143] width 561 height 13
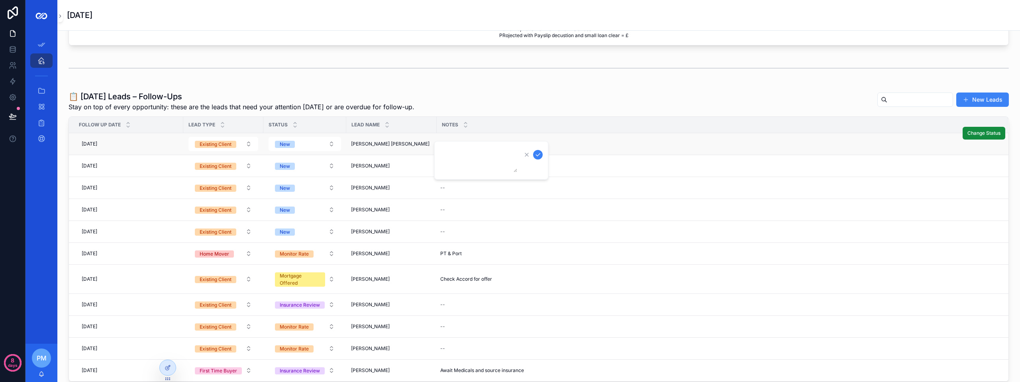
click at [425, 139] on td "[PERSON_NAME] [PERSON_NAME] [PERSON_NAME] [PERSON_NAME]" at bounding box center [391, 144] width 90 height 22
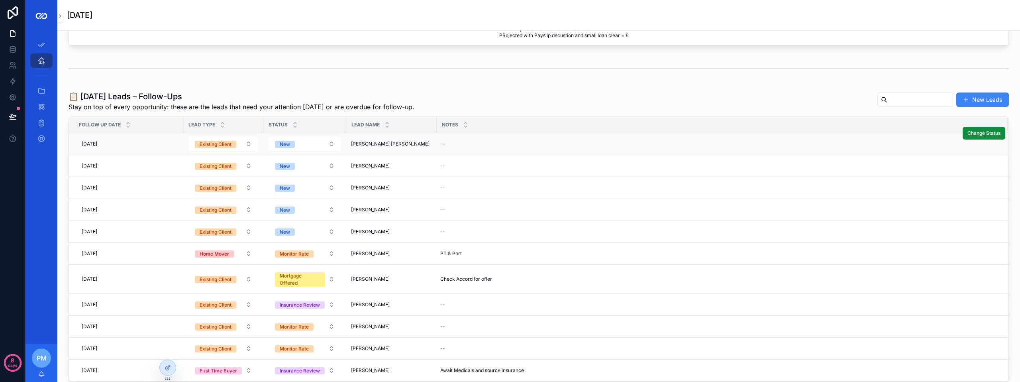
click at [425, 139] on td "[PERSON_NAME] [PERSON_NAME] [PERSON_NAME] [PERSON_NAME]" at bounding box center [391, 144] width 90 height 22
click at [165, 367] on icon at bounding box center [168, 367] width 6 height 6
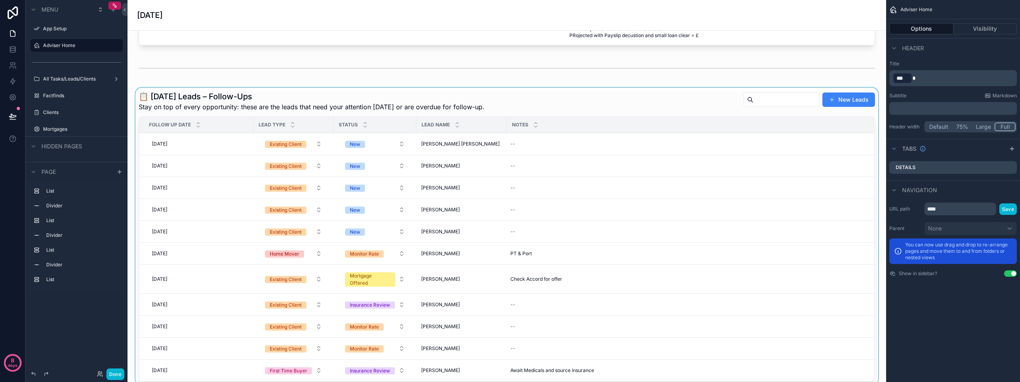
click at [656, 107] on div "scrollable content" at bounding box center [507, 236] width 746 height 297
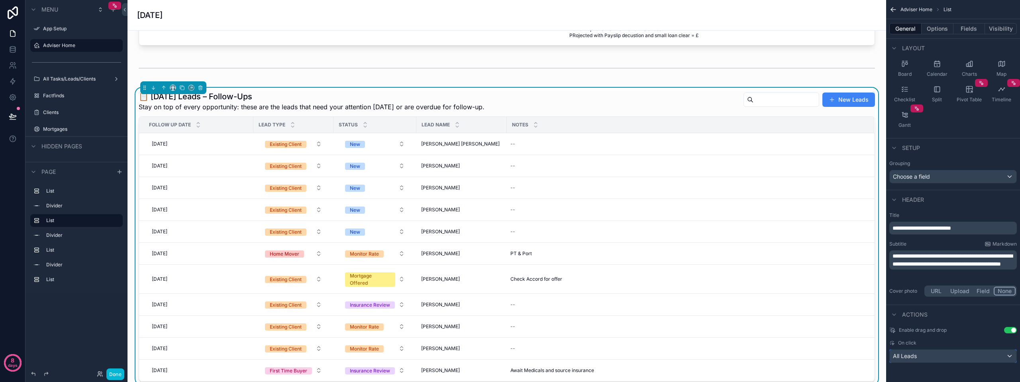
click at [947, 356] on div "All Leads" at bounding box center [953, 355] width 127 height 13
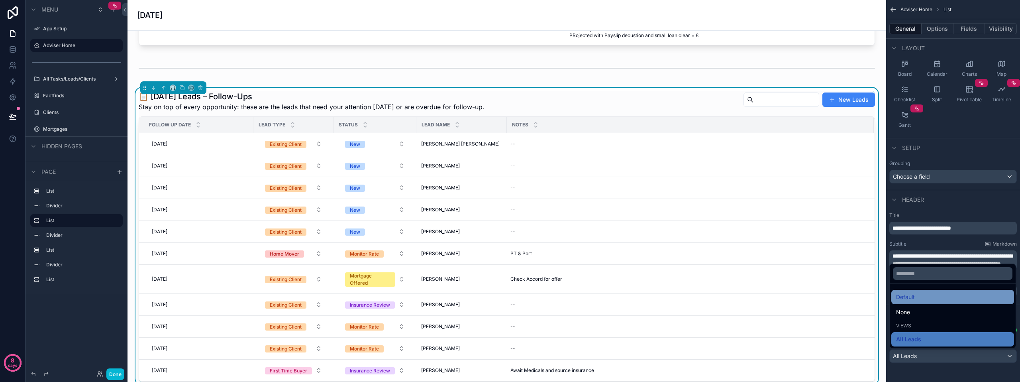
click at [912, 300] on span "Default" at bounding box center [905, 297] width 19 height 10
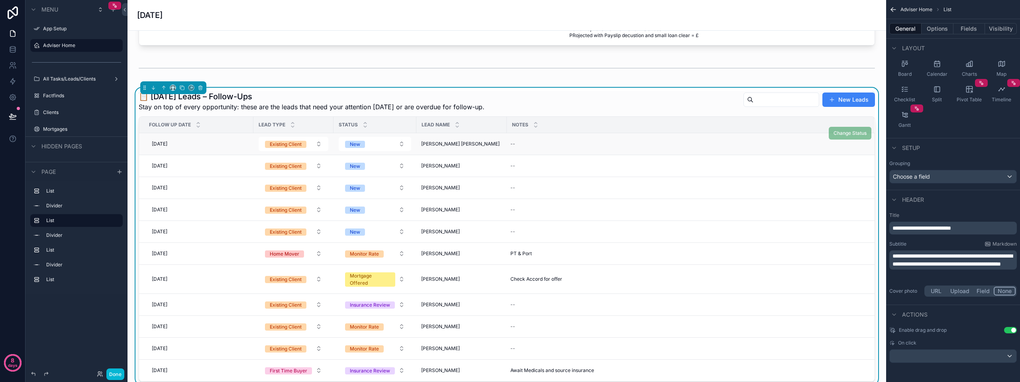
click at [477, 140] on td "[PERSON_NAME] [PERSON_NAME] [PERSON_NAME] [PERSON_NAME]" at bounding box center [461, 144] width 90 height 22
click at [480, 141] on div "[PERSON_NAME] [PERSON_NAME] [PERSON_NAME] [PERSON_NAME]" at bounding box center [461, 144] width 81 height 6
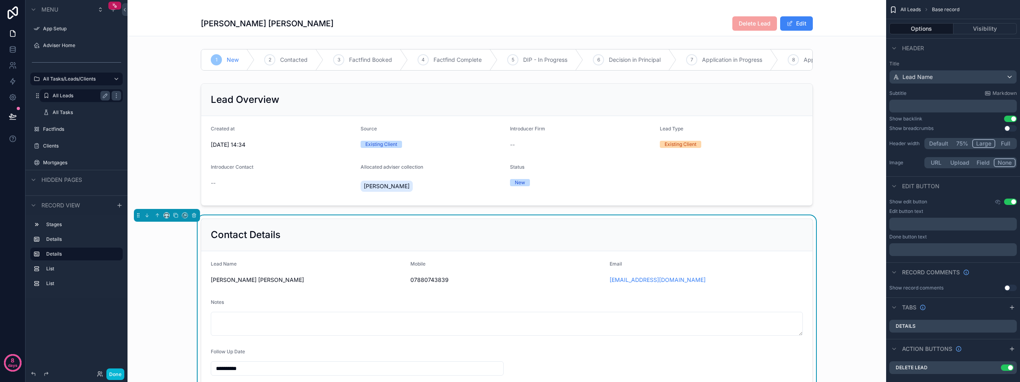
click at [65, 99] on div "All Leads" at bounding box center [81, 96] width 57 height 10
click at [65, 93] on label "All Leads" at bounding box center [80, 95] width 54 height 6
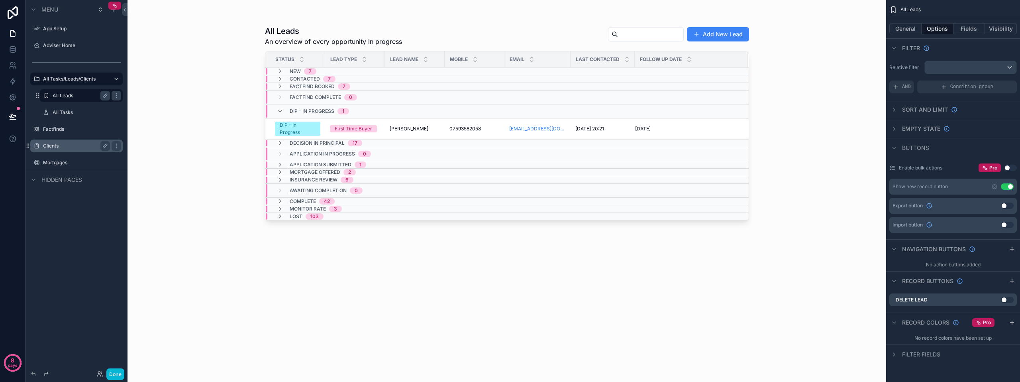
click at [51, 147] on label "Clients" at bounding box center [75, 146] width 64 height 6
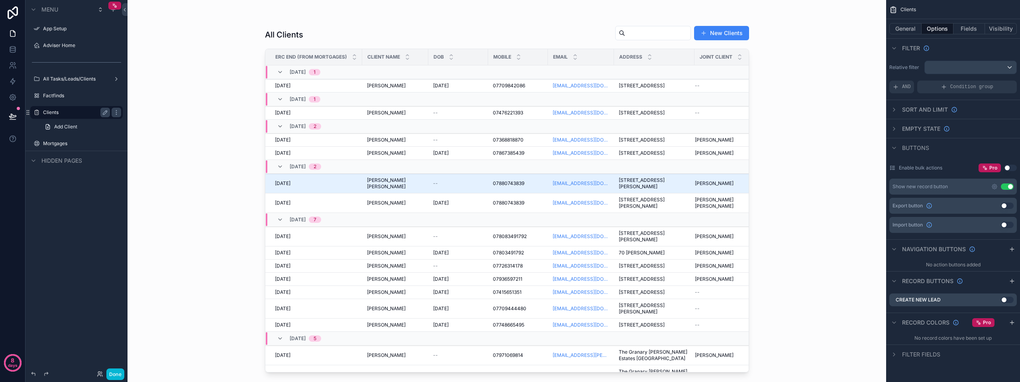
click at [420, 258] on div "scrollable content" at bounding box center [507, 186] width 510 height 372
click at [118, 373] on button "Done" at bounding box center [115, 374] width 18 height 12
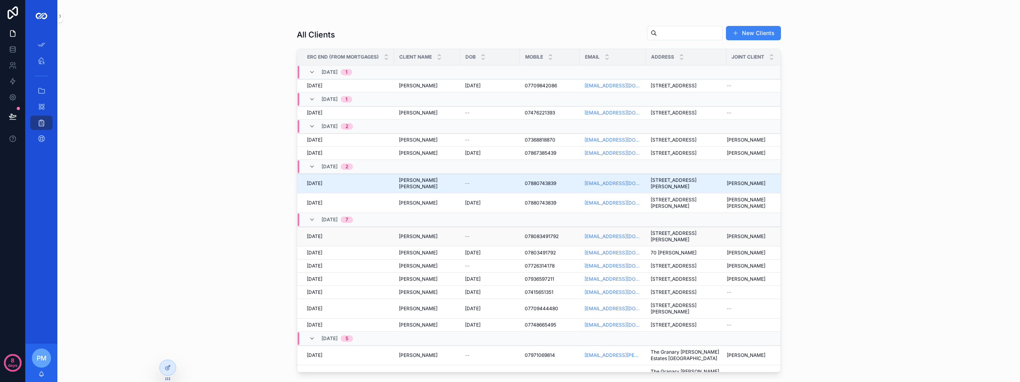
click at [443, 246] on td "[PERSON_NAME] [PERSON_NAME]" at bounding box center [427, 237] width 66 height 20
click at [361, 239] on div "[DATE] [DATE]" at bounding box center [348, 236] width 82 height 6
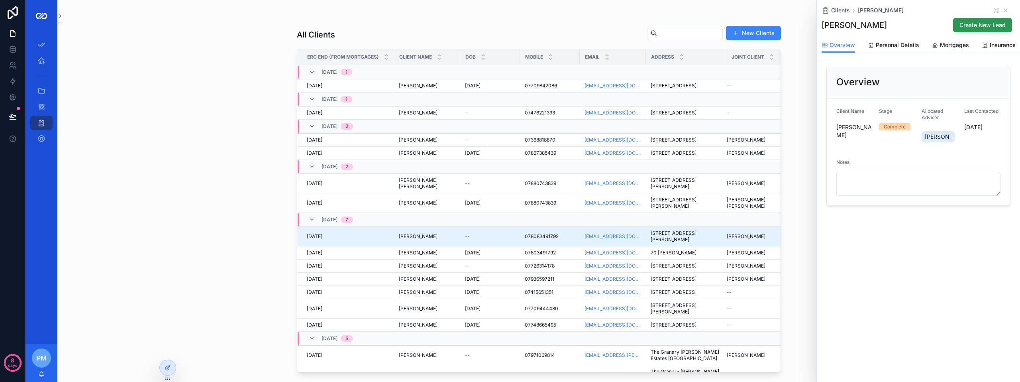
click at [965, 25] on span "Create New Lead" at bounding box center [982, 25] width 46 height 8
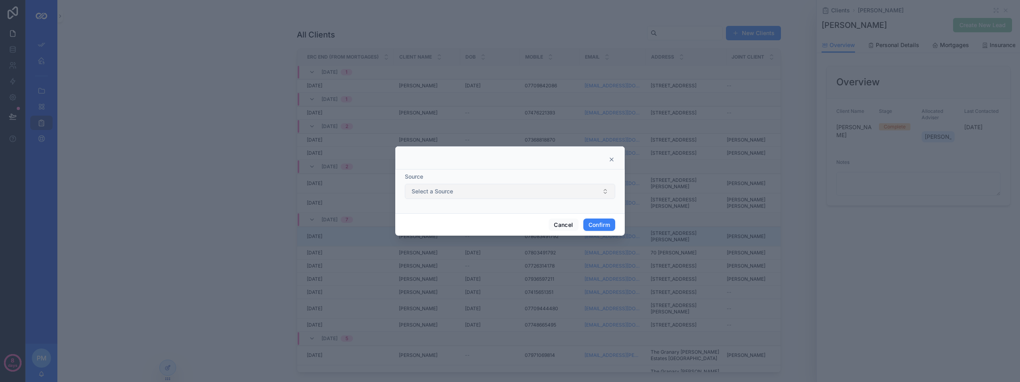
click at [547, 197] on button "Select a Source" at bounding box center [510, 191] width 210 height 15
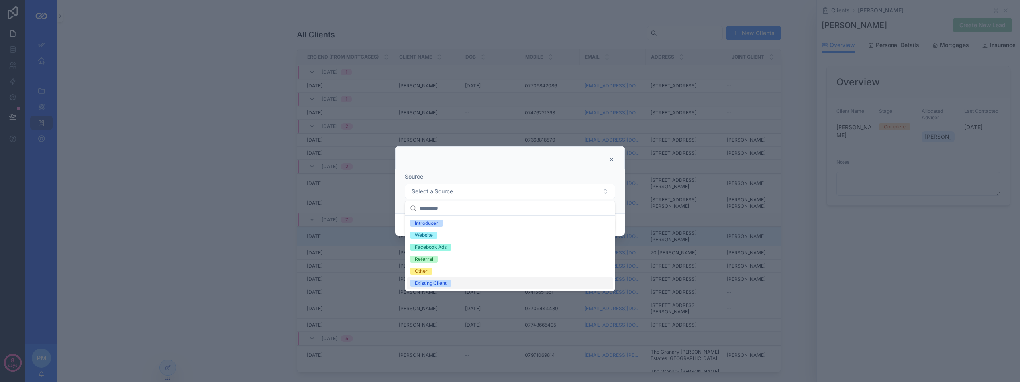
click at [449, 282] on span "Existing Client" at bounding box center [430, 282] width 41 height 7
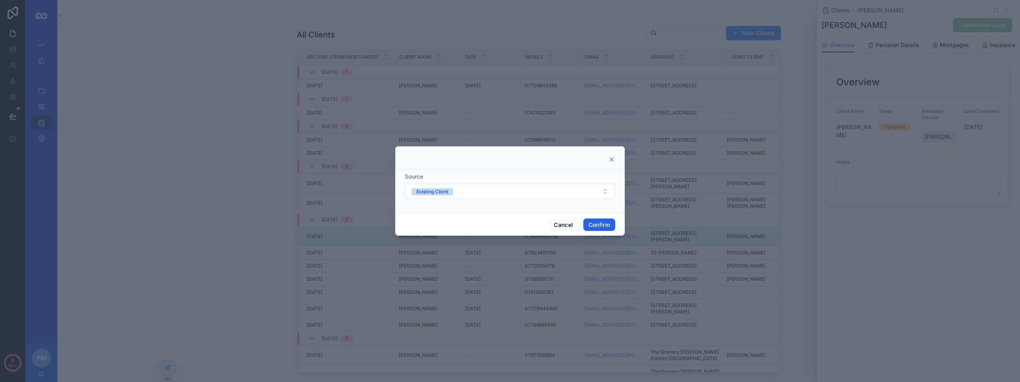
click at [605, 224] on button "Confirm" at bounding box center [599, 224] width 32 height 13
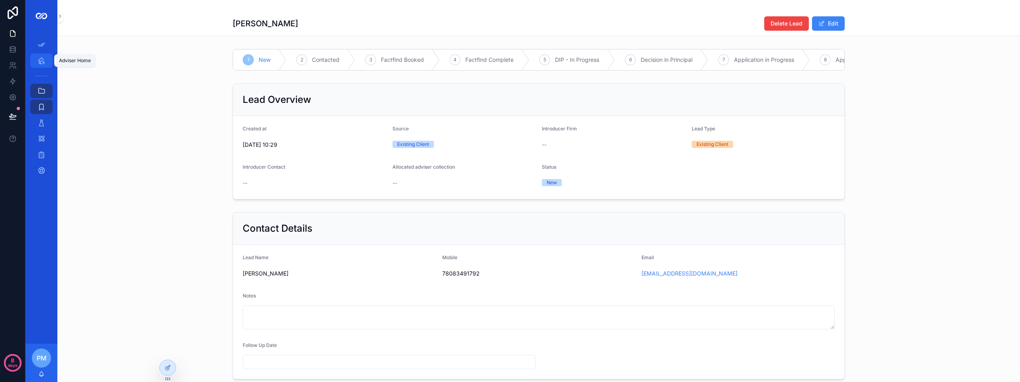
click at [39, 61] on icon "scrollable content" at bounding box center [41, 61] width 8 height 8
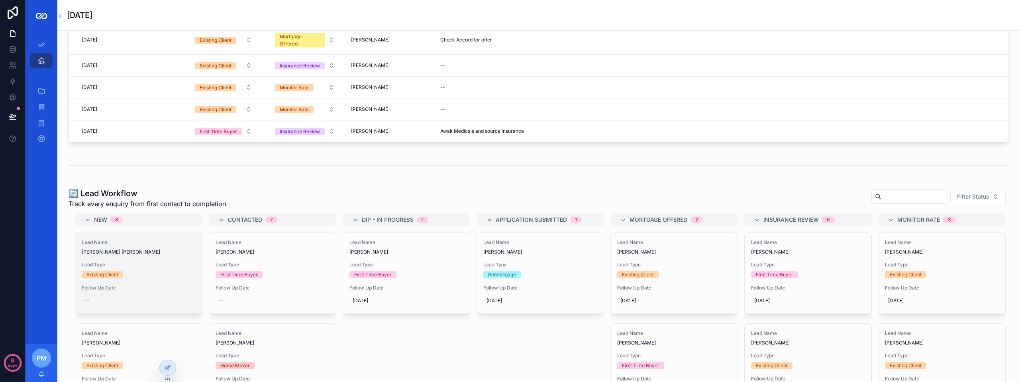
click at [163, 269] on div "Lead Type Existing Client" at bounding box center [139, 269] width 114 height 17
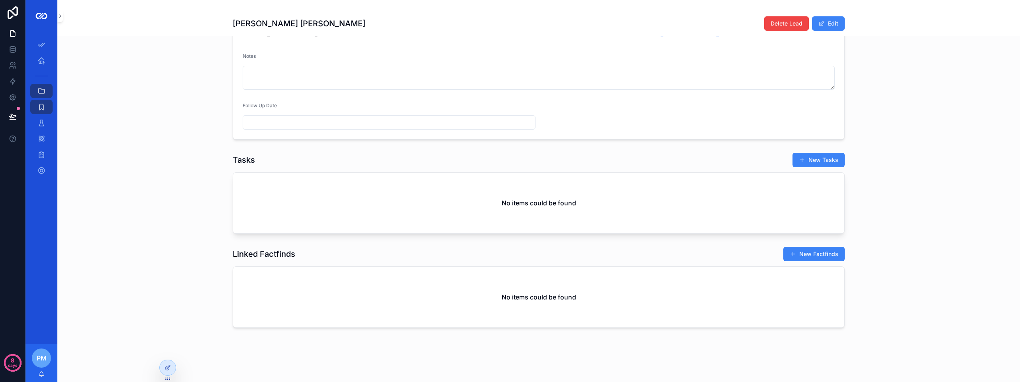
scroll to position [245, 0]
click at [791, 25] on span "Delete Lead" at bounding box center [787, 24] width 32 height 8
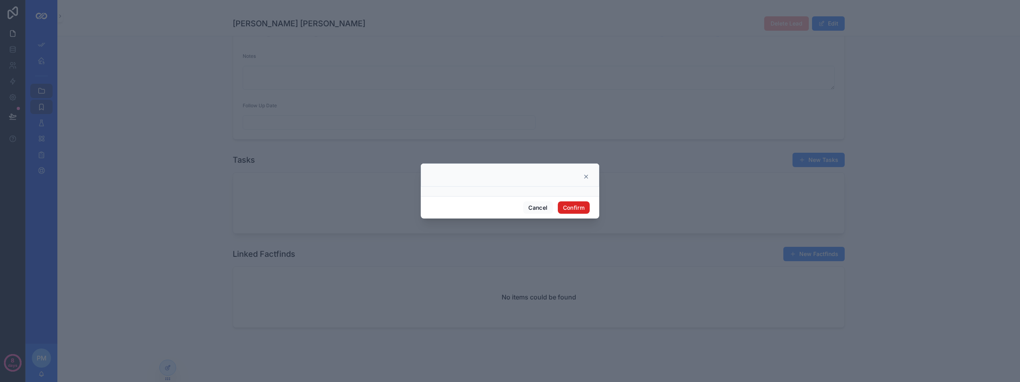
click at [583, 203] on button "Confirm" at bounding box center [574, 207] width 32 height 13
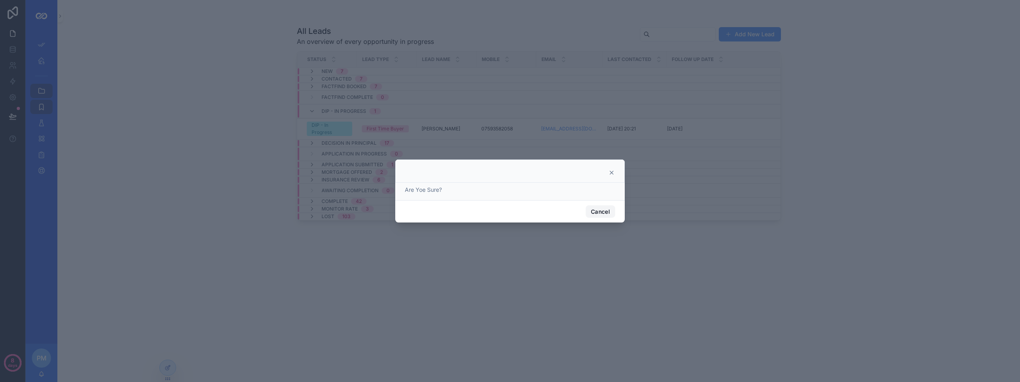
click at [602, 211] on button "Cancel" at bounding box center [600, 211] width 29 height 13
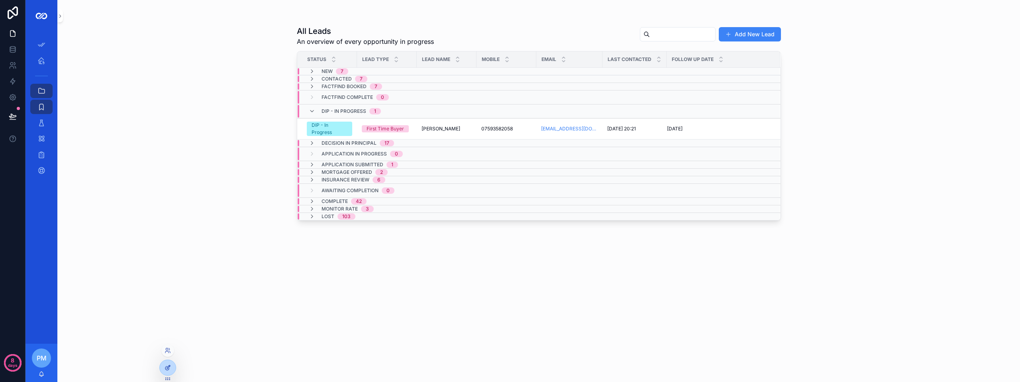
click at [171, 365] on div at bounding box center [168, 367] width 16 height 15
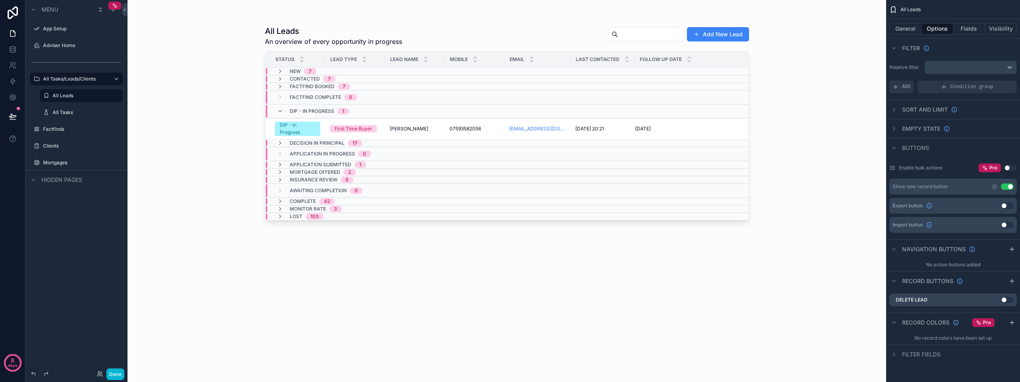
click at [317, 125] on div "scrollable content" at bounding box center [507, 186] width 510 height 372
click at [54, 45] on label "Adviser Home" at bounding box center [75, 45] width 64 height 6
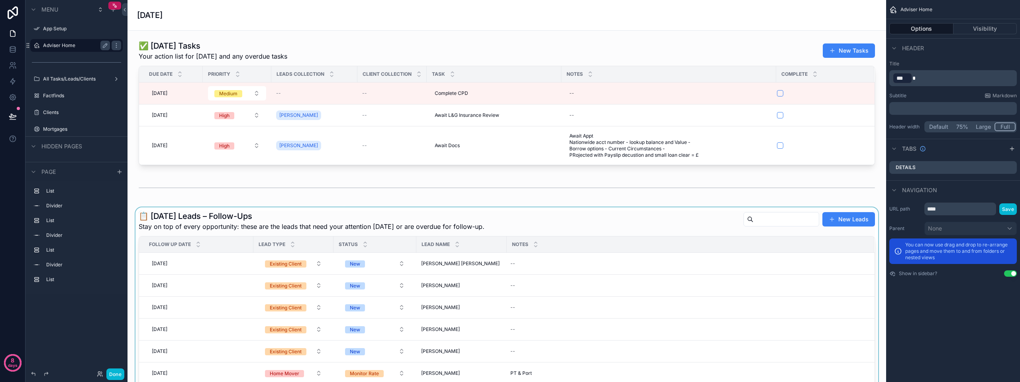
click at [247, 274] on div "scrollable content" at bounding box center [507, 355] width 746 height 297
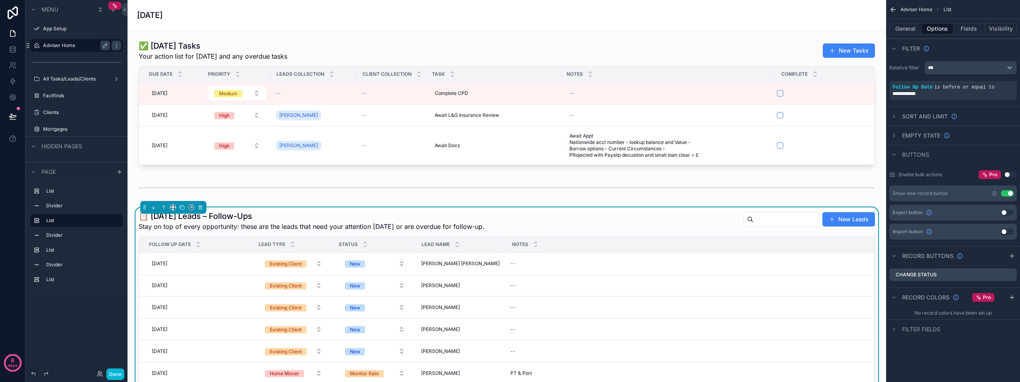
click at [247, 262] on div "[DATE] [DATE]" at bounding box center [199, 263] width 100 height 13
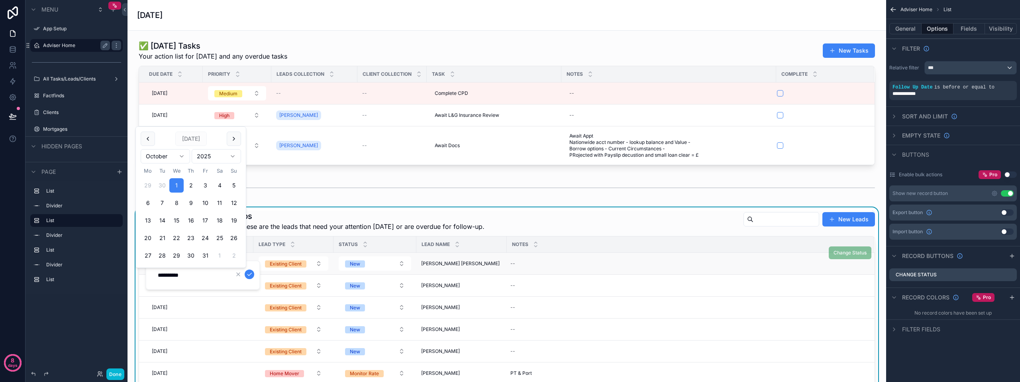
click at [500, 268] on td "[PERSON_NAME] [PERSON_NAME] [PERSON_NAME] [PERSON_NAME]" at bounding box center [461, 264] width 90 height 22
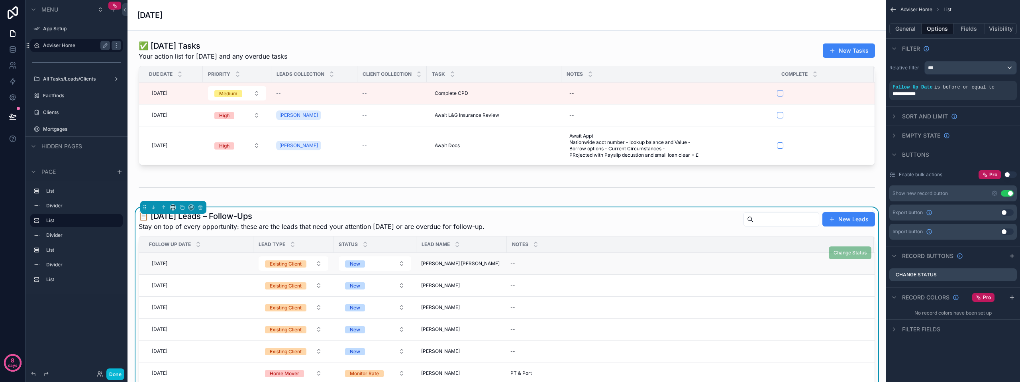
click at [500, 268] on td "[PERSON_NAME] [PERSON_NAME] [PERSON_NAME] [PERSON_NAME]" at bounding box center [461, 264] width 90 height 22
click at [548, 261] on div "--" at bounding box center [685, 263] width 357 height 13
click at [548, 261] on div "scrollable content" at bounding box center [561, 279] width 115 height 39
drag, startPoint x: 548, startPoint y: 261, endPoint x: 501, endPoint y: 257, distance: 46.8
click at [501, 257] on td "[PERSON_NAME] [PERSON_NAME] [PERSON_NAME] [PERSON_NAME]" at bounding box center [461, 264] width 90 height 22
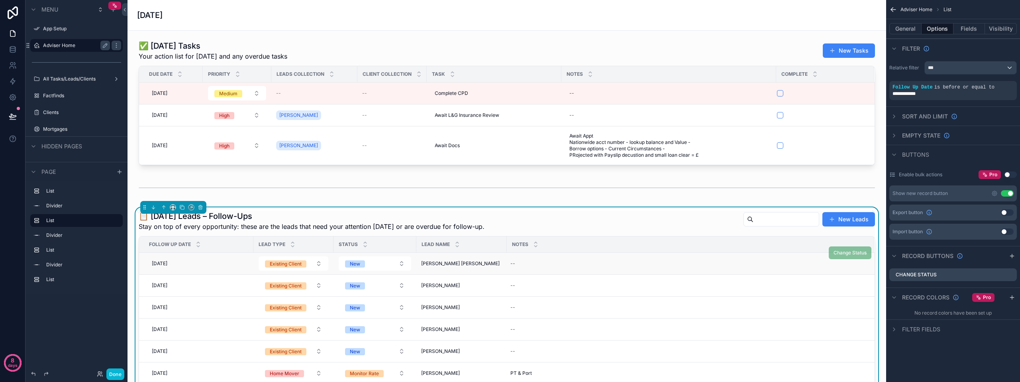
click at [501, 257] on td "[PERSON_NAME] [PERSON_NAME] [PERSON_NAME] [PERSON_NAME]" at bounding box center [461, 264] width 90 height 22
click at [442, 263] on span "[PERSON_NAME] [PERSON_NAME]" at bounding box center [460, 263] width 78 height 6
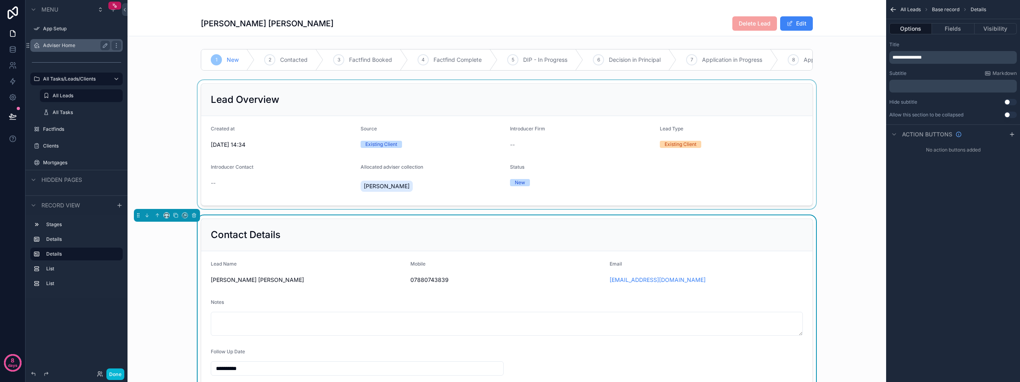
click at [855, 90] on div "scrollable content" at bounding box center [506, 144] width 759 height 129
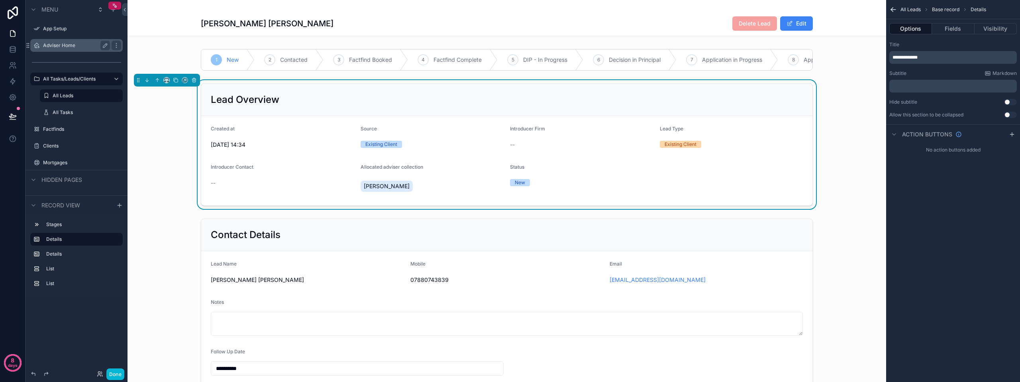
click at [895, 8] on icon "scrollable content" at bounding box center [893, 10] width 8 height 8
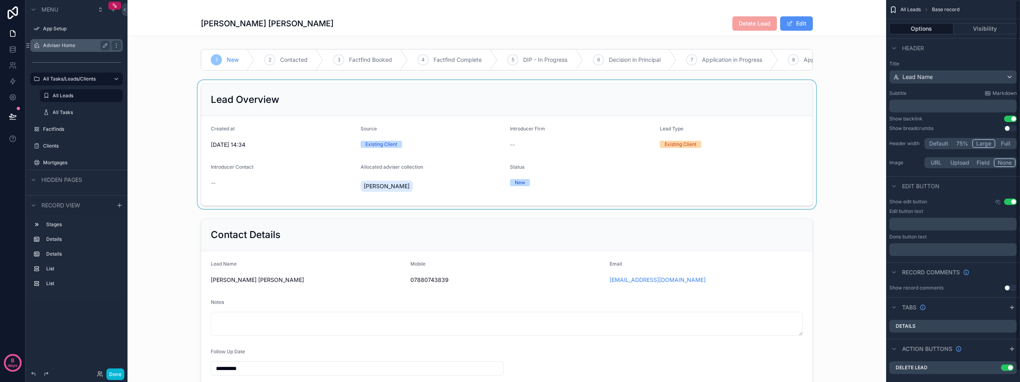
click at [804, 25] on button "Edit" at bounding box center [796, 23] width 33 height 14
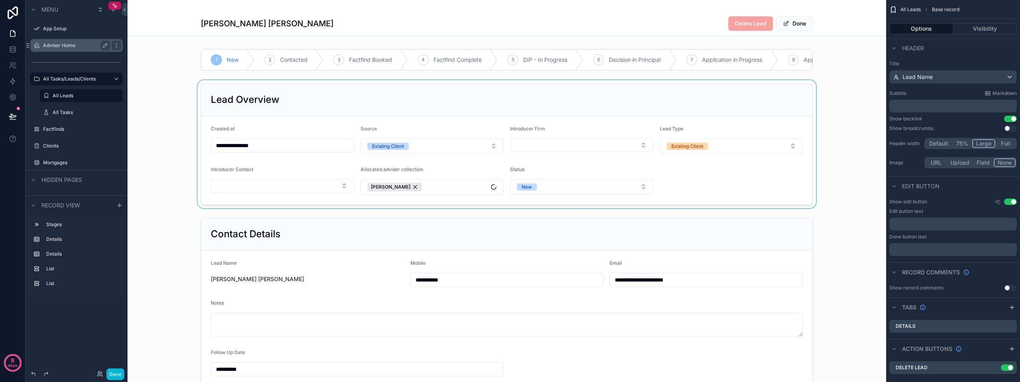
click at [839, 22] on div "[PERSON_NAME] [PERSON_NAME] Delete Lead Done" at bounding box center [506, 18] width 759 height 36
click at [638, 26] on div "[PERSON_NAME] [PERSON_NAME] Delete Lead Done" at bounding box center [507, 23] width 612 height 15
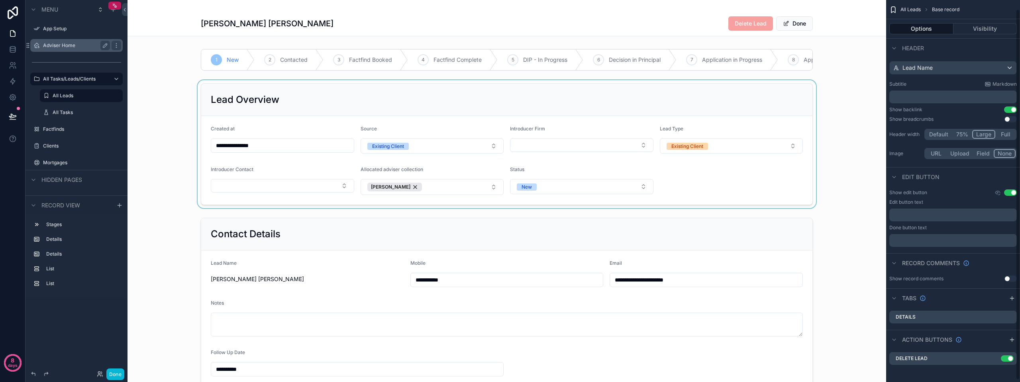
scroll to position [11, 0]
click at [996, 357] on icon "scrollable content" at bounding box center [994, 356] width 6 height 6
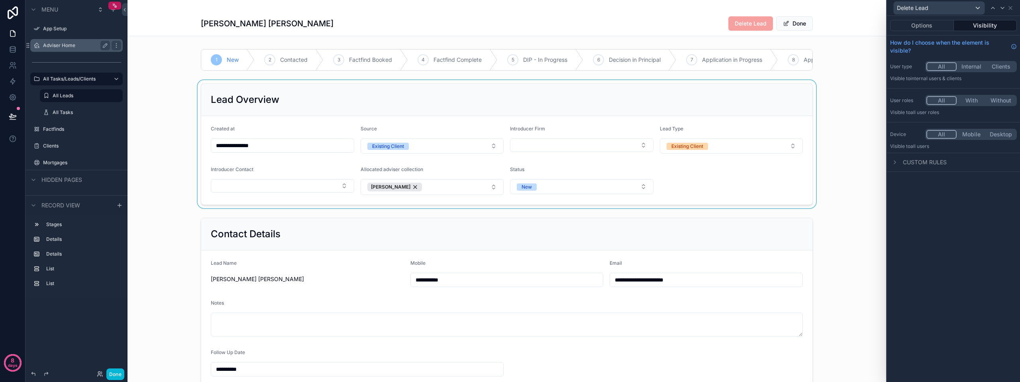
scroll to position [0, 0]
click at [935, 27] on button "Options" at bounding box center [922, 25] width 64 height 11
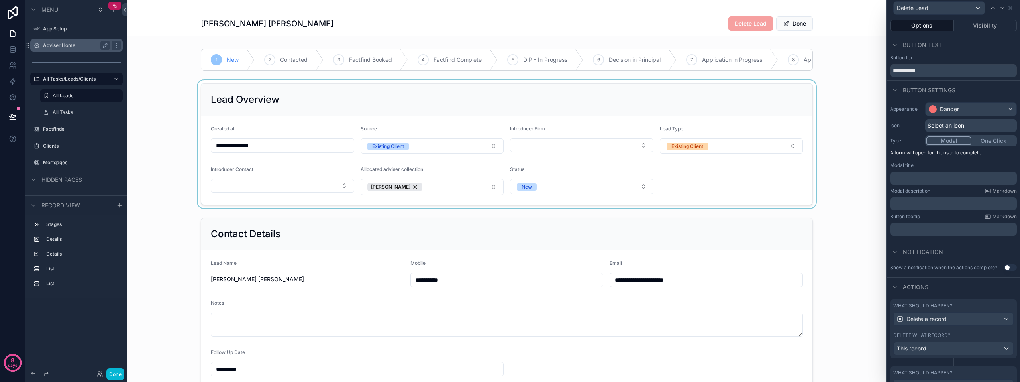
click at [931, 179] on p "﻿" at bounding box center [954, 178] width 122 height 8
click at [926, 259] on div "Notification" at bounding box center [953, 251] width 133 height 19
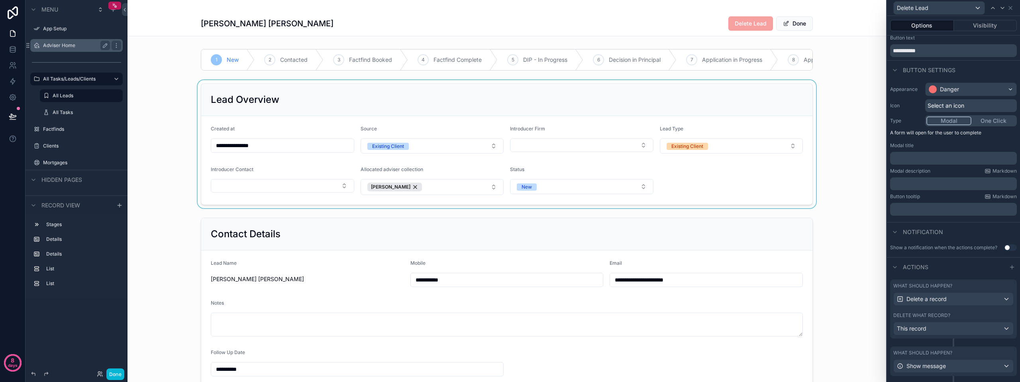
scroll to position [38, 0]
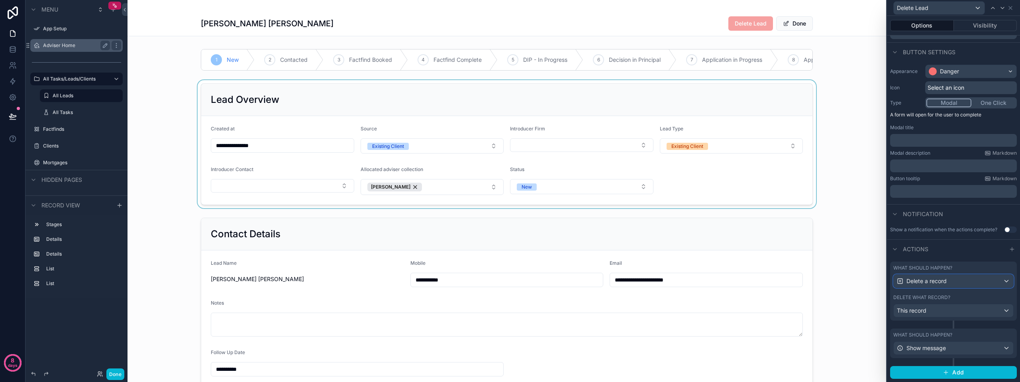
click at [993, 281] on div "Delete a record" at bounding box center [954, 281] width 120 height 13
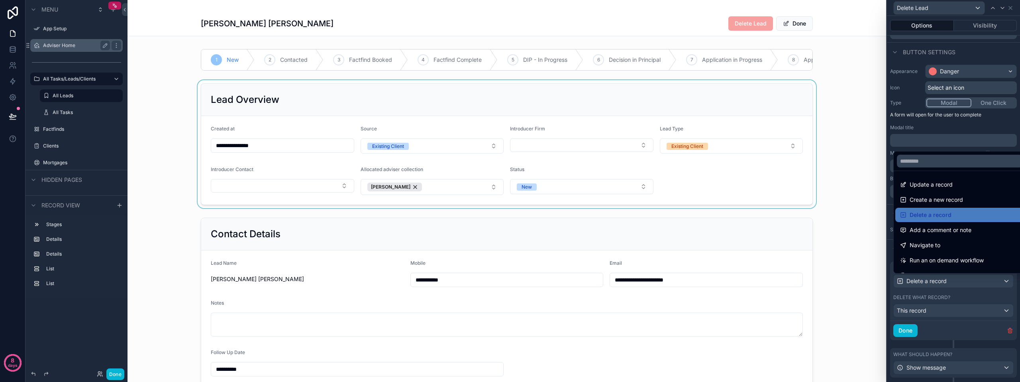
click at [993, 281] on div at bounding box center [953, 191] width 133 height 382
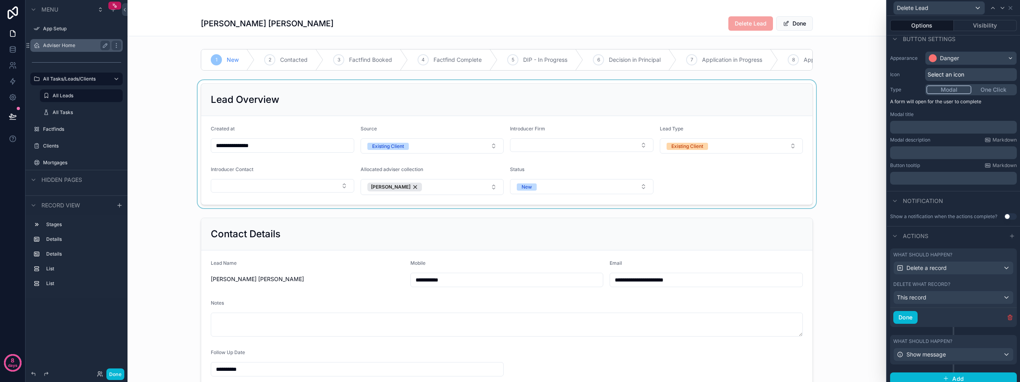
scroll to position [57, 0]
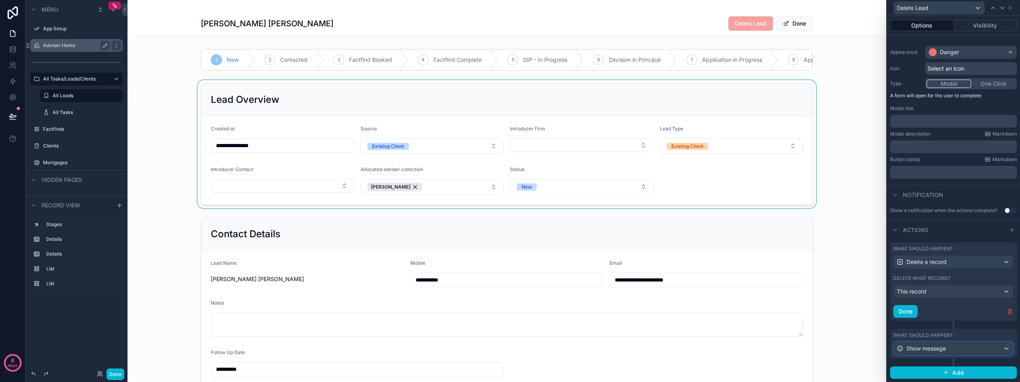
click at [967, 352] on div "Show message" at bounding box center [954, 348] width 120 height 13
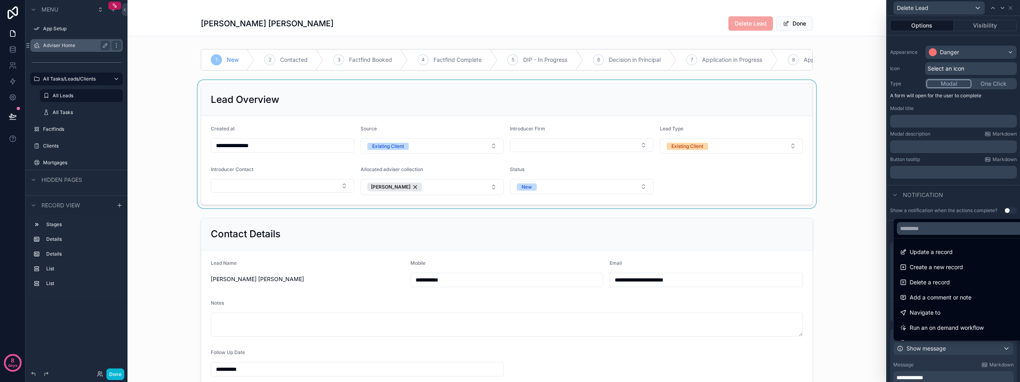
click at [965, 363] on div at bounding box center [953, 191] width 133 height 382
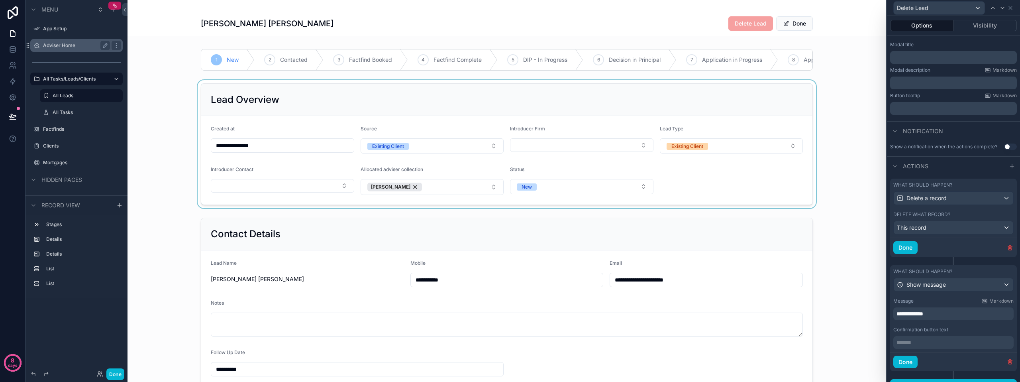
scroll to position [134, 0]
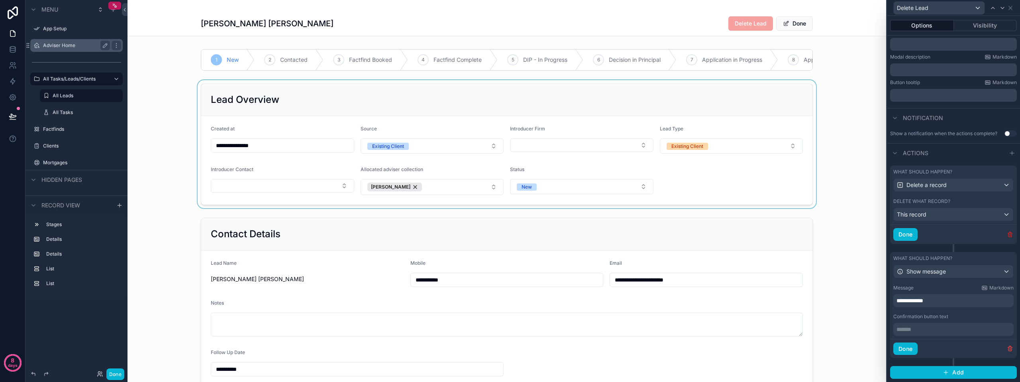
click at [1007, 233] on icon "button" at bounding box center [1010, 234] width 6 height 6
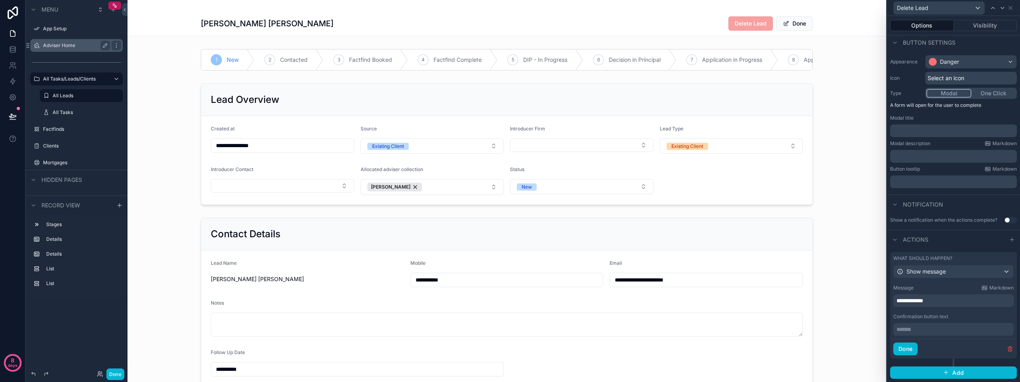
scroll to position [47, 0]
click at [1008, 348] on icon "button" at bounding box center [1010, 349] width 4 height 4
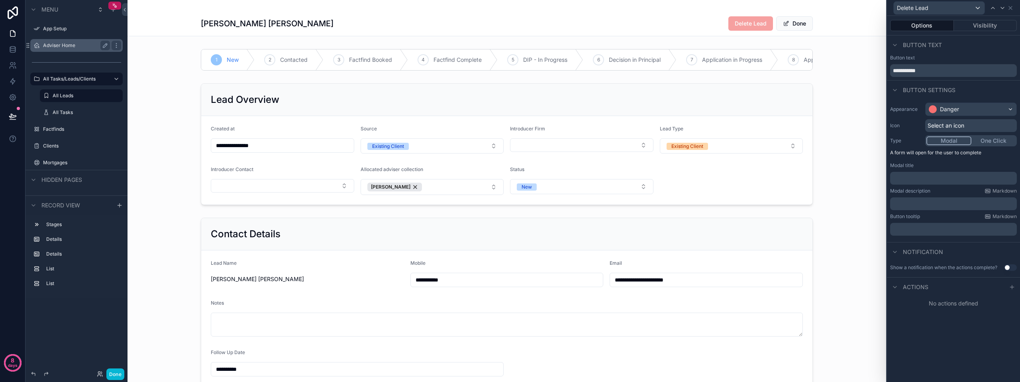
scroll to position [0, 0]
click at [949, 142] on button "Modal" at bounding box center [948, 140] width 45 height 9
click at [1010, 288] on icon at bounding box center [1012, 287] width 6 height 6
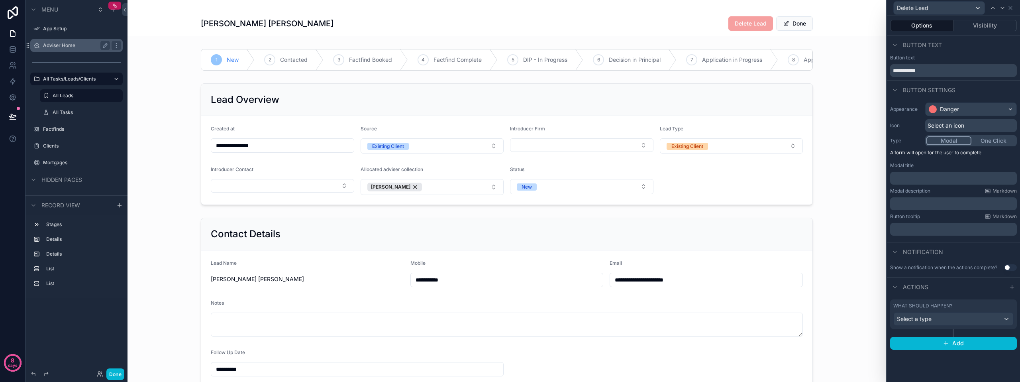
scroll to position [11, 0]
click at [949, 316] on div "Select a type" at bounding box center [954, 318] width 120 height 13
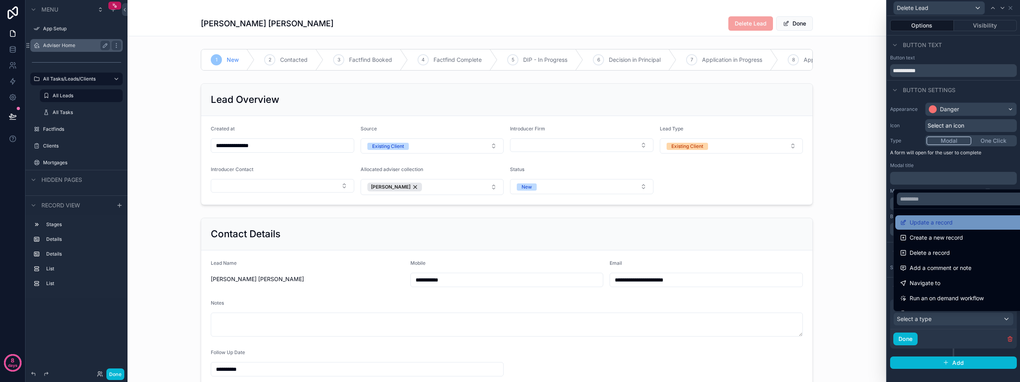
click at [941, 225] on span "Update a record" at bounding box center [931, 223] width 43 height 10
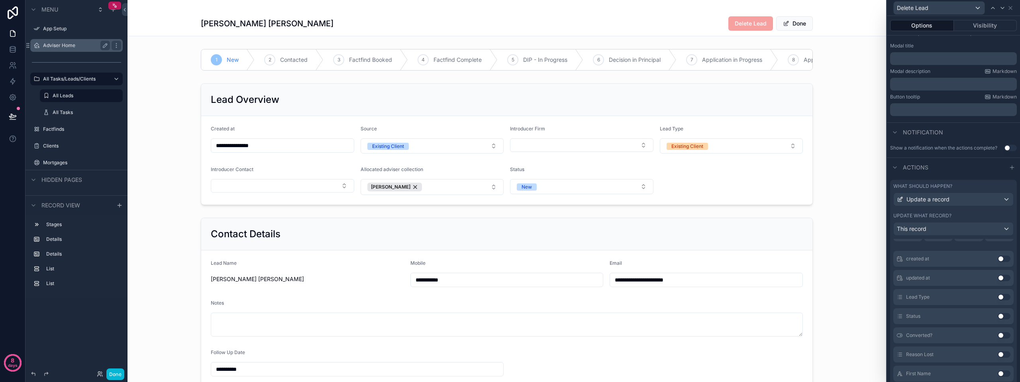
scroll to position [80, 0]
click at [964, 195] on div "Update a record" at bounding box center [954, 199] width 120 height 13
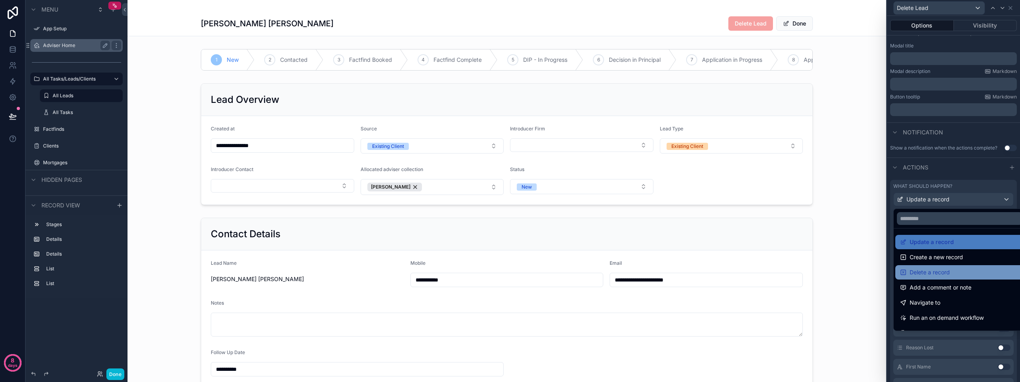
click at [956, 268] on div "Delete a record" at bounding box center [959, 272] width 119 height 10
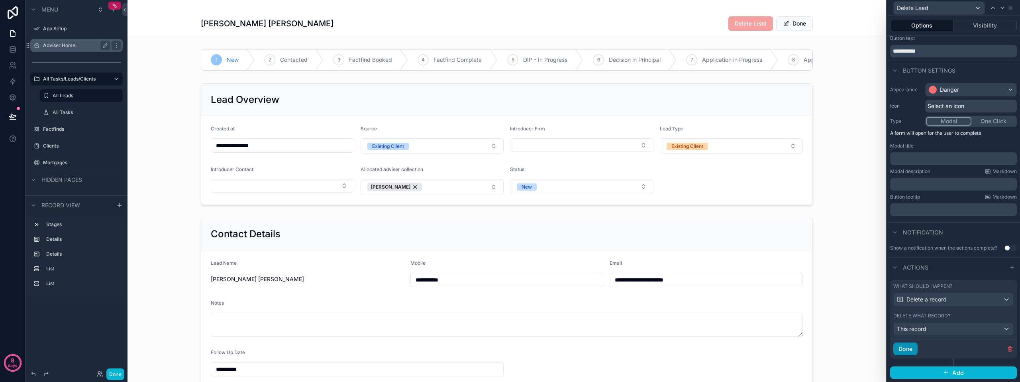
click at [905, 347] on button "Done" at bounding box center [905, 348] width 24 height 13
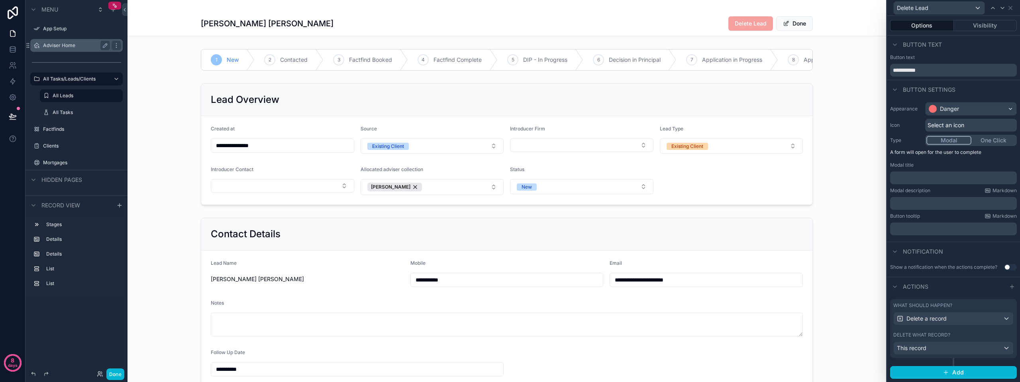
click at [942, 139] on button "Modal" at bounding box center [948, 140] width 45 height 9
click at [877, 246] on div "scrollable content" at bounding box center [506, 301] width 759 height 175
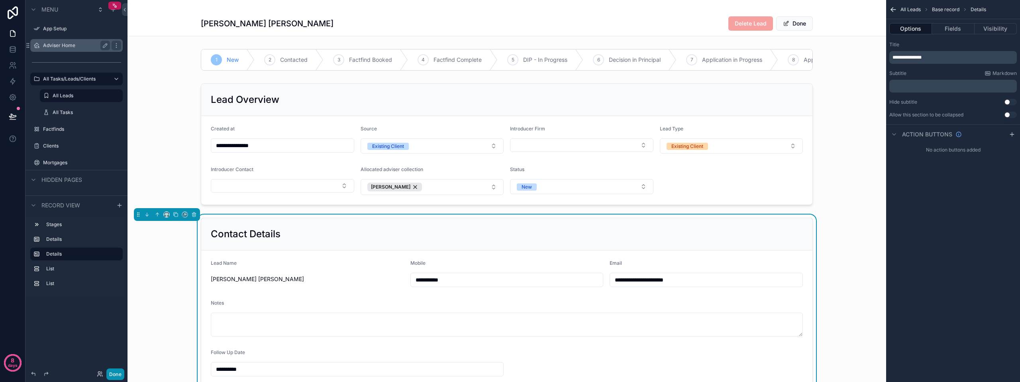
click at [118, 371] on button "Done" at bounding box center [115, 374] width 18 height 12
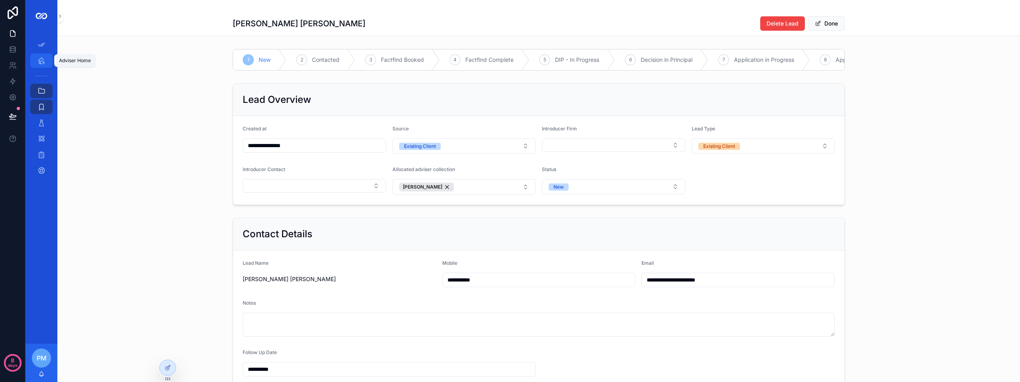
click at [41, 61] on icon "scrollable content" at bounding box center [41, 61] width 8 height 8
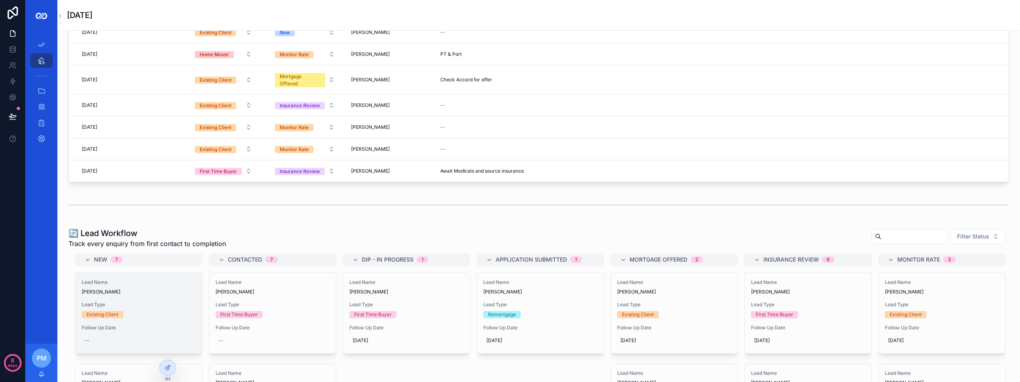
click at [152, 307] on span "Lead Type" at bounding box center [139, 304] width 114 height 6
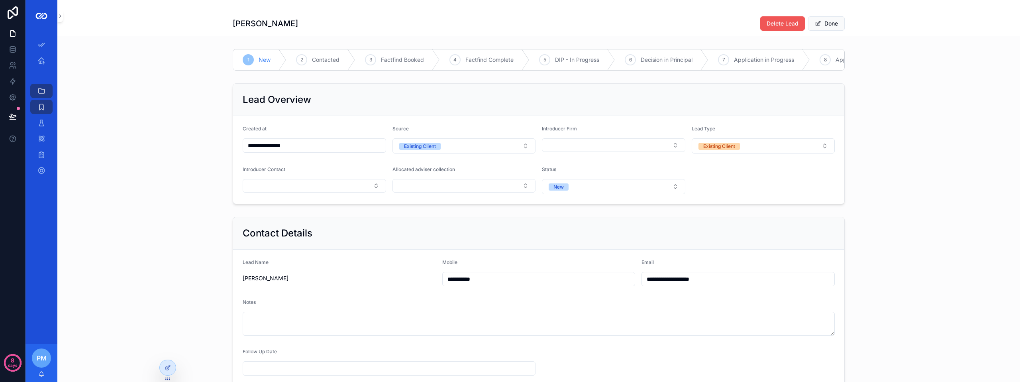
click at [772, 25] on span "Delete Lead" at bounding box center [783, 24] width 32 height 8
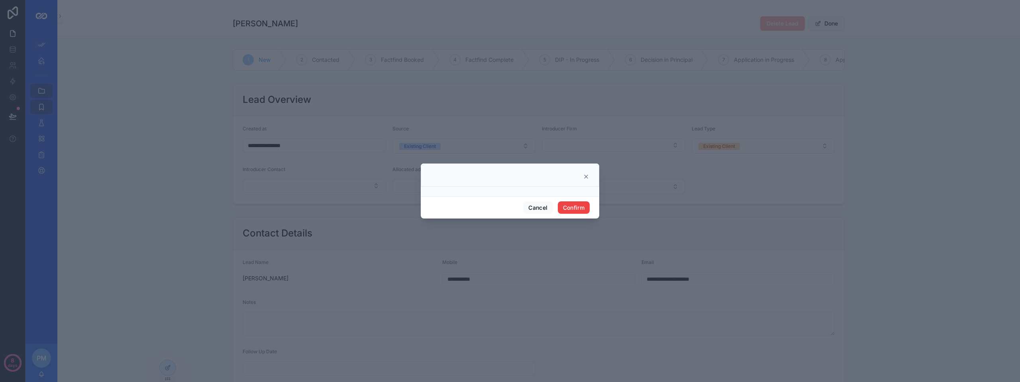
click at [586, 175] on icon at bounding box center [586, 176] width 6 height 6
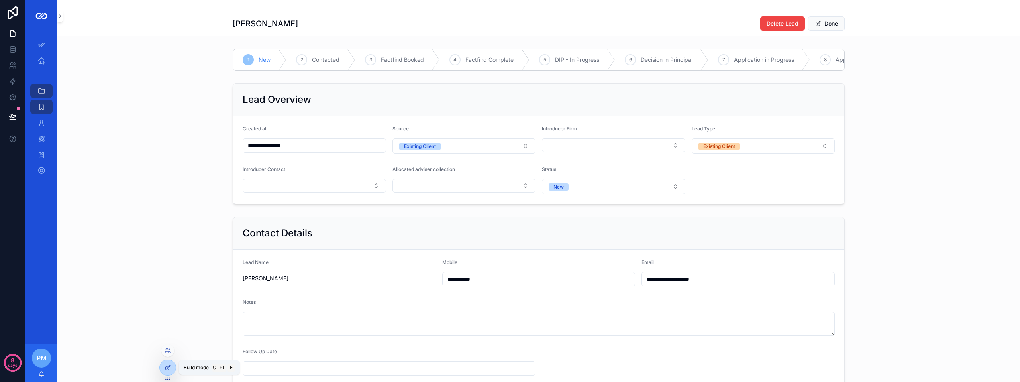
click at [169, 370] on icon at bounding box center [168, 367] width 6 height 6
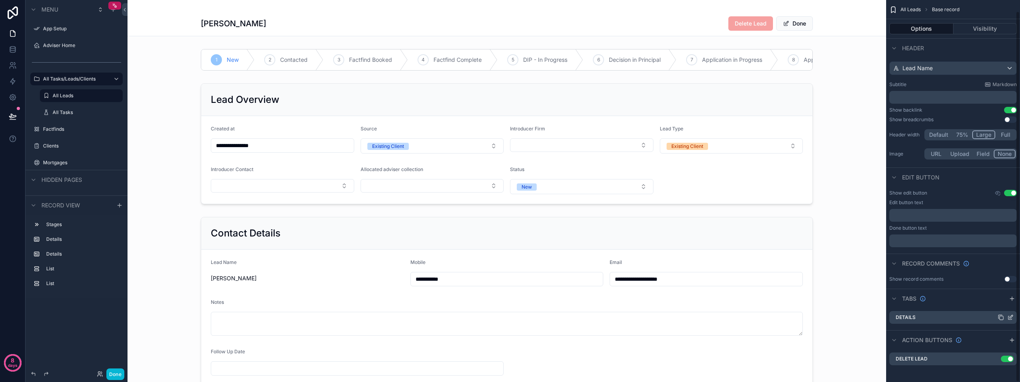
scroll to position [11, 0]
click at [996, 357] on icon "scrollable content" at bounding box center [994, 356] width 6 height 6
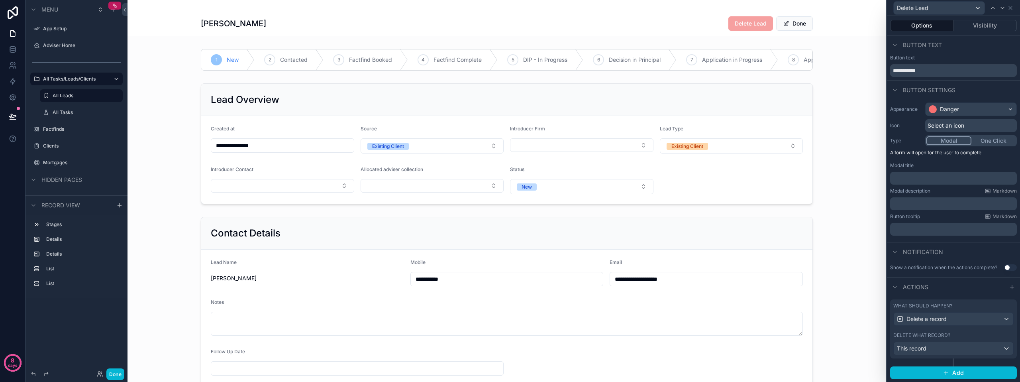
click at [912, 179] on p "﻿" at bounding box center [954, 178] width 122 height 8
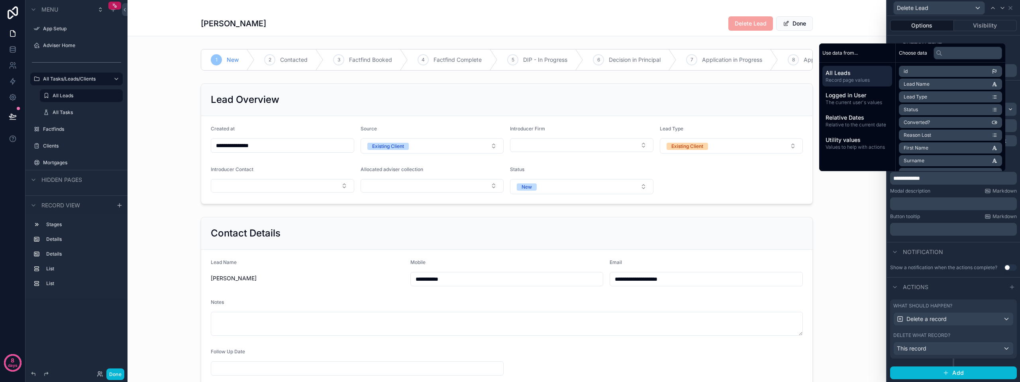
click at [907, 200] on p "﻿" at bounding box center [954, 204] width 122 height 8
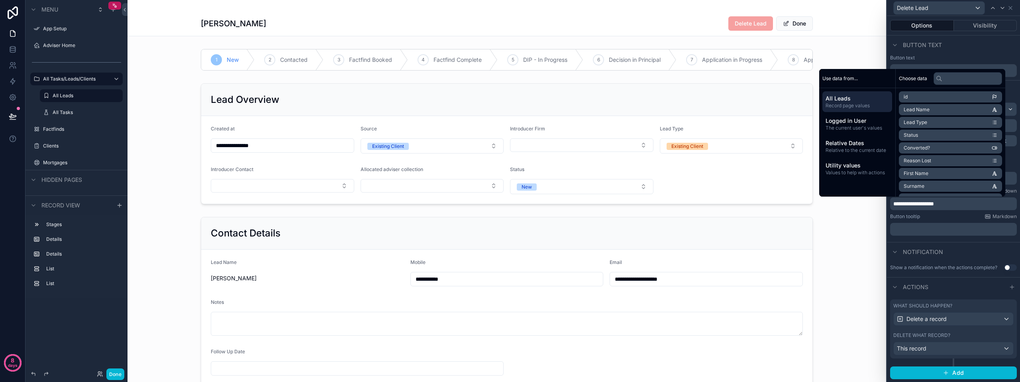
scroll to position [11, 0]
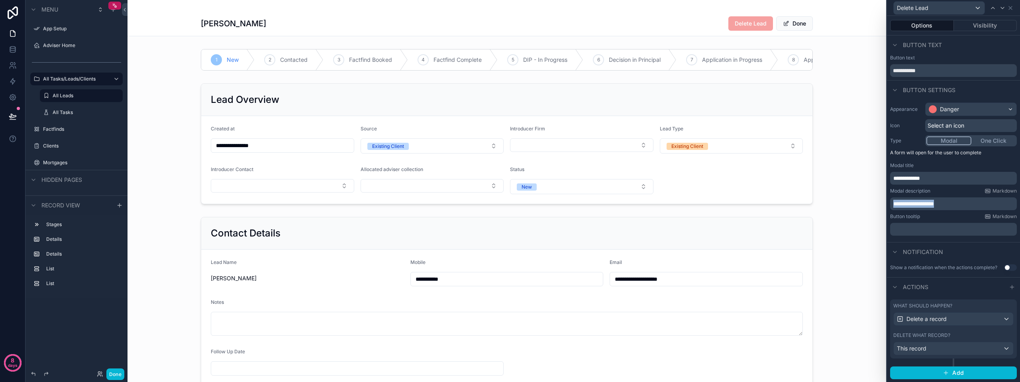
drag, startPoint x: 960, startPoint y: 206, endPoint x: 890, endPoint y: 195, distance: 71.0
click at [890, 195] on div "**********" at bounding box center [953, 168] width 133 height 139
copy span "**********"
click at [938, 180] on p "**********" at bounding box center [954, 178] width 122 height 8
drag, startPoint x: 910, startPoint y: 179, endPoint x: 896, endPoint y: 179, distance: 14.0
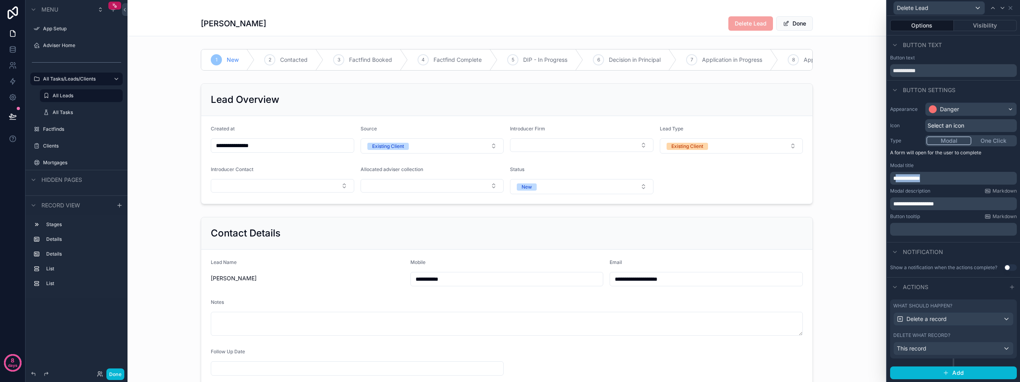
click at [896, 179] on p "**********" at bounding box center [954, 178] width 122 height 8
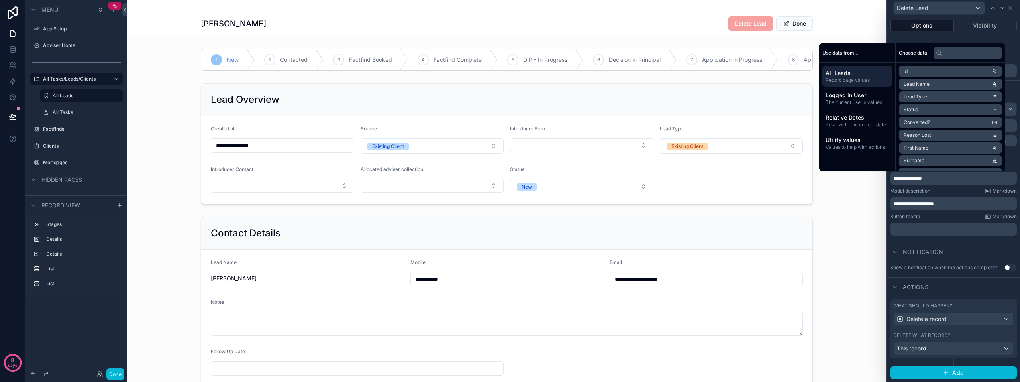
click at [911, 229] on p "﻿" at bounding box center [954, 229] width 122 height 8
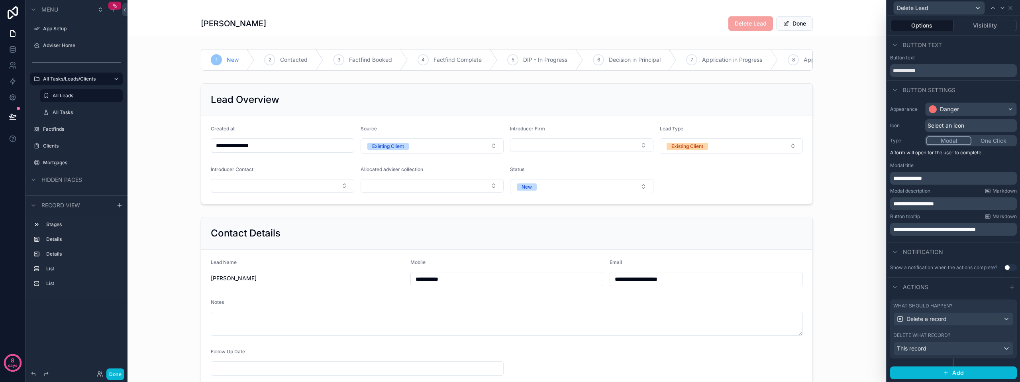
click at [914, 243] on div "Notification" at bounding box center [953, 251] width 133 height 19
click at [872, 226] on div "scrollable content" at bounding box center [506, 301] width 759 height 175
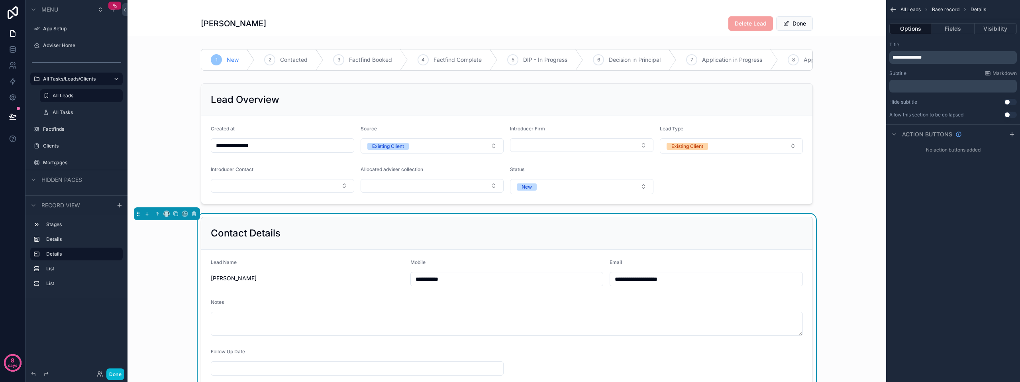
scroll to position [0, 0]
click at [119, 375] on button "Done" at bounding box center [115, 374] width 18 height 12
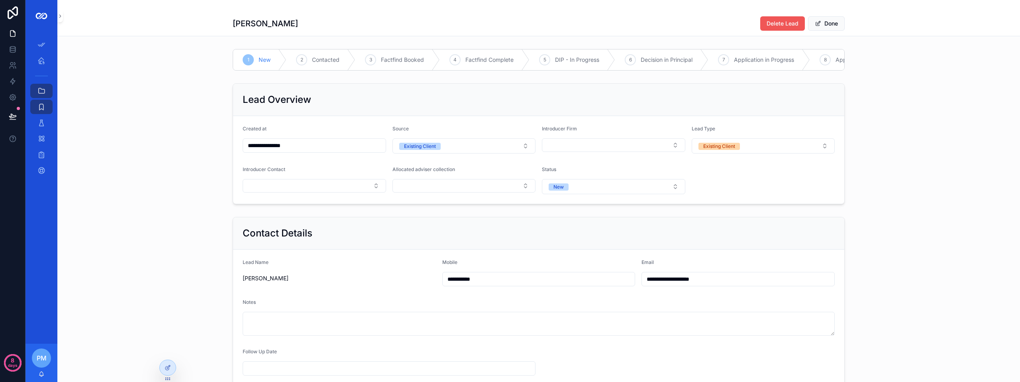
click at [773, 25] on span "Delete Lead" at bounding box center [783, 24] width 32 height 8
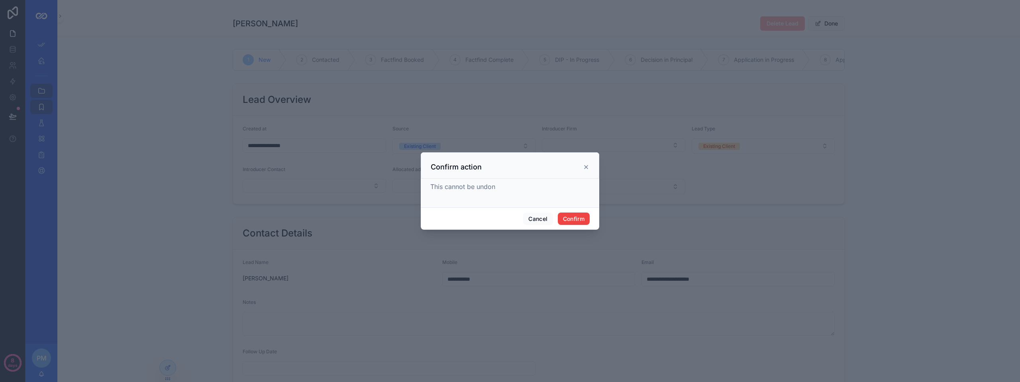
click at [586, 165] on icon at bounding box center [586, 167] width 6 height 6
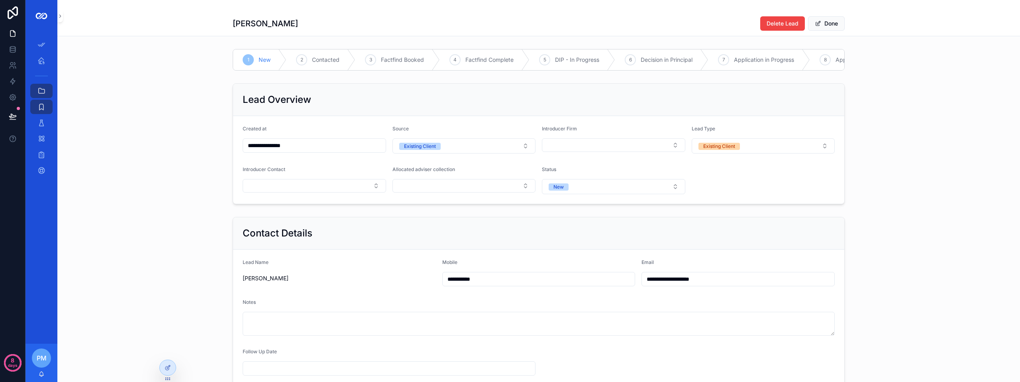
click at [896, 140] on div "**********" at bounding box center [538, 143] width 963 height 127
click at [892, 67] on div "1 New 2 Contacted 3 Factfind Booked 4 Factfind Complete 5 DIP - In Progress 6 D…" at bounding box center [538, 60] width 963 height 28
click at [612, 39] on div "**********" at bounding box center [538, 313] width 963 height 627
click at [167, 365] on icon at bounding box center [168, 367] width 6 height 6
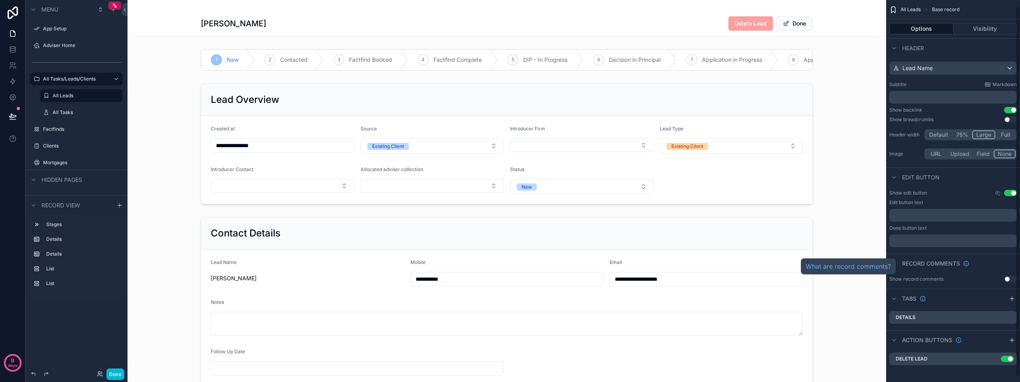
scroll to position [11, 0]
click at [995, 358] on icon "scrollable content" at bounding box center [994, 356] width 6 height 6
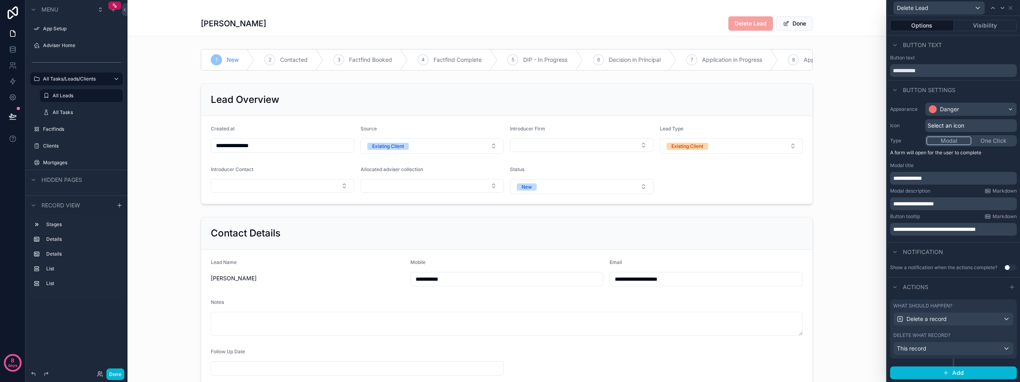
scroll to position [0, 0]
click at [976, 229] on span "**********" at bounding box center [934, 229] width 82 height 6
click at [1003, 233] on div "**********" at bounding box center [953, 228] width 127 height 13
drag, startPoint x: 953, startPoint y: 205, endPoint x: 887, endPoint y: 200, distance: 66.3
click at [887, 200] on div "**********" at bounding box center [953, 168] width 133 height 139
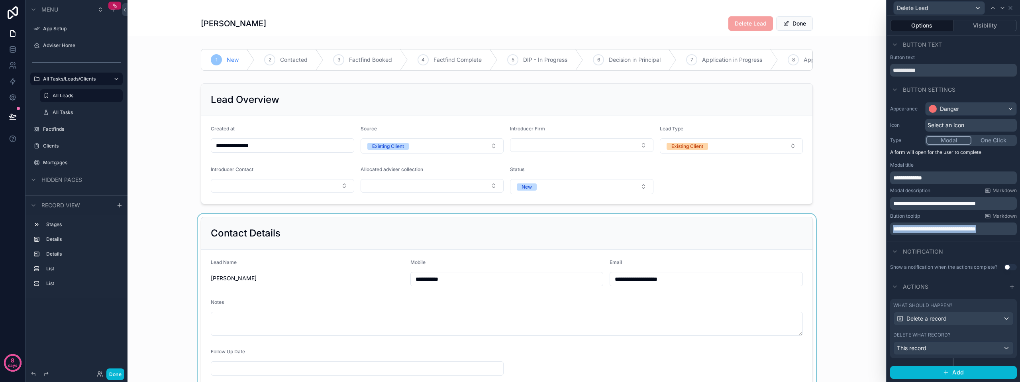
drag, startPoint x: 1005, startPoint y: 229, endPoint x: 873, endPoint y: 225, distance: 132.3
click at [875, 225] on div "**********" at bounding box center [510, 191] width 1020 height 382
click at [859, 270] on div "scrollable content" at bounding box center [506, 301] width 759 height 175
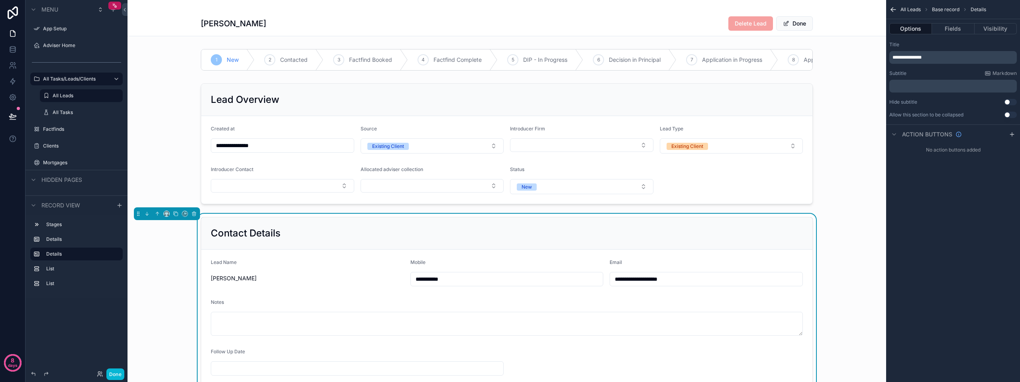
scroll to position [0, 0]
click at [116, 375] on button "Done" at bounding box center [115, 374] width 18 height 12
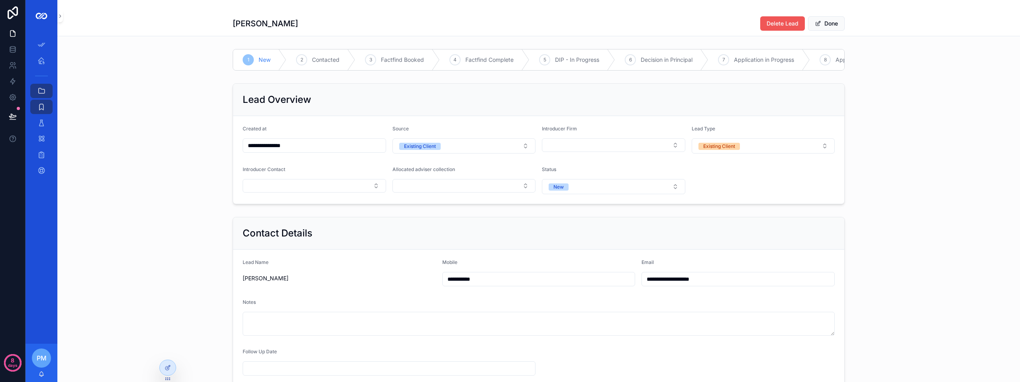
click at [777, 22] on span "Delete Lead" at bounding box center [783, 24] width 32 height 8
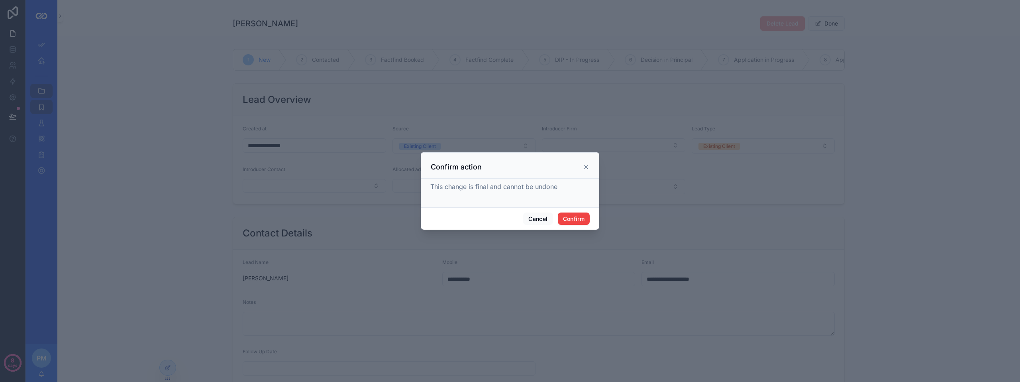
click at [584, 167] on icon at bounding box center [586, 167] width 6 height 6
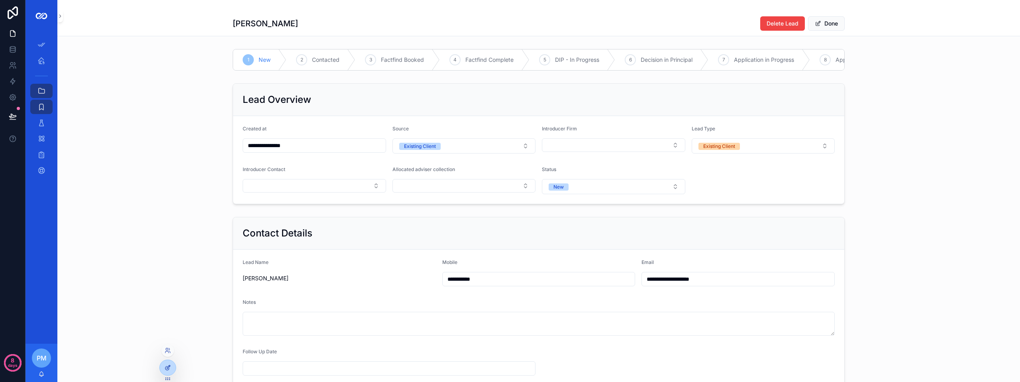
click at [172, 365] on div at bounding box center [168, 367] width 16 height 15
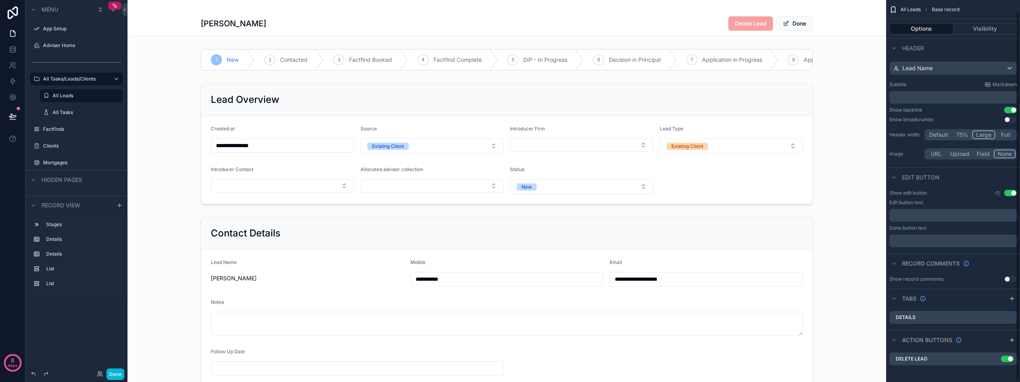
scroll to position [11, 0]
click at [992, 358] on icon "scrollable content" at bounding box center [994, 357] width 4 height 4
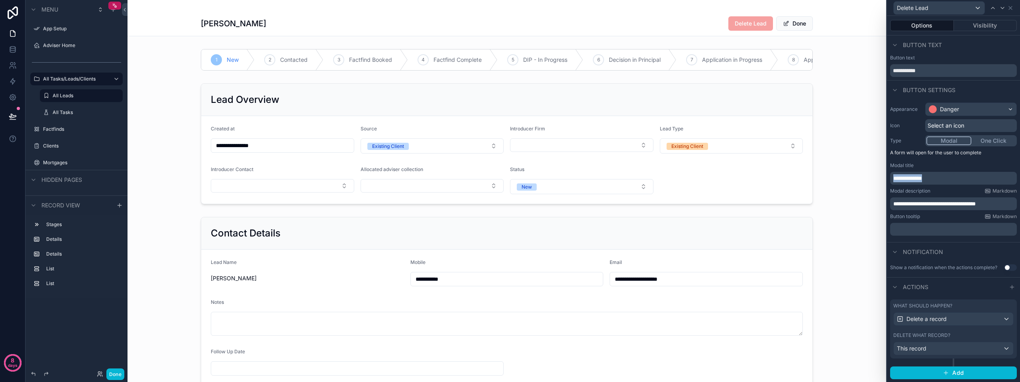
drag, startPoint x: 937, startPoint y: 179, endPoint x: 887, endPoint y: 176, distance: 49.9
click at [887, 176] on div "**********" at bounding box center [953, 168] width 133 height 139
click at [976, 201] on span "**********" at bounding box center [934, 204] width 82 height 6
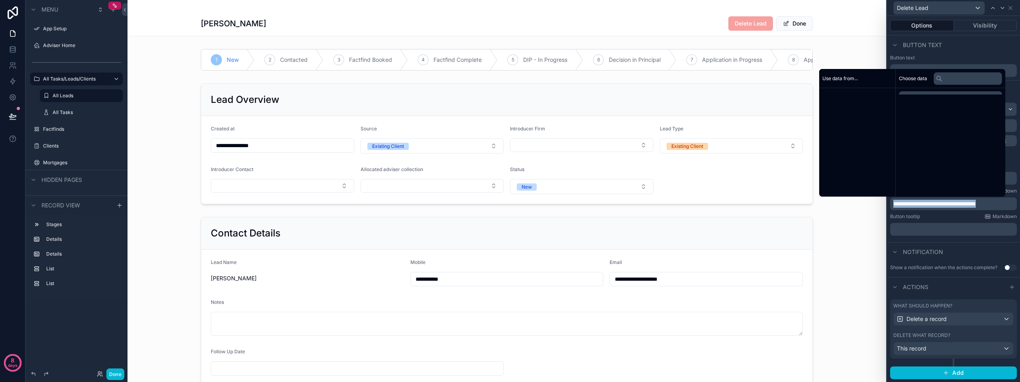
click at [976, 201] on span "**********" at bounding box center [934, 204] width 82 height 6
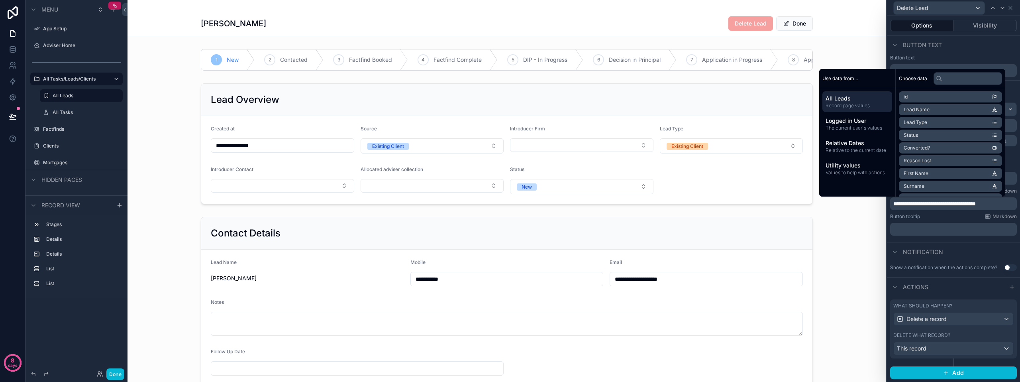
scroll to position [0, 0]
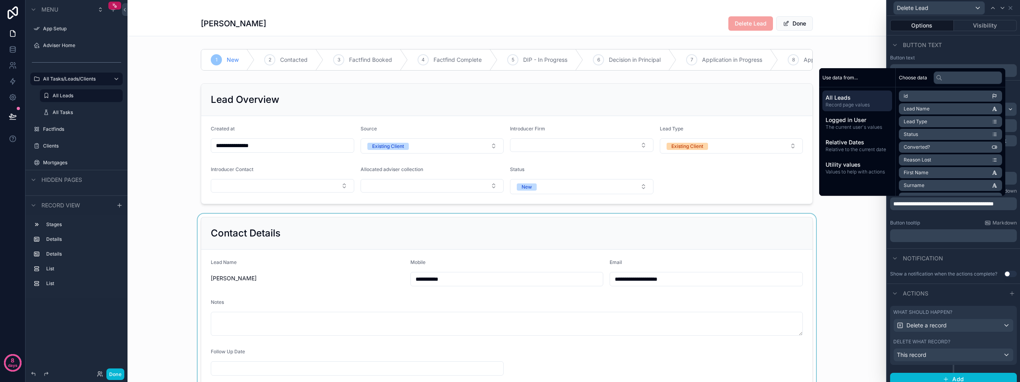
click at [845, 260] on div "scrollable content" at bounding box center [506, 301] width 759 height 175
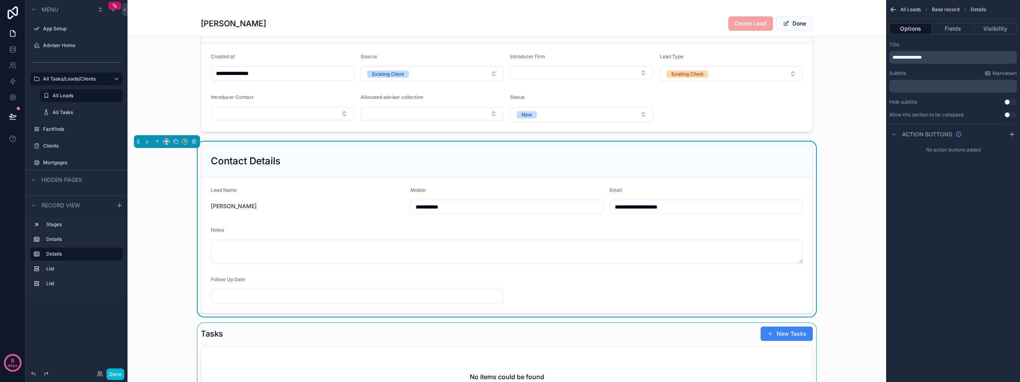
scroll to position [80, 0]
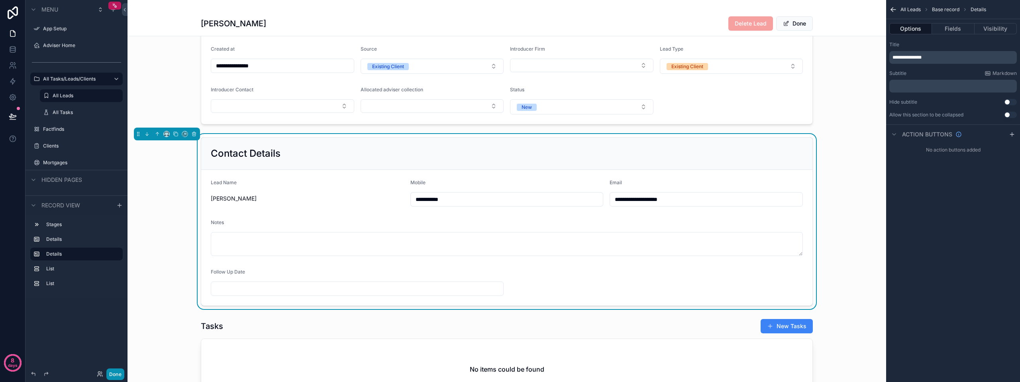
click at [116, 376] on button "Done" at bounding box center [115, 374] width 18 height 12
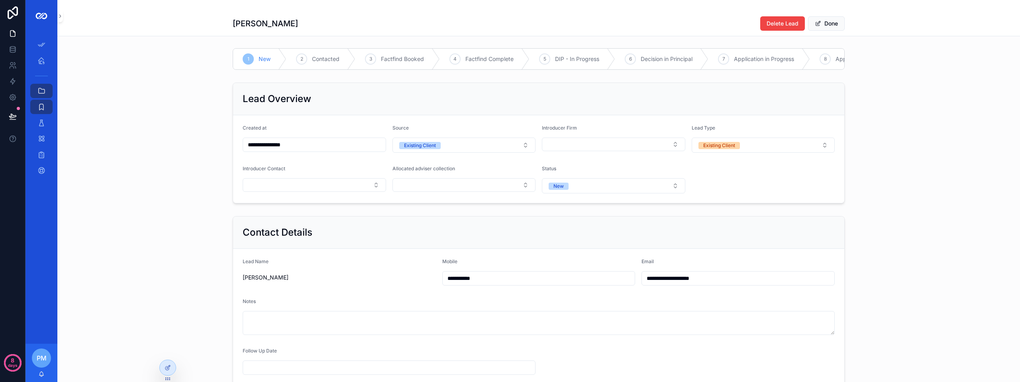
scroll to position [0, 0]
click at [773, 24] on span "Delete Lead" at bounding box center [783, 24] width 32 height 8
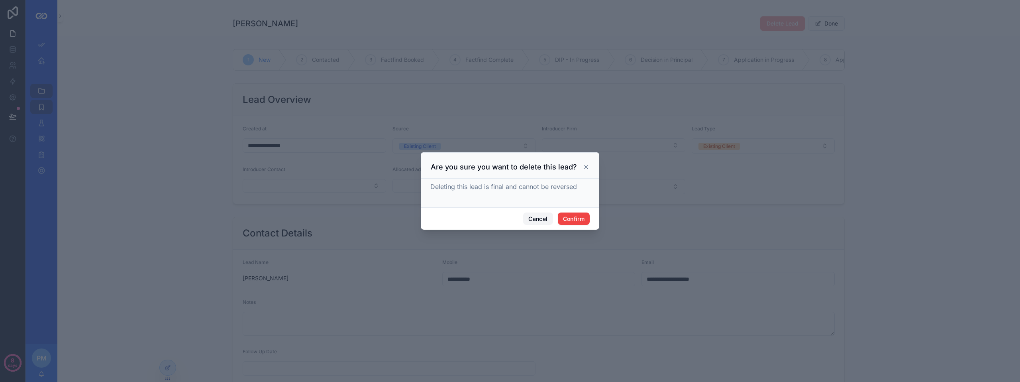
click at [538, 221] on button "Cancel" at bounding box center [537, 218] width 29 height 13
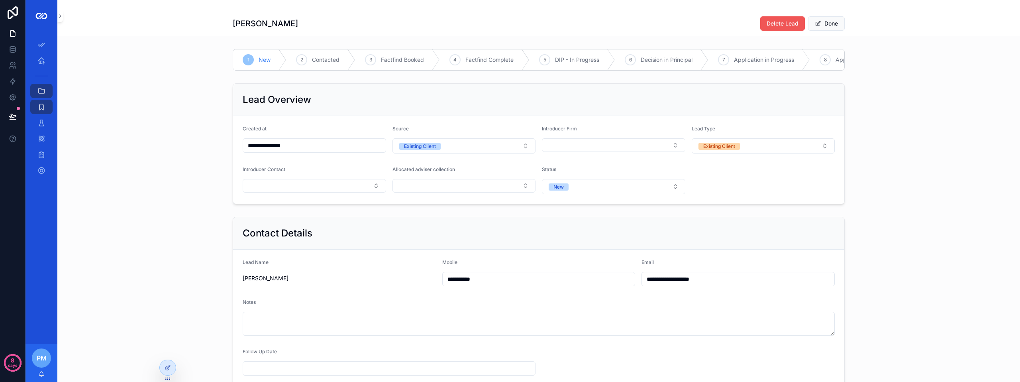
click at [769, 23] on span "Delete Lead" at bounding box center [783, 24] width 32 height 8
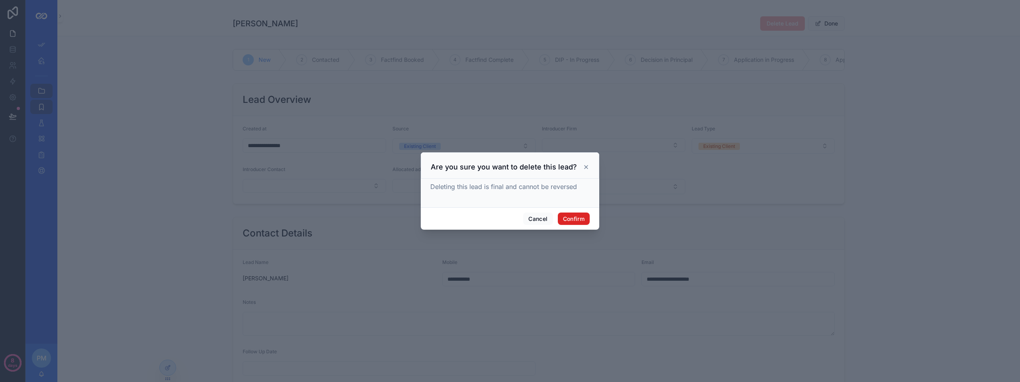
click at [570, 218] on button "Confirm" at bounding box center [574, 218] width 32 height 13
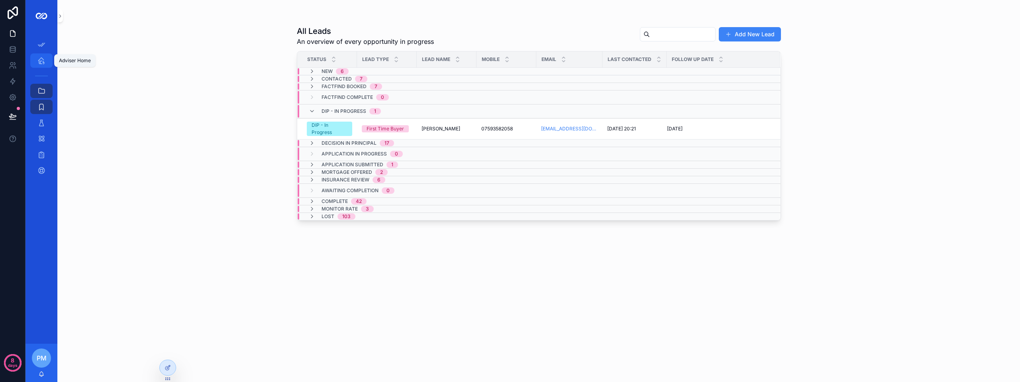
click at [41, 65] on span "scrollable content" at bounding box center [41, 61] width 8 height 8
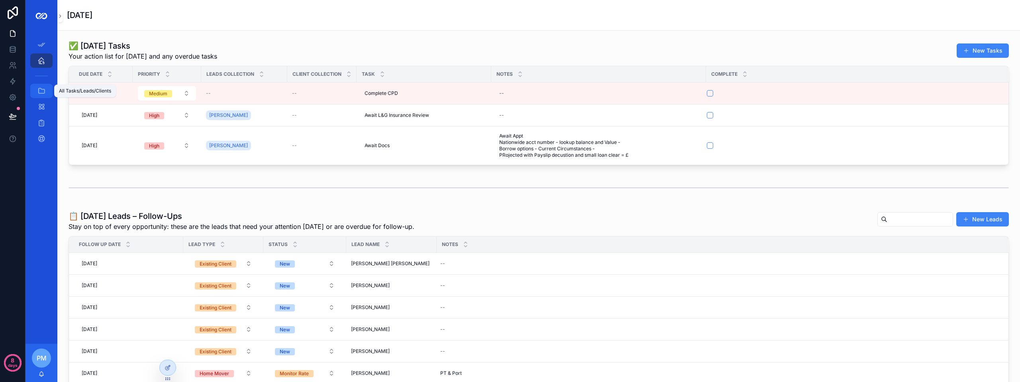
click at [42, 89] on icon "scrollable content" at bounding box center [41, 91] width 8 height 8
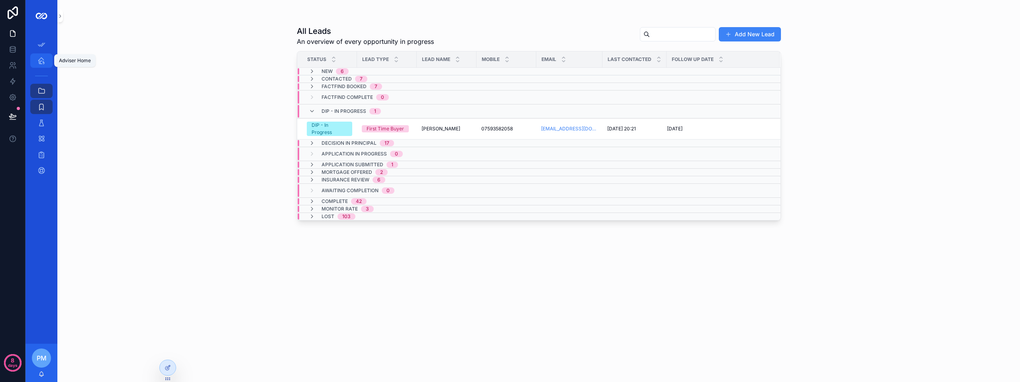
click at [43, 62] on icon "scrollable content" at bounding box center [41, 61] width 8 height 8
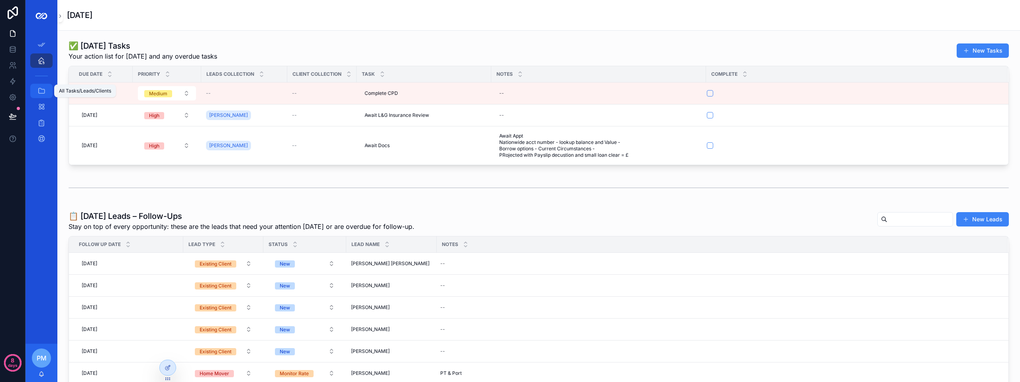
click at [39, 90] on icon "scrollable content" at bounding box center [41, 91] width 8 height 8
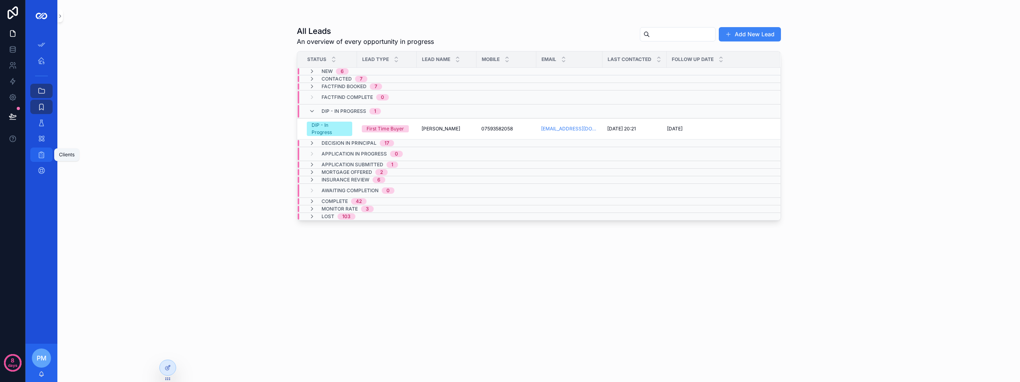
click at [39, 156] on icon "scrollable content" at bounding box center [41, 155] width 8 height 8
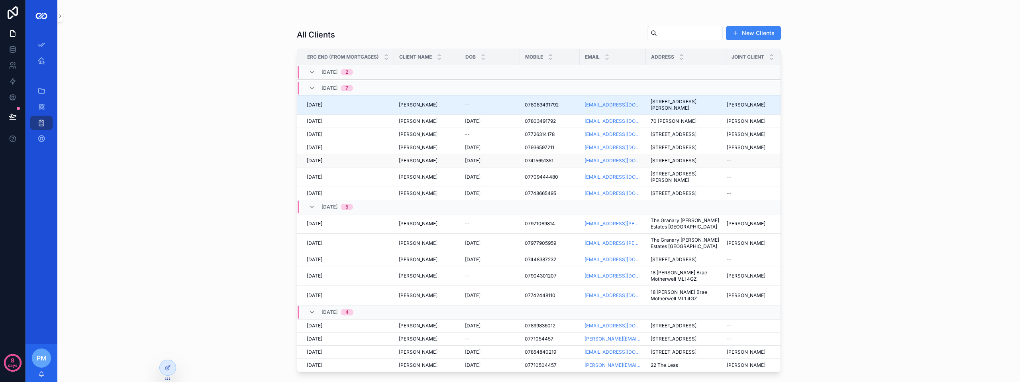
scroll to position [120, 0]
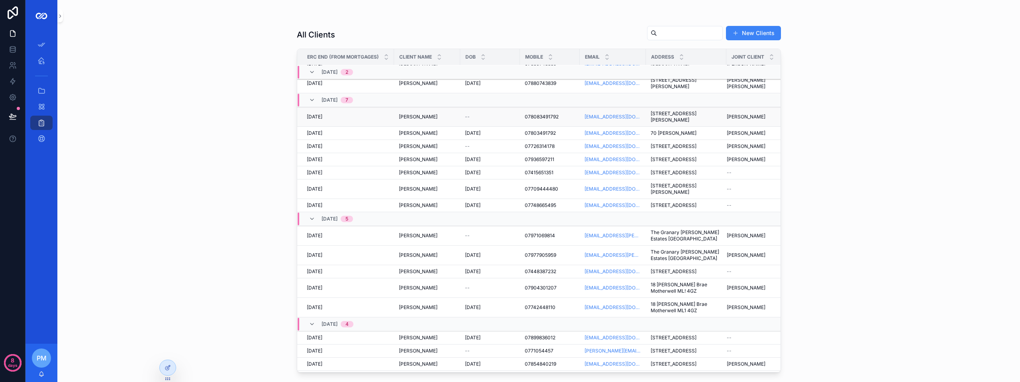
click at [367, 120] on div "[DATE] [DATE]" at bounding box center [348, 117] width 82 height 6
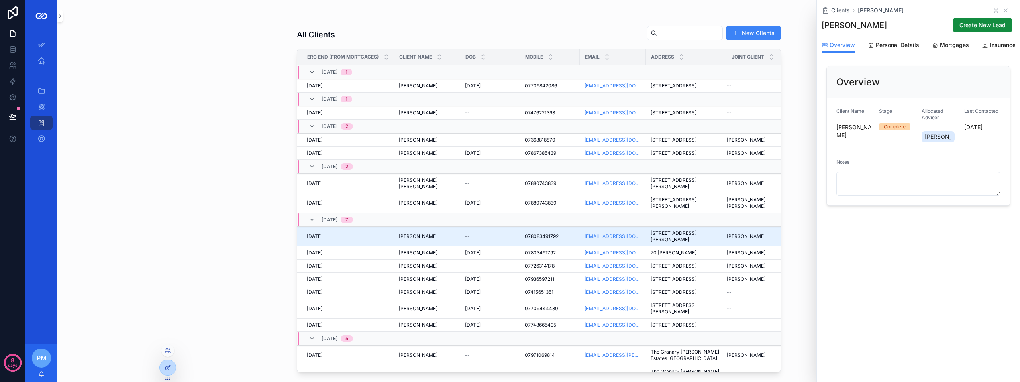
click at [166, 366] on icon at bounding box center [168, 367] width 6 height 6
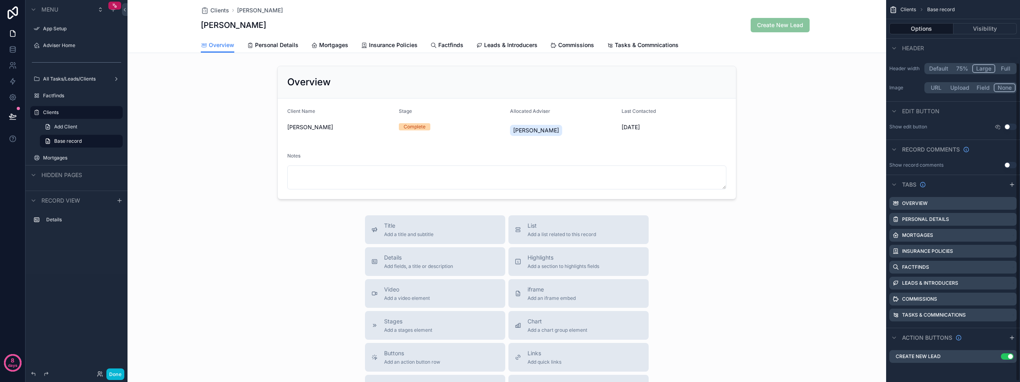
scroll to position [75, 0]
click at [994, 353] on icon "scrollable content" at bounding box center [994, 356] width 6 height 6
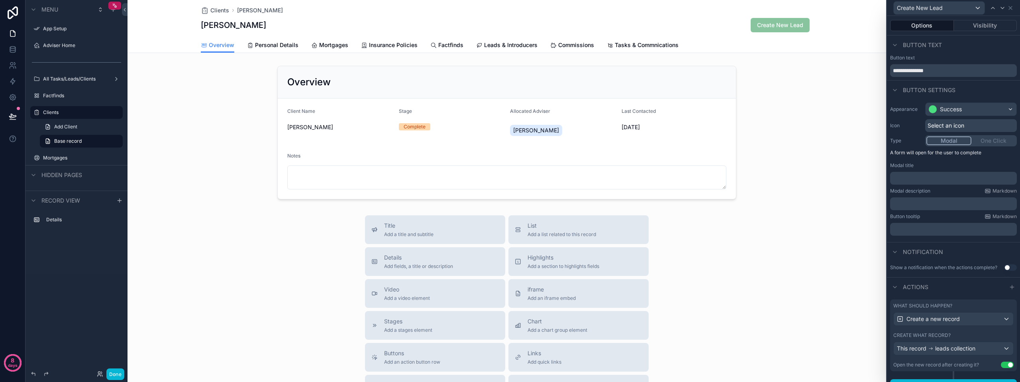
scroll to position [13, 0]
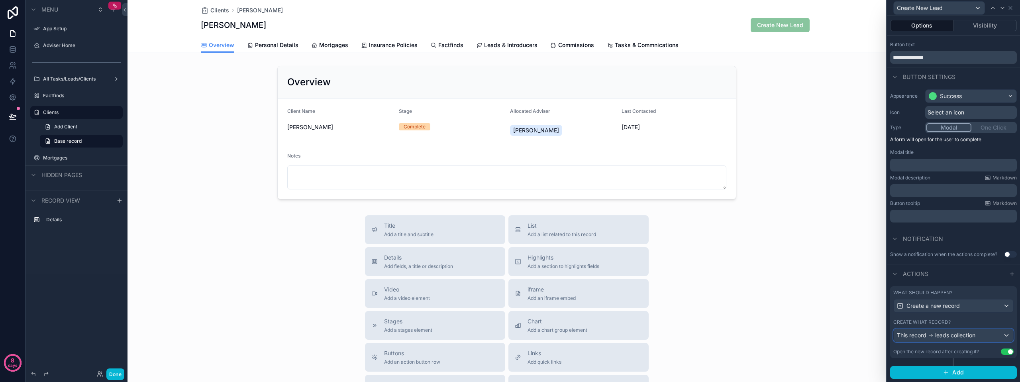
click at [998, 333] on div "This record leads collection" at bounding box center [954, 335] width 120 height 13
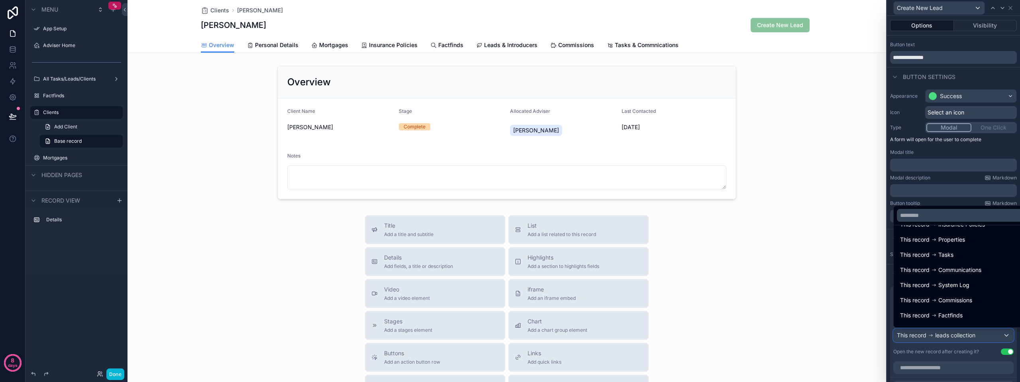
scroll to position [17, 0]
click at [842, 302] on div "Title Add a title and subtitle List Add a list related to this record Details A…" at bounding box center [506, 357] width 759 height 284
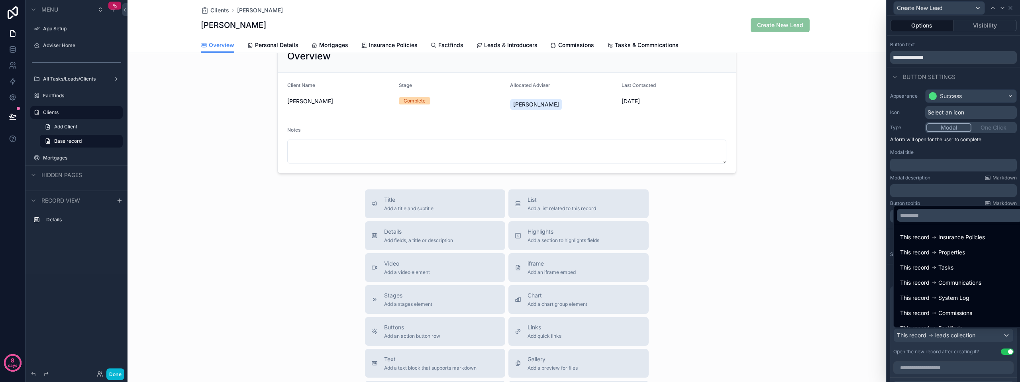
scroll to position [80, 0]
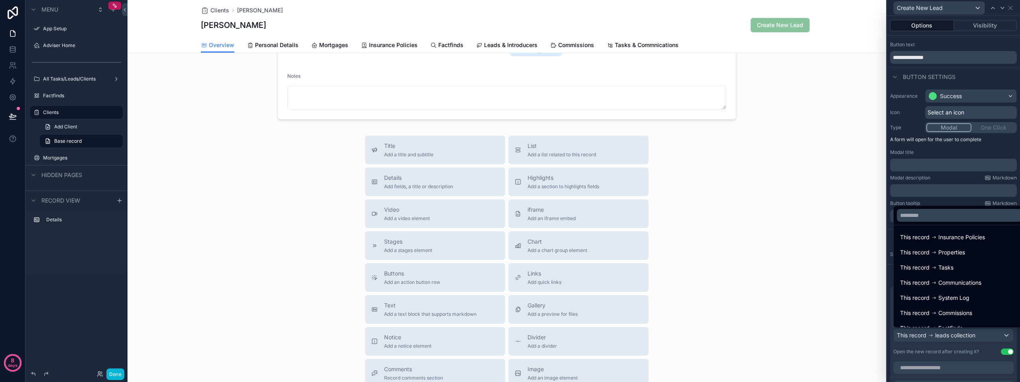
click at [852, 341] on div "Title Add a title and subtitle List Add a list related to this record Details A…" at bounding box center [506, 277] width 759 height 284
click at [953, 76] on div at bounding box center [953, 191] width 133 height 382
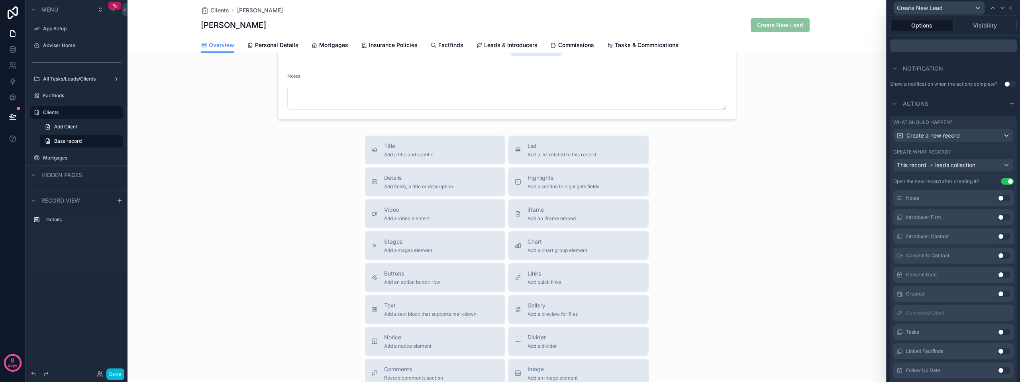
scroll to position [347, 0]
click at [998, 341] on button "Use setting" at bounding box center [1004, 342] width 13 height 6
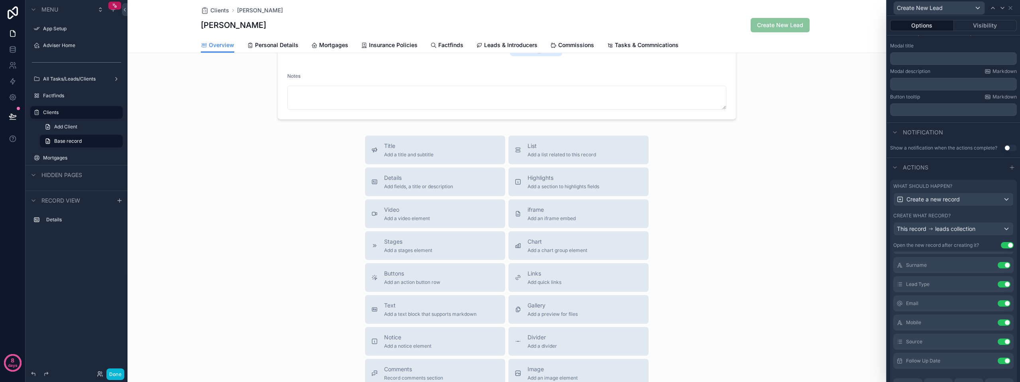
scroll to position [80, 0]
click at [985, 337] on icon at bounding box center [988, 336] width 6 height 6
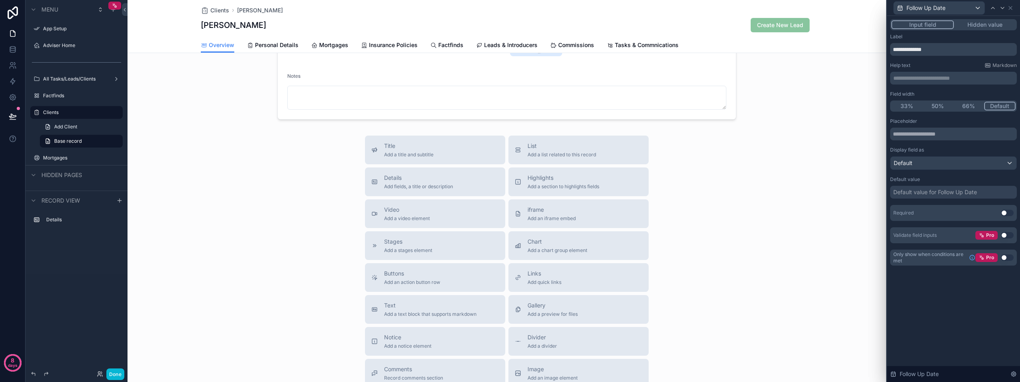
click at [970, 23] on button "Hidden value" at bounding box center [985, 24] width 62 height 9
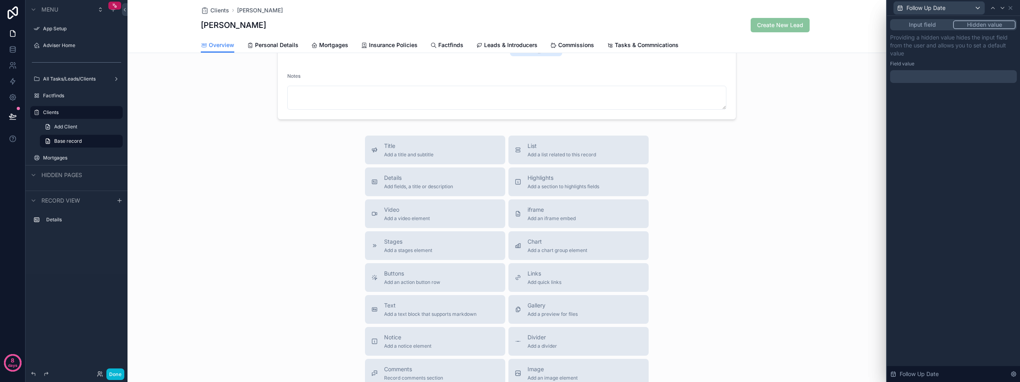
click at [924, 72] on div at bounding box center [953, 76] width 127 height 13
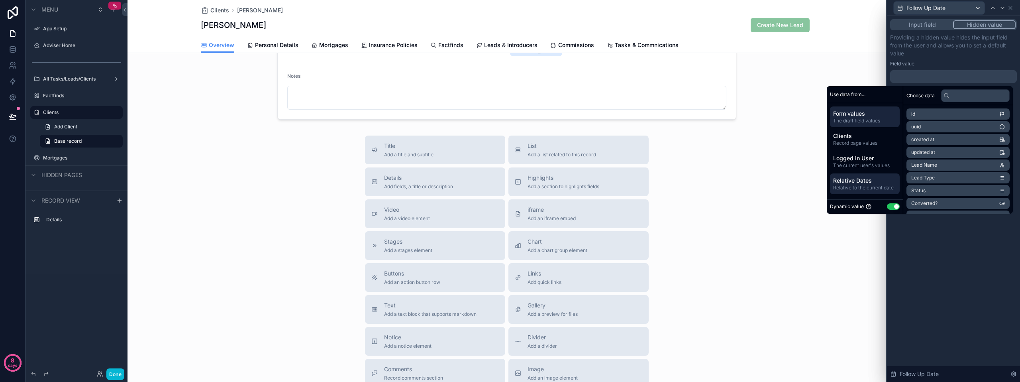
click at [855, 183] on span "Relative Dates" at bounding box center [864, 180] width 63 height 8
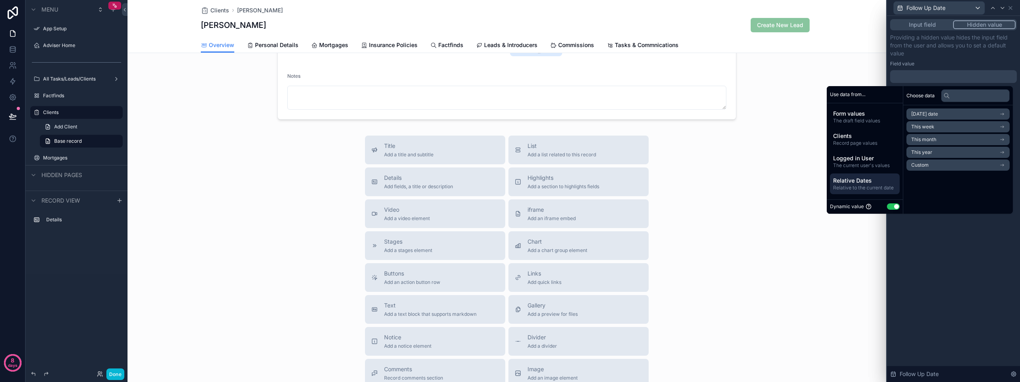
click at [926, 110] on li "[DATE] date" at bounding box center [957, 113] width 103 height 11
click at [926, 110] on div "[DATE] date" at bounding box center [957, 113] width 103 height 11
click at [925, 113] on span "[DATE] date" at bounding box center [924, 114] width 27 height 6
click at [924, 142] on span "Start of day" at bounding box center [924, 141] width 26 height 6
click at [930, 264] on div "**********" at bounding box center [953, 199] width 133 height 366
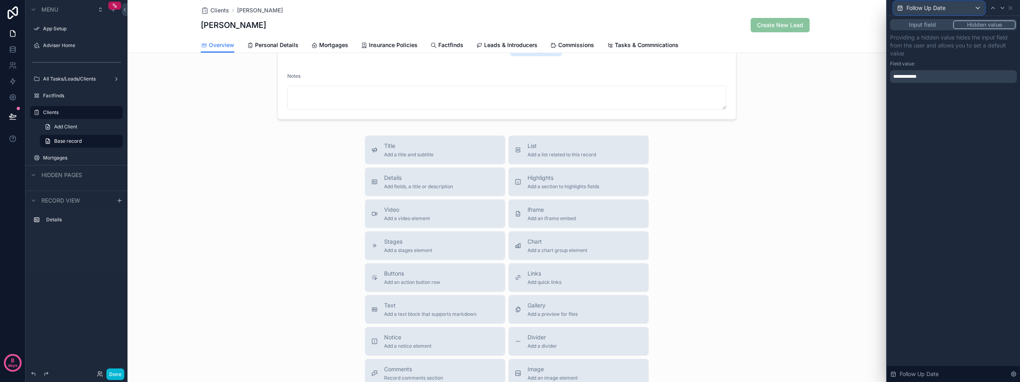
click at [970, 6] on div "Follow Up Date" at bounding box center [939, 8] width 91 height 13
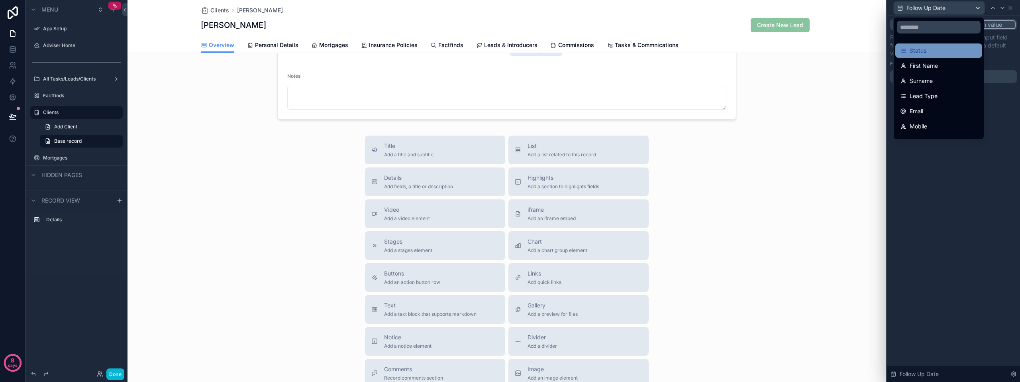
click at [934, 47] on div "Status" at bounding box center [938, 51] width 77 height 10
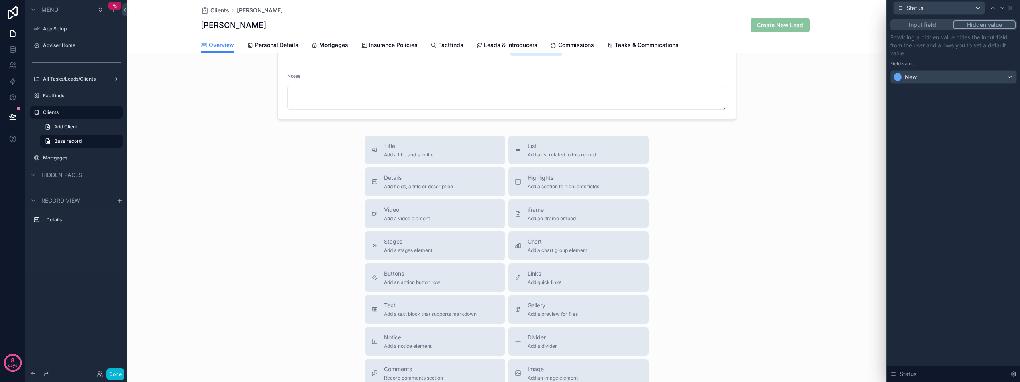
click at [933, 120] on div "Input field Hidden value Providing a hidden value hides the input field from th…" at bounding box center [953, 199] width 133 height 366
click at [1010, 7] on icon at bounding box center [1010, 7] width 3 height 3
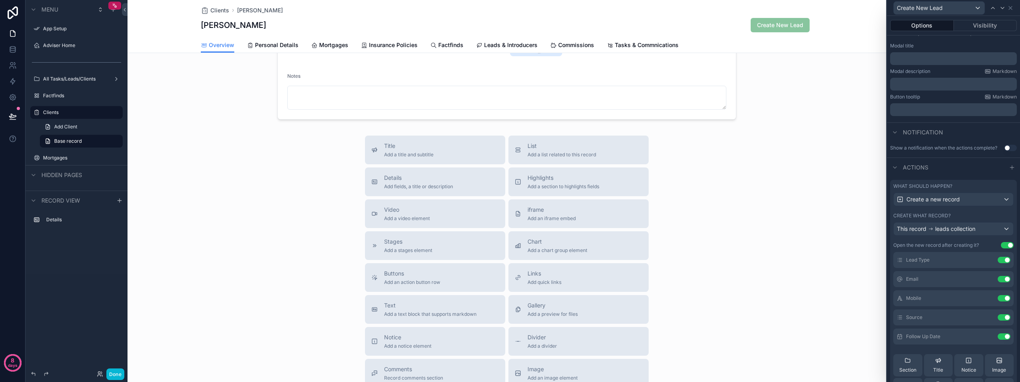
click at [855, 224] on div "Title Add a title and subtitle List Add a list related to this record Details A…" at bounding box center [506, 277] width 759 height 284
click at [119, 375] on button "Done" at bounding box center [115, 374] width 18 height 12
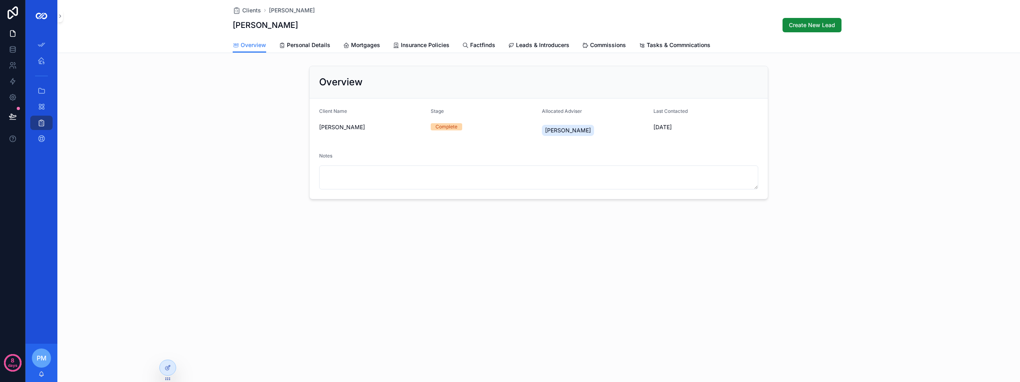
scroll to position [0, 0]
click at [254, 12] on span "Clients" at bounding box center [251, 10] width 19 height 8
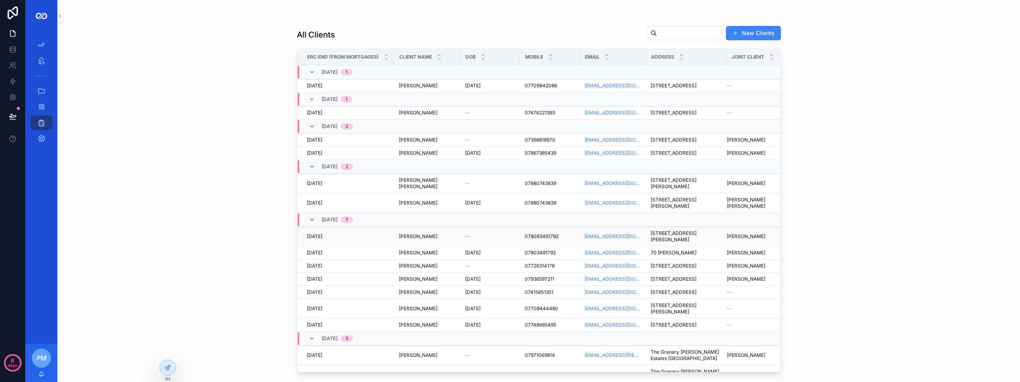
click at [496, 239] on div "--" at bounding box center [490, 236] width 50 height 6
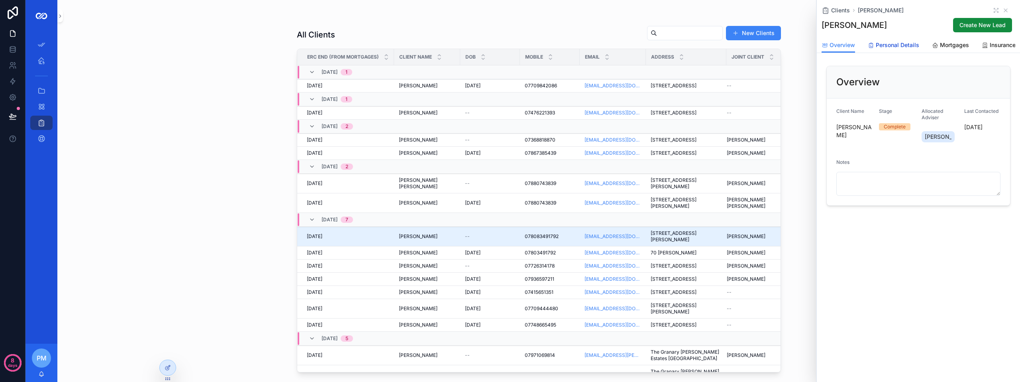
click at [912, 47] on span "Personal Details" at bounding box center [897, 45] width 43 height 8
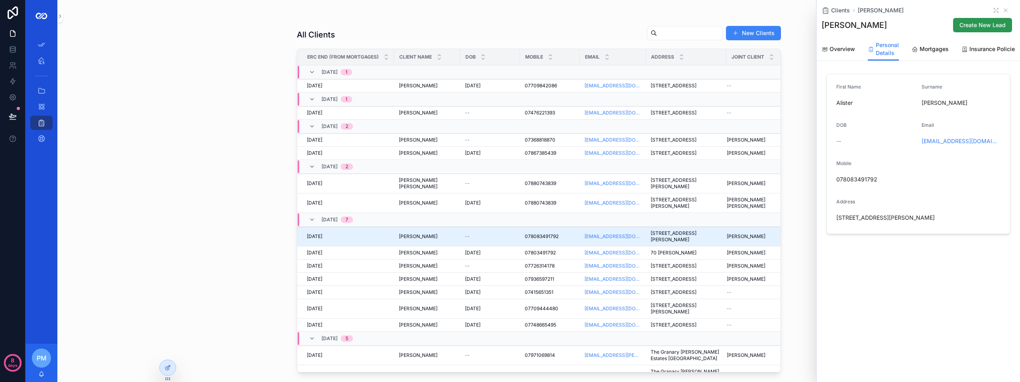
click at [988, 24] on span "Create New Lead" at bounding box center [982, 25] width 46 height 8
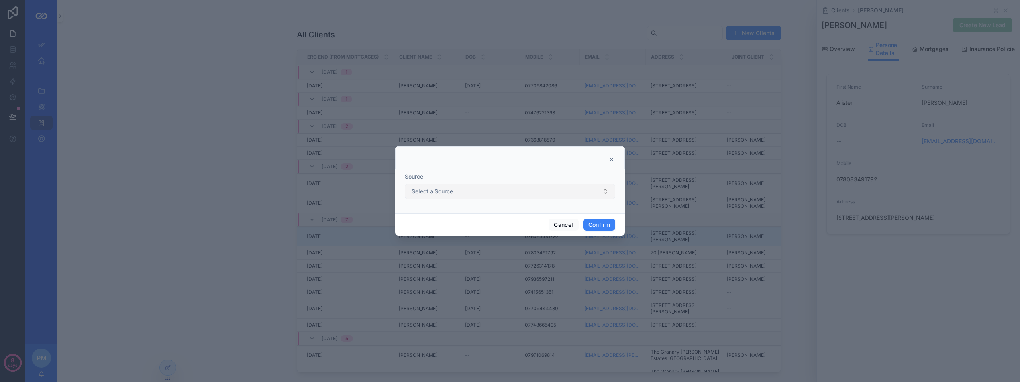
click at [502, 196] on button "Select a Source" at bounding box center [510, 191] width 210 height 15
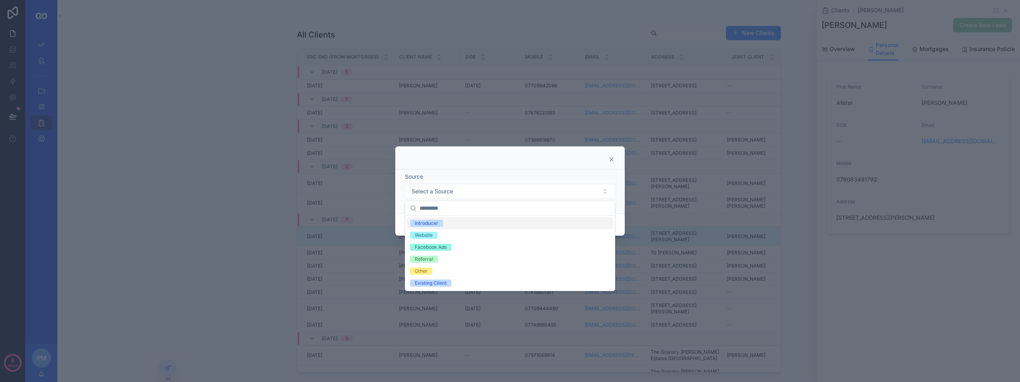
click at [530, 169] on div "Source Select a Source" at bounding box center [509, 191] width 229 height 44
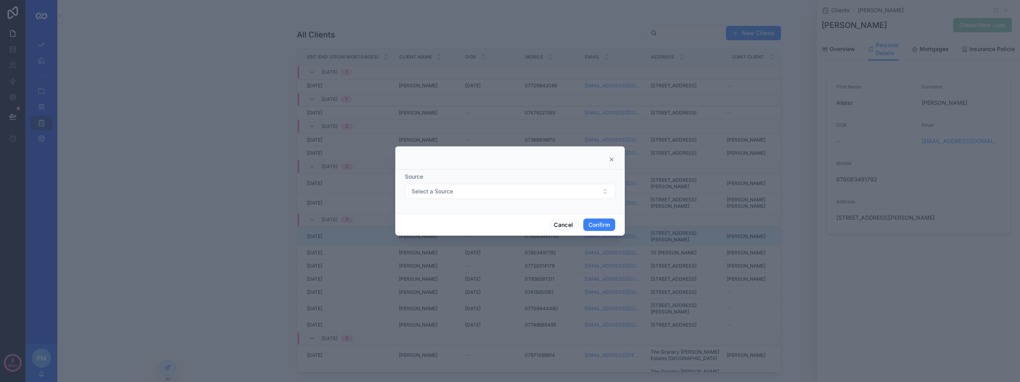
click at [613, 159] on icon at bounding box center [611, 159] width 6 height 6
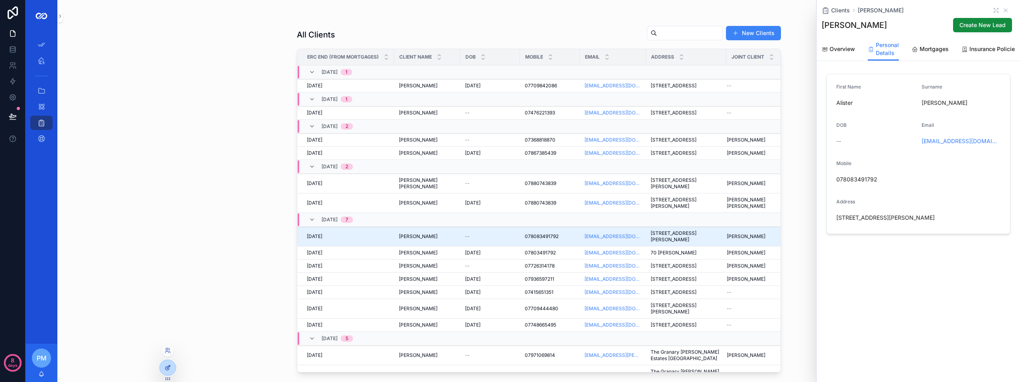
click at [161, 366] on div at bounding box center [168, 367] width 16 height 15
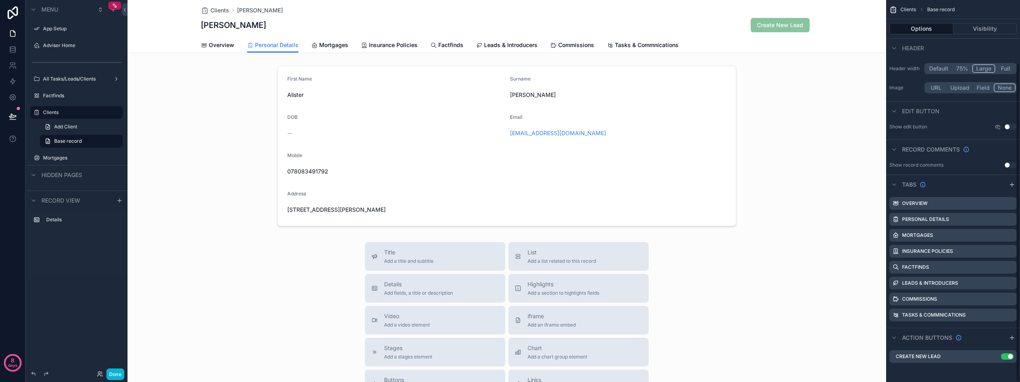
scroll to position [75, 0]
click at [996, 357] on icon "scrollable content" at bounding box center [994, 356] width 6 height 6
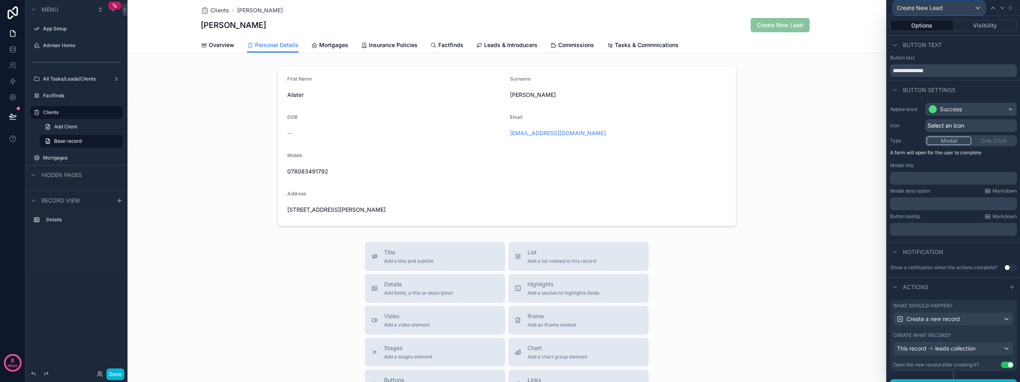
click at [963, 11] on div "Create New Lead" at bounding box center [939, 8] width 91 height 13
click at [939, 285] on div at bounding box center [953, 191] width 133 height 382
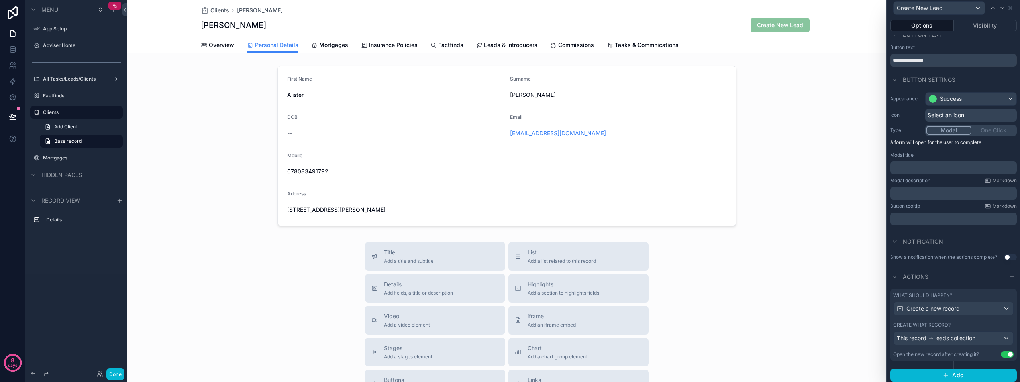
scroll to position [13, 0]
click at [995, 337] on div "This record leads collection" at bounding box center [954, 335] width 120 height 13
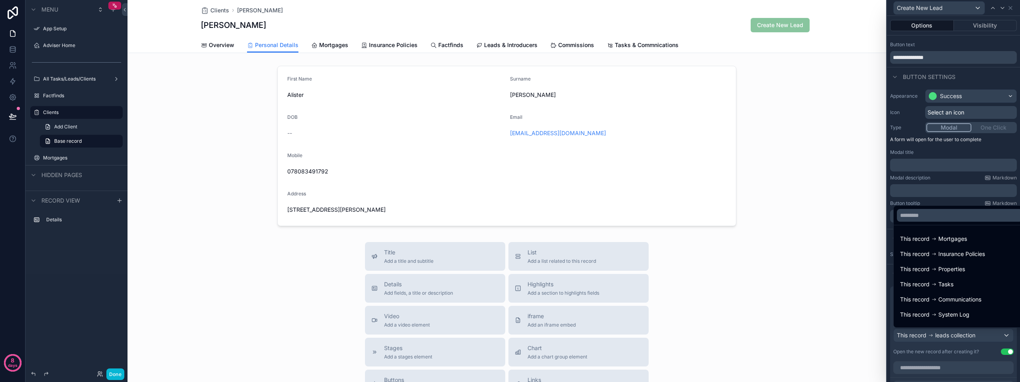
click at [868, 351] on div "Title Add a title and subtitle List Add a list related to this record Details A…" at bounding box center [506, 384] width 759 height 284
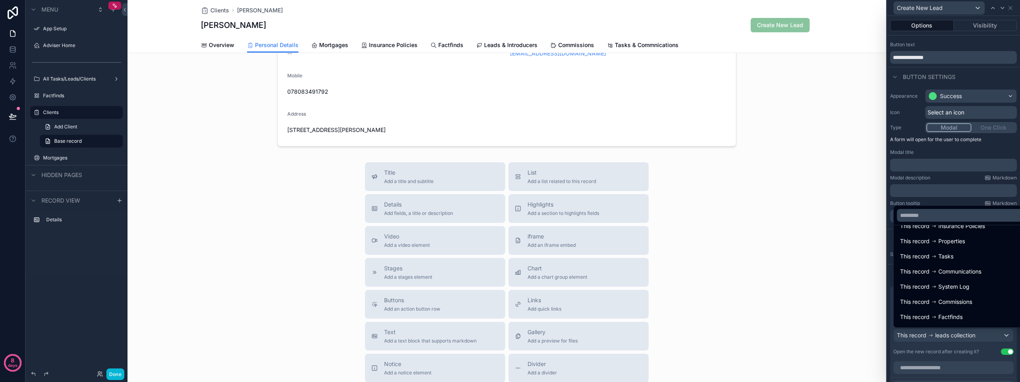
scroll to position [57, 0]
click at [1018, 178] on div at bounding box center [953, 191] width 133 height 382
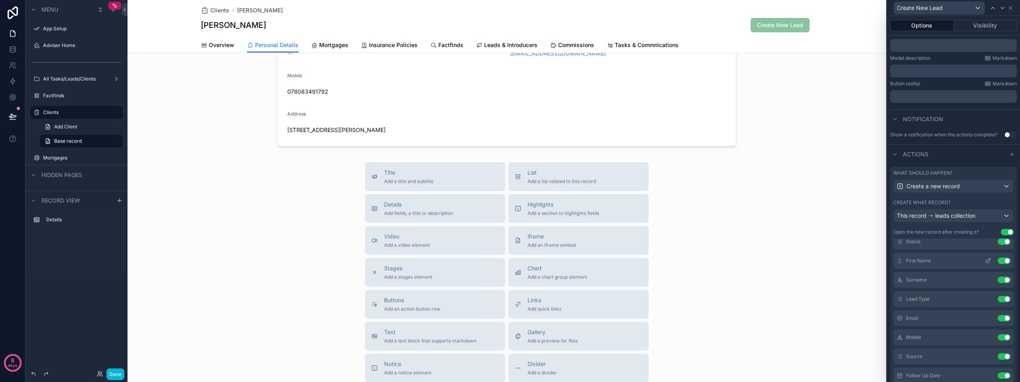
scroll to position [40, 0]
click at [985, 344] on icon at bounding box center [988, 344] width 6 height 6
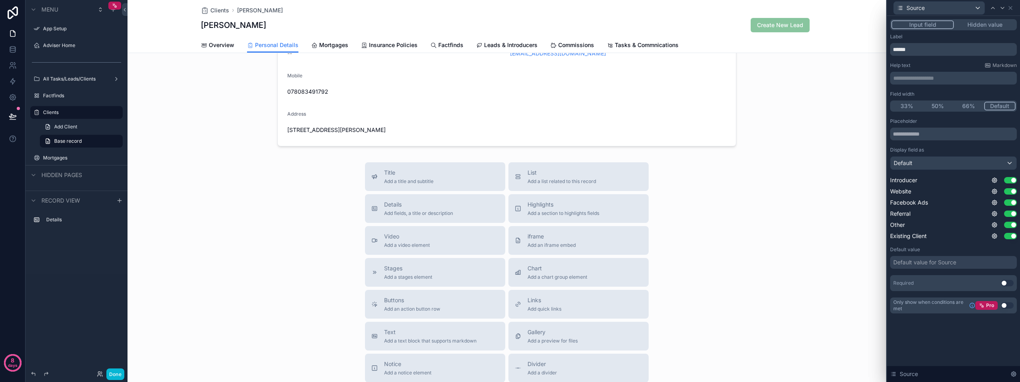
click at [978, 24] on button "Hidden value" at bounding box center [985, 24] width 62 height 9
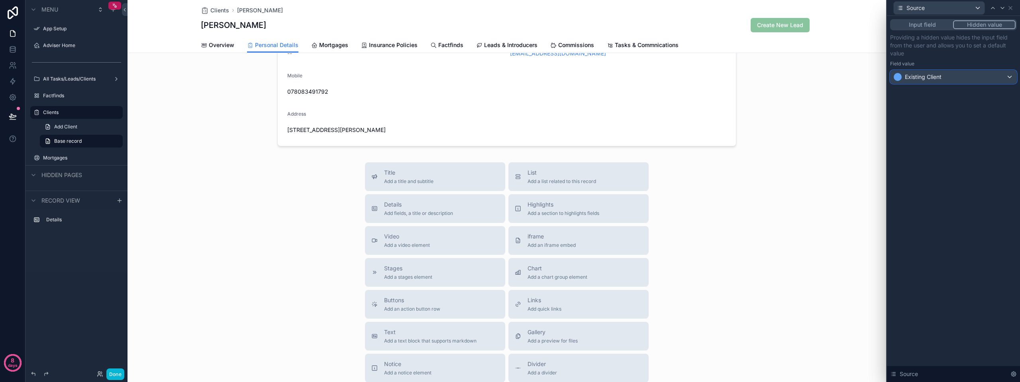
click at [962, 75] on div "Existing Client" at bounding box center [953, 77] width 126 height 13
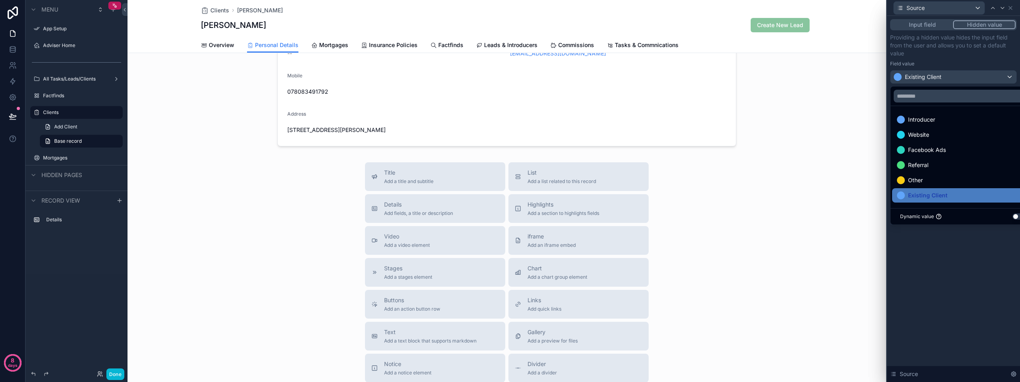
click at [962, 75] on div at bounding box center [953, 191] width 133 height 382
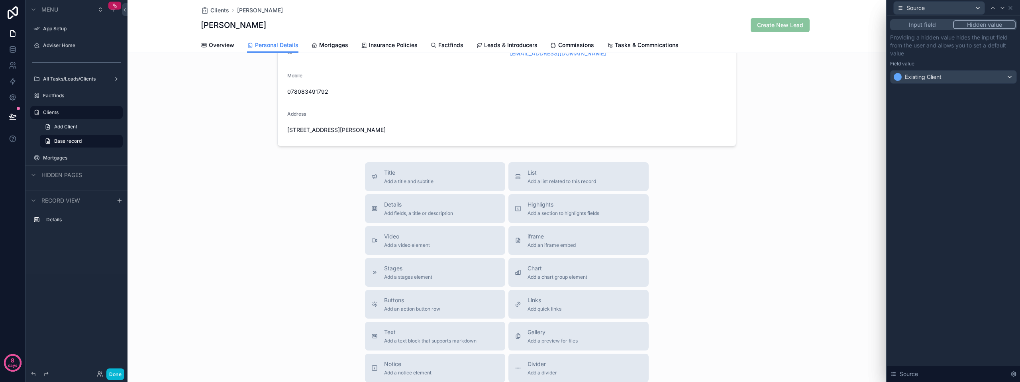
click at [962, 61] on div "Field value" at bounding box center [953, 64] width 127 height 6
click at [941, 29] on div "Input field Hidden value" at bounding box center [953, 24] width 127 height 11
click at [940, 24] on button "Input field" at bounding box center [922, 24] width 62 height 9
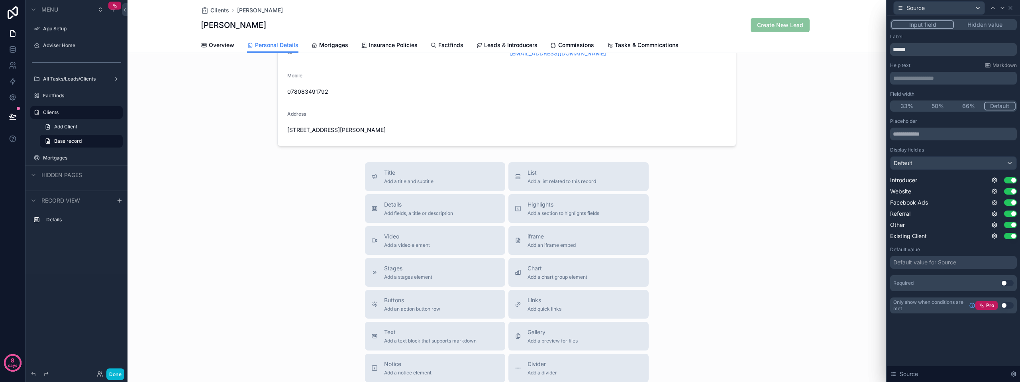
click at [953, 265] on div "Default value for Source" at bounding box center [924, 262] width 63 height 8
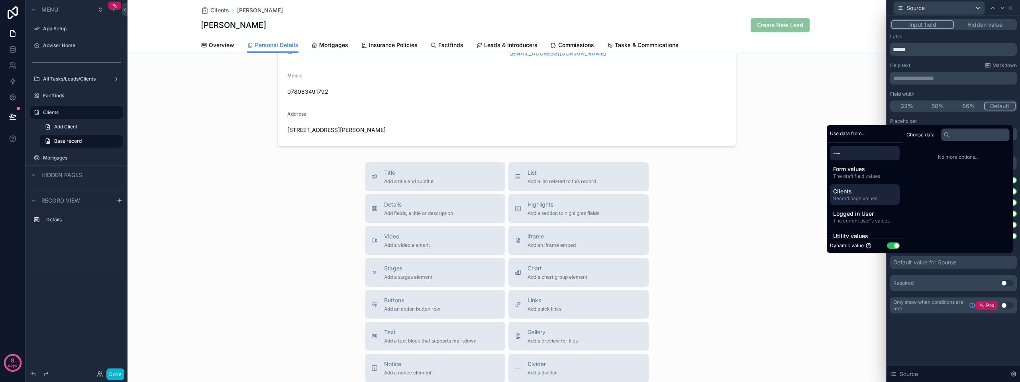
click at [841, 193] on span "Clients" at bounding box center [864, 191] width 63 height 8
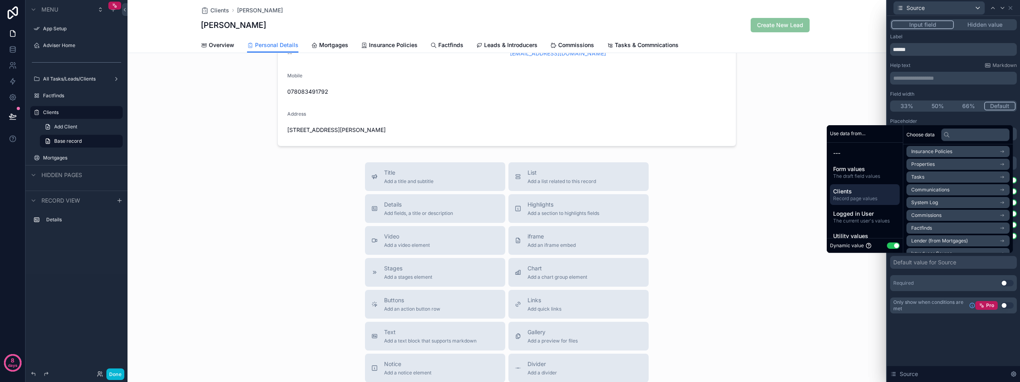
click at [926, 338] on div "**********" at bounding box center [953, 199] width 133 height 366
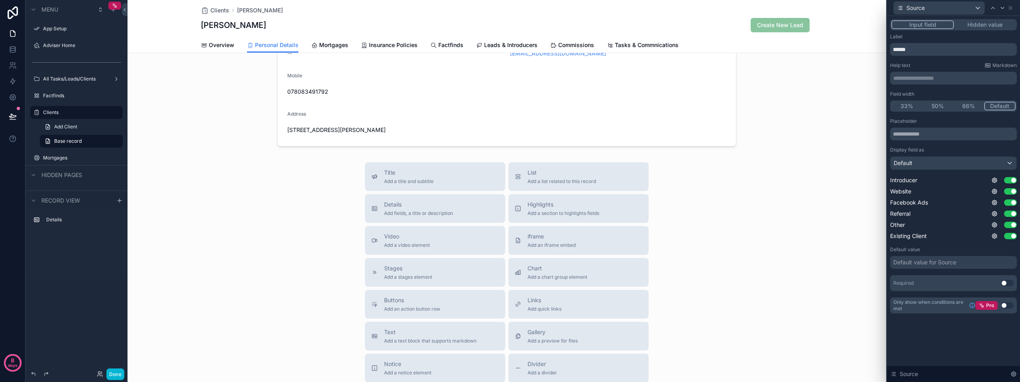
click at [977, 27] on button "Hidden value" at bounding box center [985, 24] width 62 height 9
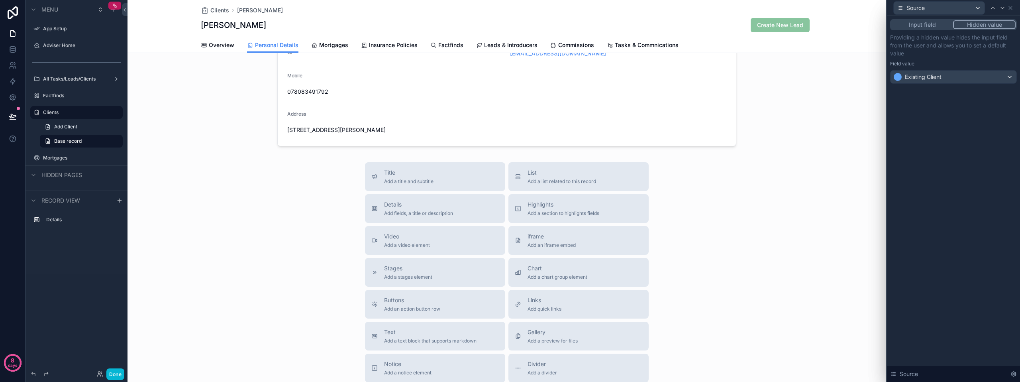
click at [946, 110] on div "Input field Hidden value Providing a hidden value hides the input field from th…" at bounding box center [953, 199] width 133 height 366
click at [947, 75] on div "Existing Client" at bounding box center [953, 77] width 126 height 13
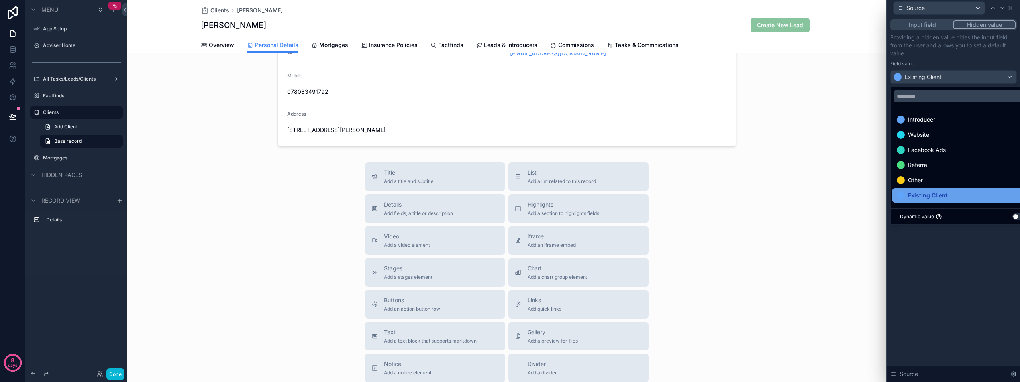
click at [920, 193] on span "Existing Client" at bounding box center [927, 195] width 39 height 10
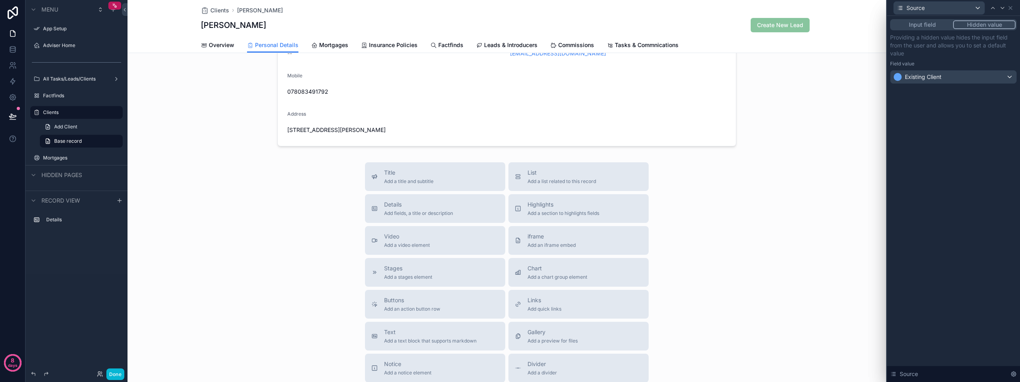
click at [933, 220] on div "Input field Hidden value Providing a hidden value hides the input field from th…" at bounding box center [953, 199] width 133 height 366
click at [1010, 10] on icon at bounding box center [1010, 8] width 6 height 6
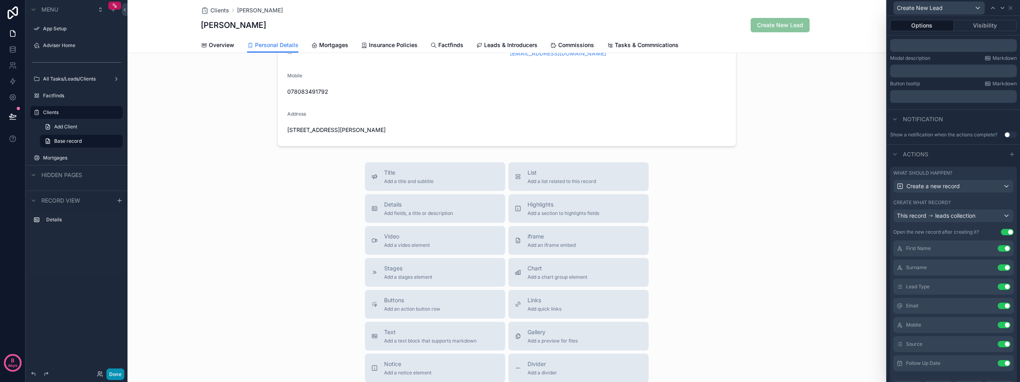
click at [112, 373] on button "Done" at bounding box center [115, 374] width 18 height 12
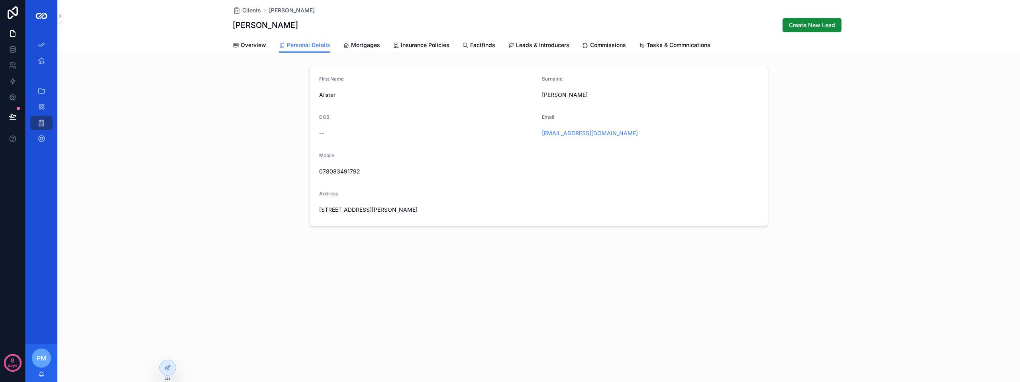
scroll to position [0, 0]
click at [810, 29] on button "Create New Lead" at bounding box center [811, 25] width 59 height 14
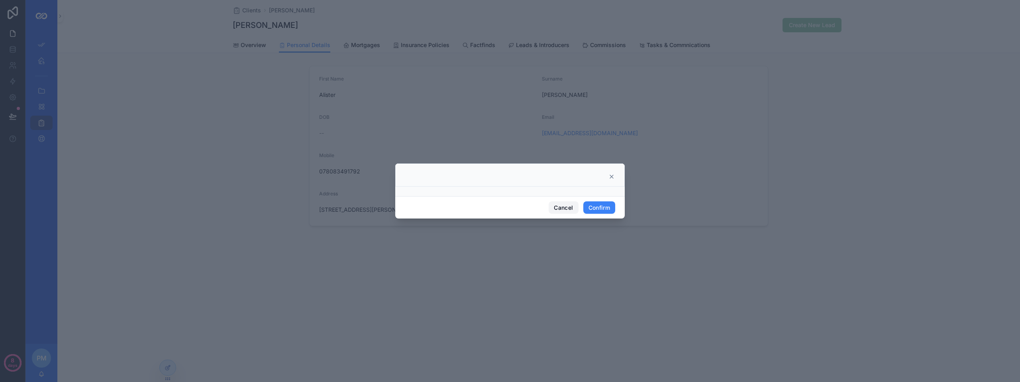
click at [557, 210] on button "Cancel" at bounding box center [563, 207] width 29 height 13
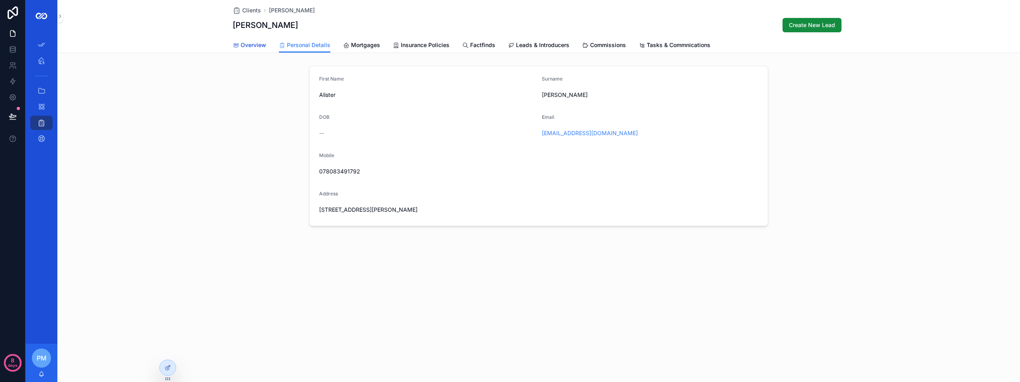
click at [255, 44] on span "Overview" at bounding box center [253, 45] width 25 height 8
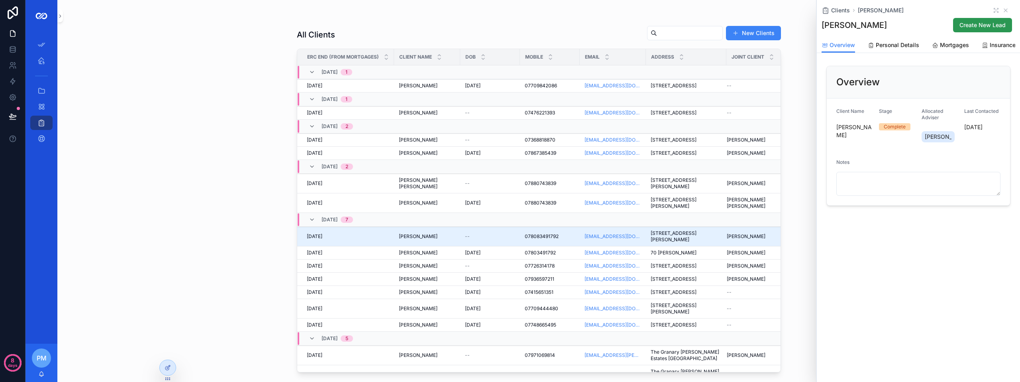
click at [984, 22] on span "Create New Lead" at bounding box center [982, 25] width 46 height 8
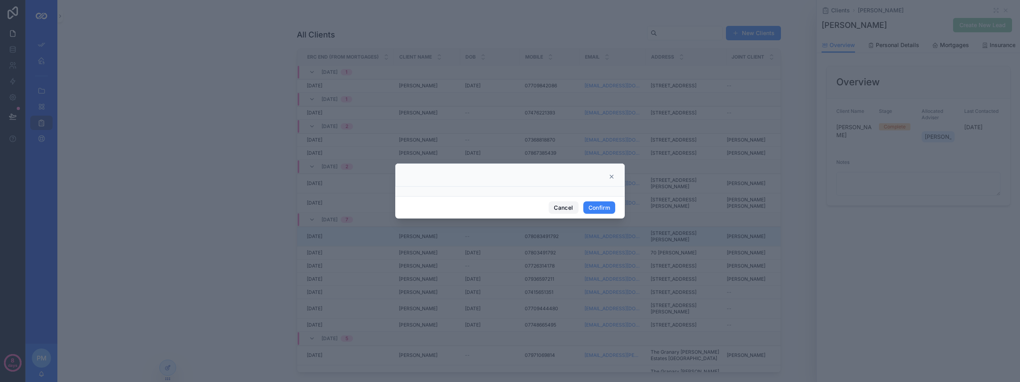
click at [559, 209] on button "Cancel" at bounding box center [563, 207] width 29 height 13
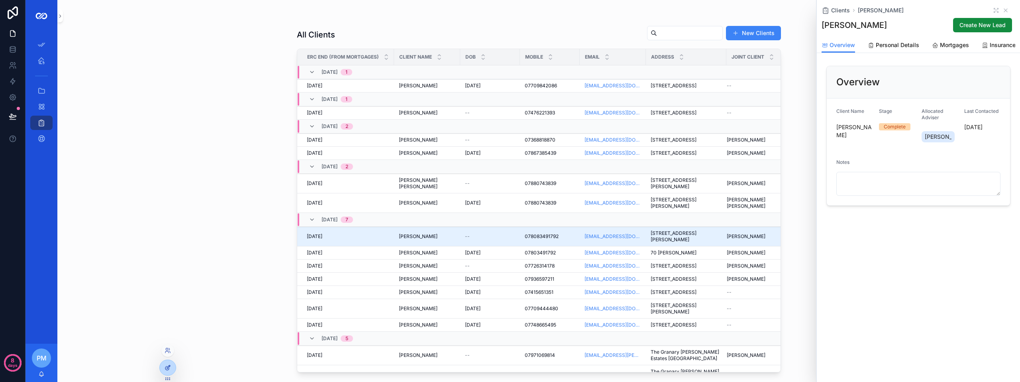
click at [165, 367] on div at bounding box center [168, 367] width 16 height 15
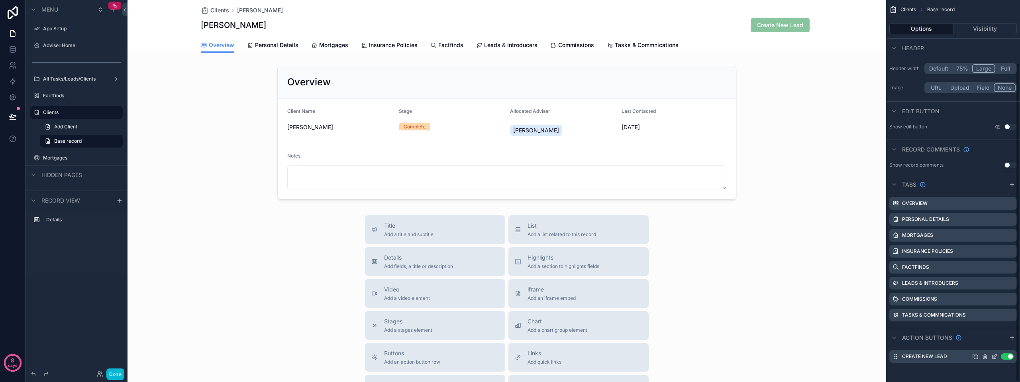
scroll to position [75, 0]
click at [995, 357] on icon "scrollable content" at bounding box center [994, 356] width 6 height 6
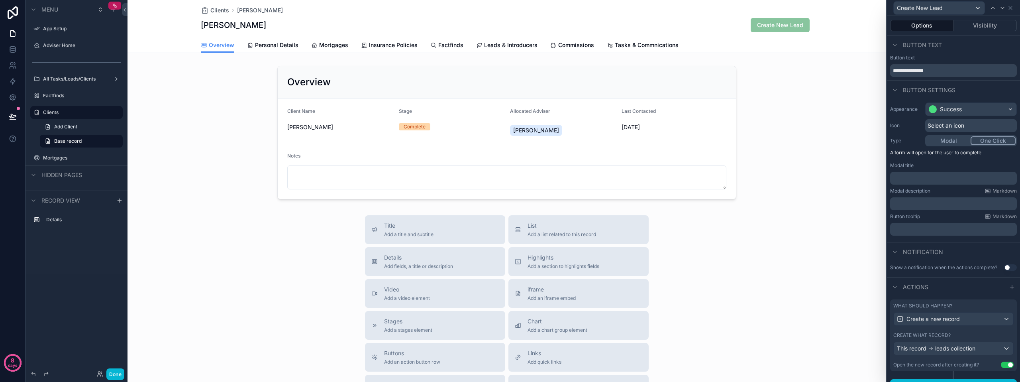
click at [998, 140] on button "One Click" at bounding box center [993, 140] width 45 height 9
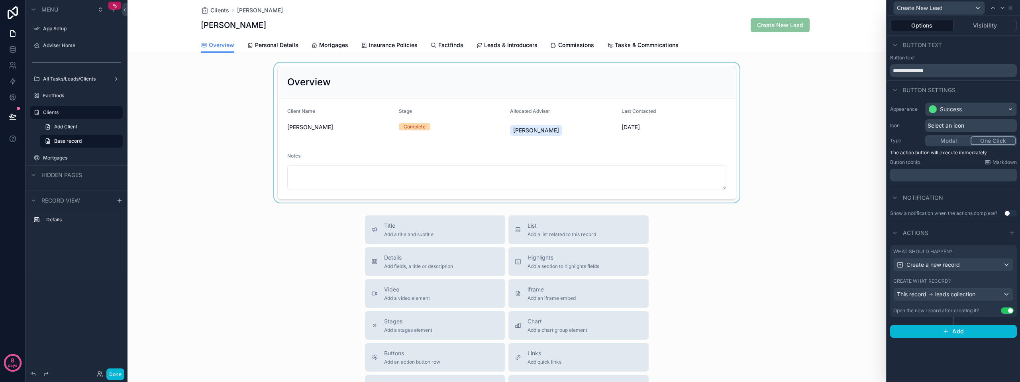
click at [847, 185] on div "scrollable content" at bounding box center [506, 133] width 759 height 140
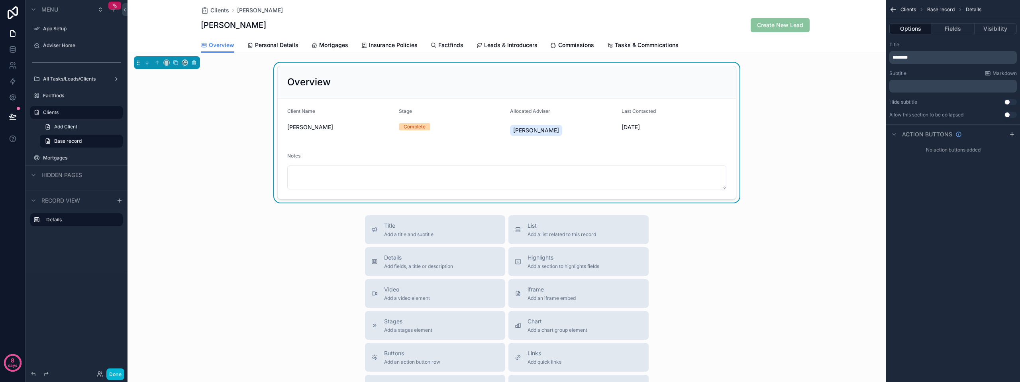
click at [898, 8] on div "Clients Base record Details" at bounding box center [953, 9] width 134 height 19
click at [797, 77] on div "Overview Client Name Alister McKenzie Stage Complete Allocated Adviser Philip M…" at bounding box center [506, 133] width 759 height 140
click at [849, 95] on div "Overview Client Name Alister McKenzie Stage Complete Allocated Adviser Philip M…" at bounding box center [506, 133] width 759 height 140
click at [890, 10] on icon "scrollable content" at bounding box center [893, 10] width 8 height 8
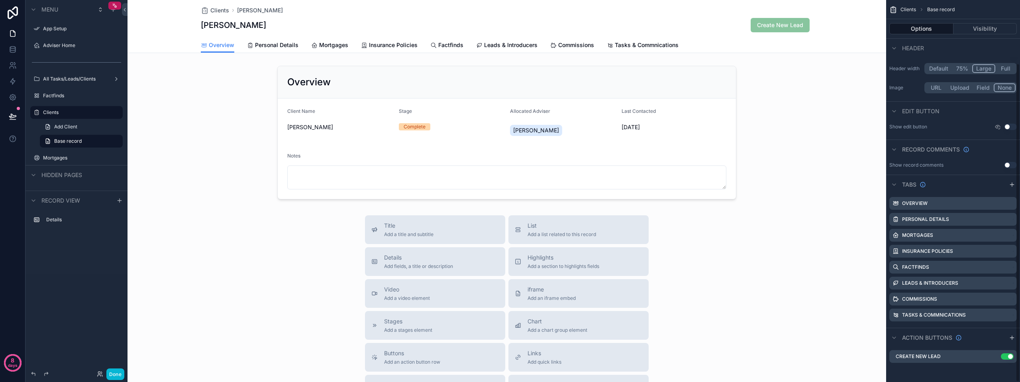
scroll to position [75, 0]
click at [996, 357] on icon "scrollable content" at bounding box center [994, 356] width 6 height 6
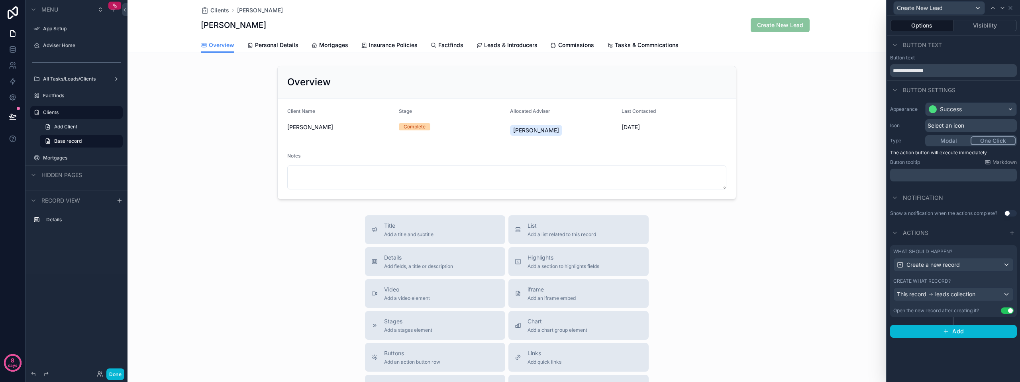
click at [951, 311] on div "Open the new record after creating it?" at bounding box center [936, 310] width 86 height 6
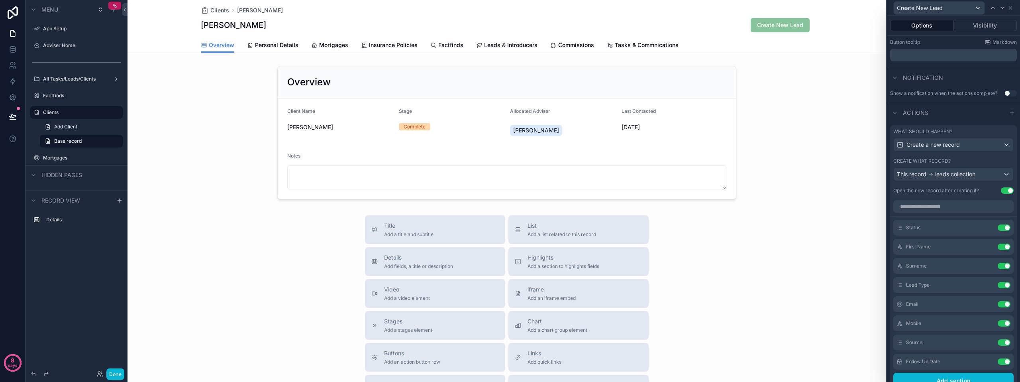
scroll to position [10, 0]
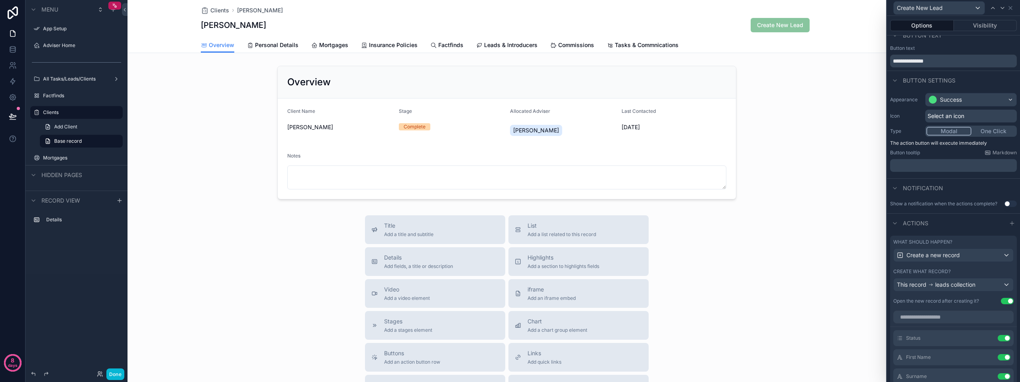
click at [954, 131] on button "Modal" at bounding box center [948, 131] width 45 height 9
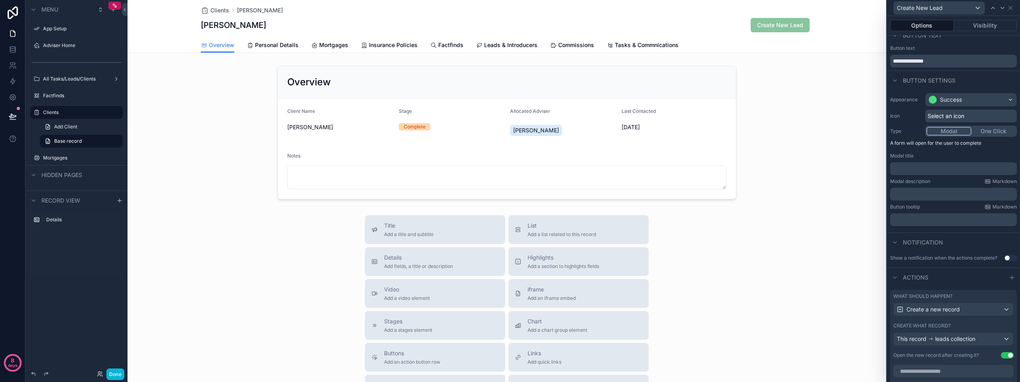
click at [919, 170] on p "﻿" at bounding box center [954, 169] width 122 height 8
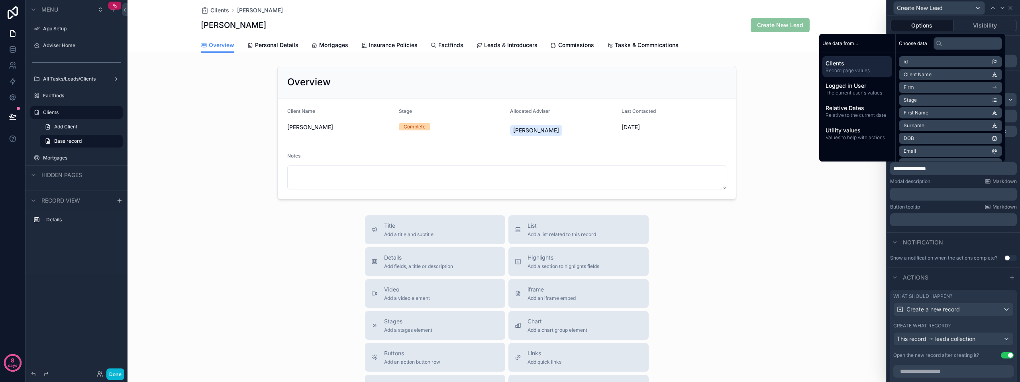
click at [904, 193] on p "﻿" at bounding box center [954, 194] width 122 height 8
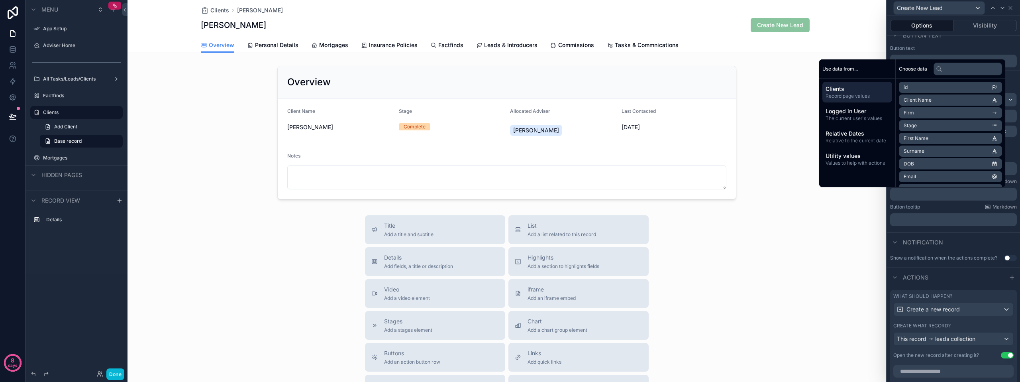
scroll to position [23, 0]
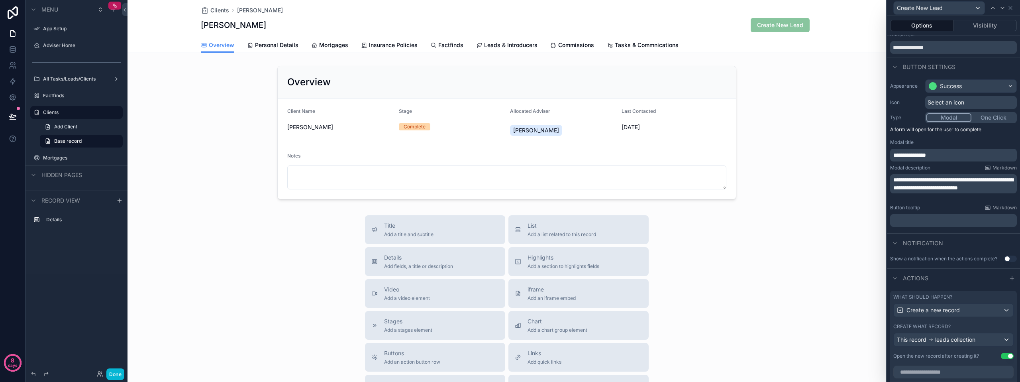
click at [853, 206] on div "Clients Alister McKenzie Alister McKenzie Create New Lead Overview Overview Per…" at bounding box center [506, 281] width 759 height 563
drag, startPoint x: 916, startPoint y: 180, endPoint x: 902, endPoint y: 178, distance: 13.3
click at [902, 178] on span "**********" at bounding box center [953, 184] width 120 height 14
click at [914, 181] on span "**********" at bounding box center [953, 184] width 120 height 14
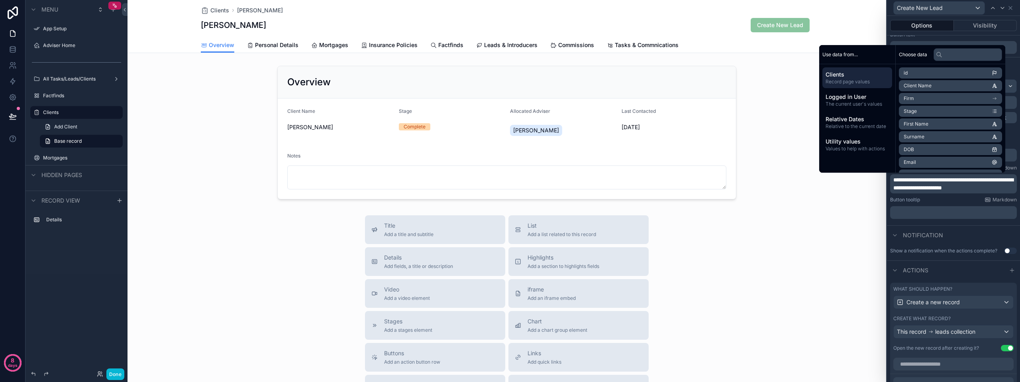
click at [959, 232] on div "Notification" at bounding box center [953, 234] width 133 height 19
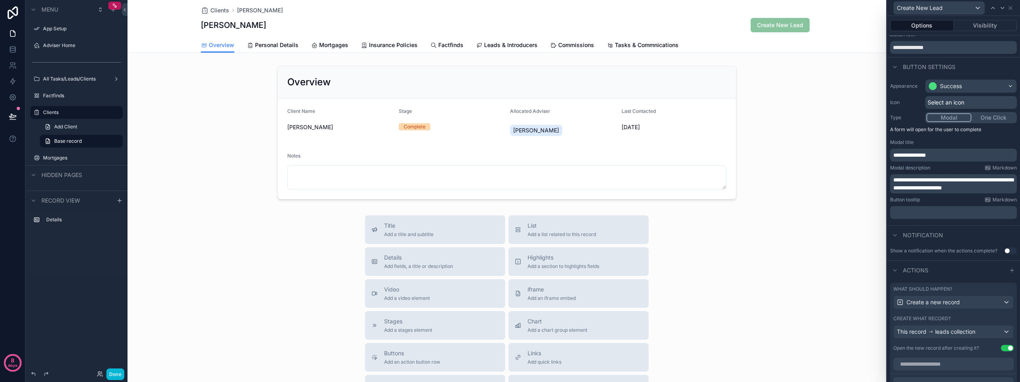
click at [816, 263] on div "Title Add a title and subtitle List Add a list related to this record Details A…" at bounding box center [506, 357] width 759 height 284
click at [117, 376] on button "Done" at bounding box center [115, 374] width 18 height 12
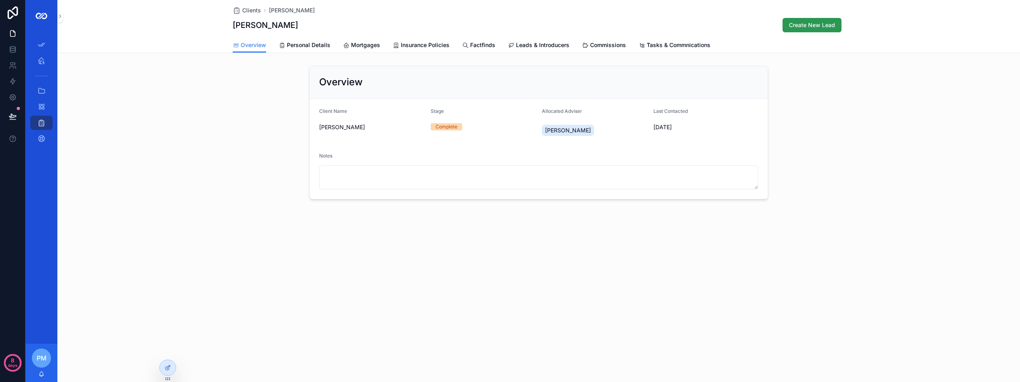
click at [810, 27] on span "Create New Lead" at bounding box center [812, 25] width 46 height 8
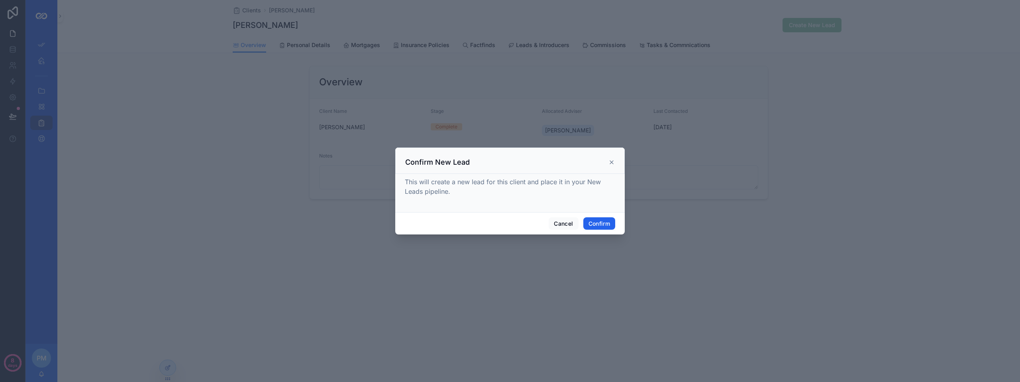
click at [606, 224] on button "Confirm" at bounding box center [599, 223] width 32 height 13
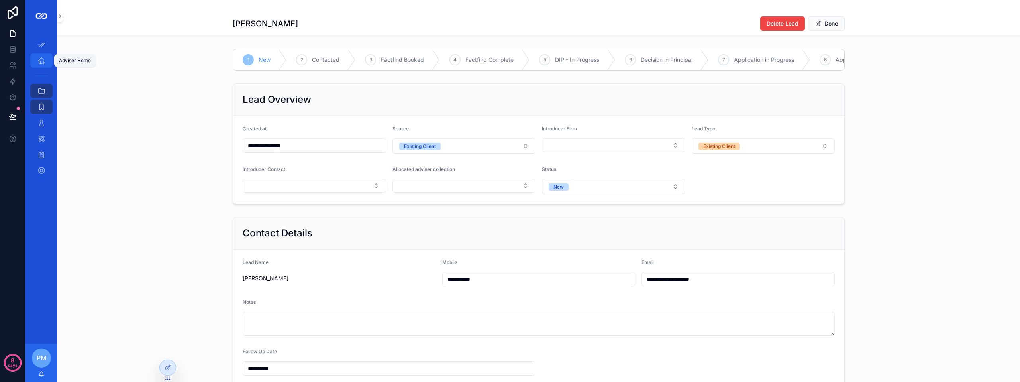
click at [45, 65] on div "Adviser Home" at bounding box center [41, 60] width 13 height 13
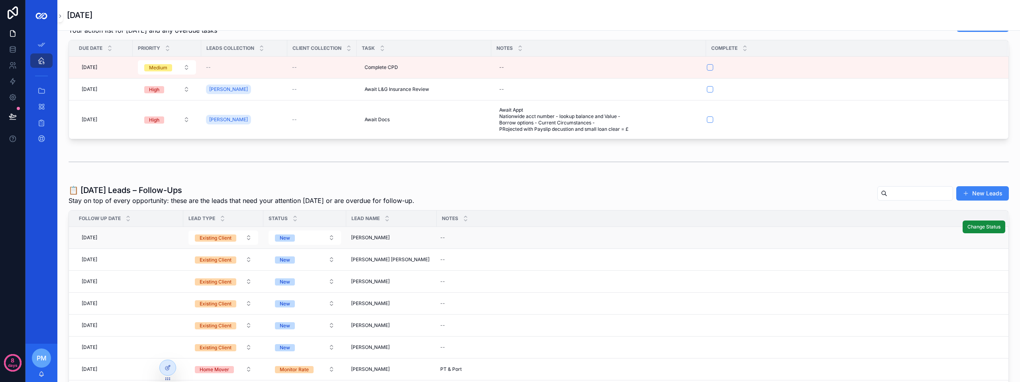
scroll to position [40, 0]
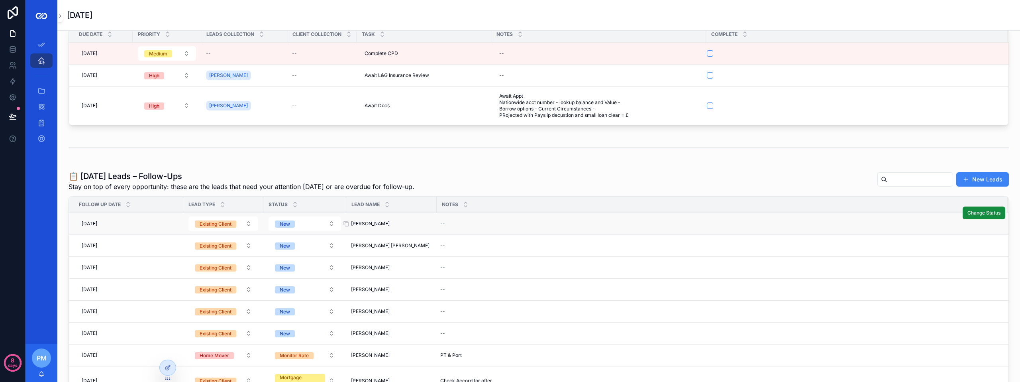
click at [427, 225] on div "[PERSON_NAME] [PERSON_NAME]" at bounding box center [391, 223] width 81 height 6
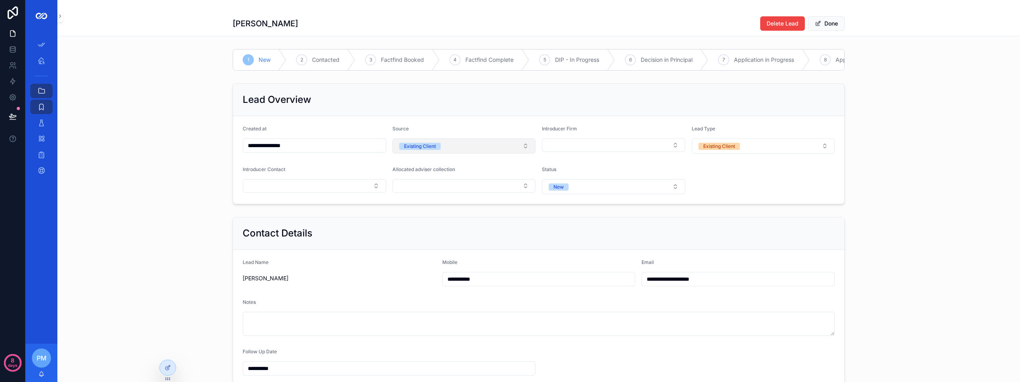
click at [418, 149] on div "Existing Client" at bounding box center [420, 146] width 32 height 7
click at [435, 123] on form "**********" at bounding box center [538, 160] width 611 height 88
click at [167, 366] on icon at bounding box center [167, 368] width 4 height 4
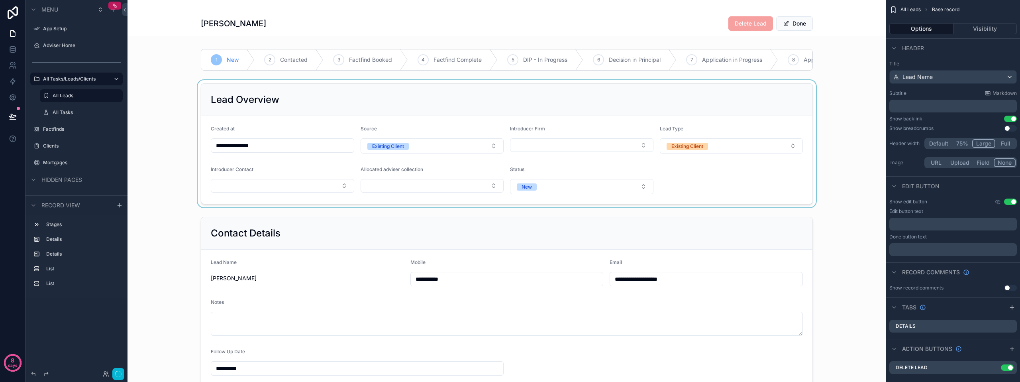
click at [425, 172] on div "scrollable content" at bounding box center [506, 143] width 759 height 127
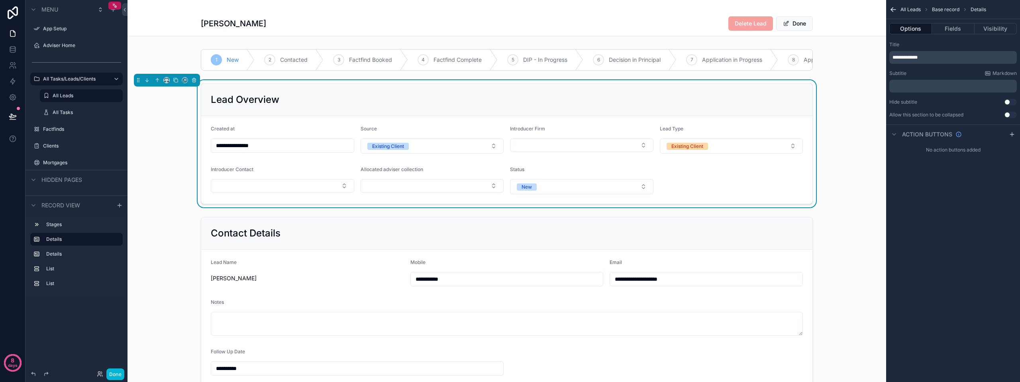
click at [425, 176] on div "Allocated adviser collection" at bounding box center [432, 171] width 143 height 10
click at [438, 204] on form "**********" at bounding box center [506, 160] width 611 height 88
click at [951, 32] on button "Fields" at bounding box center [953, 28] width 42 height 11
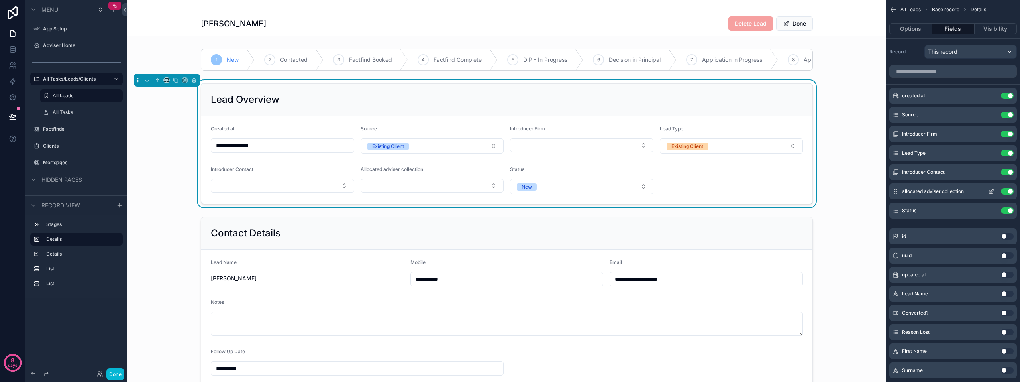
click at [990, 190] on icon "scrollable content" at bounding box center [991, 191] width 6 height 6
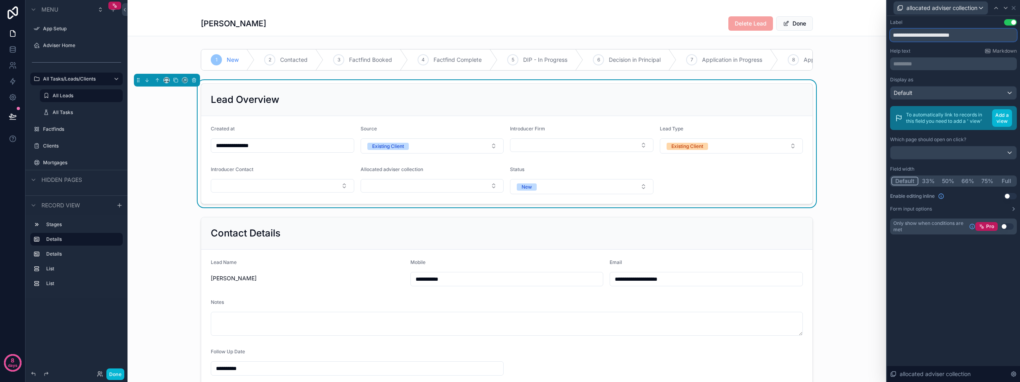
drag, startPoint x: 920, startPoint y: 35, endPoint x: 967, endPoint y: 37, distance: 47.1
click at [967, 37] on input "**********" at bounding box center [953, 35] width 127 height 13
type input "**********"
click at [934, 272] on div "**********" at bounding box center [953, 199] width 133 height 366
click at [845, 96] on div "**********" at bounding box center [506, 143] width 759 height 127
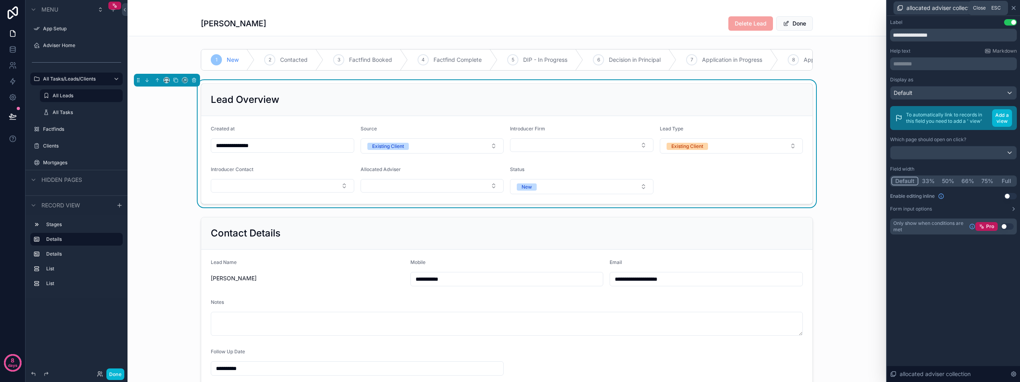
click at [1012, 8] on icon at bounding box center [1013, 8] width 6 height 6
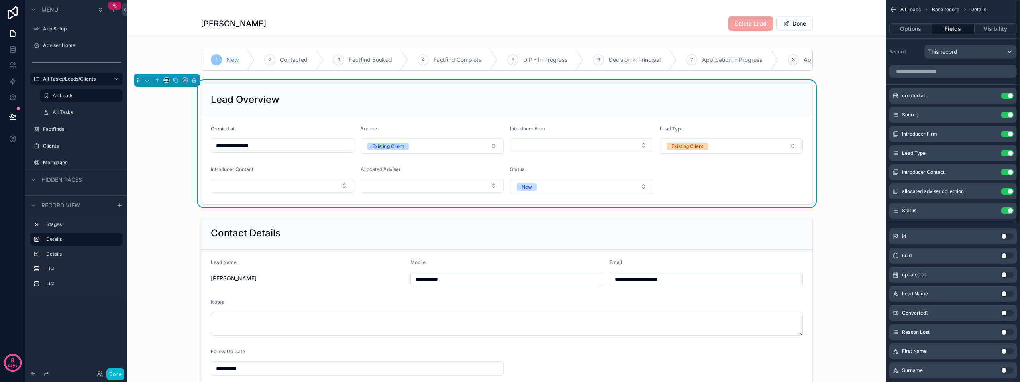
click at [851, 116] on div "**********" at bounding box center [506, 143] width 759 height 127
click at [412, 285] on div "scrollable content" at bounding box center [506, 301] width 759 height 175
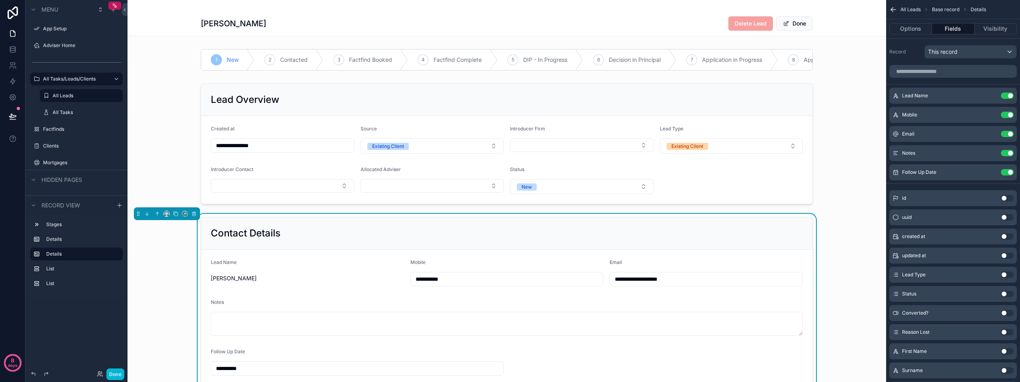
click at [412, 284] on input "**********" at bounding box center [507, 278] width 192 height 11
type input "**********"
click at [774, 124] on div "scrollable content" at bounding box center [506, 143] width 759 height 127
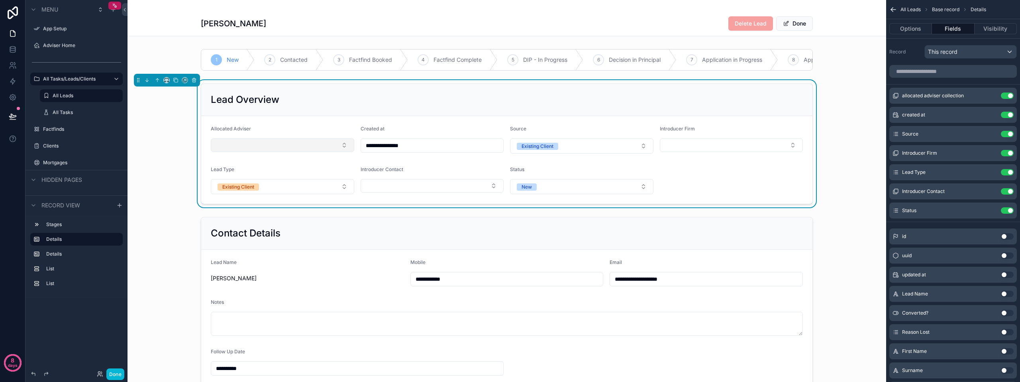
click at [246, 152] on button "Select Button" at bounding box center [282, 145] width 143 height 14
click at [269, 130] on form "**********" at bounding box center [506, 160] width 611 height 88
click at [991, 96] on icon "scrollable content" at bounding box center [991, 95] width 6 height 6
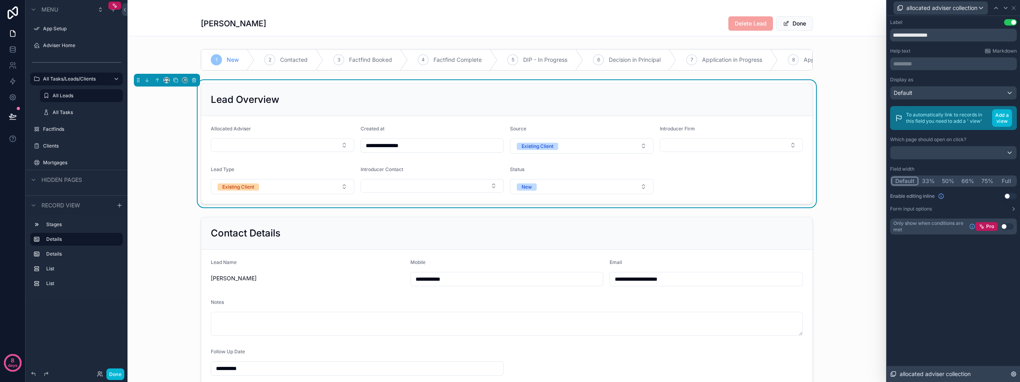
click at [1013, 374] on icon at bounding box center [1014, 374] width 2 height 2
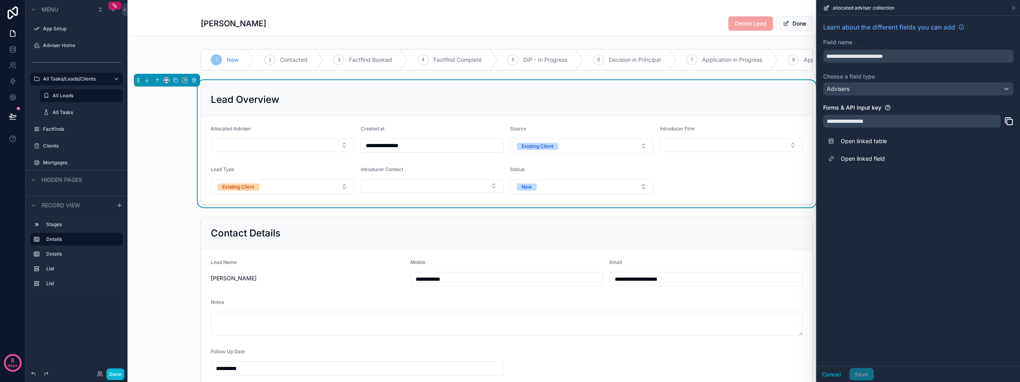
click at [793, 207] on div "**********" at bounding box center [506, 143] width 759 height 127
click at [1016, 11] on icon at bounding box center [1013, 8] width 6 height 6
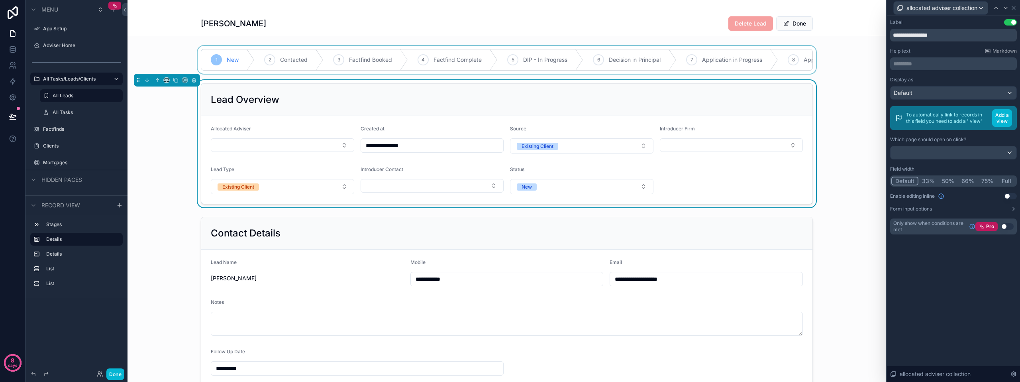
click at [868, 59] on div "scrollable content" at bounding box center [506, 60] width 759 height 28
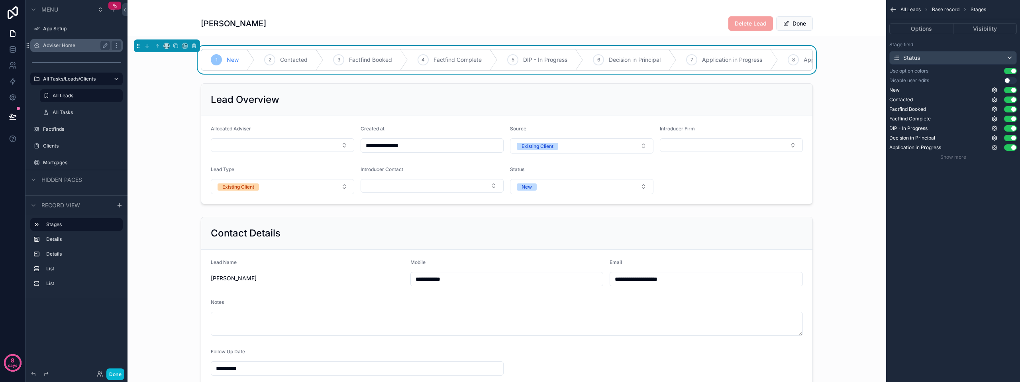
click at [60, 45] on label "Adviser Home" at bounding box center [75, 45] width 64 height 6
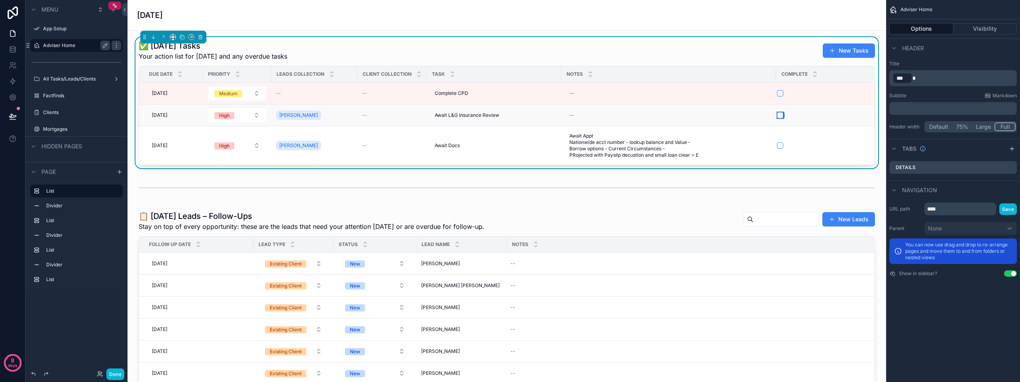
click at [781, 115] on button "scrollable content" at bounding box center [780, 115] width 6 height 6
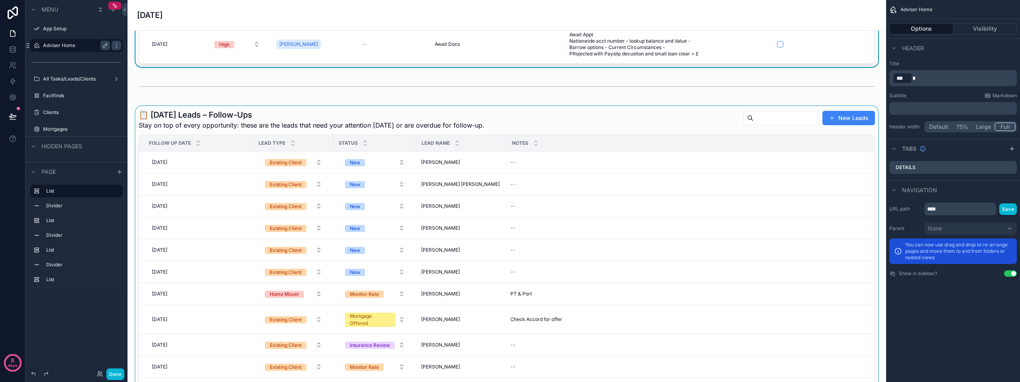
scroll to position [80, 0]
click at [113, 375] on button "Done" at bounding box center [115, 374] width 18 height 12
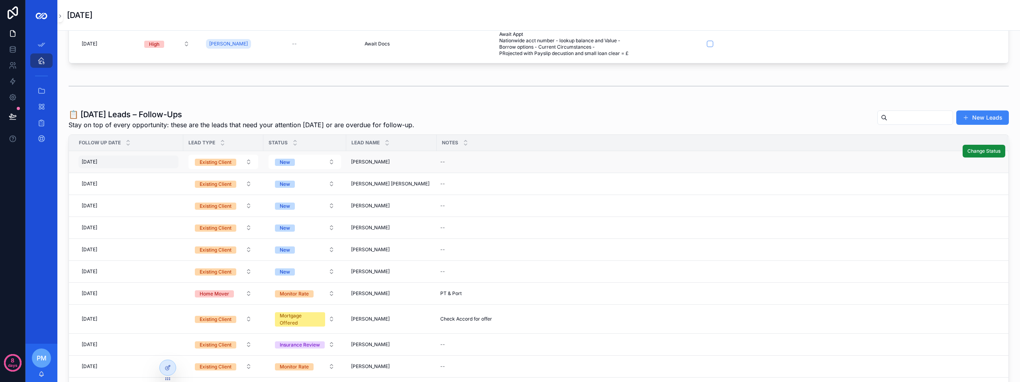
click at [136, 162] on div "[DATE] [DATE]" at bounding box center [128, 161] width 100 height 13
click at [159, 158] on div "[DATE] [DATE]" at bounding box center [128, 161] width 100 height 13
click at [374, 159] on span "[PERSON_NAME]" at bounding box center [370, 162] width 39 height 6
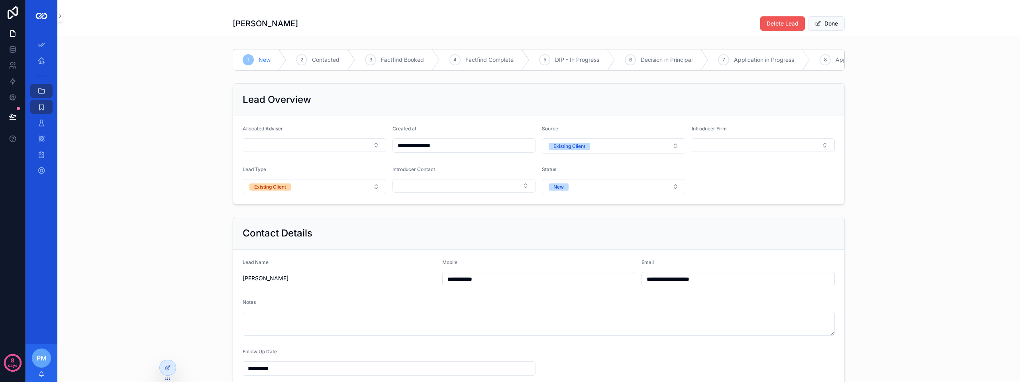
click at [782, 24] on span "Delete Lead" at bounding box center [783, 24] width 32 height 8
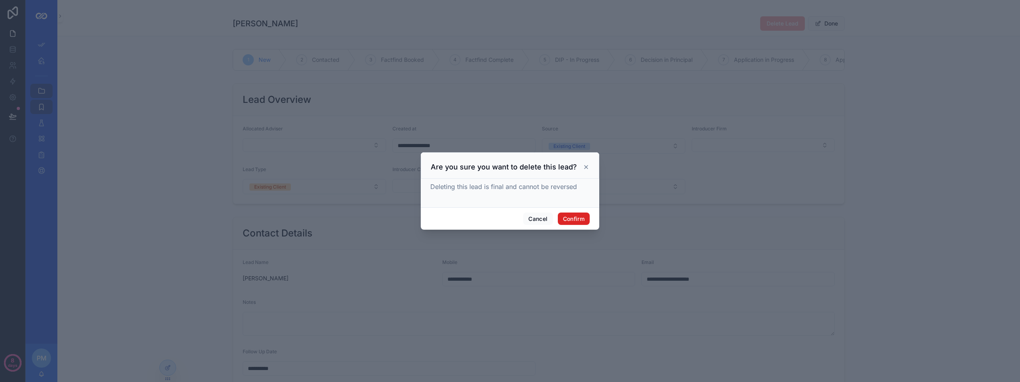
click at [565, 215] on button "Confirm" at bounding box center [574, 218] width 32 height 13
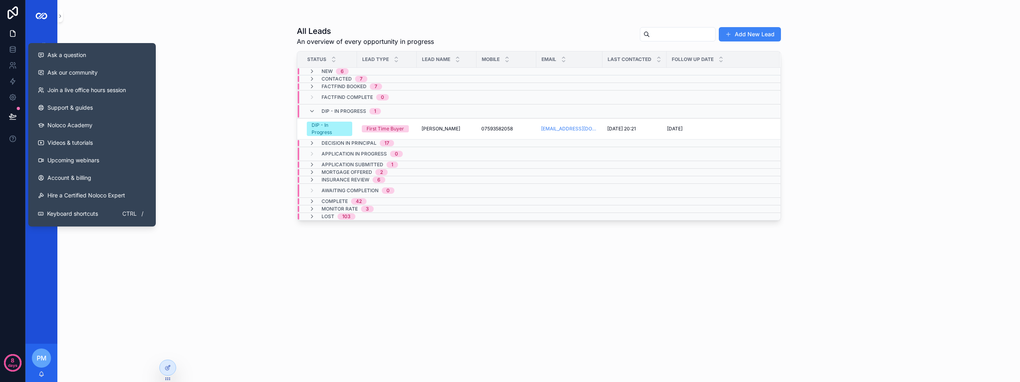
click at [258, 53] on div "All Leads An overview of every opportunity in progress Add New Lead Status Lead…" at bounding box center [538, 191] width 963 height 382
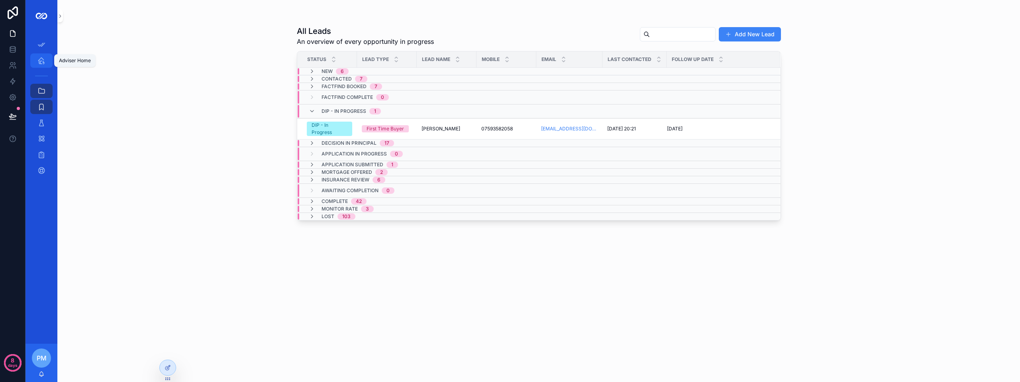
click at [51, 64] on link "Adviser Home" at bounding box center [41, 60] width 22 height 14
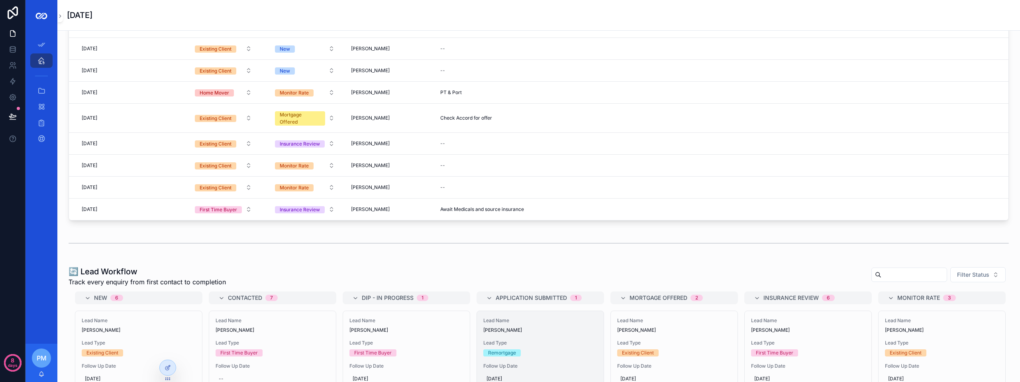
scroll to position [319, 0]
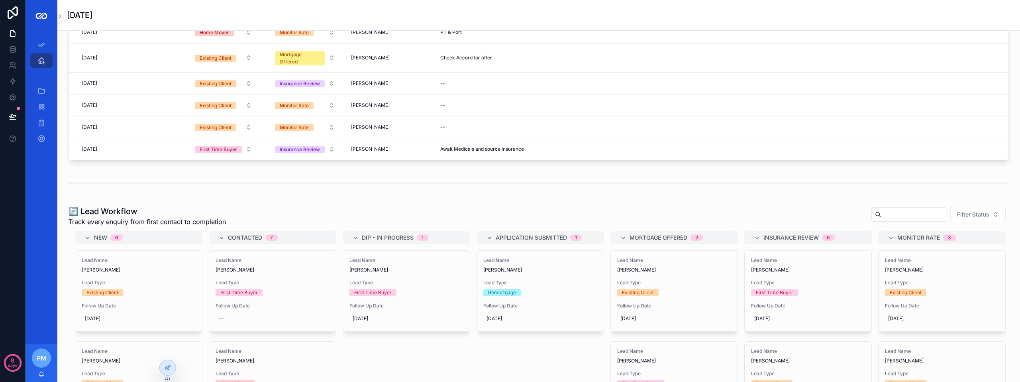
click at [368, 194] on div "scrollable content" at bounding box center [539, 183] width 950 height 26
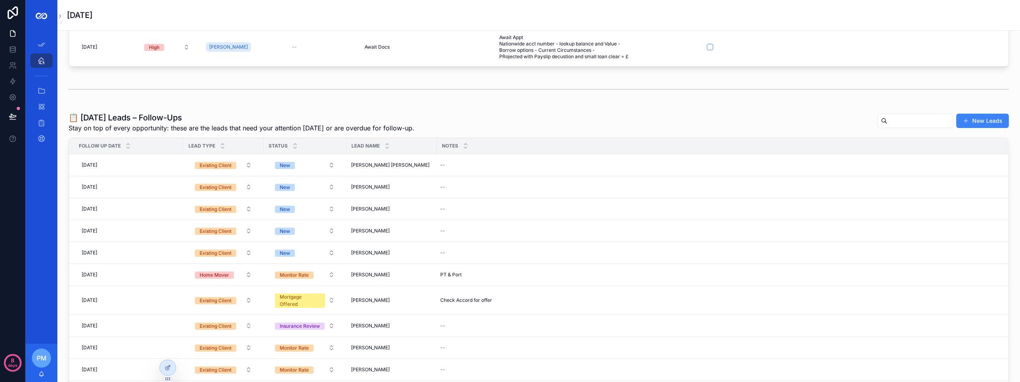
scroll to position [40, 0]
